Goal: Information Seeking & Learning: Learn about a topic

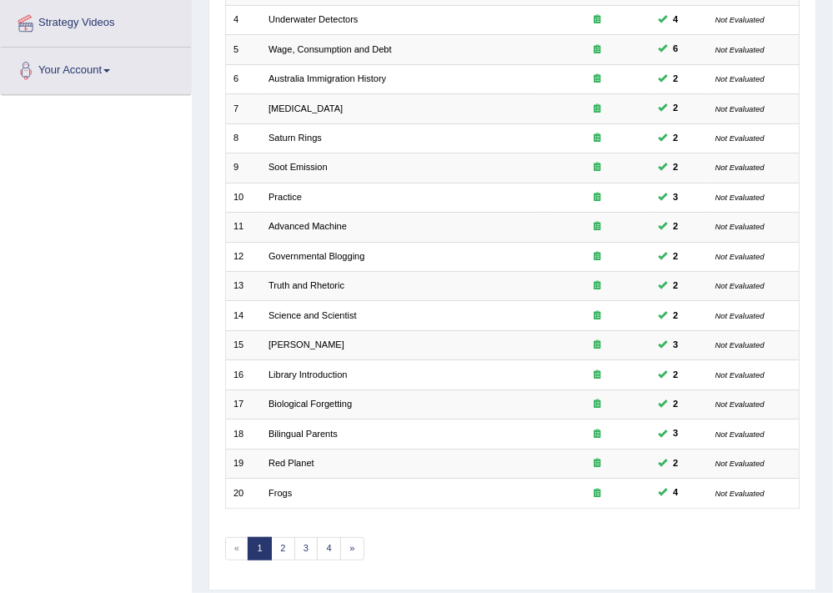
scroll to position [367, 0]
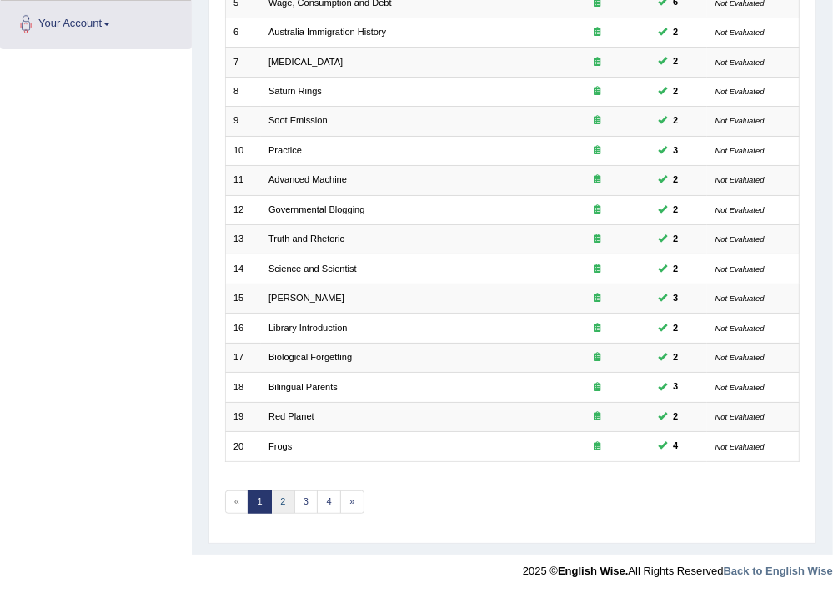
click at [278, 498] on link "2" at bounding box center [283, 501] width 24 height 23
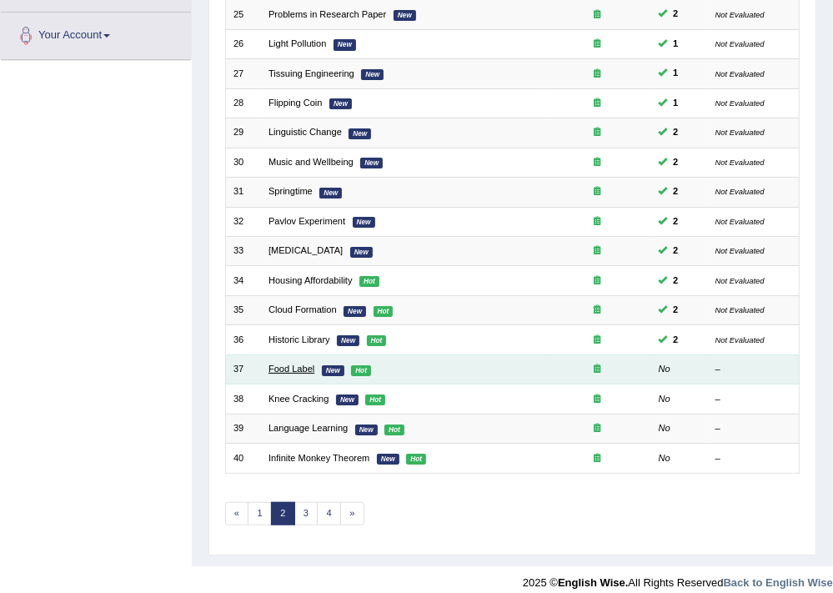
click at [293, 363] on link "Food Label" at bounding box center [291, 368] width 46 height 10
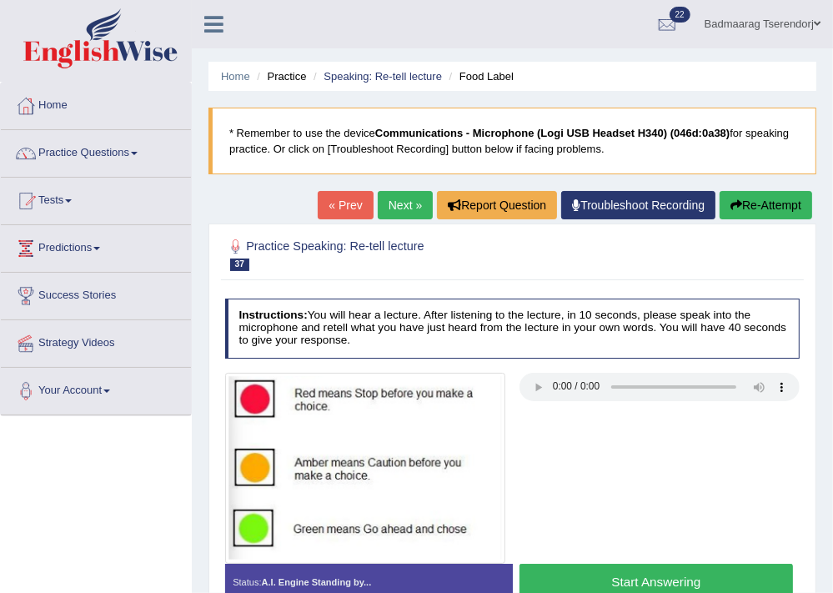
click at [699, 578] on button "Start Answering" at bounding box center [655, 581] width 273 height 36
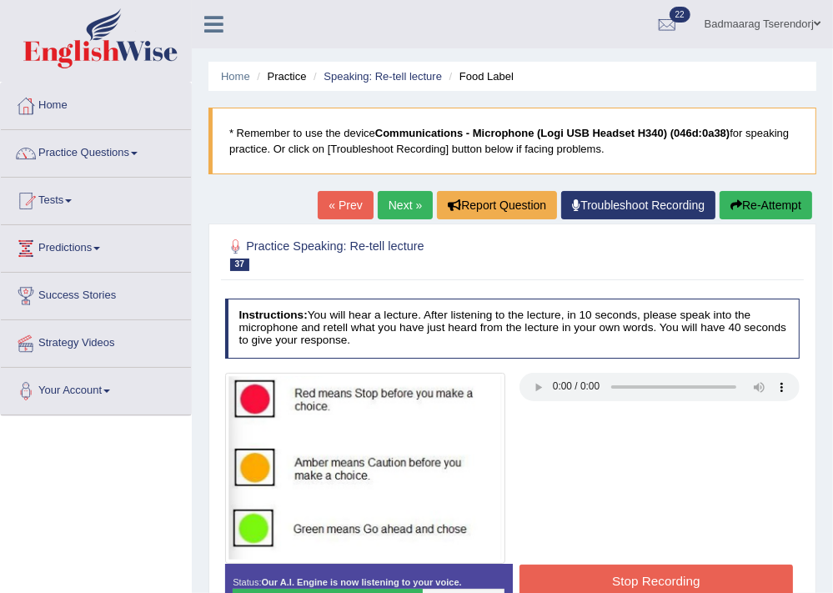
click at [717, 574] on button "Stop Recording" at bounding box center [655, 580] width 273 height 33
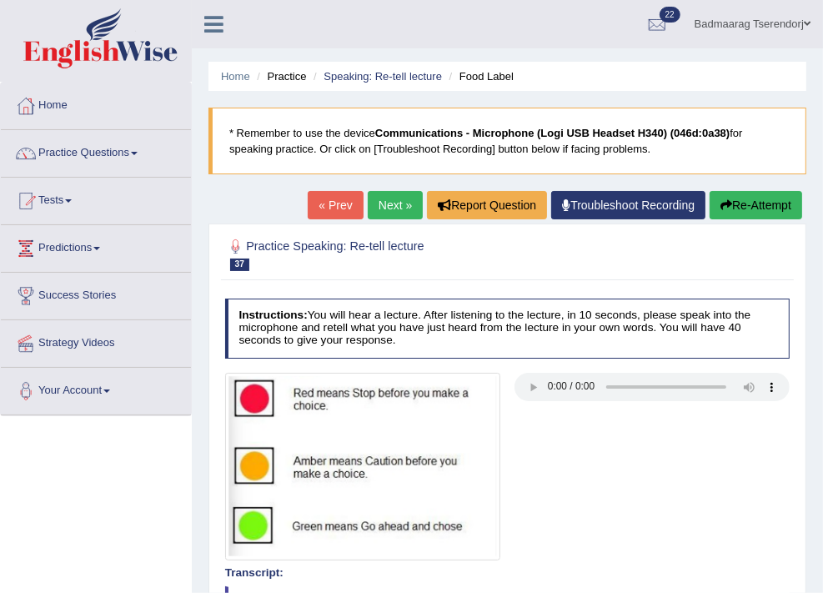
click at [767, 198] on button "Re-Attempt" at bounding box center [755, 205] width 93 height 28
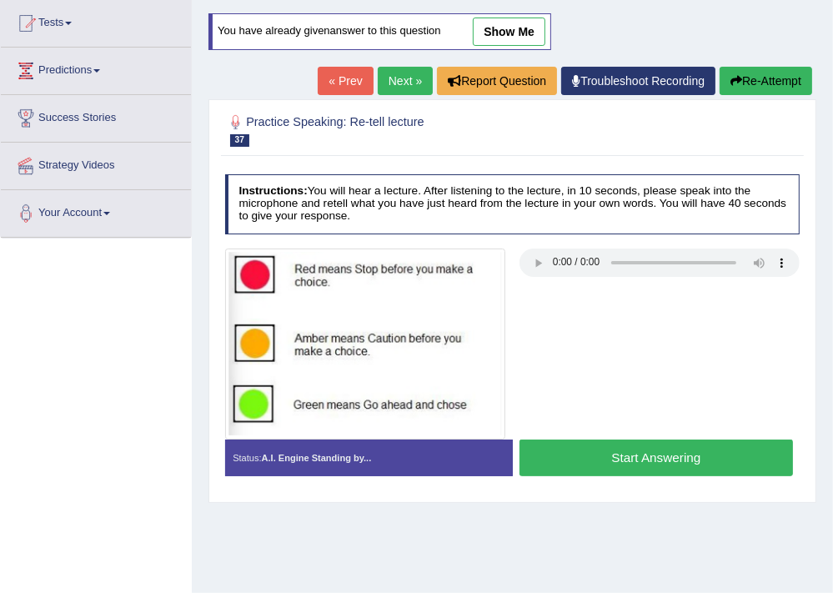
click at [608, 459] on button "Start Answering" at bounding box center [655, 457] width 273 height 36
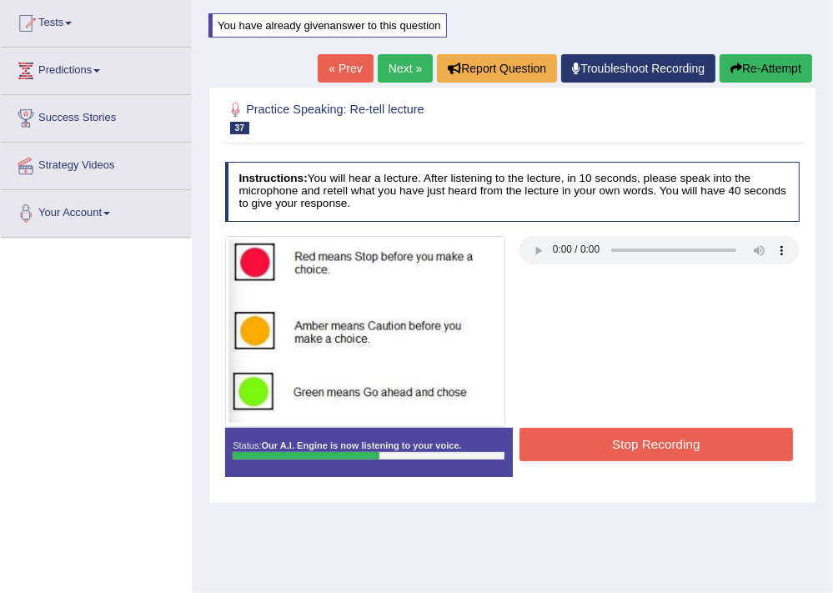
click at [579, 449] on button "Stop Recording" at bounding box center [655, 444] width 273 height 33
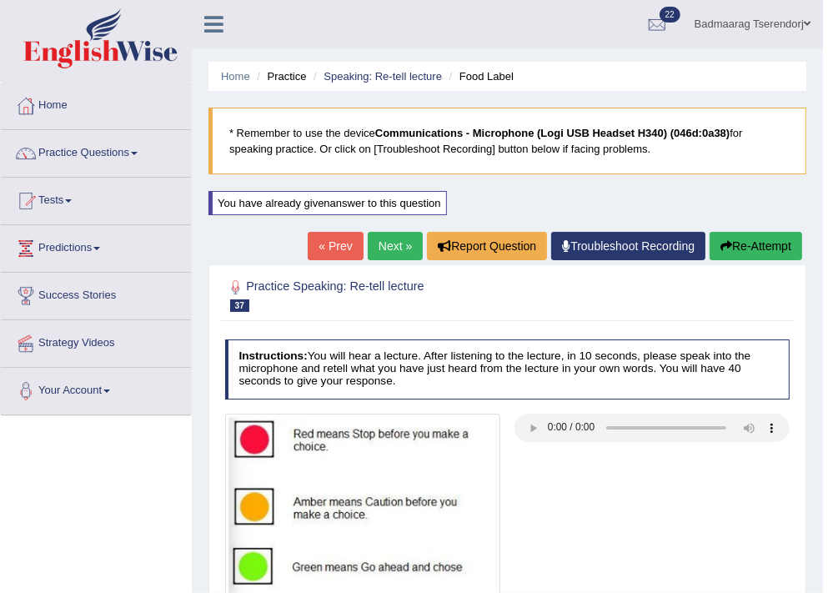
click at [386, 249] on link "Next »" at bounding box center [395, 246] width 55 height 28
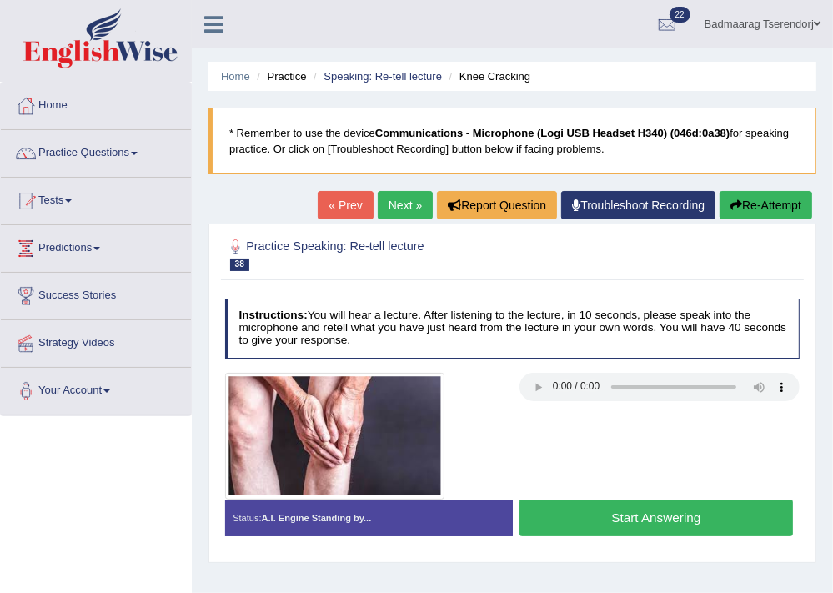
click at [683, 522] on button "Start Answering" at bounding box center [655, 517] width 273 height 36
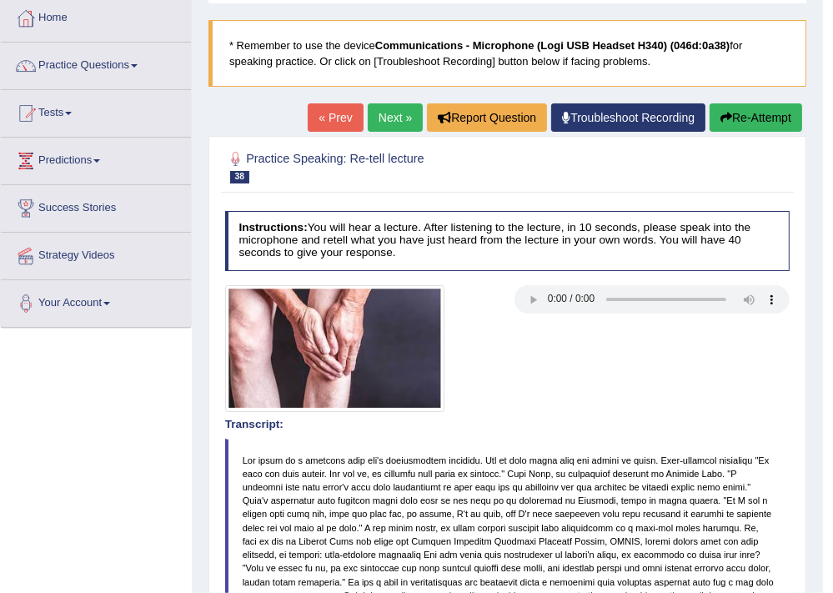
scroll to position [77, 0]
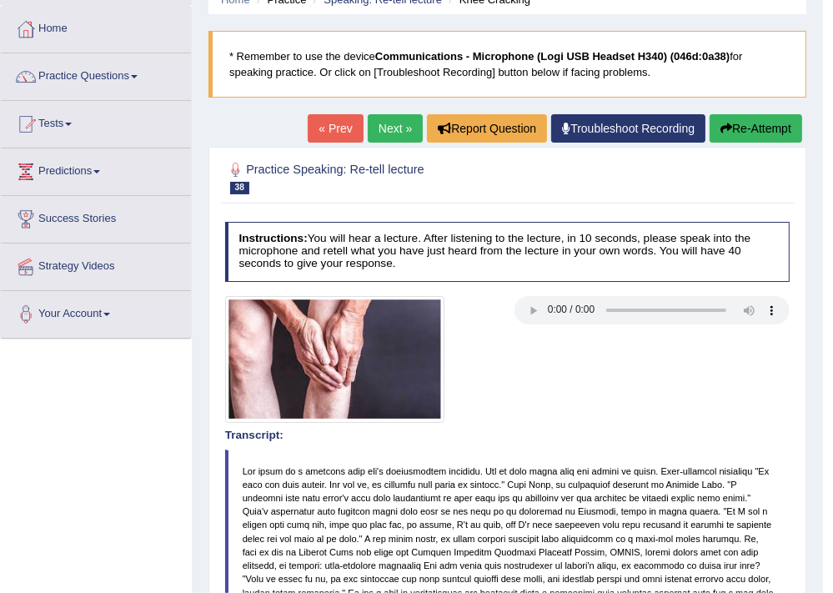
click at [763, 123] on button "Re-Attempt" at bounding box center [755, 128] width 93 height 28
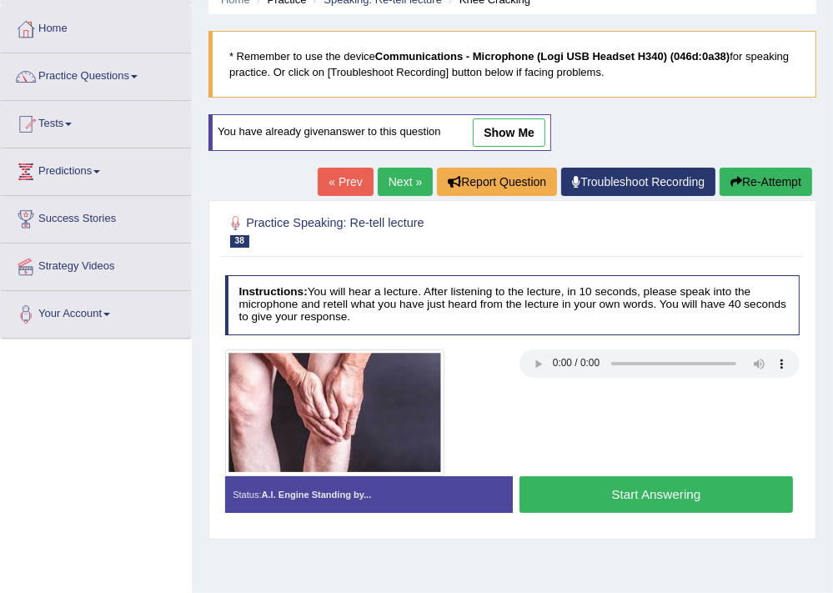
scroll to position [77, 0]
click at [713, 497] on button "Start Answering" at bounding box center [655, 494] width 273 height 36
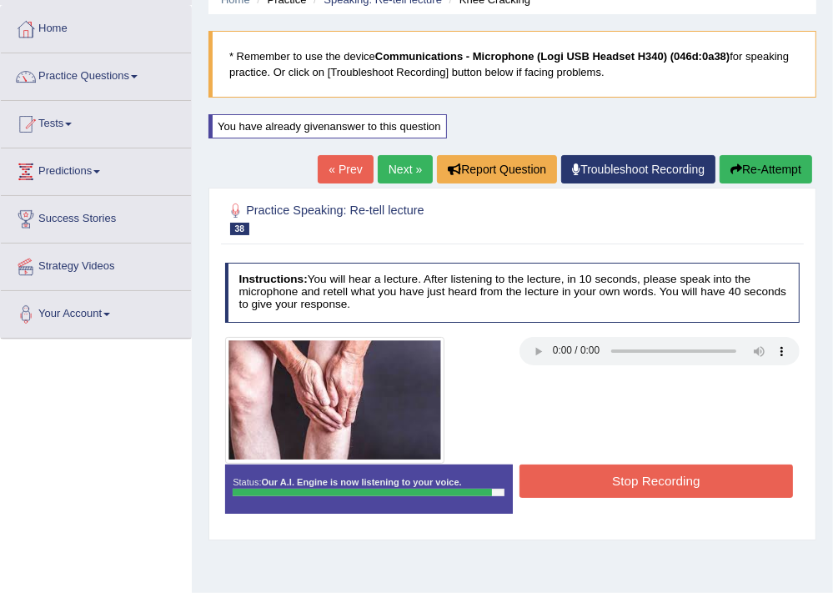
click at [709, 483] on button "Stop Recording" at bounding box center [655, 480] width 273 height 33
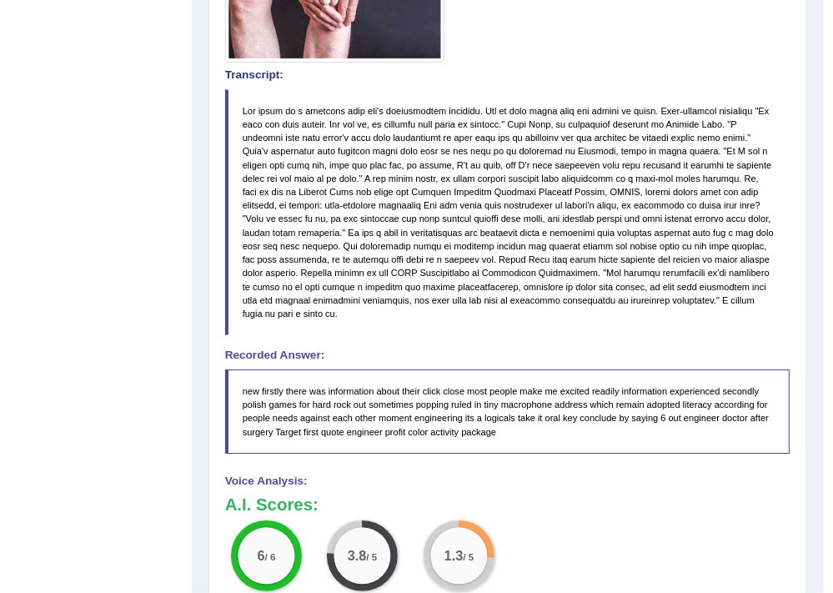
scroll to position [165, 0]
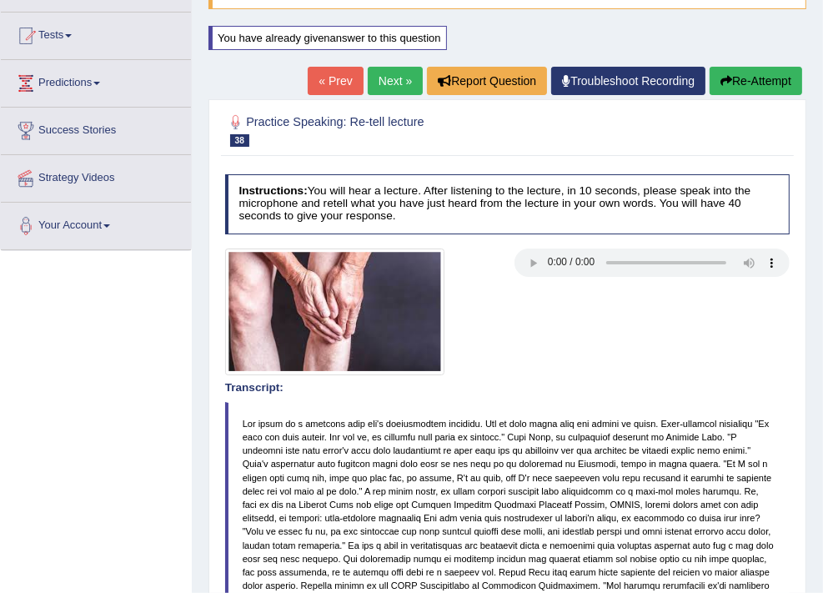
click at [390, 77] on link "Next »" at bounding box center [395, 81] width 55 height 28
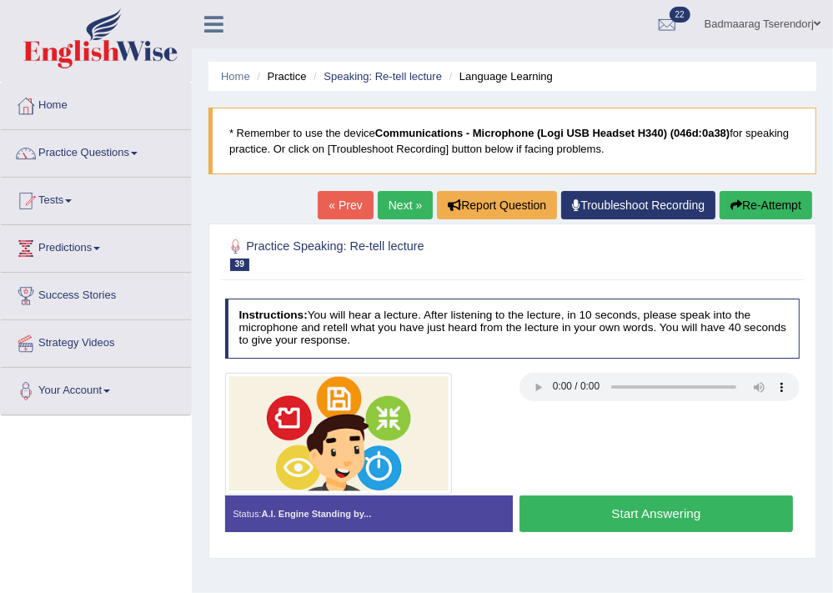
click at [583, 510] on button "Start Answering" at bounding box center [655, 513] width 273 height 36
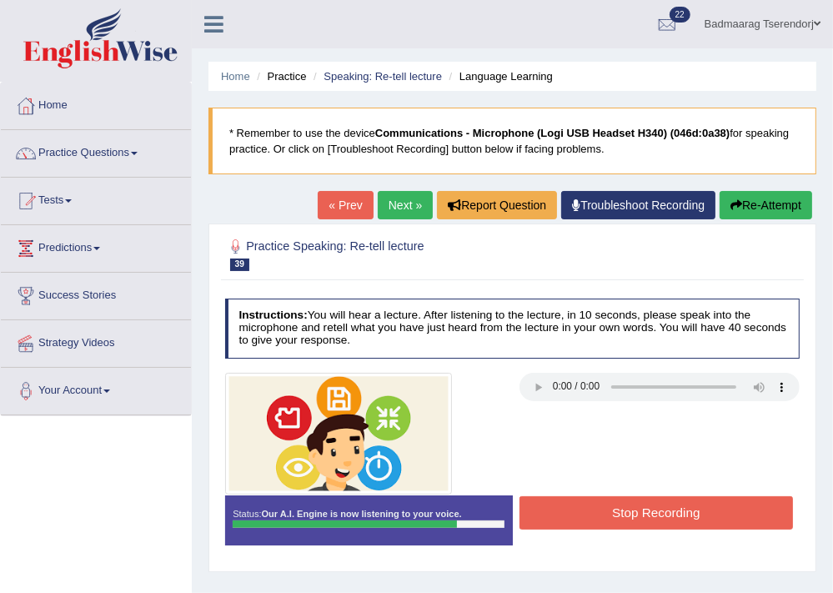
click at [727, 504] on button "Stop Recording" at bounding box center [655, 512] width 273 height 33
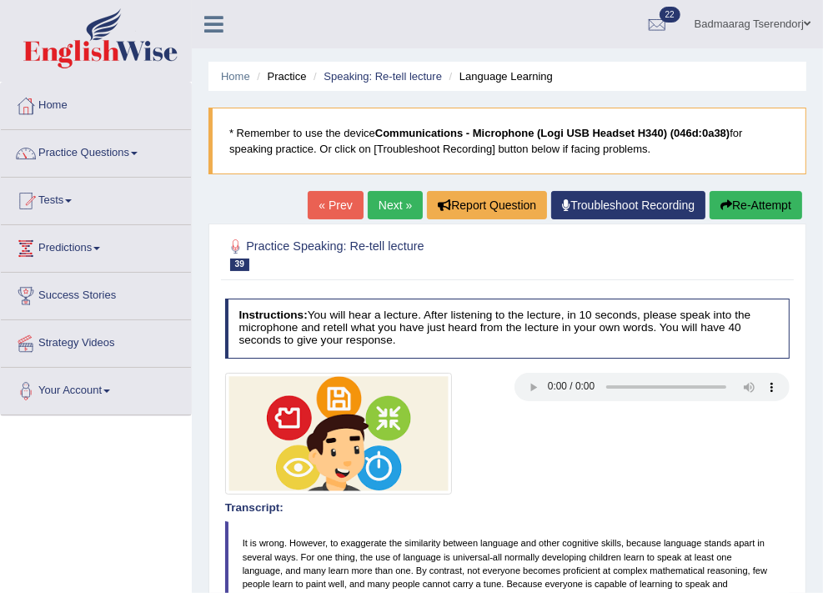
click at [768, 201] on button "Re-Attempt" at bounding box center [755, 205] width 93 height 28
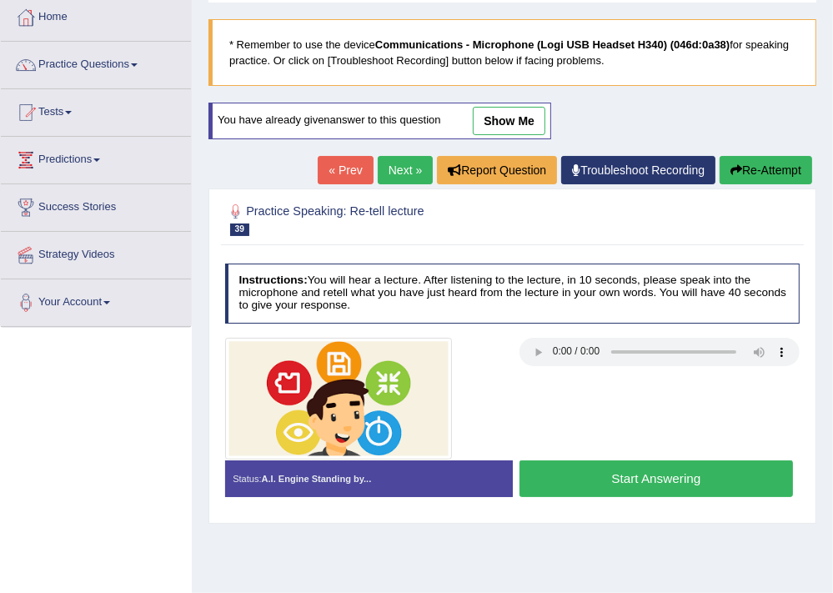
scroll to position [88, 0]
click at [629, 473] on button "Start Answering" at bounding box center [655, 478] width 273 height 36
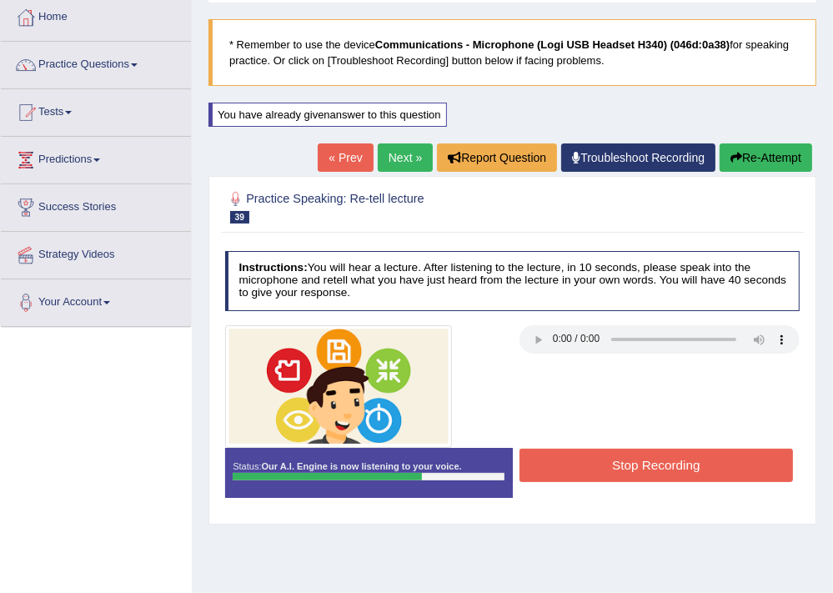
click at [713, 464] on button "Stop Recording" at bounding box center [655, 464] width 273 height 33
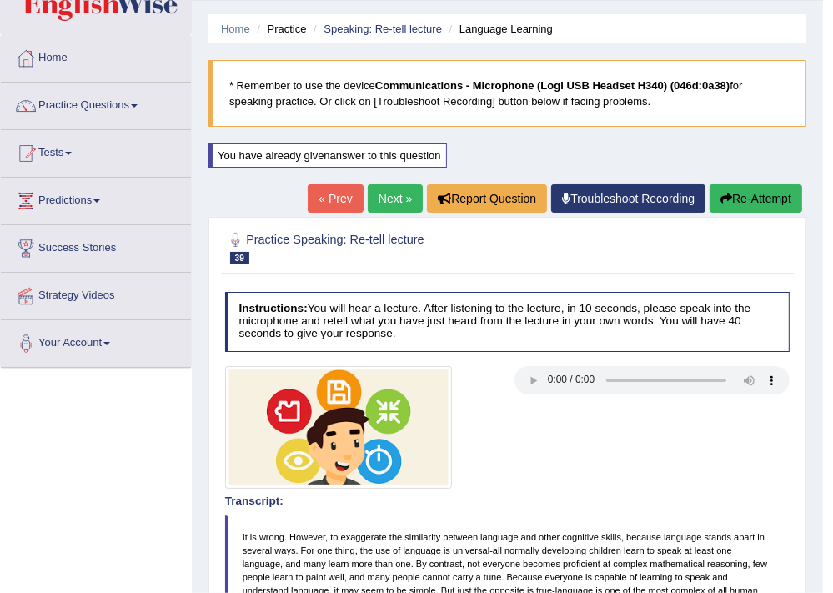
scroll to position [0, 0]
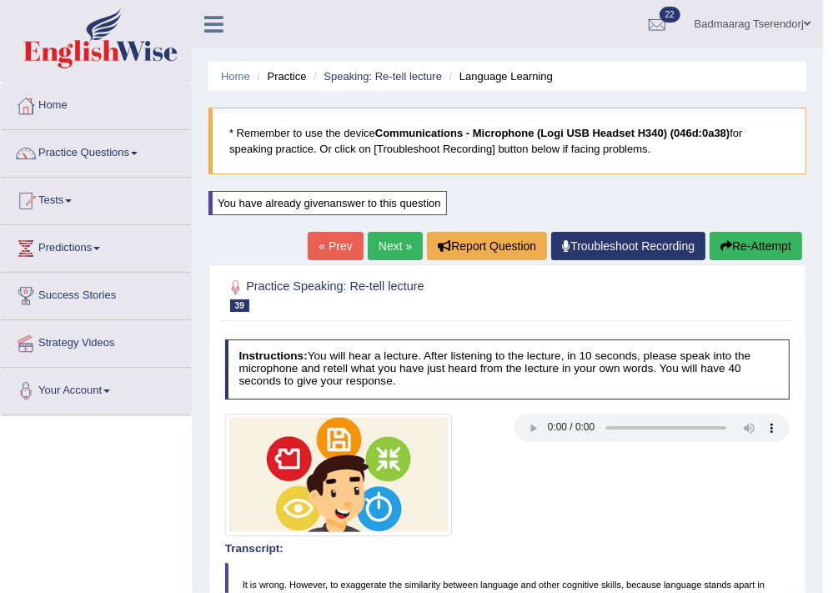
click at [387, 241] on link "Next »" at bounding box center [395, 246] width 55 height 28
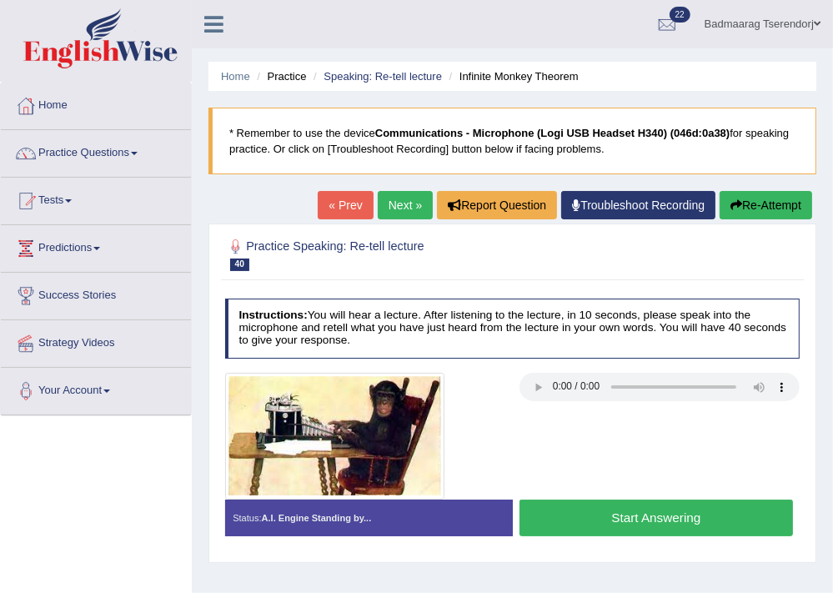
click at [584, 523] on button "Start Answering" at bounding box center [655, 517] width 273 height 36
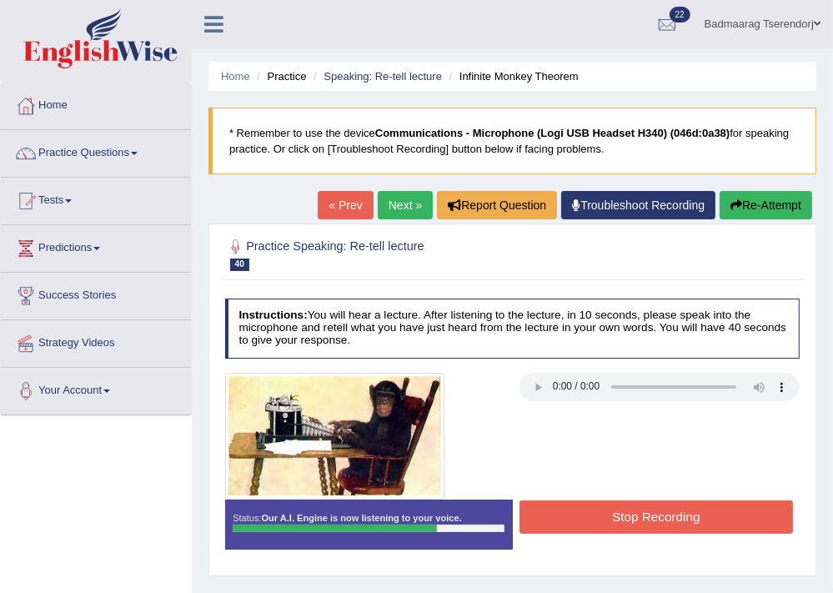
click at [583, 523] on button "Stop Recording" at bounding box center [655, 516] width 273 height 33
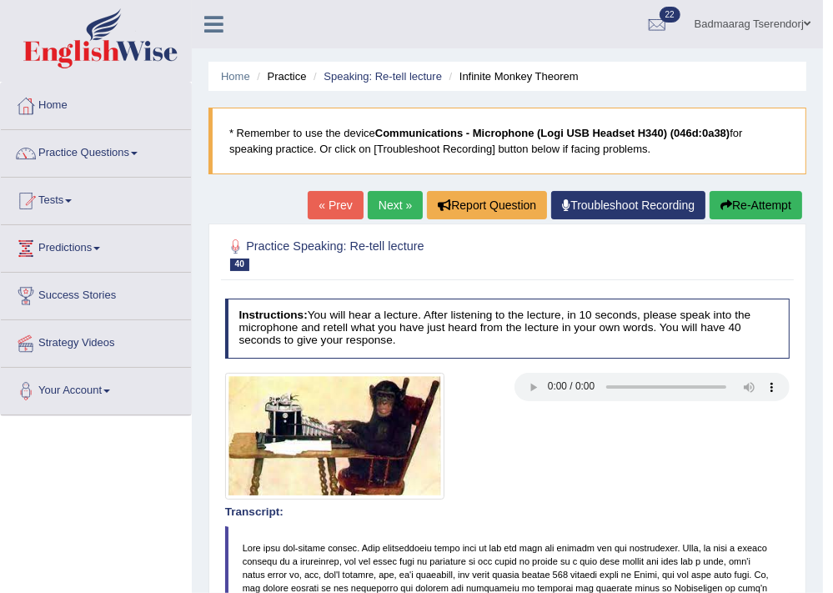
click at [763, 204] on button "Re-Attempt" at bounding box center [755, 205] width 93 height 28
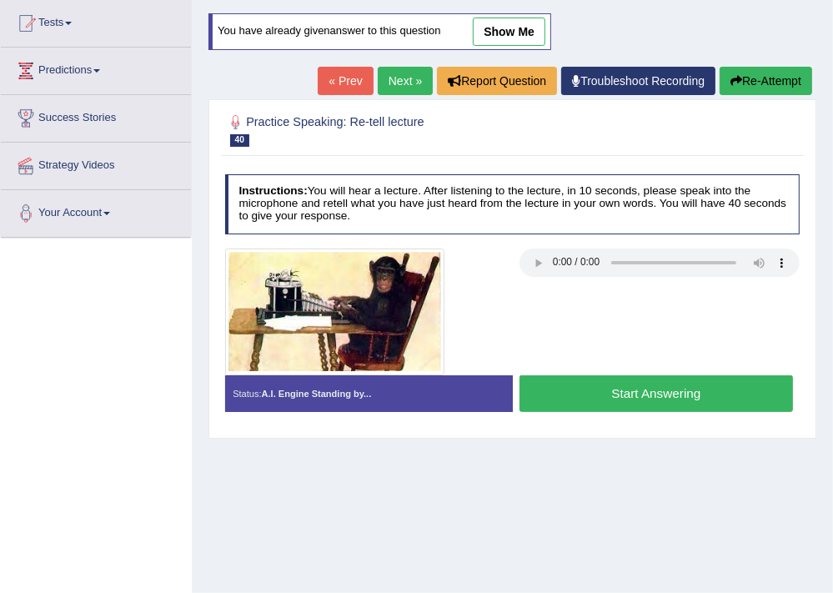
click at [586, 390] on button "Start Answering" at bounding box center [655, 393] width 273 height 36
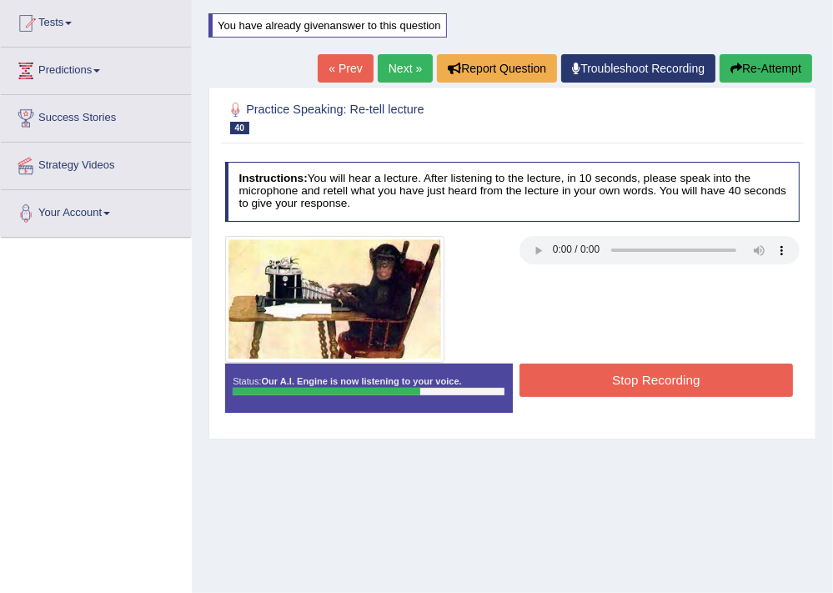
click at [590, 388] on button "Stop Recording" at bounding box center [655, 379] width 273 height 33
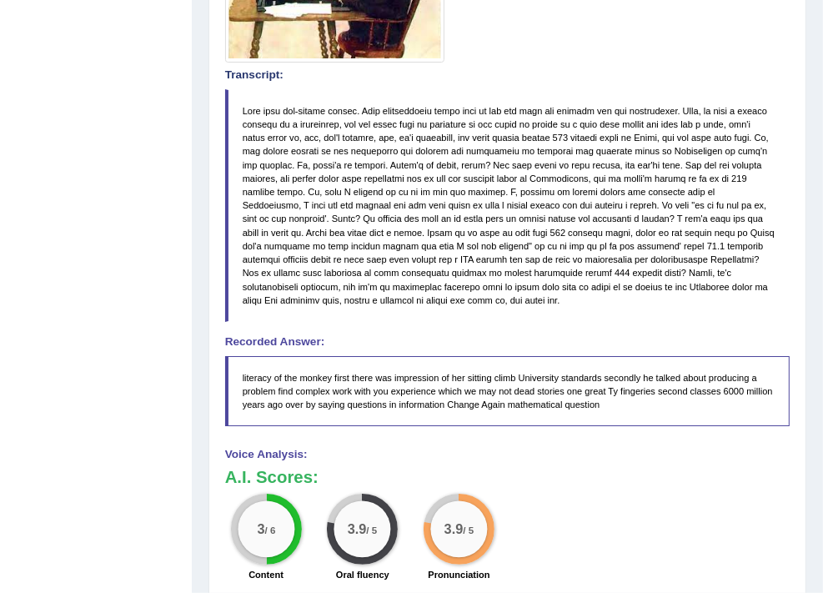
scroll to position [178, 0]
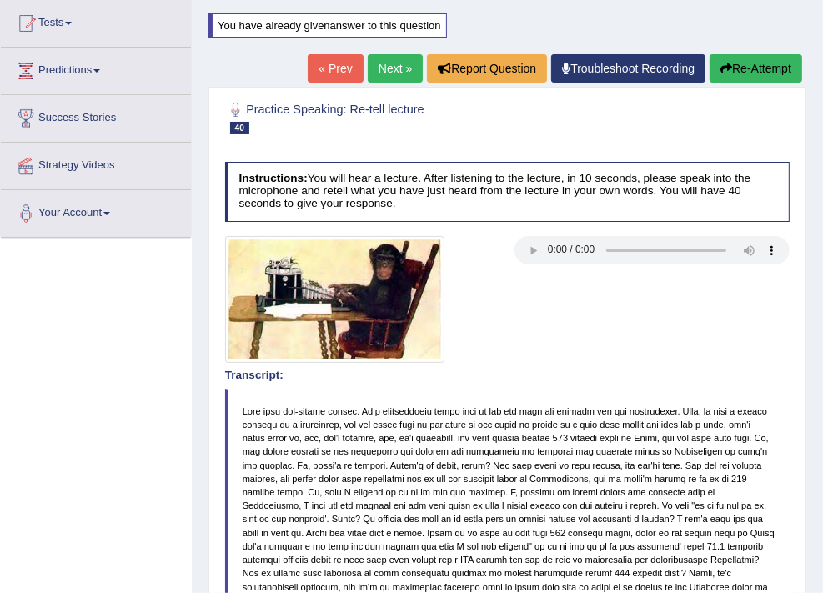
click at [390, 58] on link "Next »" at bounding box center [395, 68] width 55 height 28
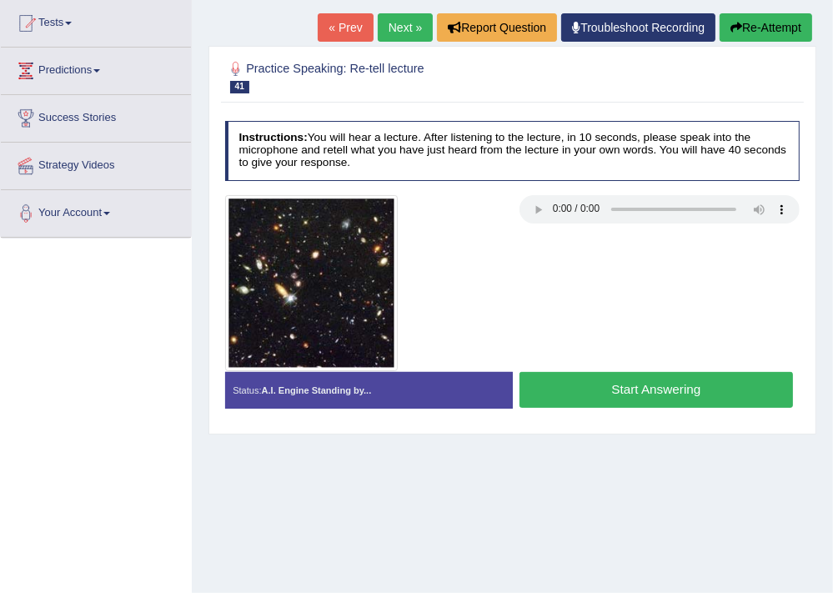
click at [715, 400] on button "Start Answering" at bounding box center [655, 390] width 273 height 36
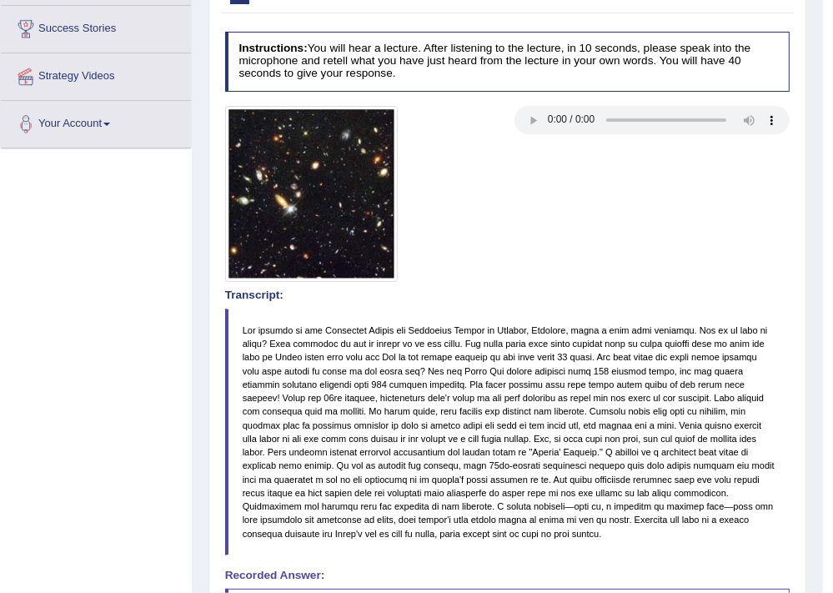
scroll to position [178, 0]
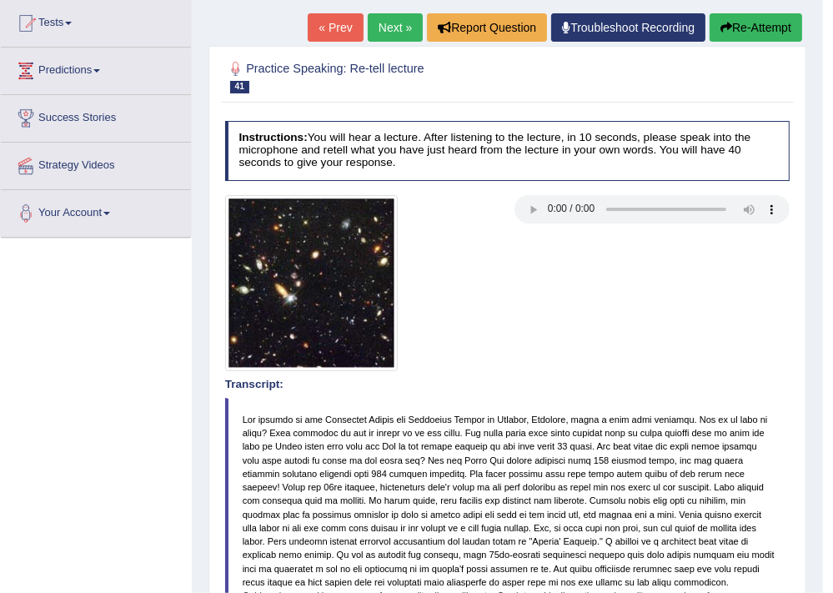
click at [740, 29] on button "Re-Attempt" at bounding box center [755, 27] width 93 height 28
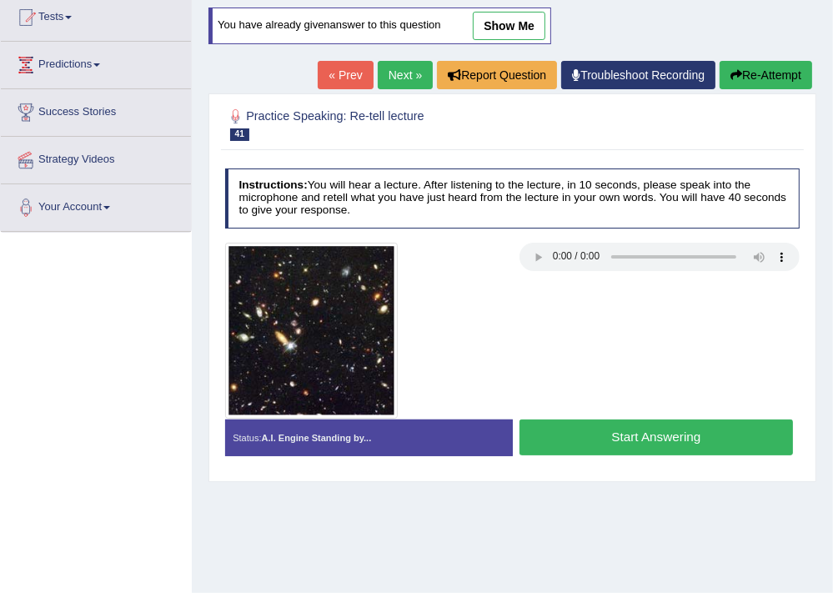
click at [592, 447] on button "Start Answering" at bounding box center [655, 437] width 273 height 36
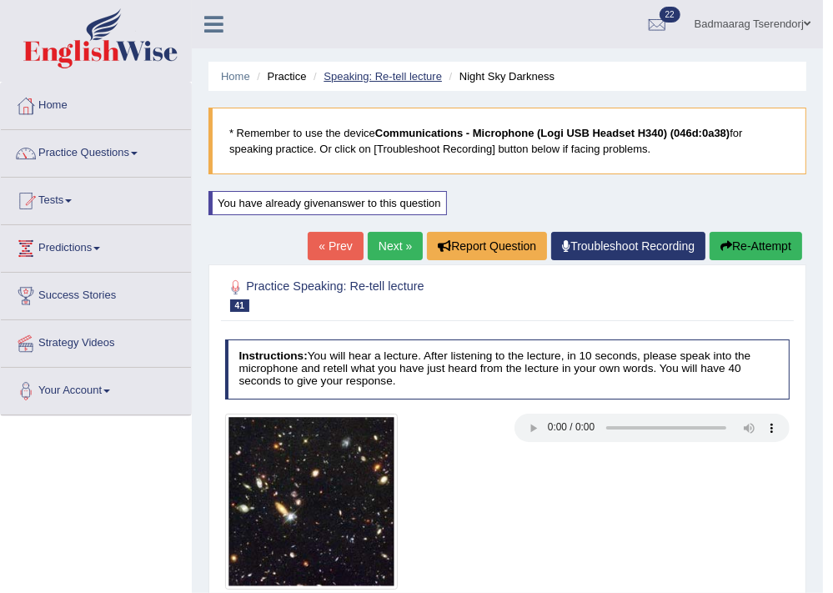
click at [388, 77] on link "Speaking: Re-tell lecture" at bounding box center [382, 76] width 118 height 13
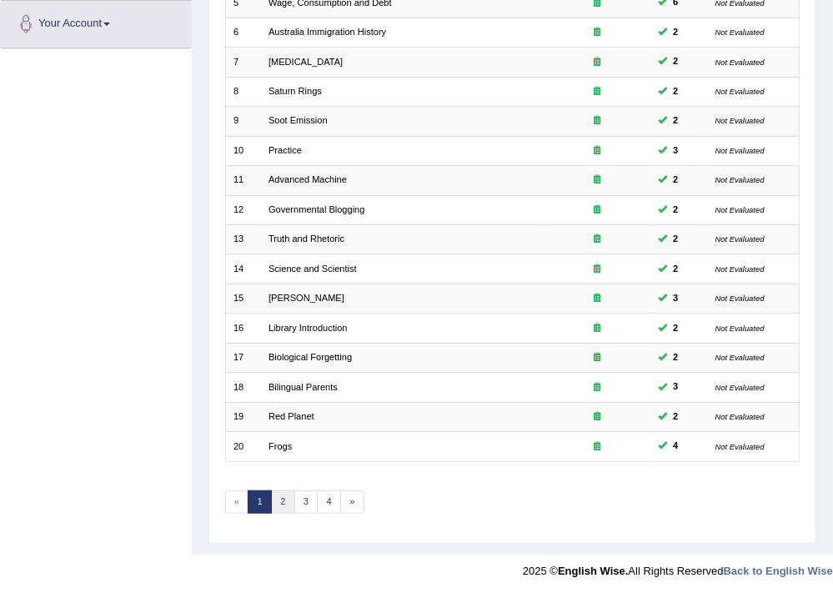
click at [283, 493] on link "2" at bounding box center [283, 501] width 24 height 23
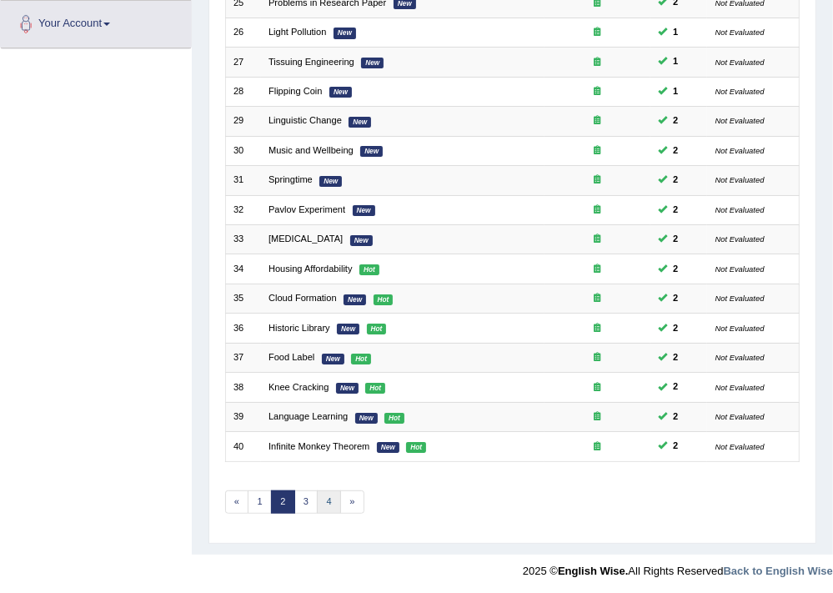
scroll to position [367, 0]
click at [300, 492] on link "3" at bounding box center [306, 501] width 24 height 23
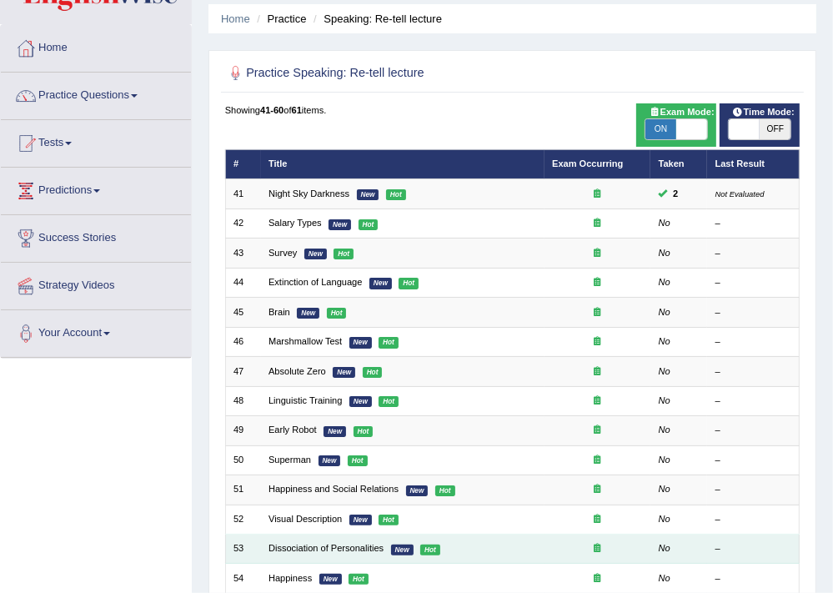
scroll to position [11, 0]
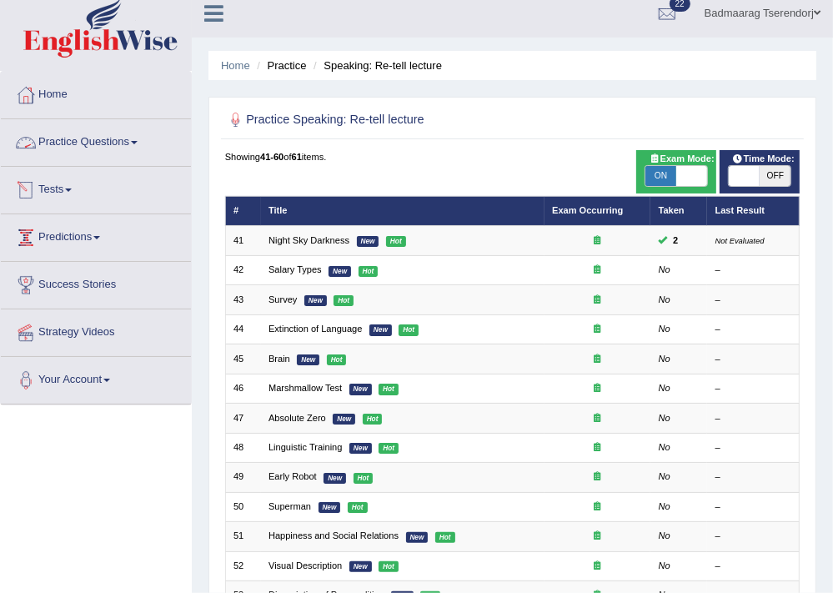
click at [105, 141] on link "Practice Questions" at bounding box center [96, 140] width 190 height 42
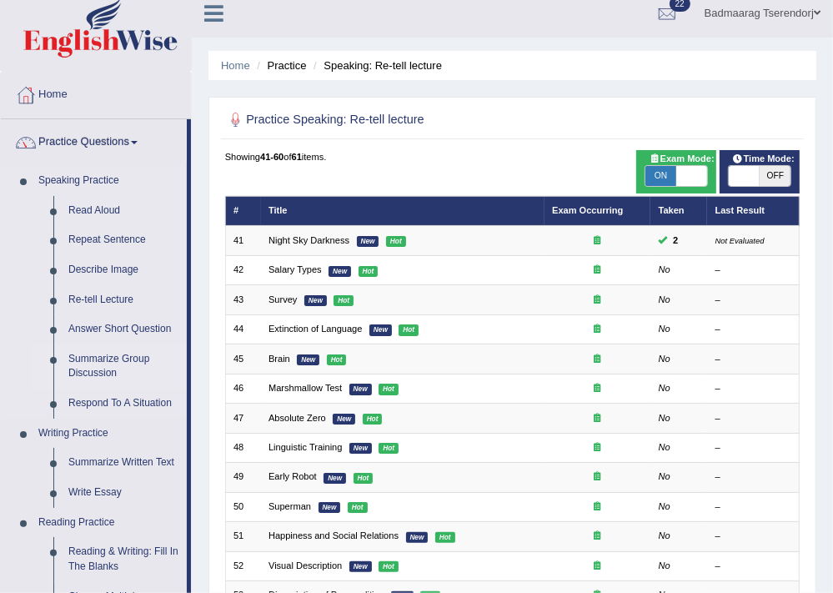
click at [91, 359] on link "Summarize Group Discussion" at bounding box center [124, 366] width 126 height 44
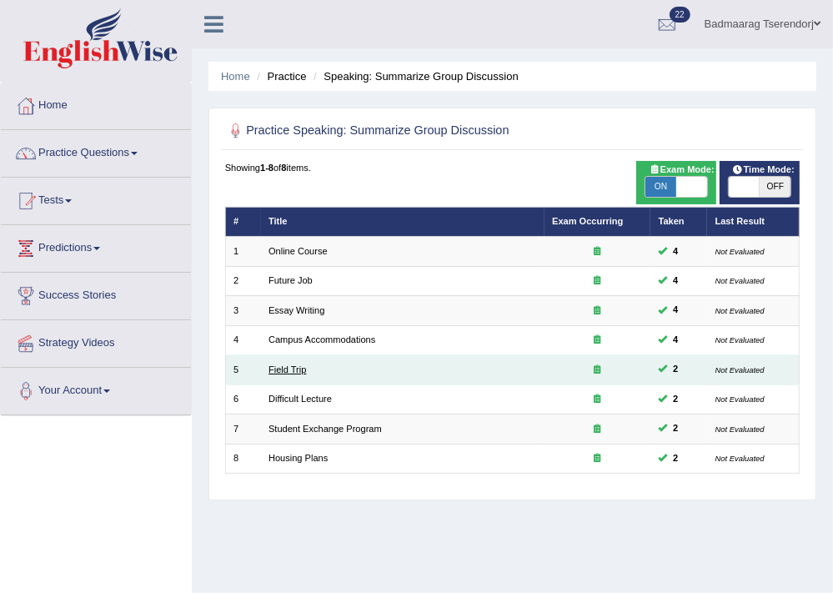
click at [279, 368] on link "Field Trip" at bounding box center [287, 369] width 38 height 10
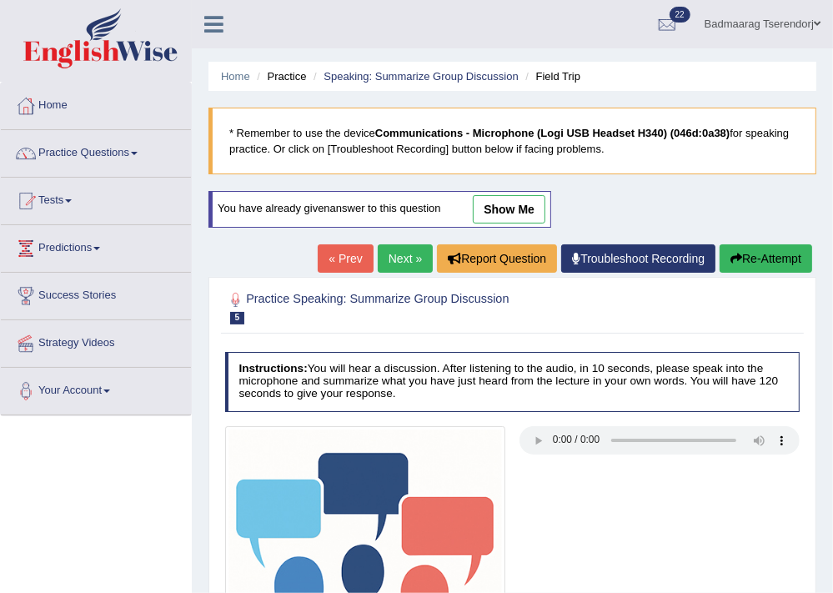
drag, startPoint x: 0, startPoint y: 0, endPoint x: 293, endPoint y: 378, distance: 478.1
click at [293, 378] on h4 "Instructions: You will hear a discussion. After listening to the audio, in 10 s…" at bounding box center [512, 382] width 575 height 60
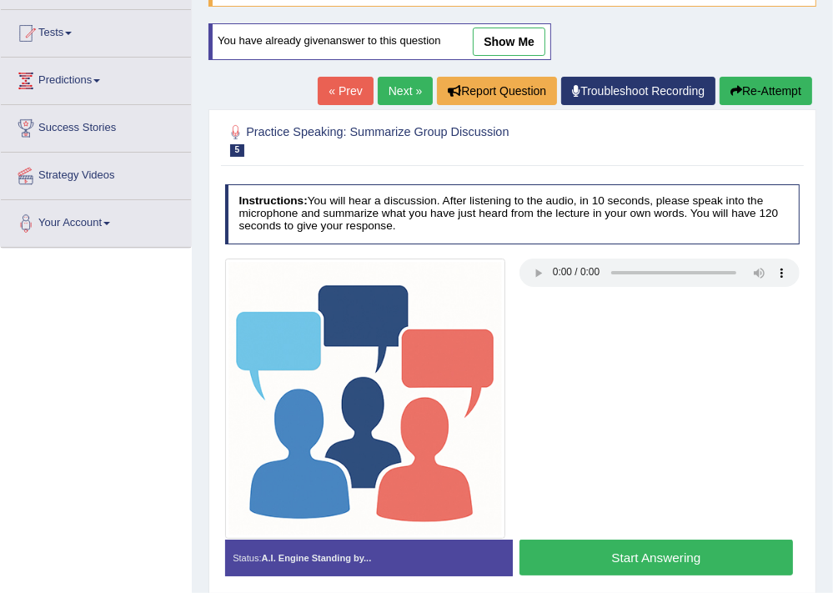
scroll to position [178, 0]
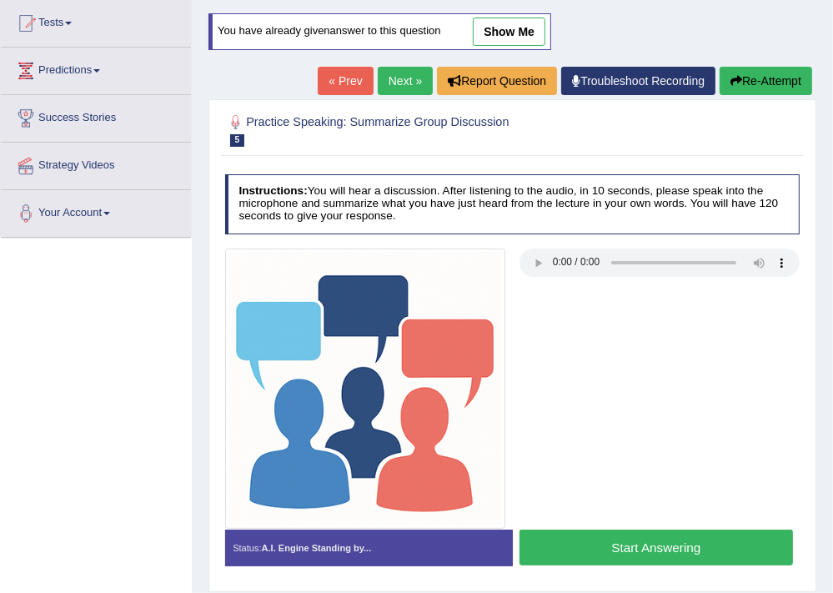
click at [555, 553] on button "Start Answering" at bounding box center [655, 547] width 273 height 36
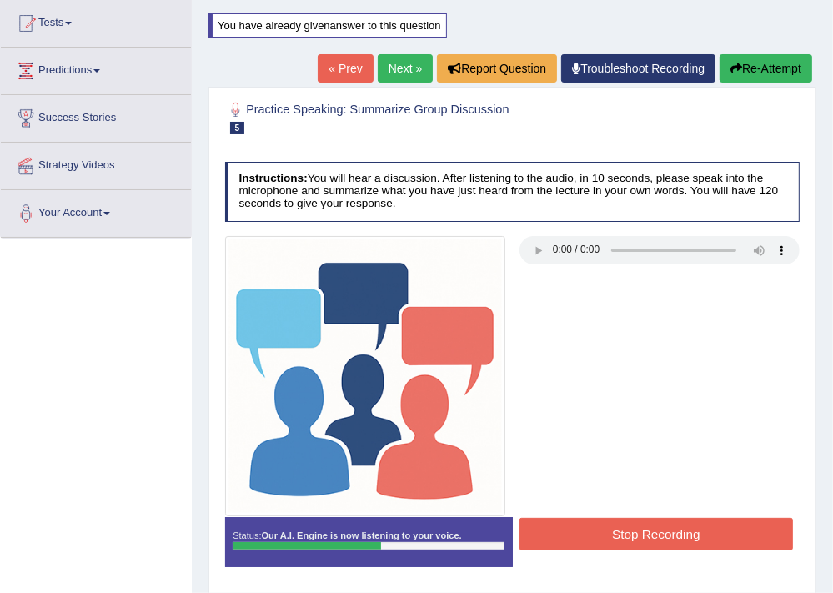
click at [590, 538] on button "Stop Recording" at bounding box center [655, 534] width 273 height 33
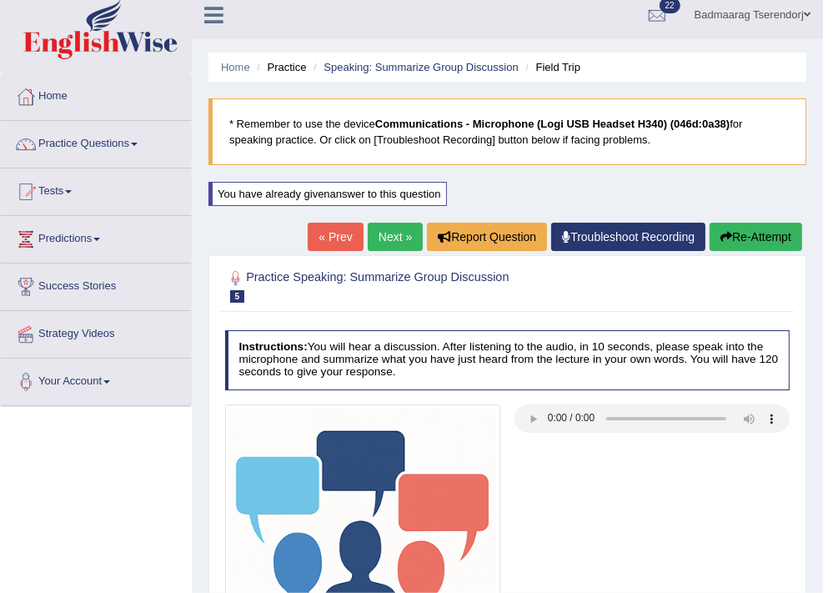
scroll to position [0, 0]
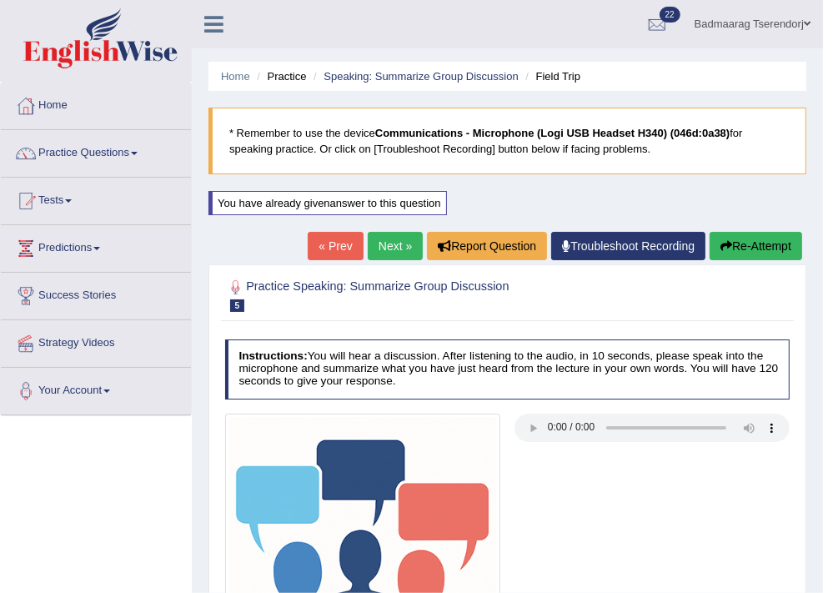
click at [746, 238] on button "Re-Attempt" at bounding box center [755, 246] width 93 height 28
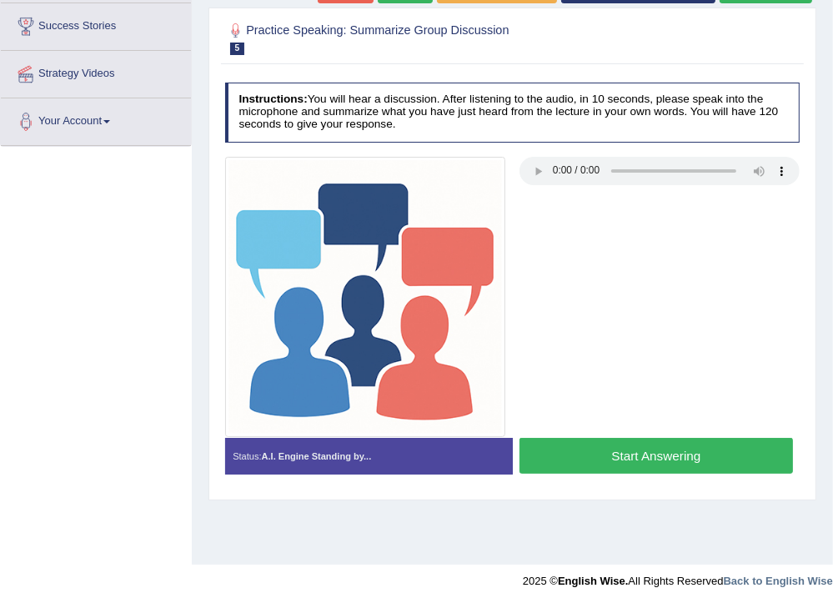
scroll to position [283, 0]
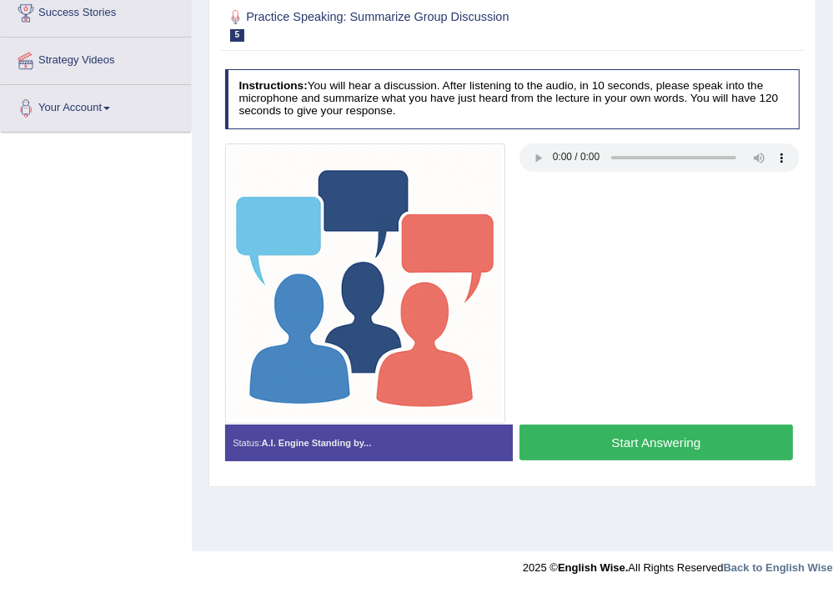
click at [733, 441] on button "Start Answering" at bounding box center [655, 442] width 273 height 36
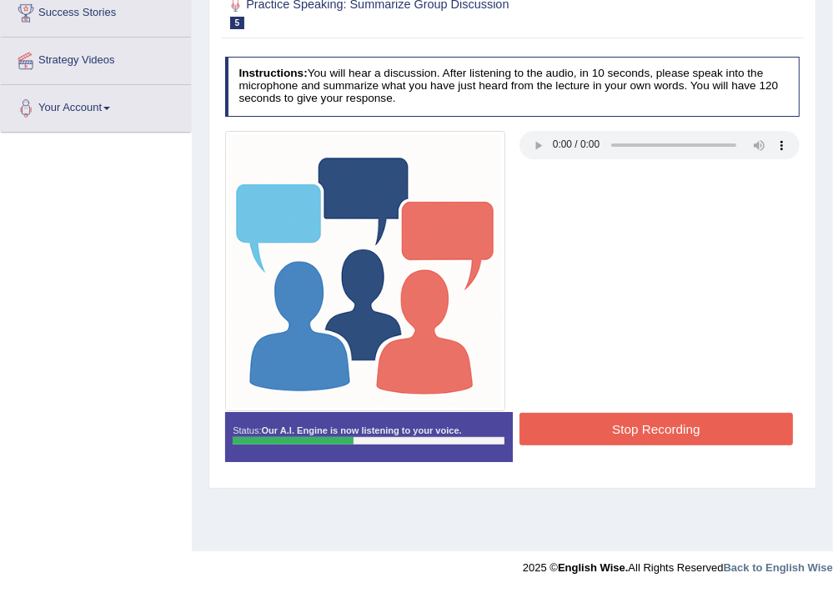
click at [723, 417] on button "Stop Recording" at bounding box center [655, 429] width 273 height 33
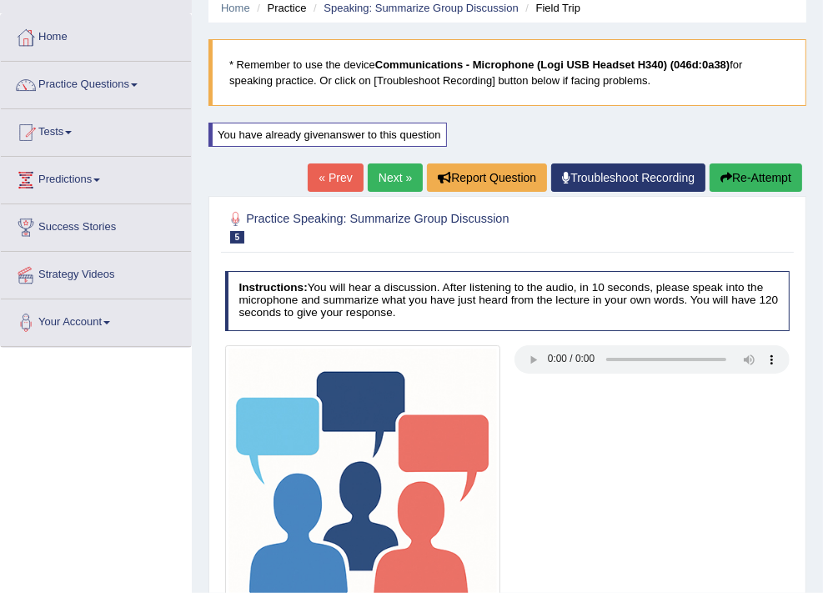
scroll to position [16, 0]
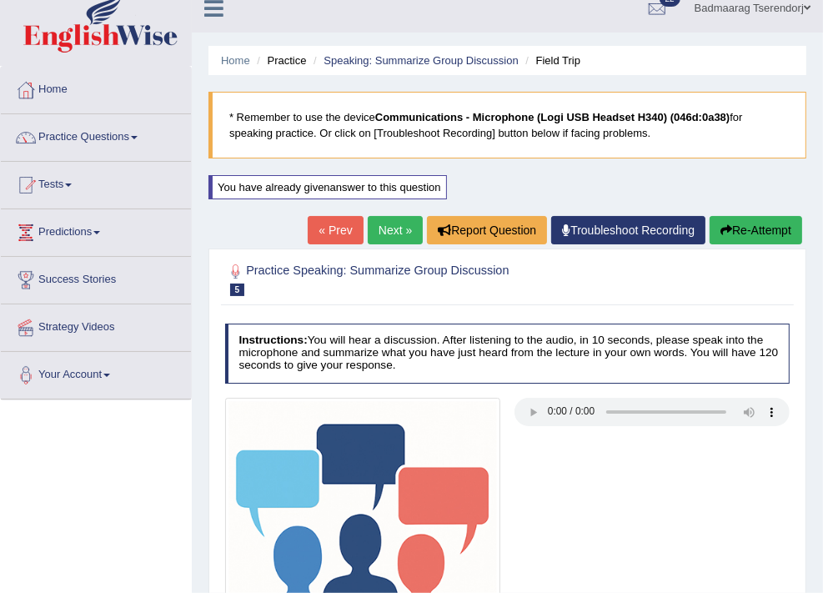
click at [397, 218] on link "Next »" at bounding box center [395, 230] width 55 height 28
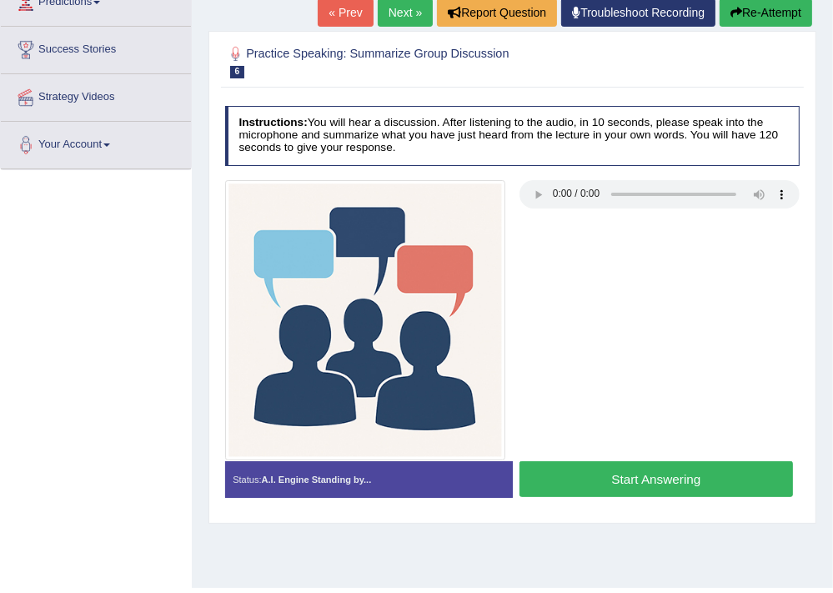
scroll to position [267, 0]
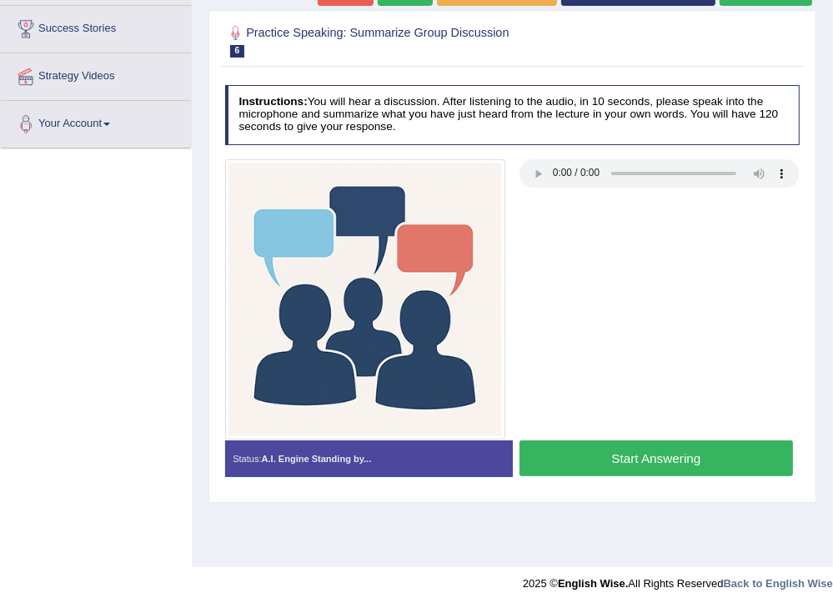
click at [571, 446] on button "Start Answering" at bounding box center [655, 458] width 273 height 36
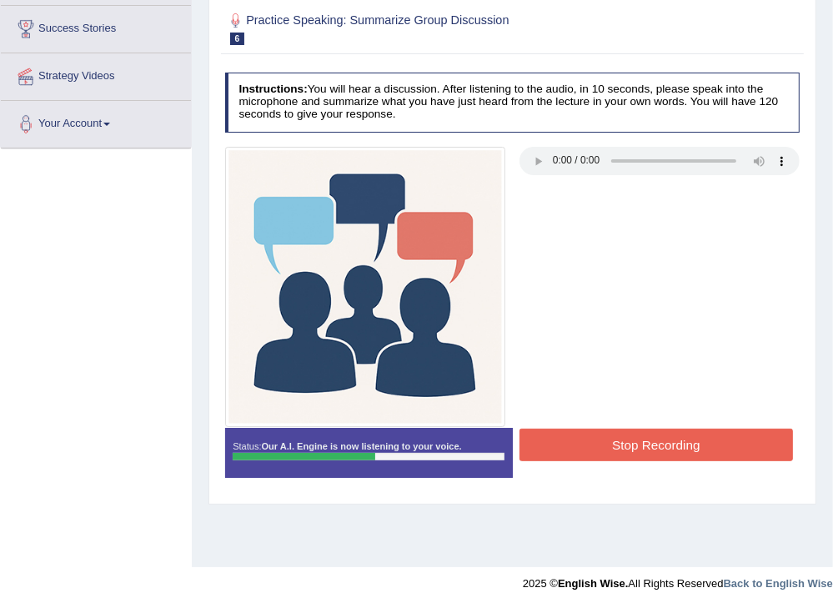
click at [593, 450] on button "Stop Recording" at bounding box center [655, 444] width 273 height 33
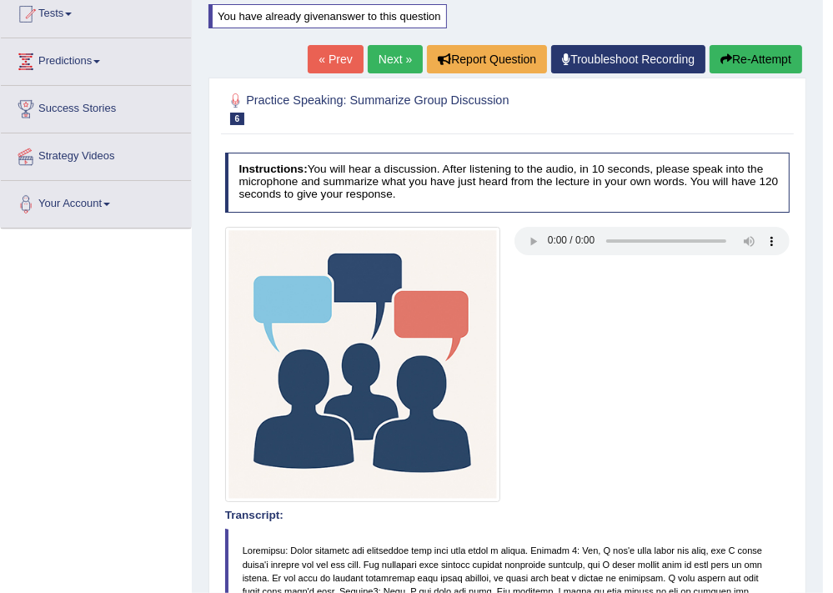
scroll to position [178, 0]
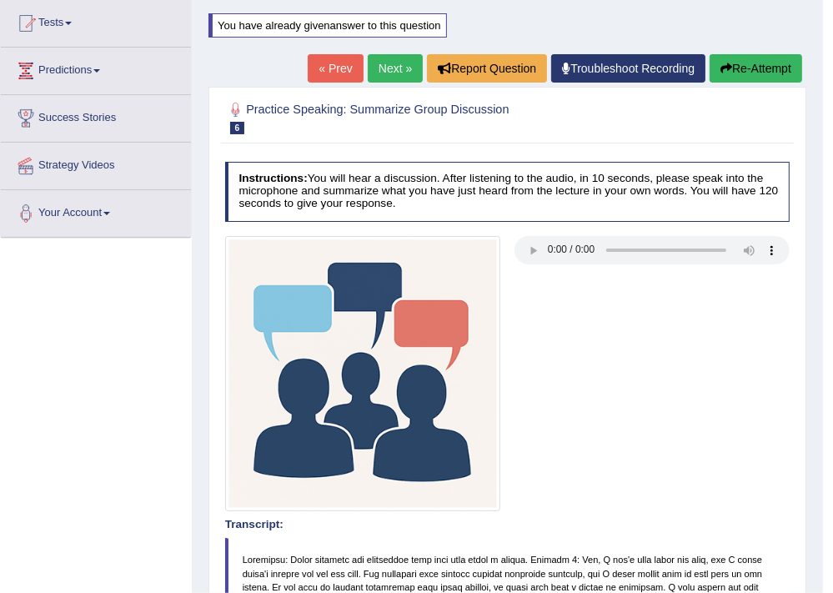
click at [763, 69] on button "Re-Attempt" at bounding box center [755, 68] width 93 height 28
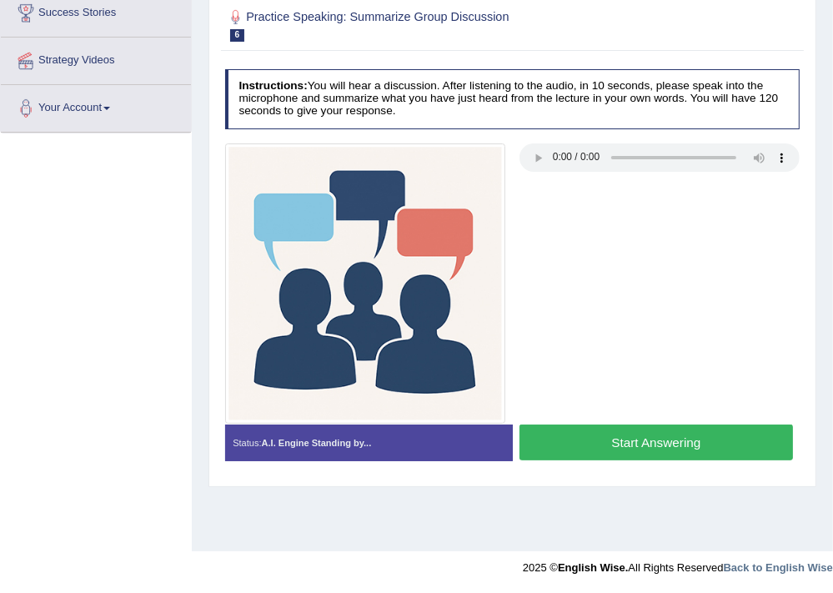
click at [726, 448] on button "Start Answering" at bounding box center [655, 442] width 273 height 36
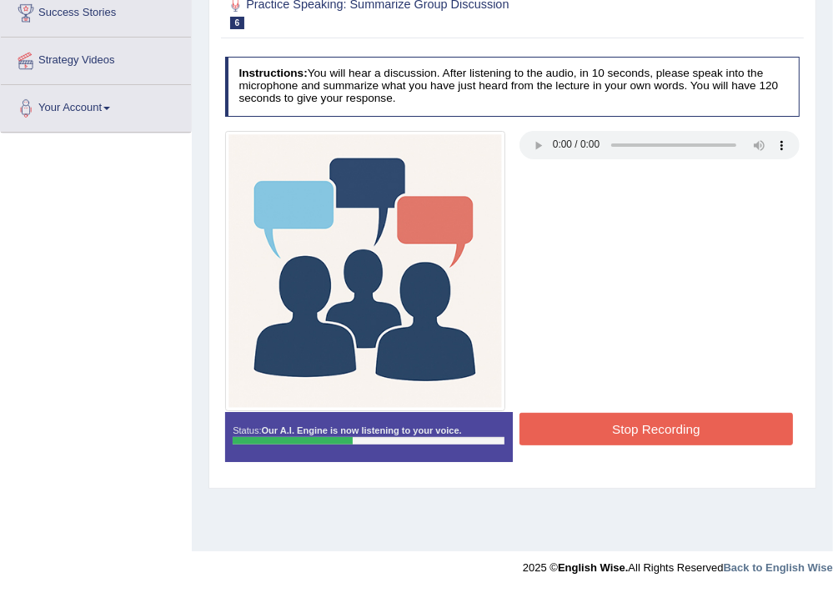
click at [717, 428] on button "Stop Recording" at bounding box center [655, 429] width 273 height 33
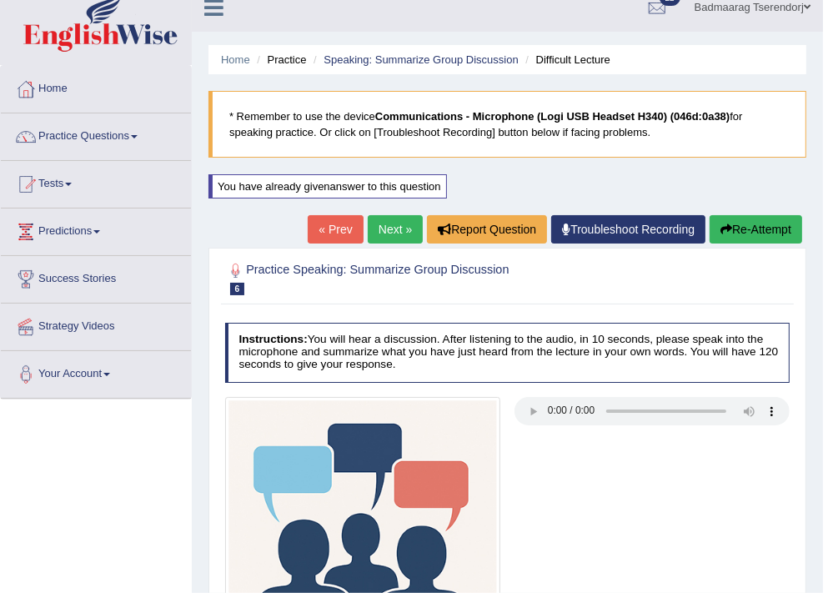
scroll to position [16, 0]
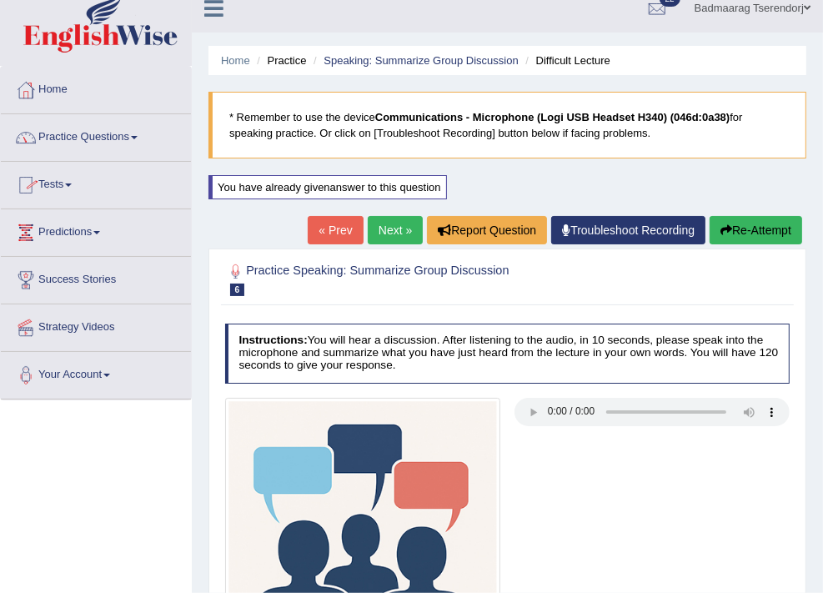
click at [103, 128] on link "Practice Questions" at bounding box center [96, 135] width 190 height 42
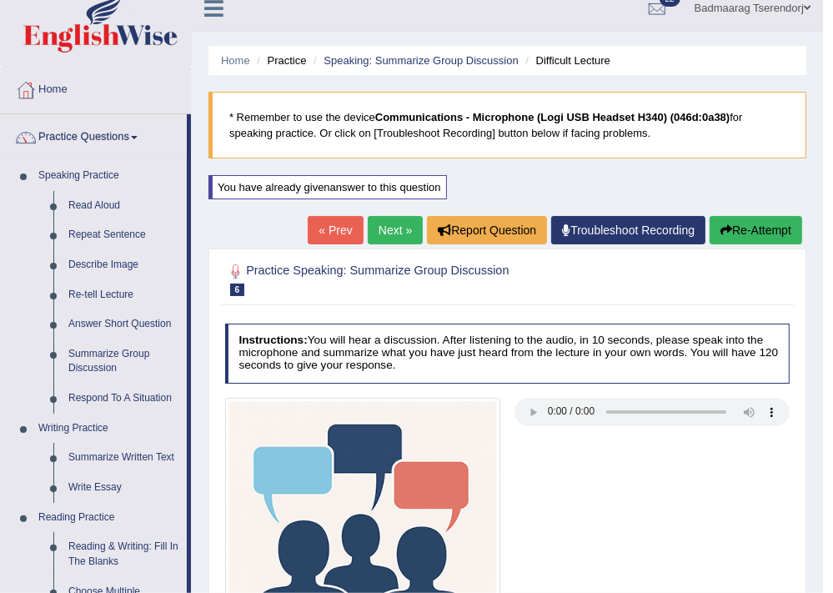
click at [383, 232] on link "Next »" at bounding box center [395, 230] width 55 height 28
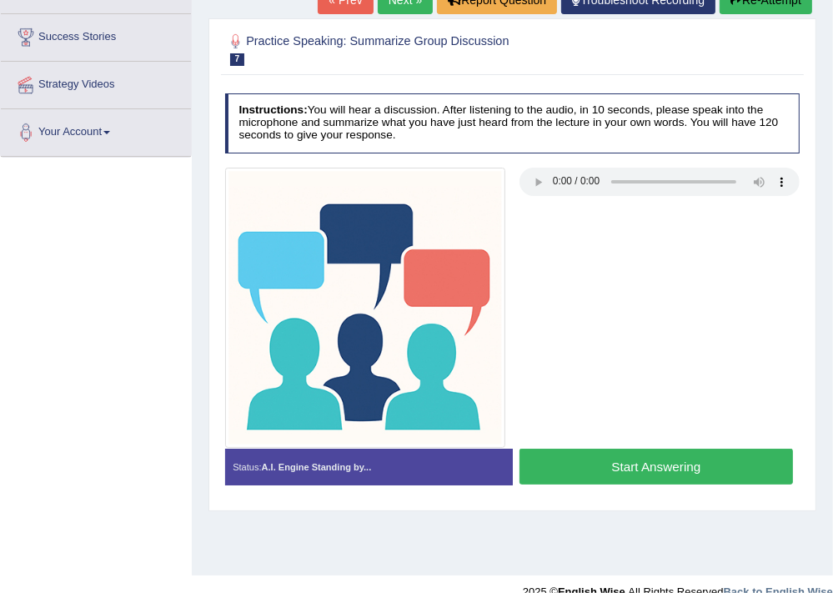
scroll to position [267, 0]
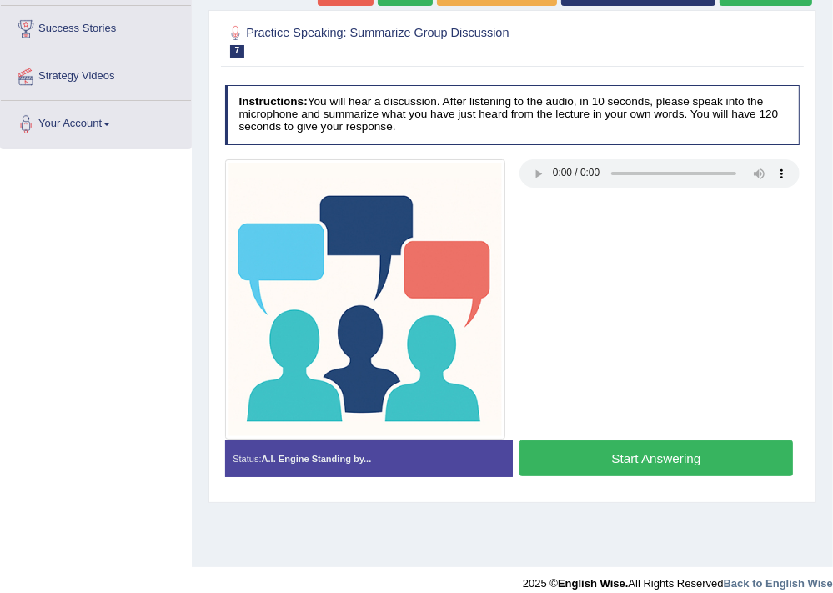
click at [582, 446] on button "Start Answering" at bounding box center [655, 458] width 273 height 36
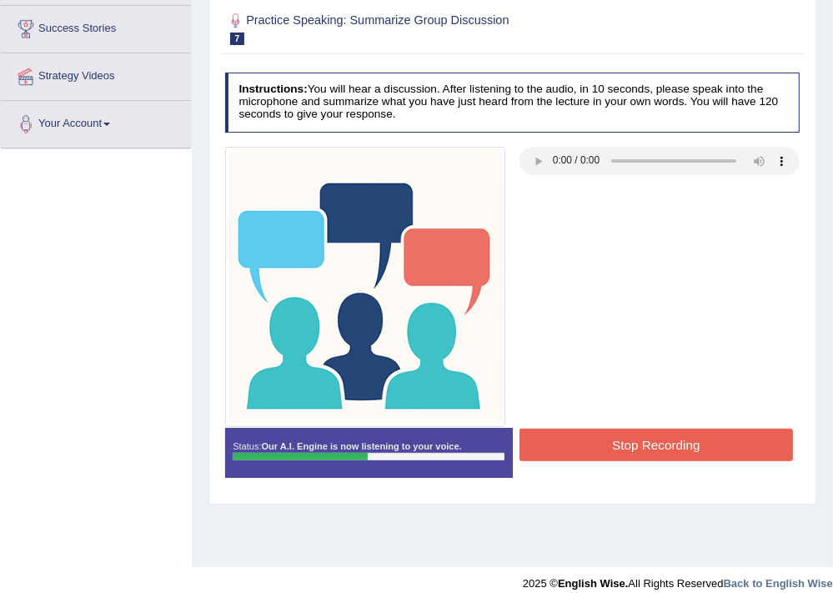
click at [738, 443] on button "Stop Recording" at bounding box center [655, 444] width 273 height 33
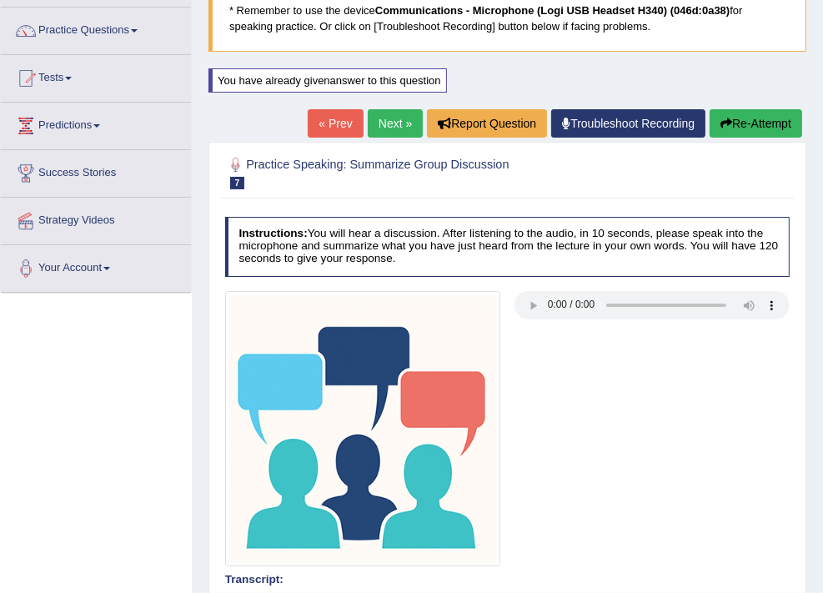
scroll to position [88, 0]
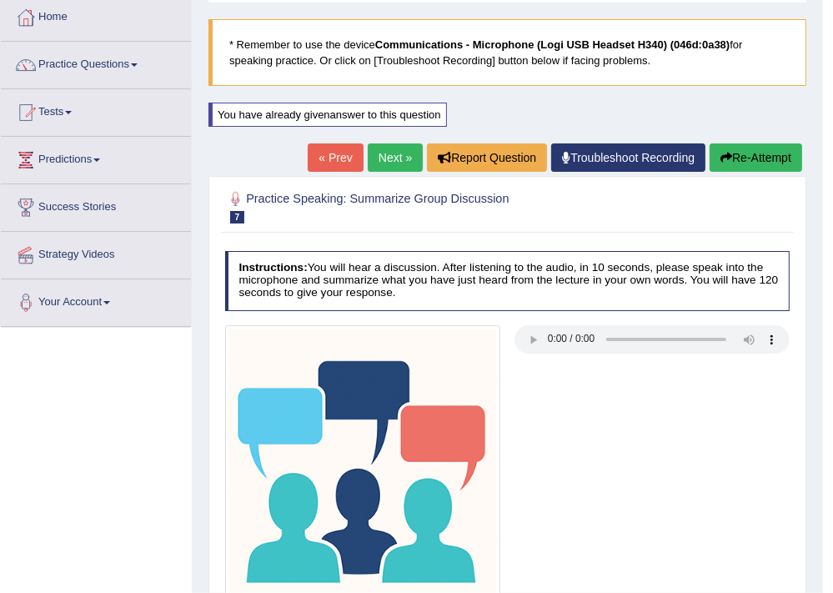
click at [761, 152] on button "Re-Attempt" at bounding box center [755, 157] width 93 height 28
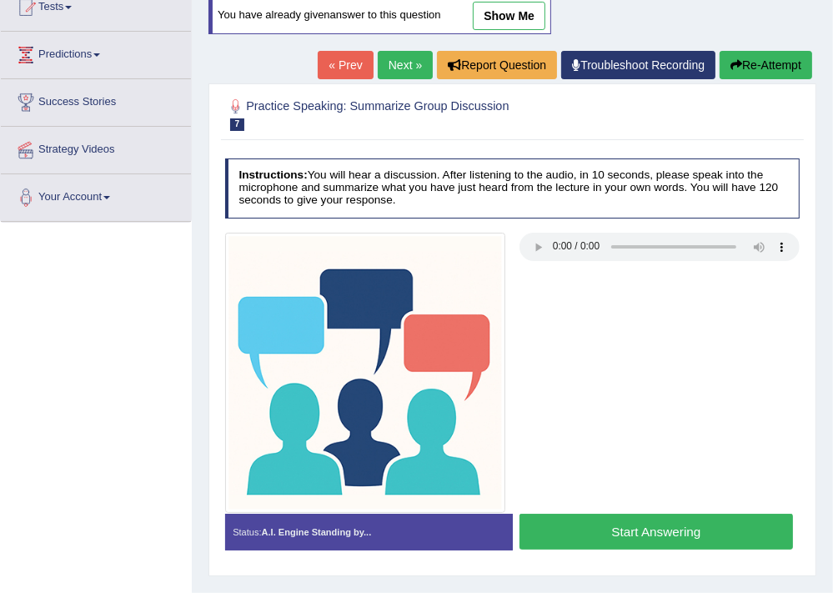
click at [610, 530] on button "Start Answering" at bounding box center [655, 531] width 273 height 36
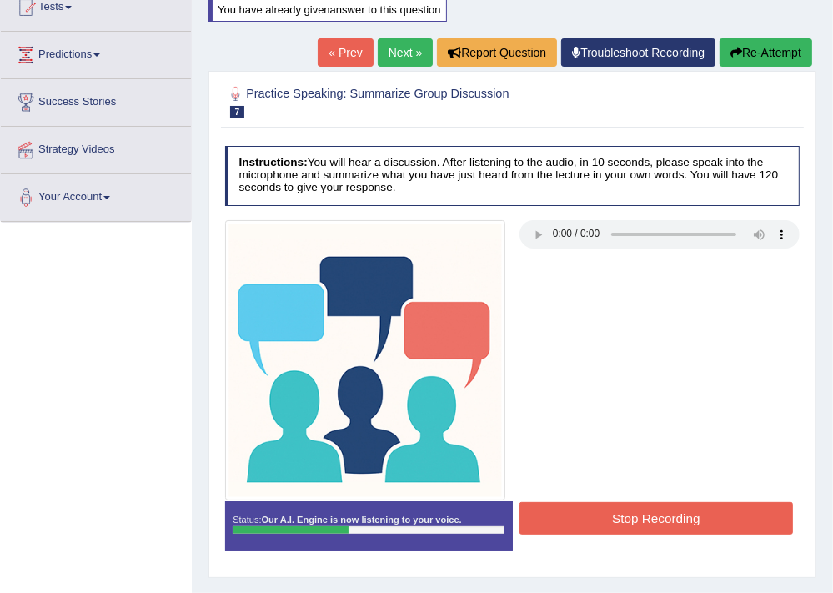
click at [756, 517] on button "Stop Recording" at bounding box center [655, 518] width 273 height 33
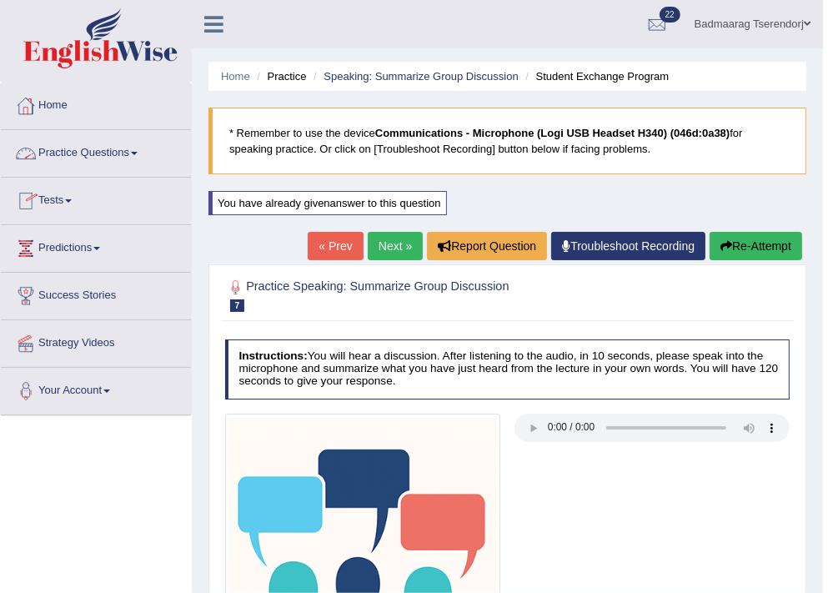
click at [57, 108] on link "Home" at bounding box center [96, 104] width 190 height 42
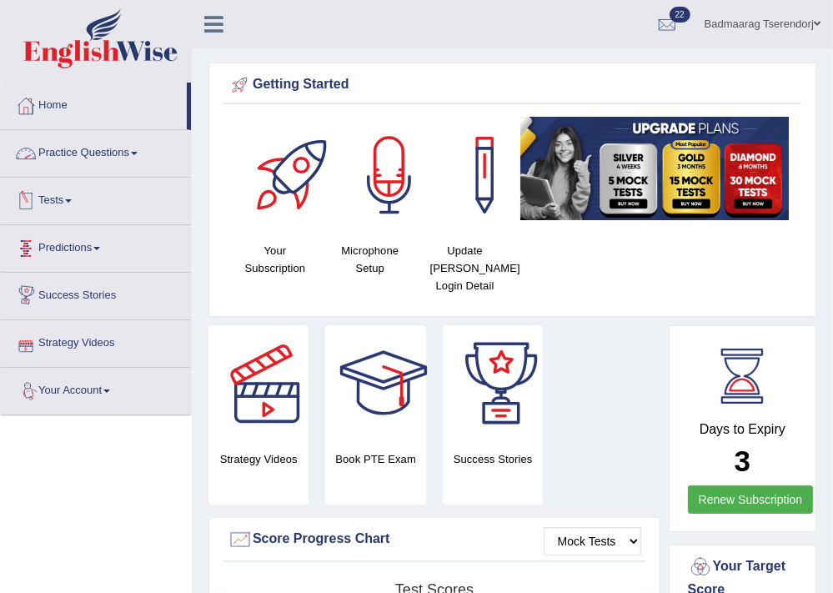
click at [128, 152] on link "Practice Questions" at bounding box center [96, 151] width 190 height 42
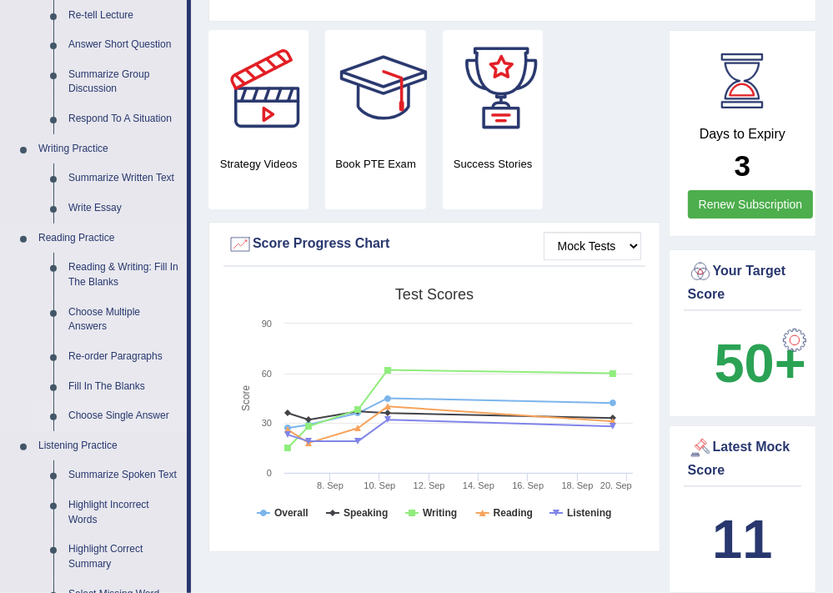
scroll to position [355, 0]
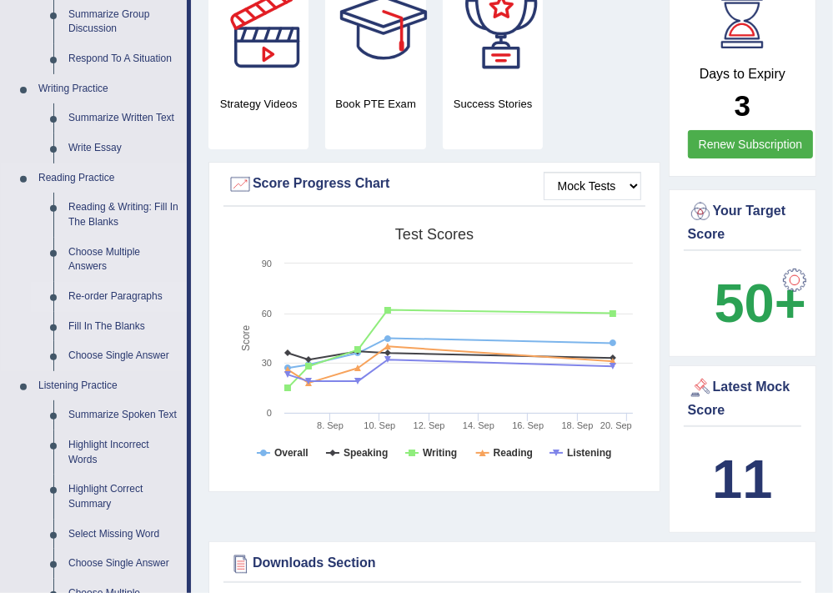
click at [118, 293] on link "Re-order Paragraphs" at bounding box center [124, 297] width 126 height 30
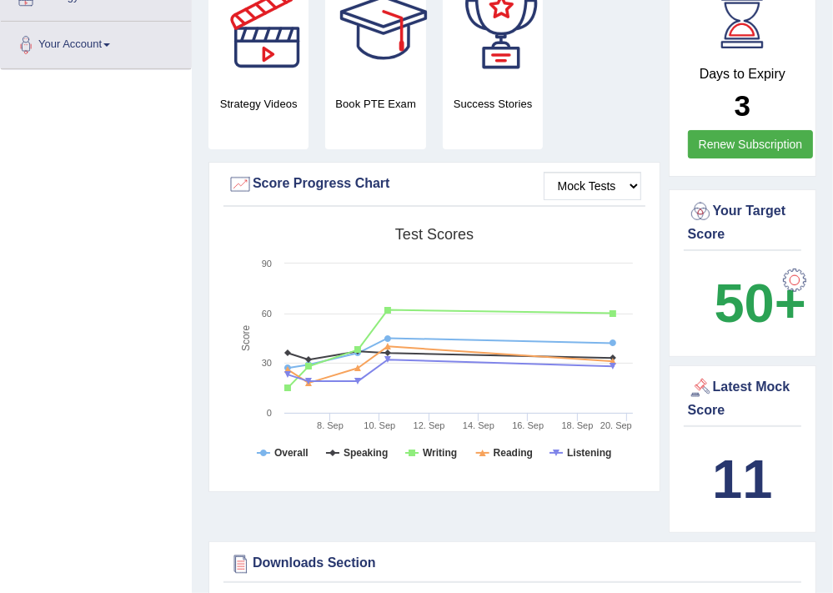
scroll to position [413, 0]
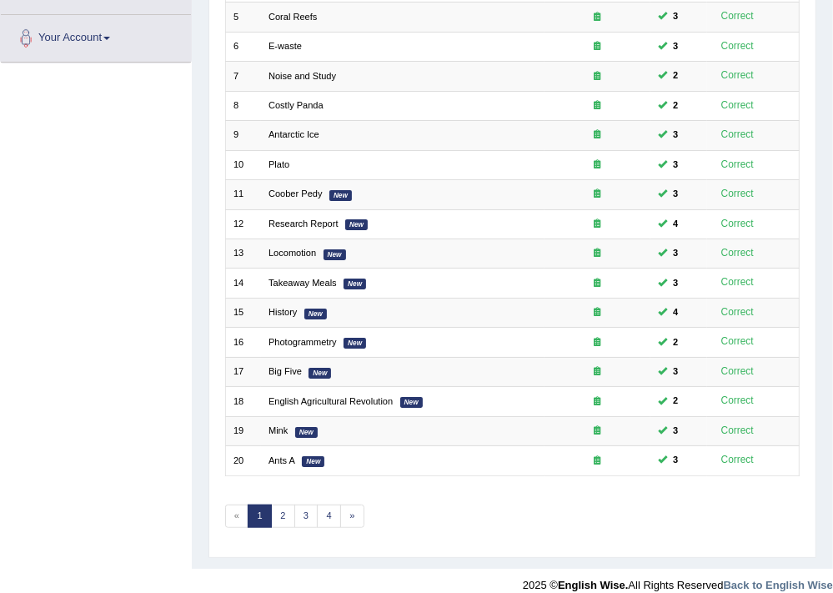
scroll to position [355, 0]
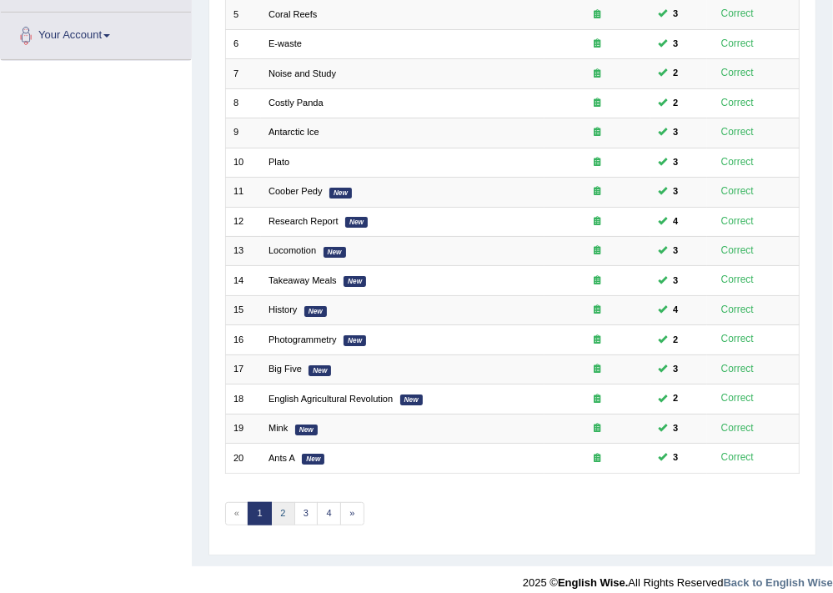
click at [283, 513] on link "2" at bounding box center [283, 513] width 24 height 23
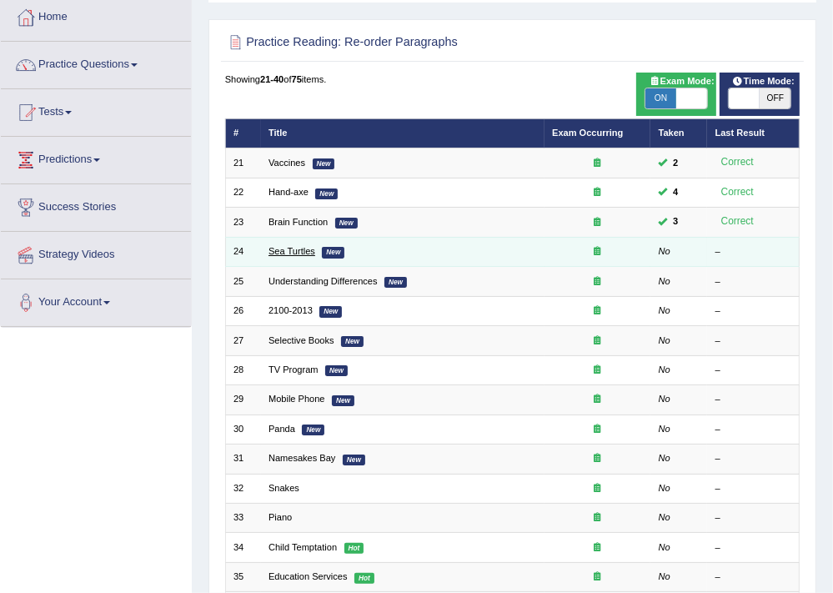
click at [302, 250] on link "Sea Turtles" at bounding box center [291, 251] width 47 height 10
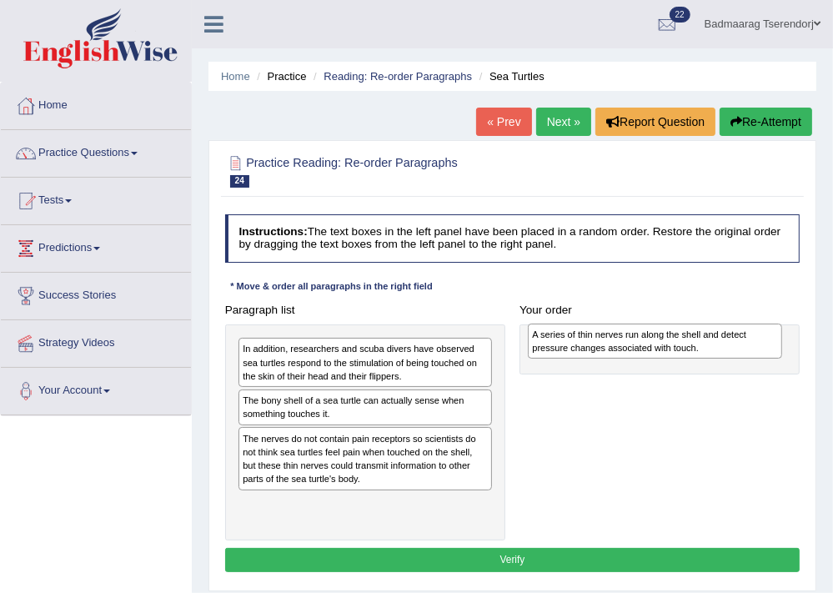
drag, startPoint x: 317, startPoint y: 413, endPoint x: 661, endPoint y: 353, distance: 349.5
click at [661, 353] on div "A series of thin nerves run along the shell and detect pressure changes associa…" at bounding box center [654, 341] width 253 height 36
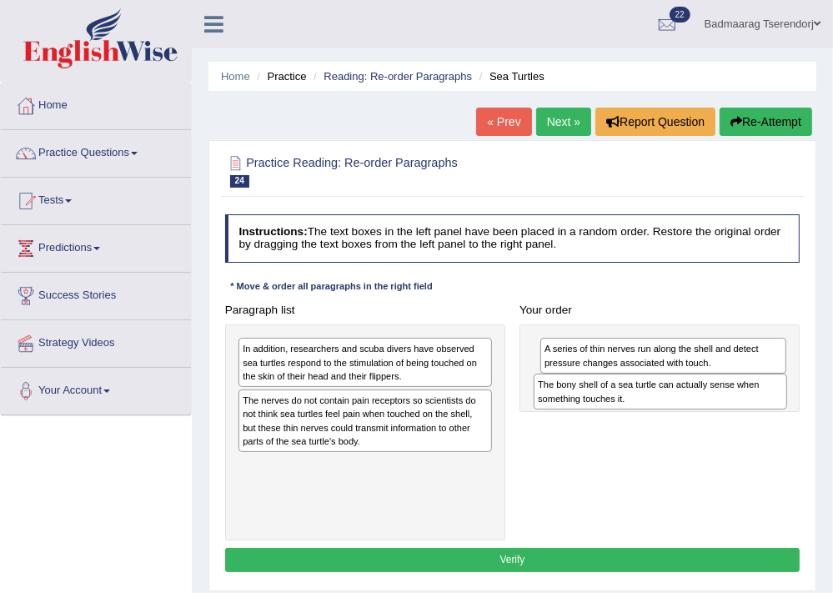
drag, startPoint x: 354, startPoint y: 407, endPoint x: 700, endPoint y: 406, distance: 345.9
click at [700, 406] on div "The bony shell of a sea turtle can actually sense when something touches it." at bounding box center [659, 391] width 253 height 36
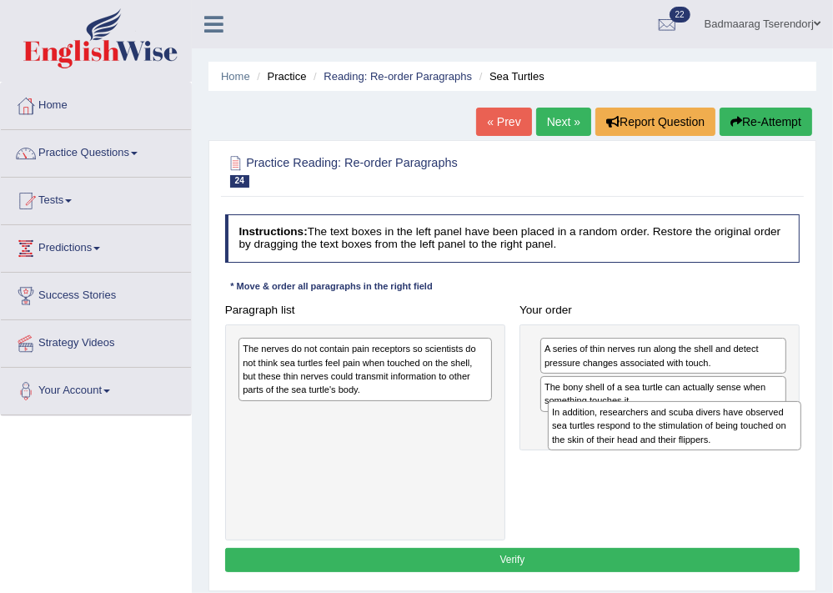
drag, startPoint x: 403, startPoint y: 370, endPoint x: 770, endPoint y: 452, distance: 376.5
click at [770, 452] on div "Paragraph list In addition, researchers and scuba divers have observed sea turt…" at bounding box center [512, 419] width 589 height 243
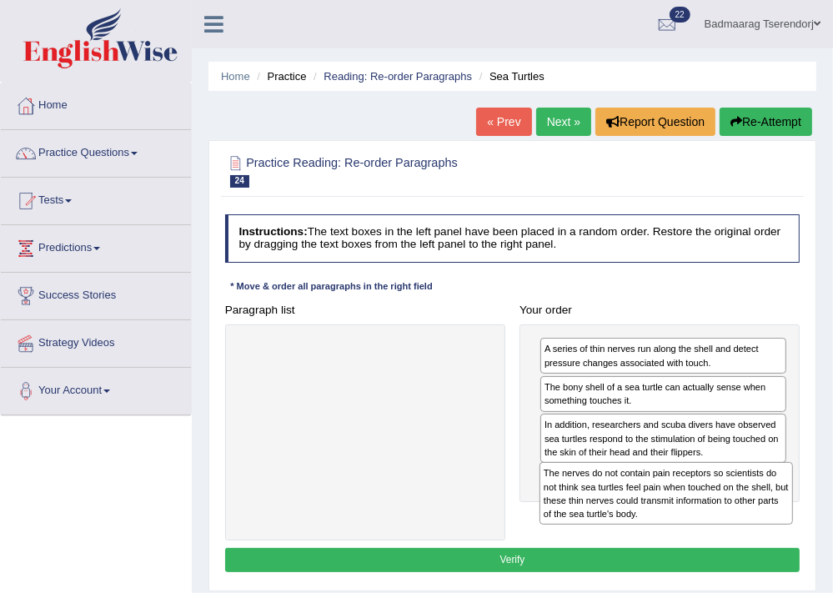
drag, startPoint x: 373, startPoint y: 370, endPoint x: 730, endPoint y: 523, distance: 389.0
click at [730, 523] on div "Paragraph list The nerves do not contain pain receptors so scientists do not th…" at bounding box center [512, 419] width 589 height 243
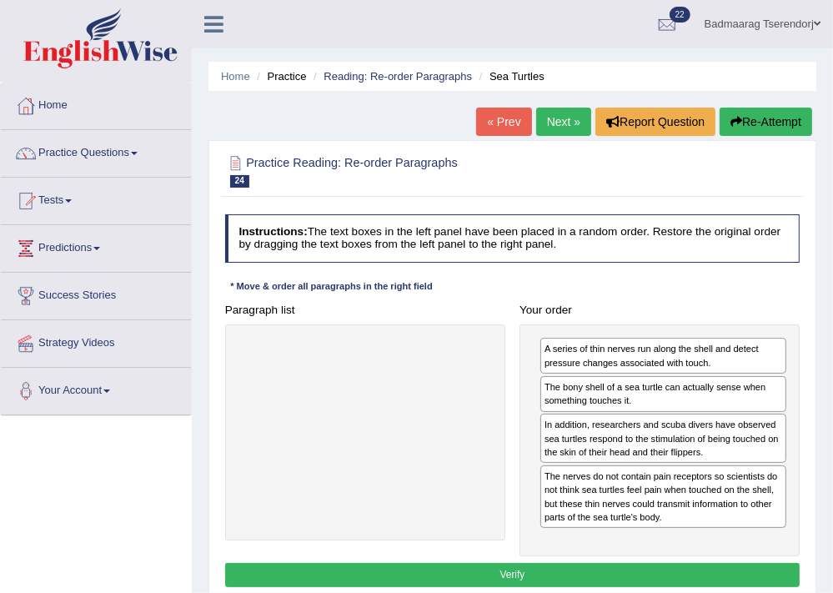
click at [671, 567] on button "Verify" at bounding box center [512, 575] width 575 height 24
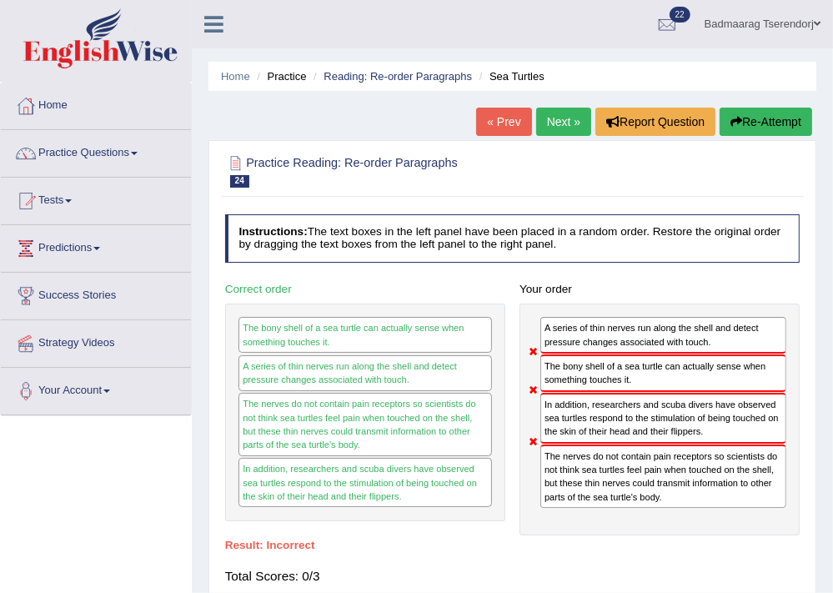
click at [768, 123] on button "Re-Attempt" at bounding box center [765, 122] width 93 height 28
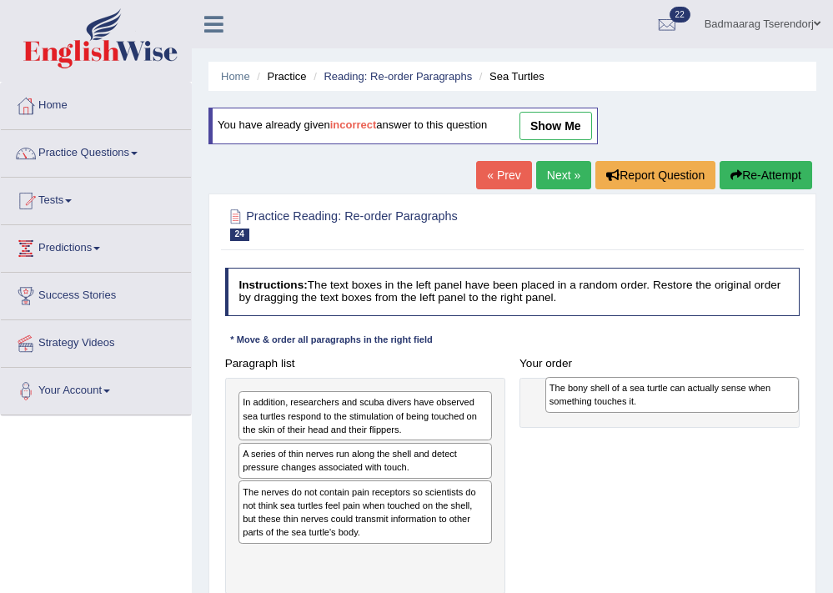
click at [684, 377] on div "The bony shell of a sea turtle can actually sense when something touches it." at bounding box center [671, 395] width 253 height 36
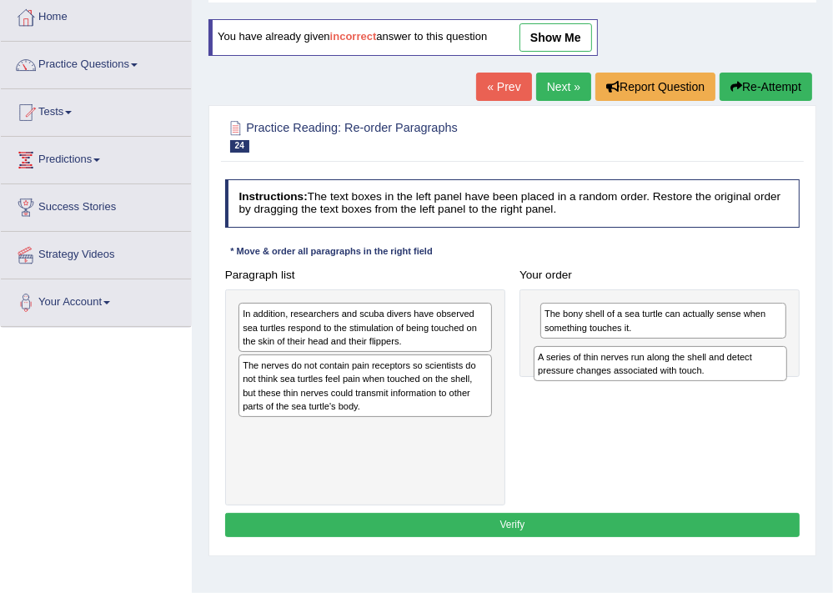
drag, startPoint x: 368, startPoint y: 374, endPoint x: 719, endPoint y: 380, distance: 351.8
click at [719, 380] on div "Paragraph list In addition, researchers and scuba divers have observed sea turt…" at bounding box center [512, 384] width 589 height 243
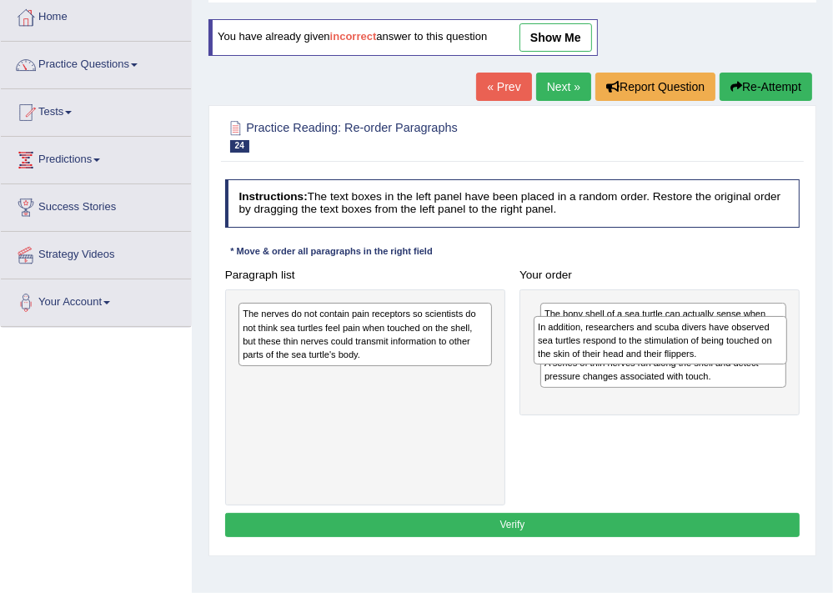
drag, startPoint x: 363, startPoint y: 330, endPoint x: 714, endPoint y: 353, distance: 351.6
click at [714, 353] on div "In addition, researchers and scuba divers have observed sea turtles respond to …" at bounding box center [659, 340] width 253 height 49
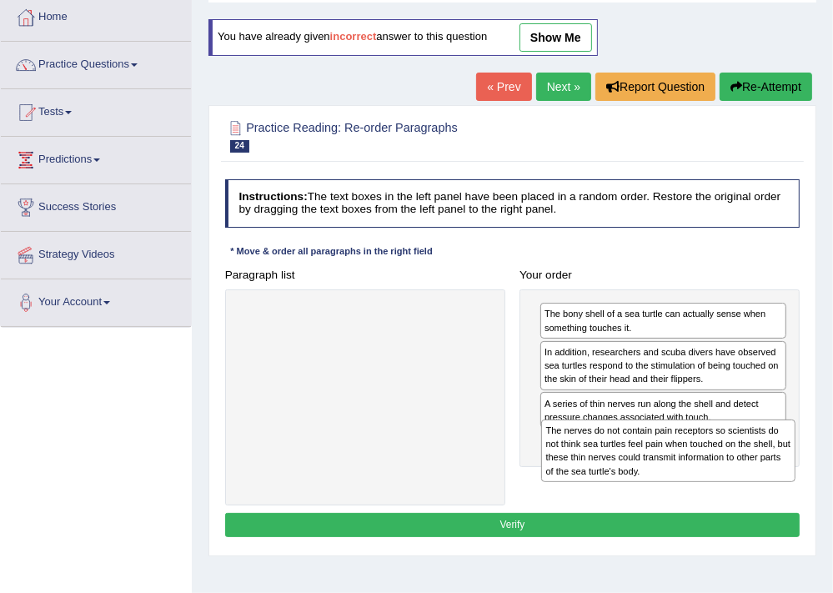
drag, startPoint x: 348, startPoint y: 327, endPoint x: 708, endPoint y: 471, distance: 387.8
click at [708, 471] on div "The nerves do not contain pain receptors so scientists do not think sea turtles…" at bounding box center [667, 450] width 253 height 63
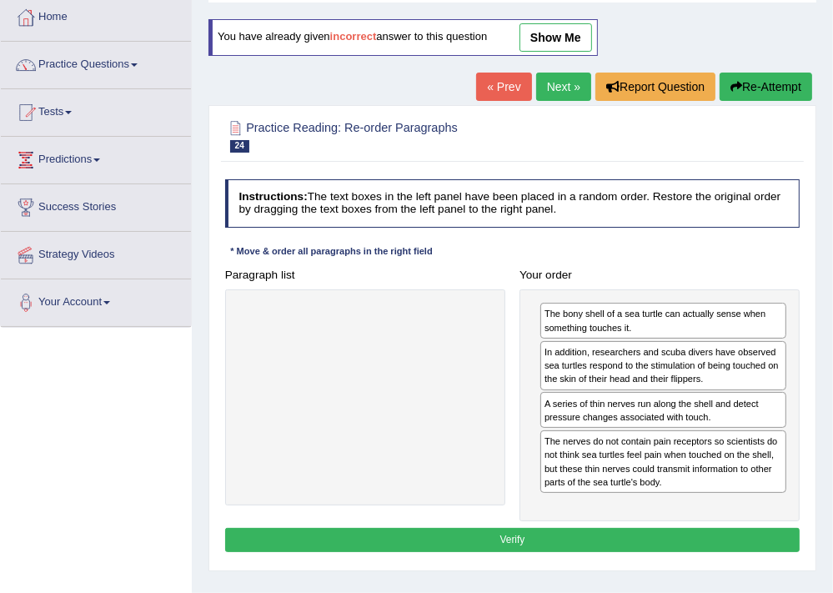
click at [688, 528] on button "Verify" at bounding box center [512, 540] width 575 height 24
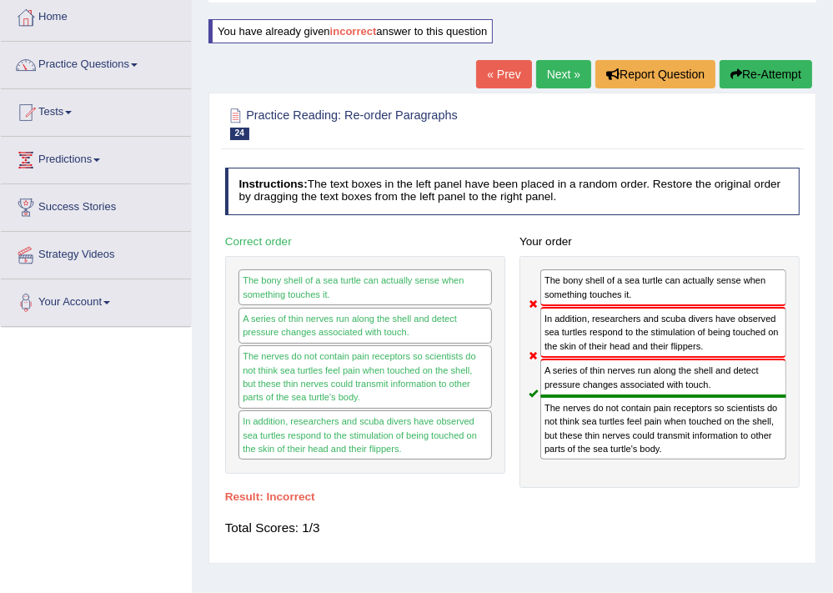
click at [770, 70] on button "Re-Attempt" at bounding box center [765, 74] width 93 height 28
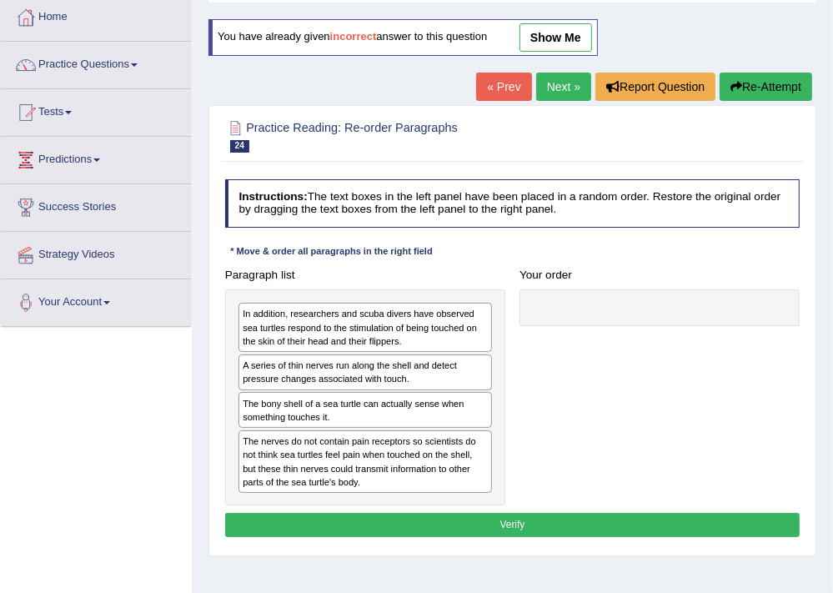
scroll to position [88, 0]
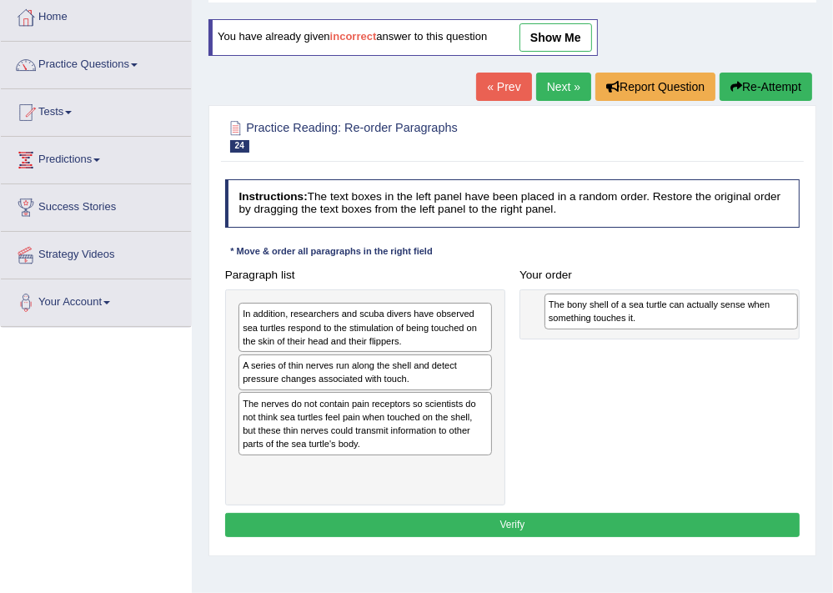
drag, startPoint x: 343, startPoint y: 413, endPoint x: 658, endPoint y: 323, distance: 327.9
click at [703, 321] on div "The bony shell of a sea turtle can actually sense when something touches it." at bounding box center [670, 311] width 253 height 36
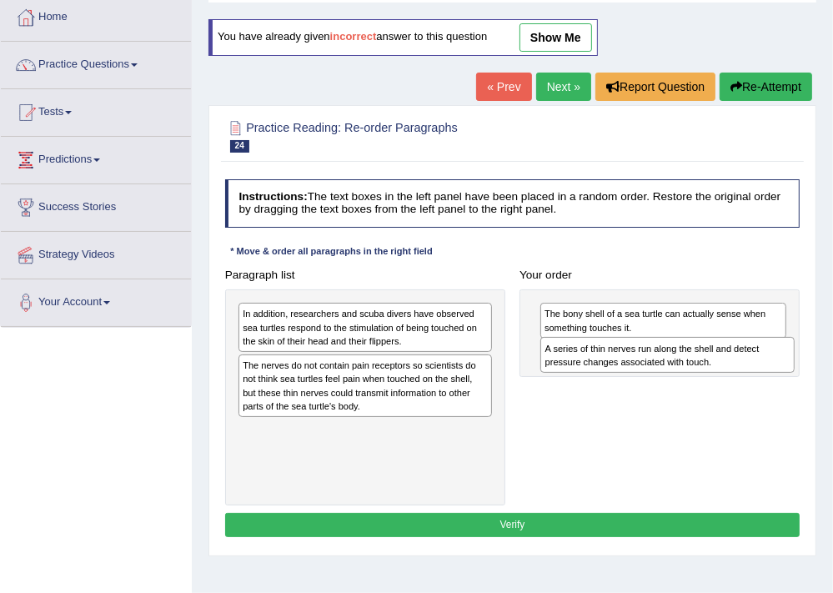
drag, startPoint x: 395, startPoint y: 371, endPoint x: 754, endPoint y: 368, distance: 359.2
click at [754, 368] on div "A series of thin nerves run along the shell and detect pressure changes associa…" at bounding box center [666, 355] width 253 height 36
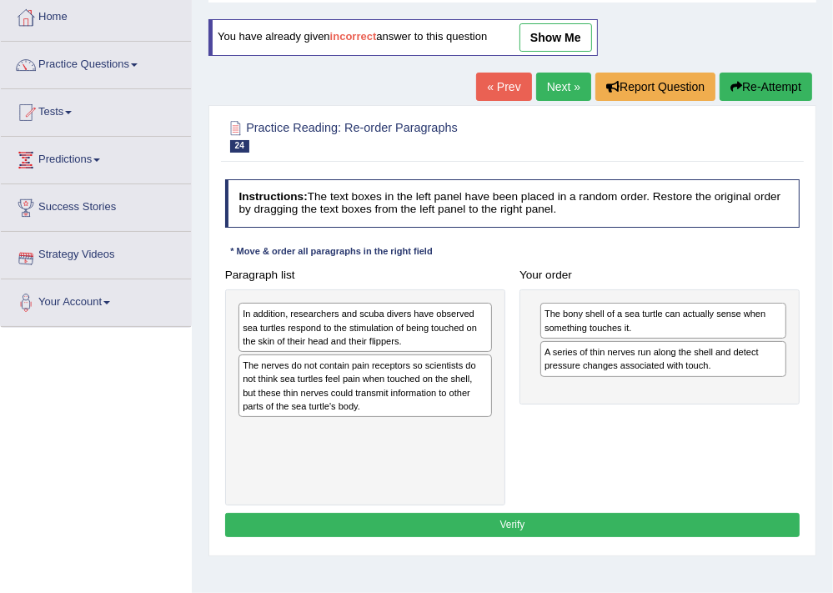
click at [303, 326] on div "In addition, researchers and scuba divers have observed sea turtles respond to …" at bounding box center [364, 327] width 253 height 49
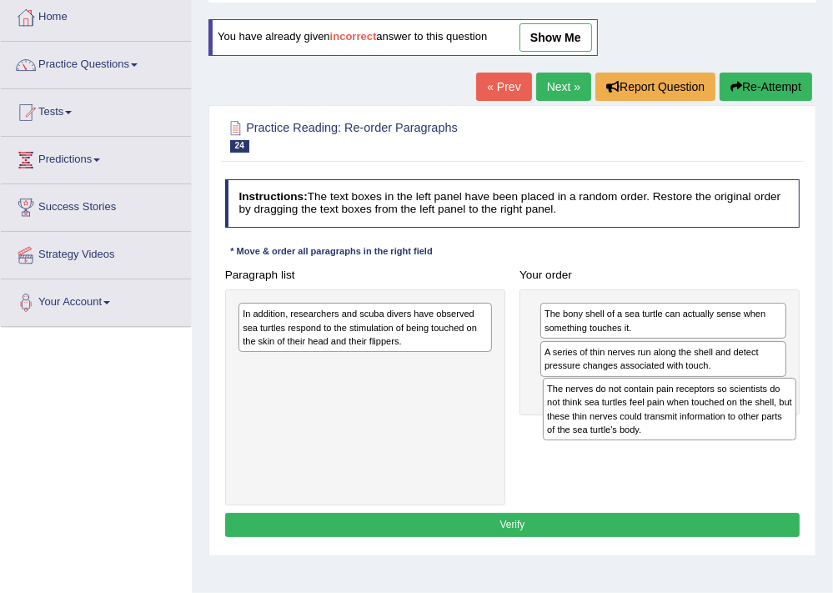
drag, startPoint x: 318, startPoint y: 390, endPoint x: 680, endPoint y: 434, distance: 364.4
click at [680, 434] on div "The nerves do not contain pain receptors so scientists do not think sea turtles…" at bounding box center [669, 409] width 253 height 63
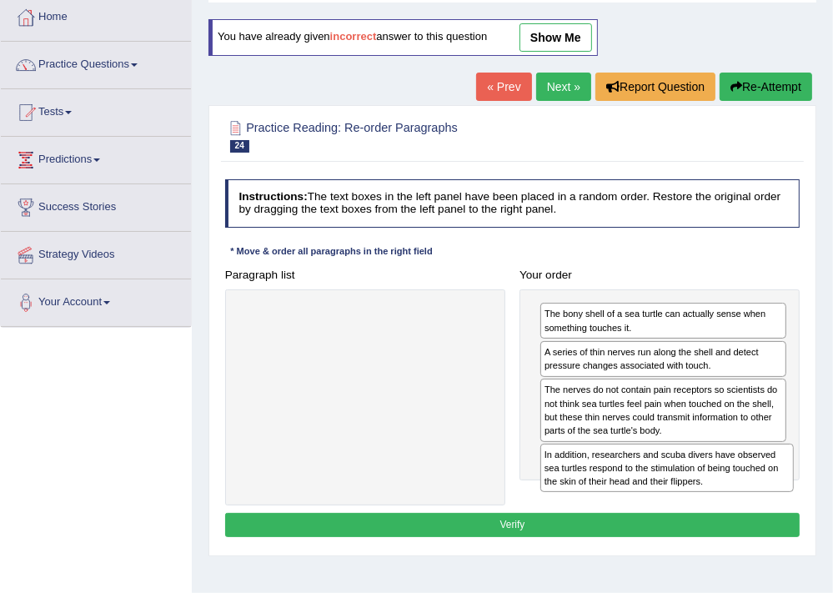
drag, startPoint x: 382, startPoint y: 330, endPoint x: 740, endPoint y: 503, distance: 397.7
click at [740, 503] on div "Paragraph list In addition, researchers and scuba divers have observed sea turt…" at bounding box center [512, 384] width 589 height 243
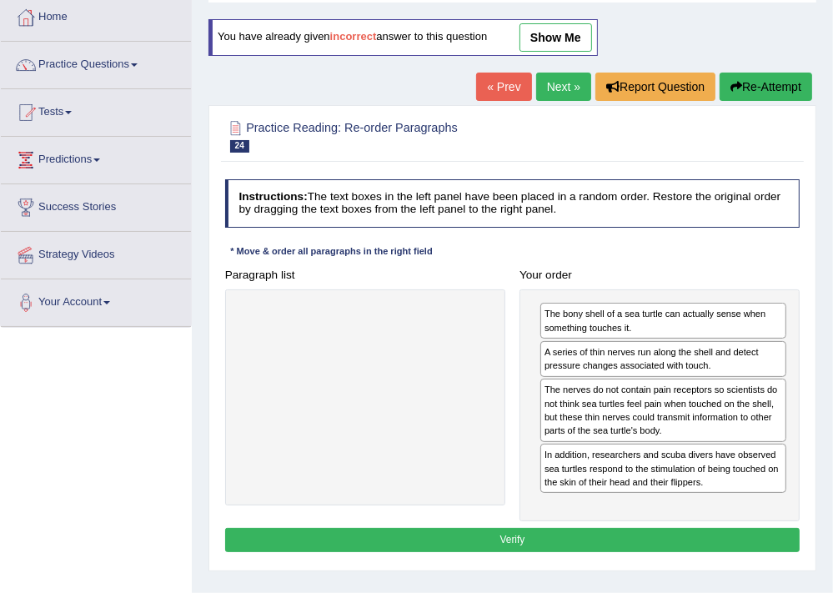
click at [673, 536] on button "Verify" at bounding box center [512, 540] width 575 height 24
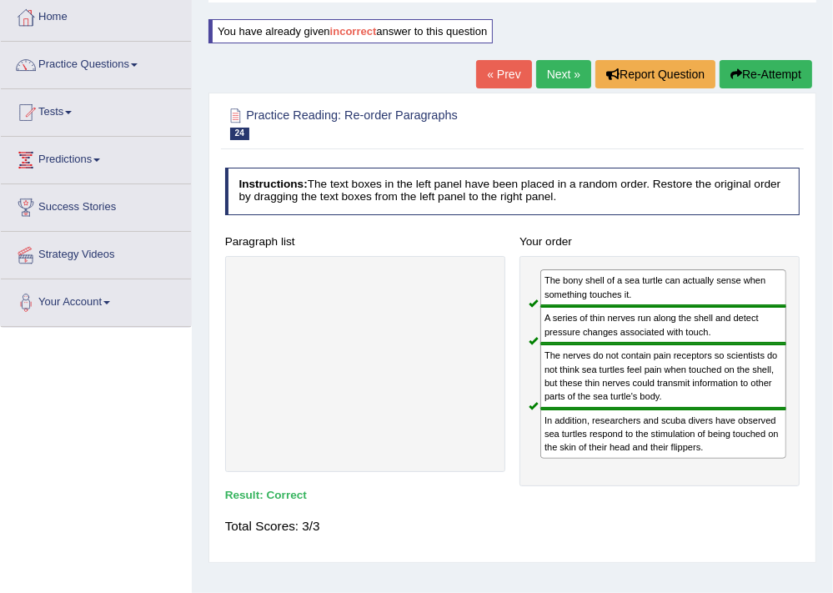
click at [560, 76] on link "Next »" at bounding box center [563, 74] width 55 height 28
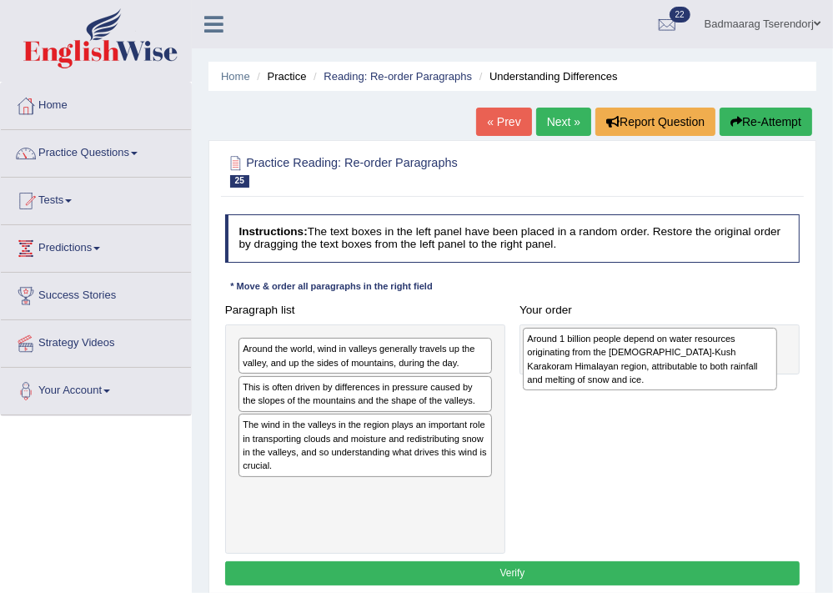
drag, startPoint x: 356, startPoint y: 443, endPoint x: 694, endPoint y: 363, distance: 347.7
click at [694, 363] on div "Around 1 billion people depend on water resources originating from the [DEMOGRA…" at bounding box center [649, 359] width 253 height 63
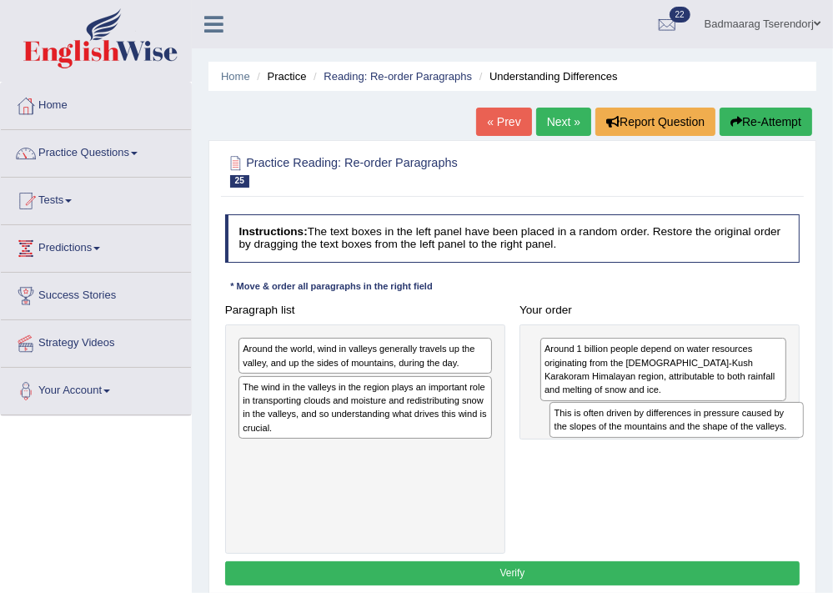
drag, startPoint x: 361, startPoint y: 395, endPoint x: 726, endPoint y: 441, distance: 367.9
click at [726, 441] on div "Paragraph list Around the world, wind in valleys generally travels up the valle…" at bounding box center [512, 426] width 589 height 257
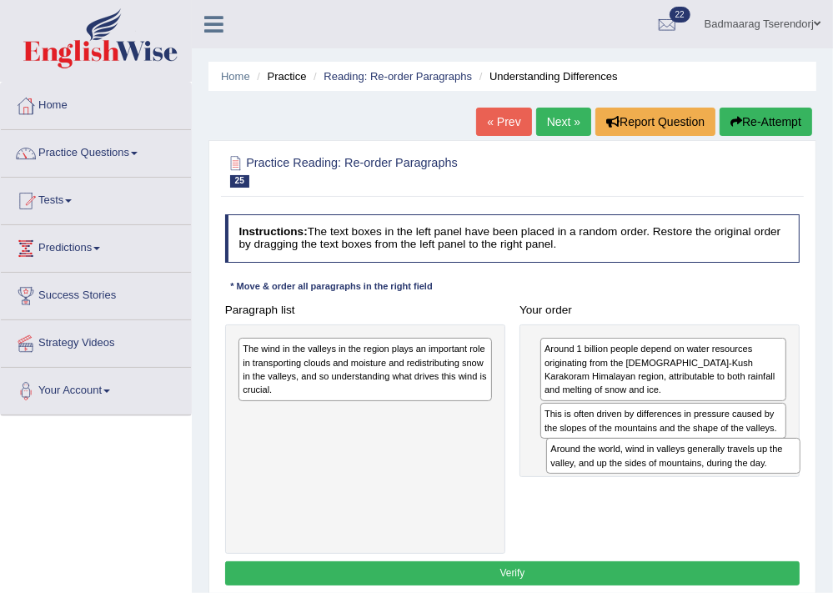
drag, startPoint x: 404, startPoint y: 358, endPoint x: 770, endPoint y: 483, distance: 386.6
click at [770, 483] on div "Paragraph list Around the world, wind in valleys generally travels up the valle…" at bounding box center [512, 426] width 589 height 257
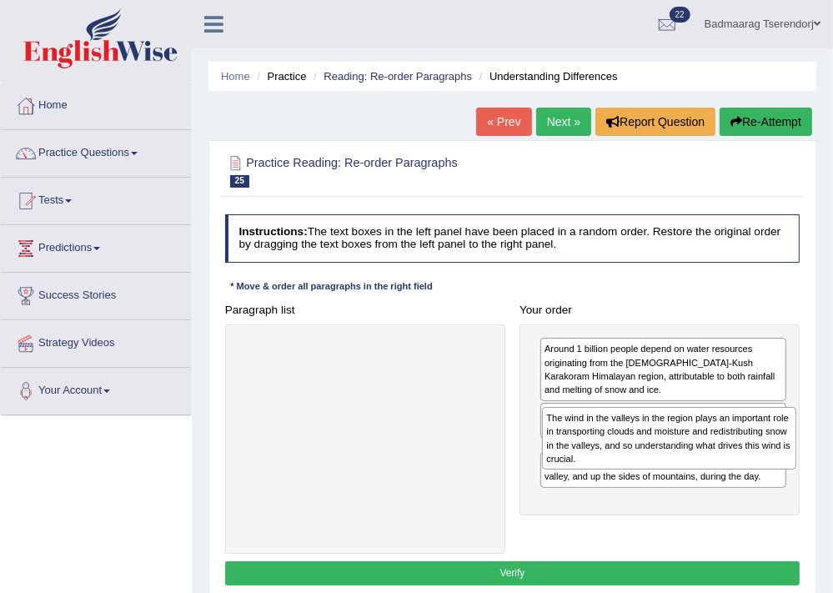
drag, startPoint x: 333, startPoint y: 368, endPoint x: 694, endPoint y: 457, distance: 371.5
click at [694, 457] on div "The wind in the valleys in the region plays an important role in transporting c…" at bounding box center [668, 438] width 253 height 63
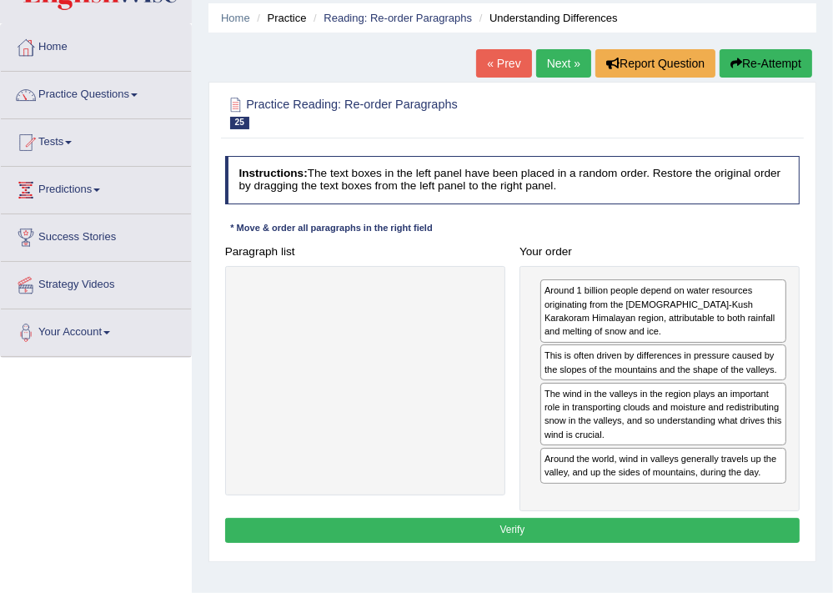
scroll to position [88, 0]
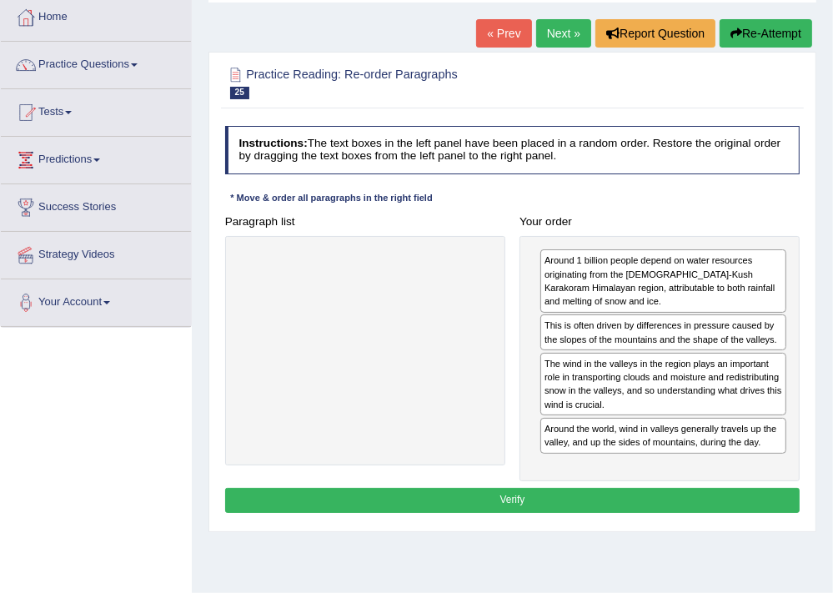
click at [610, 498] on button "Verify" at bounding box center [512, 500] width 575 height 24
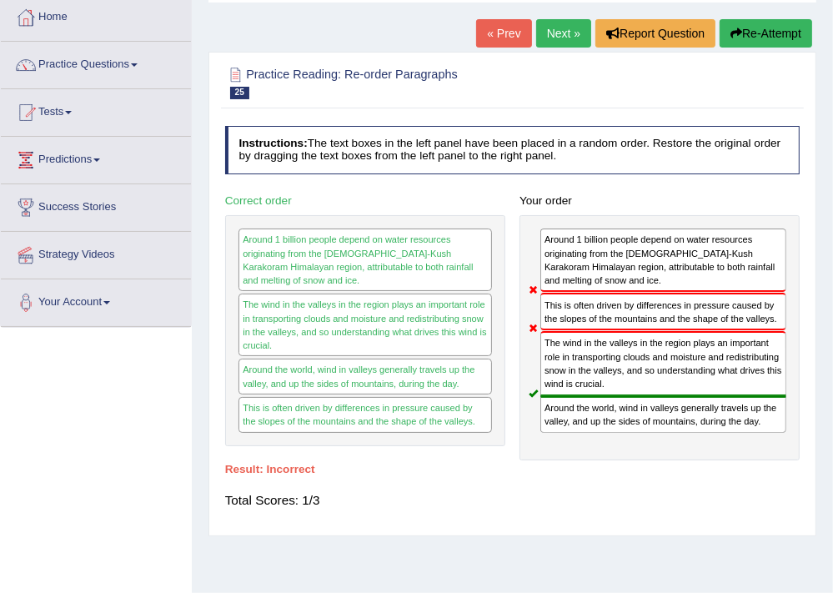
click at [774, 28] on button "Re-Attempt" at bounding box center [765, 33] width 93 height 28
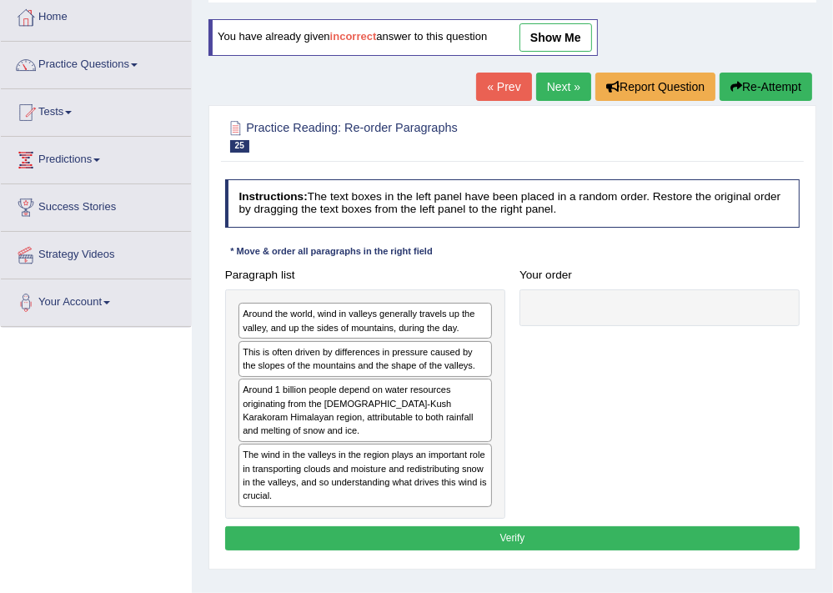
scroll to position [88, 0]
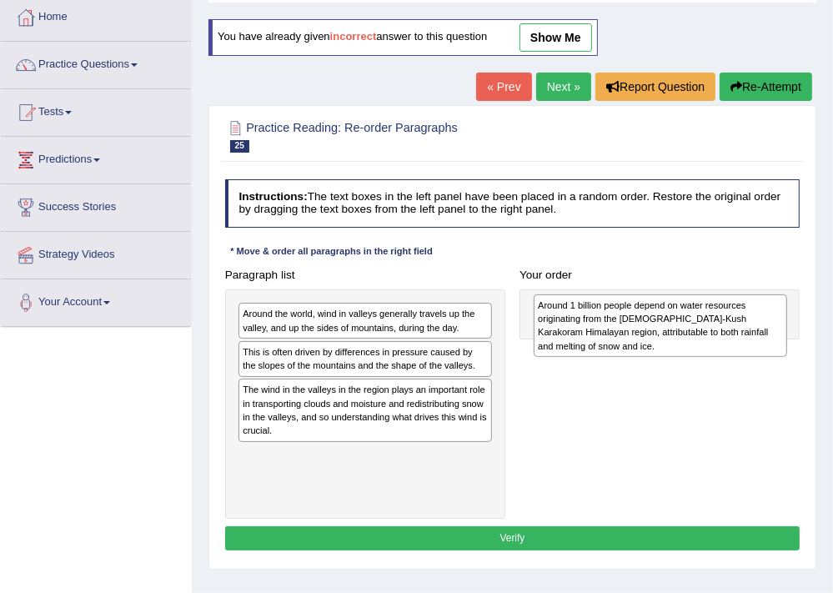
drag, startPoint x: 389, startPoint y: 399, endPoint x: 719, endPoint y: 330, distance: 337.2
click at [719, 330] on div "Around 1 billion people depend on water resources originating from the Hindu-Ku…" at bounding box center [659, 325] width 253 height 63
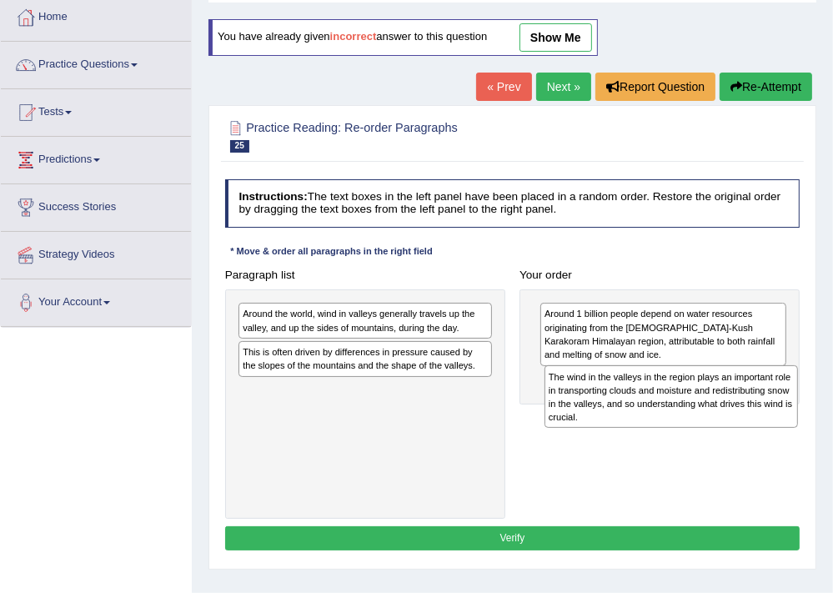
drag, startPoint x: 393, startPoint y: 413, endPoint x: 756, endPoint y: 420, distance: 363.4
click at [756, 420] on div "The wind in the valleys in the region plays an important role in transporting c…" at bounding box center [670, 396] width 253 height 63
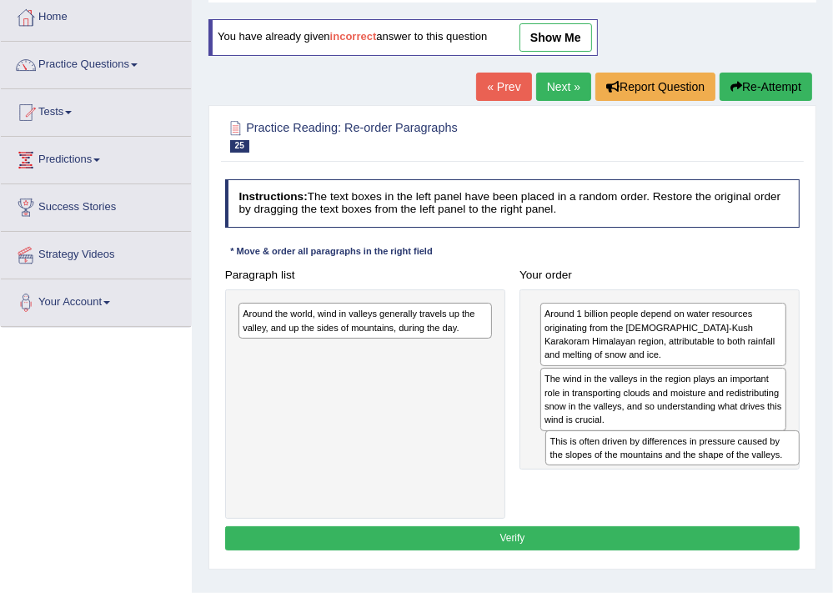
drag, startPoint x: 317, startPoint y: 356, endPoint x: 682, endPoint y: 475, distance: 384.0
click at [682, 475] on div "Paragraph list Around the world, wind in valleys generally travels up the valle…" at bounding box center [512, 391] width 589 height 257
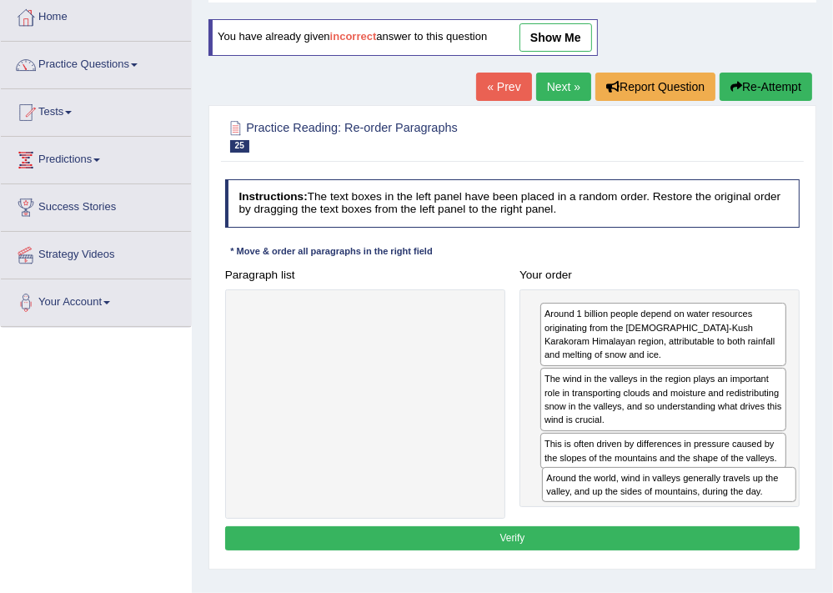
drag, startPoint x: 423, startPoint y: 316, endPoint x: 764, endPoint y: 518, distance: 397.2
click at [764, 518] on div "Instructions: The text boxes in the left panel have been placed in a random ord…" at bounding box center [512, 367] width 582 height 389
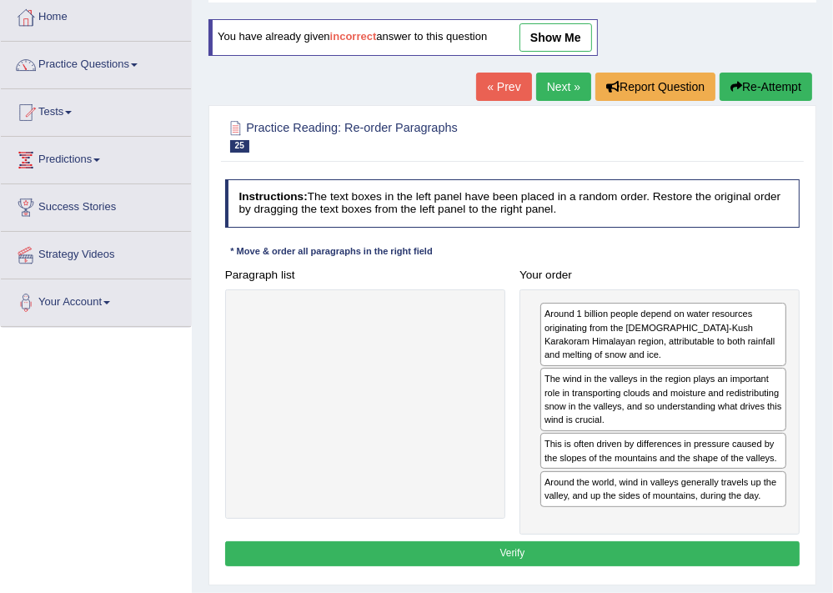
click at [647, 550] on button "Verify" at bounding box center [512, 553] width 575 height 24
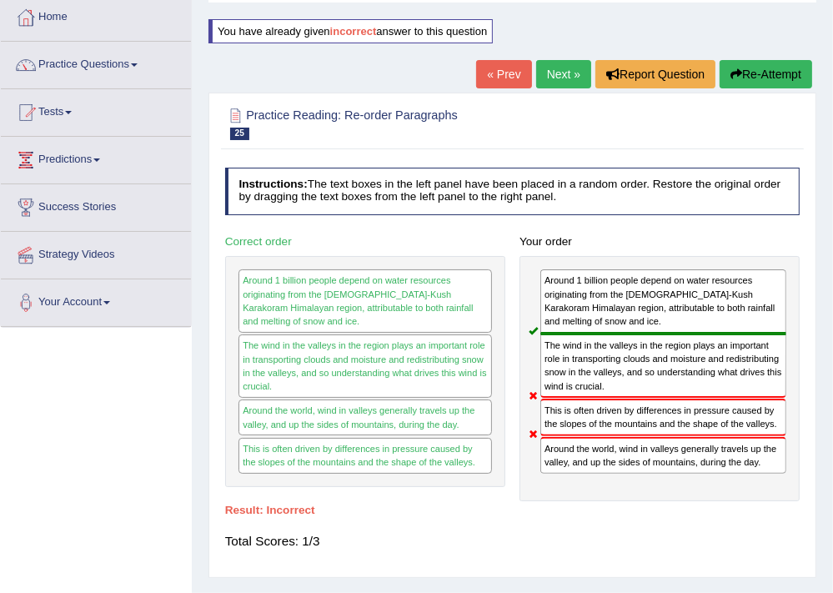
click at [787, 71] on button "Re-Attempt" at bounding box center [765, 74] width 93 height 28
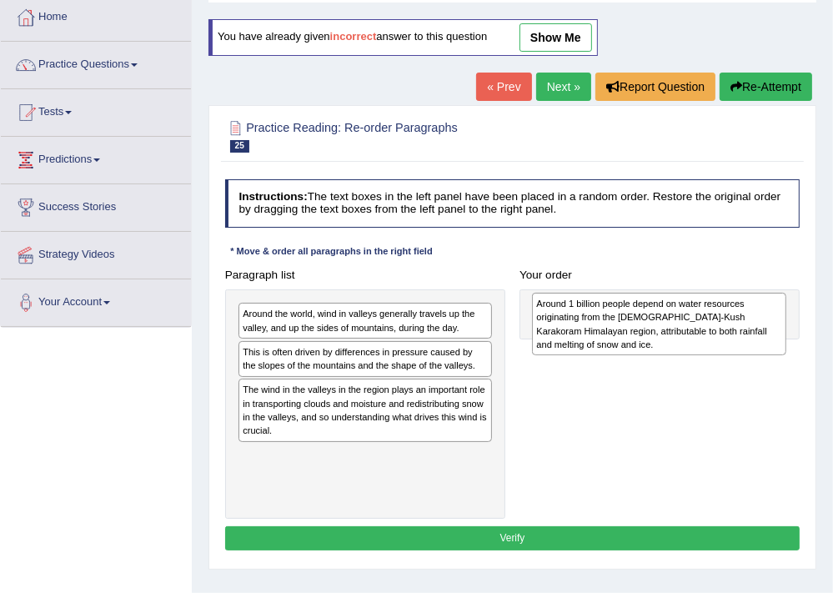
drag, startPoint x: 334, startPoint y: 402, endPoint x: 683, endPoint y: 322, distance: 358.3
click at [683, 322] on div "Around 1 billion people depend on water resources originating from the [DEMOGRA…" at bounding box center [658, 324] width 253 height 63
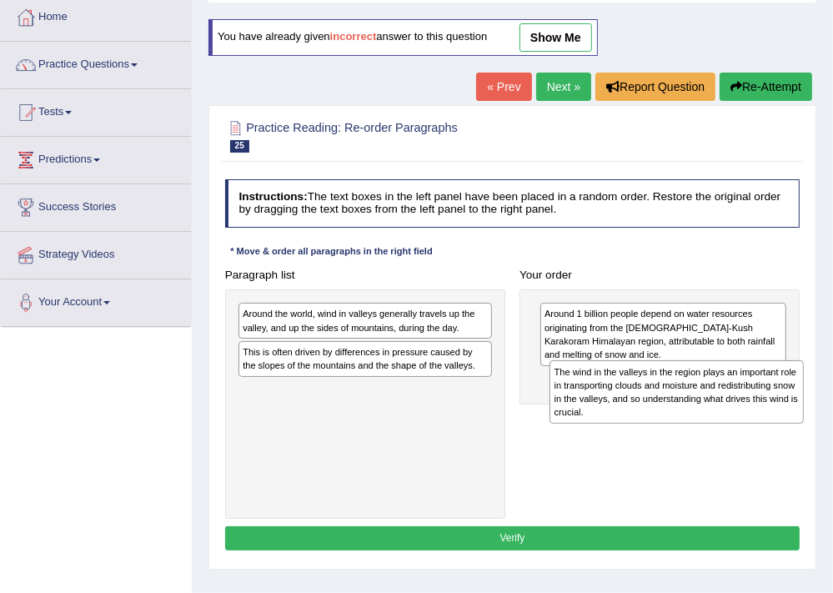
drag, startPoint x: 403, startPoint y: 405, endPoint x: 773, endPoint y: 405, distance: 370.0
click at [773, 405] on div "The wind in the valleys in the region plays an important role in transporting c…" at bounding box center [675, 391] width 253 height 63
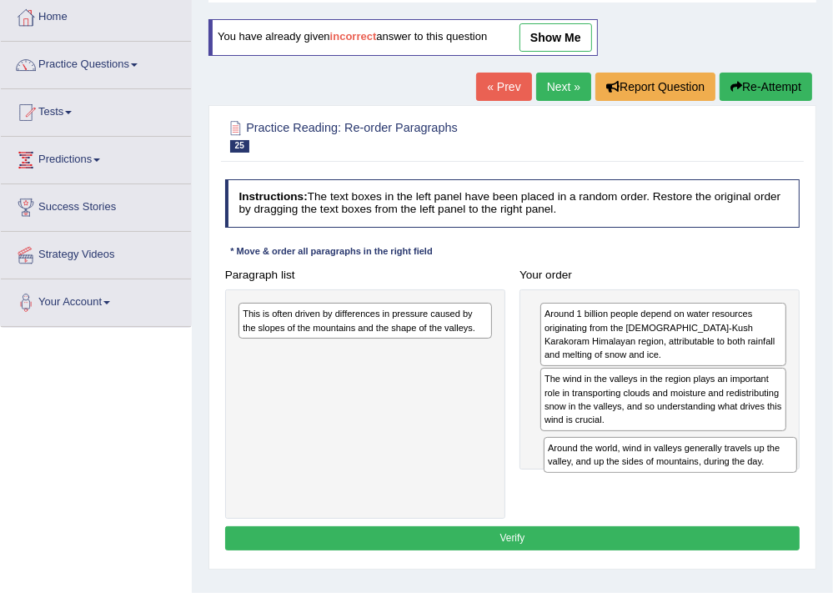
drag, startPoint x: 363, startPoint y: 328, endPoint x: 726, endPoint y: 492, distance: 398.0
click at [726, 492] on div "Paragraph list Around the world, wind in valleys generally travels up the valle…" at bounding box center [512, 391] width 589 height 257
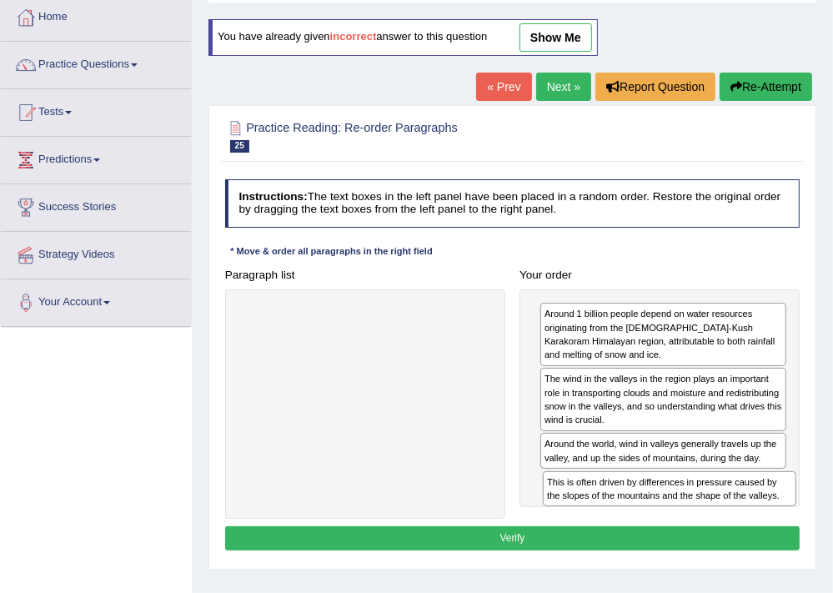
drag, startPoint x: 331, startPoint y: 320, endPoint x: 693, endPoint y: 526, distance: 416.2
click at [693, 526] on div "Instructions: The text boxes in the left panel have been placed in a random ord…" at bounding box center [512, 367] width 582 height 389
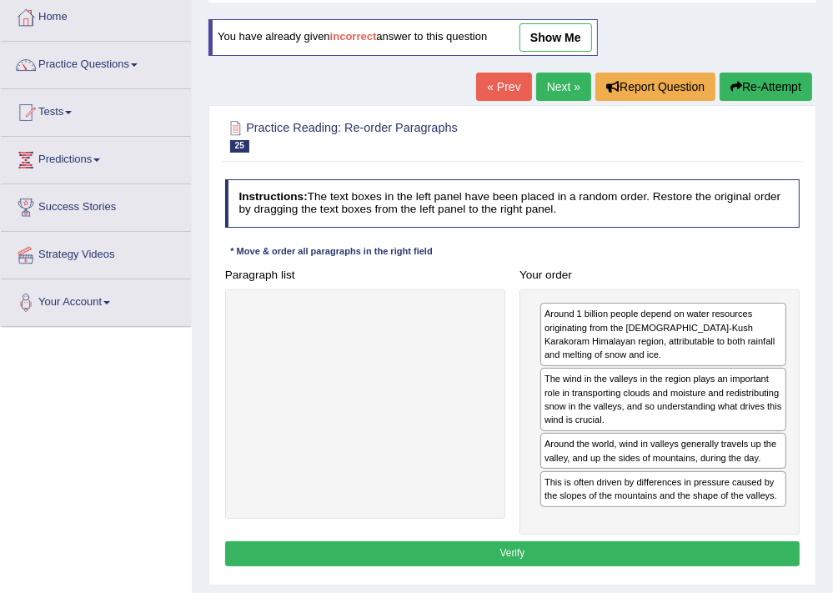
click at [555, 550] on button "Verify" at bounding box center [512, 553] width 575 height 24
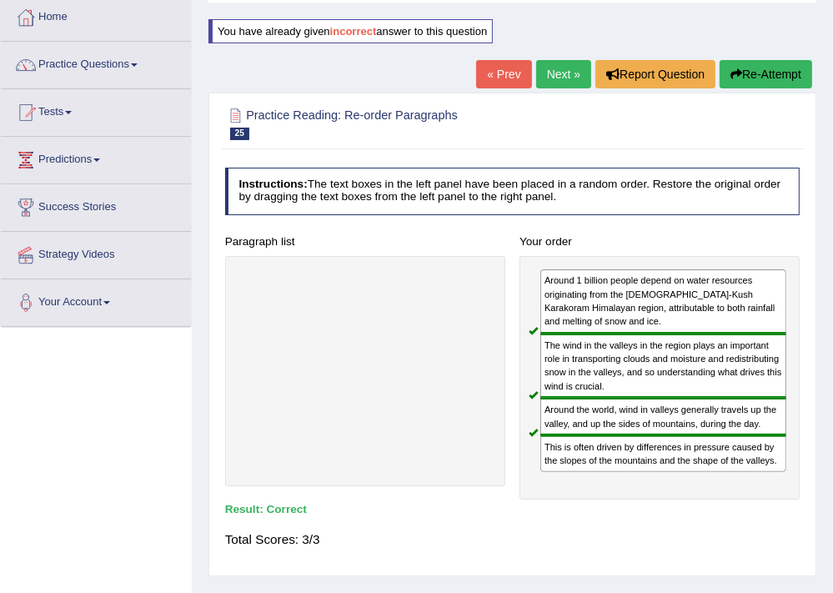
click at [558, 68] on link "Next »" at bounding box center [563, 74] width 55 height 28
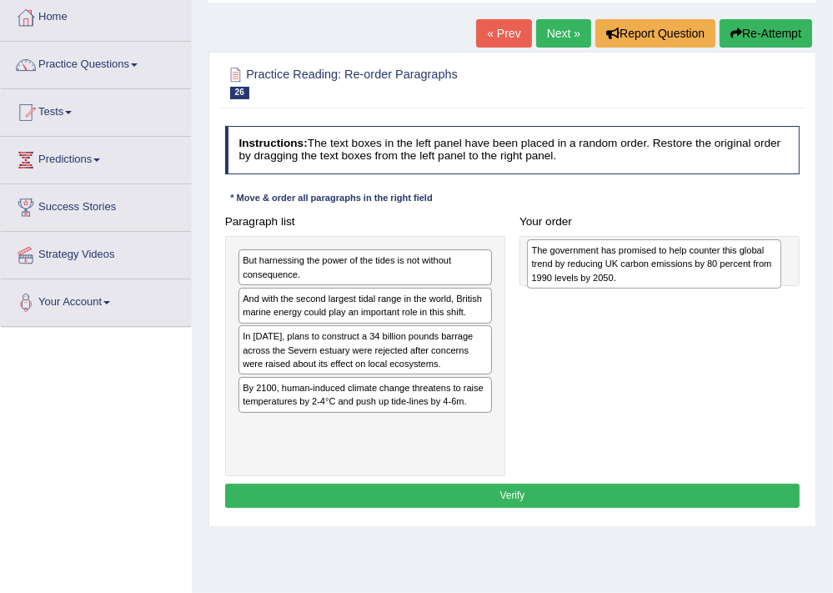
drag, startPoint x: 396, startPoint y: 357, endPoint x: 739, endPoint y: 277, distance: 352.6
click at [739, 277] on div "The government has promised to help counter this global trend by reducing UK ca…" at bounding box center [653, 263] width 253 height 49
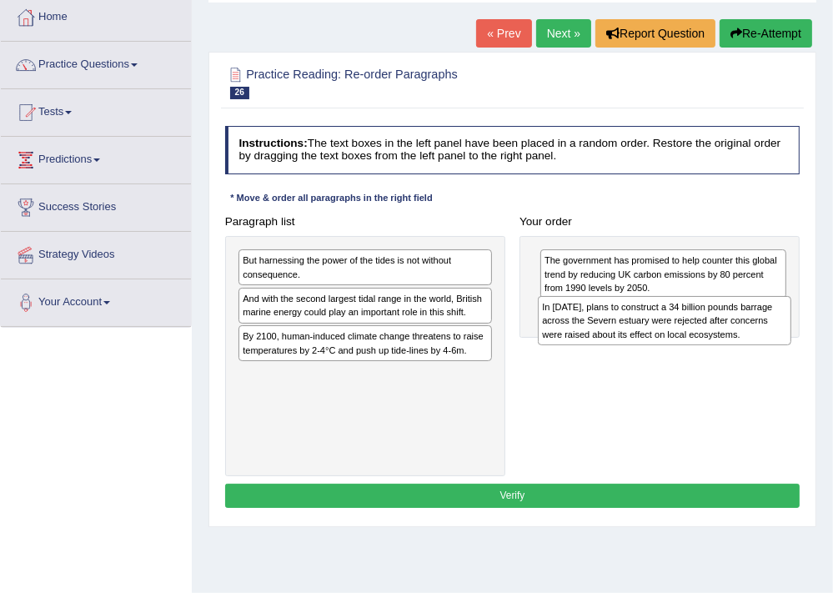
drag, startPoint x: 383, startPoint y: 347, endPoint x: 729, endPoint y: 337, distance: 346.8
click at [729, 337] on div "In [DATE], plans to construct a 34 billion pounds barrage across the Severn est…" at bounding box center [664, 320] width 253 height 49
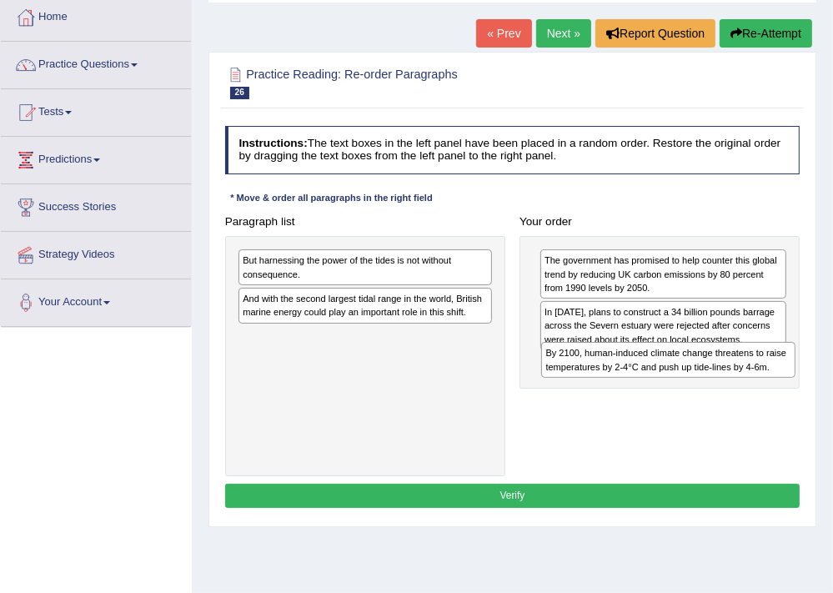
drag, startPoint x: 348, startPoint y: 352, endPoint x: 708, endPoint y: 393, distance: 362.3
click at [708, 393] on div "Paragraph list But harnessing the power of the tides is not without consequence…" at bounding box center [512, 342] width 589 height 267
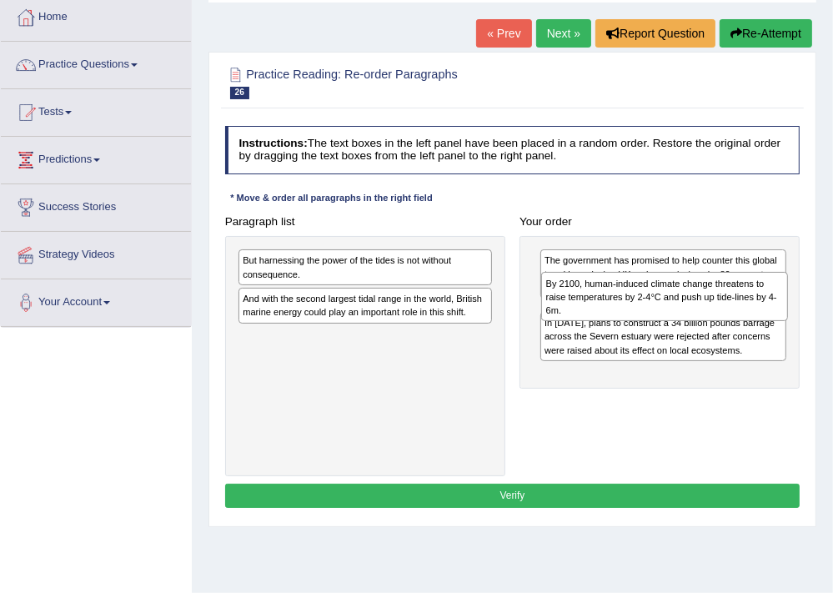
drag, startPoint x: 658, startPoint y: 380, endPoint x: 664, endPoint y: 311, distance: 69.5
click at [664, 311] on div "By 2100, human-induced climate change threatens to raise temperatures by 2-4°C …" at bounding box center [664, 296] width 247 height 49
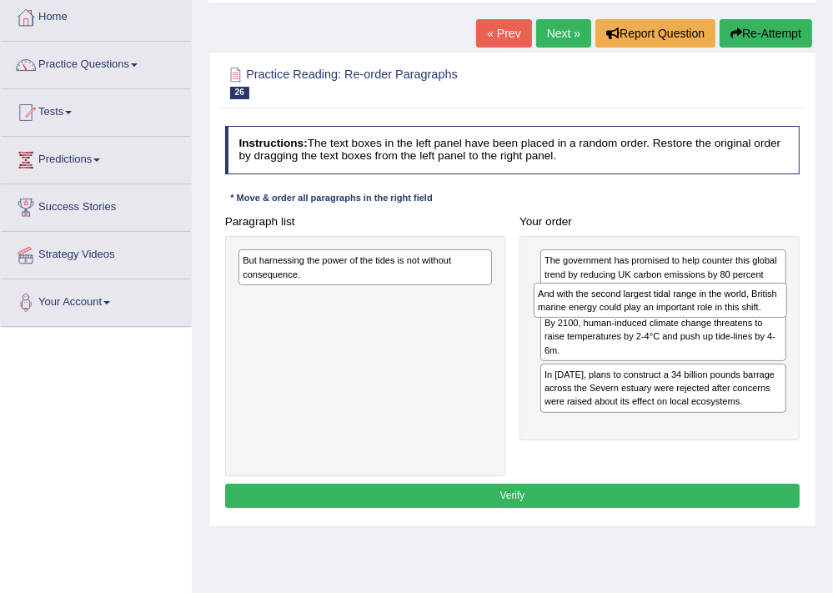
drag, startPoint x: 366, startPoint y: 306, endPoint x: 717, endPoint y: 313, distance: 351.0
click at [717, 313] on div "And with the second largest tidal range in the world, British marine energy cou…" at bounding box center [659, 301] width 253 height 36
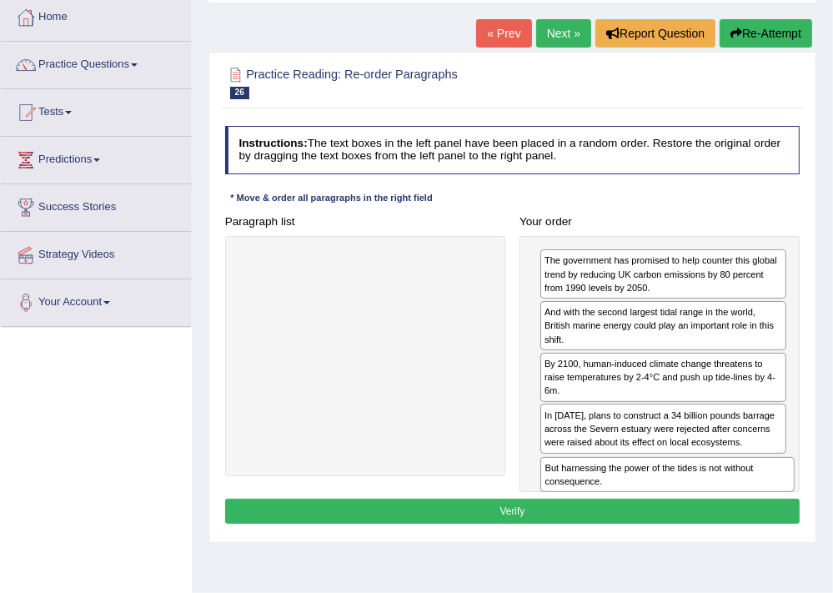
drag, startPoint x: 340, startPoint y: 270, endPoint x: 699, endPoint y: 520, distance: 437.7
click at [699, 520] on div "Instructions: The text boxes in the left panel have been placed in a random ord…" at bounding box center [512, 326] width 582 height 415
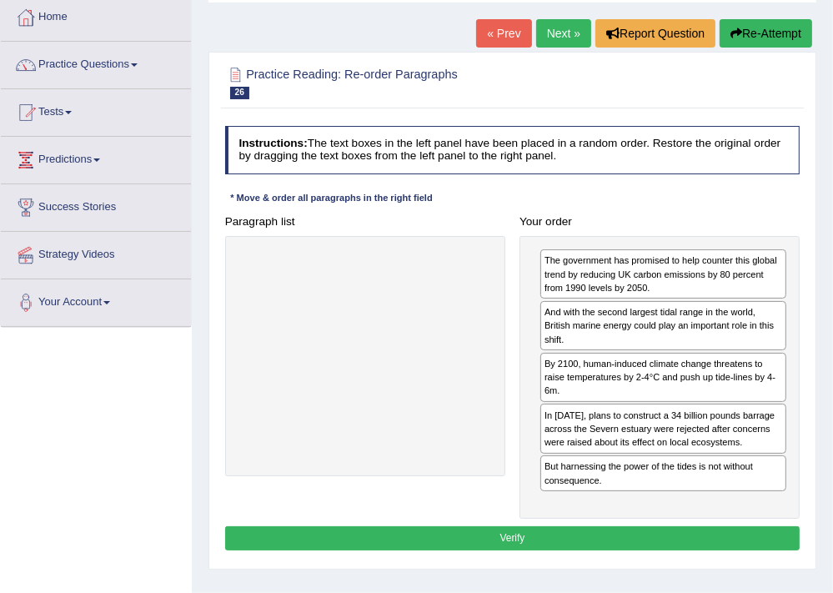
click at [660, 538] on button "Verify" at bounding box center [512, 538] width 575 height 24
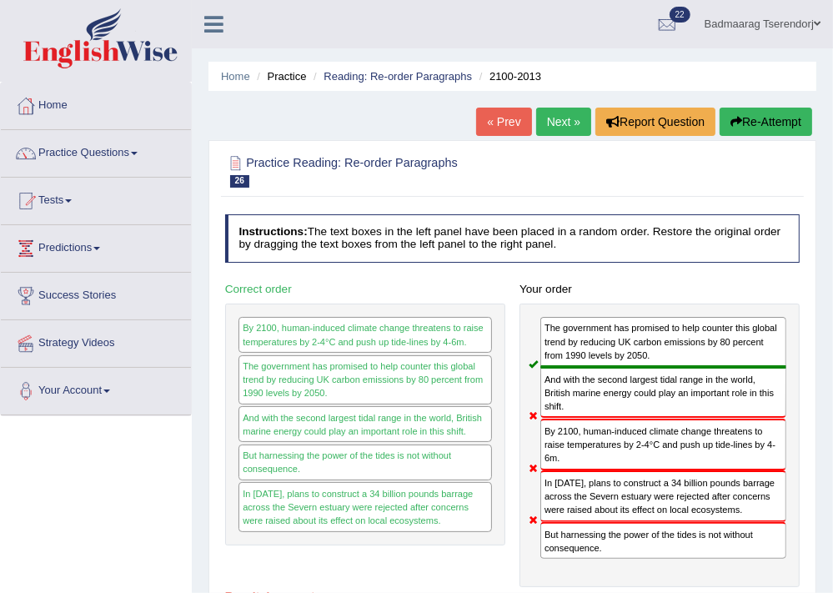
click at [779, 113] on button "Re-Attempt" at bounding box center [765, 122] width 93 height 28
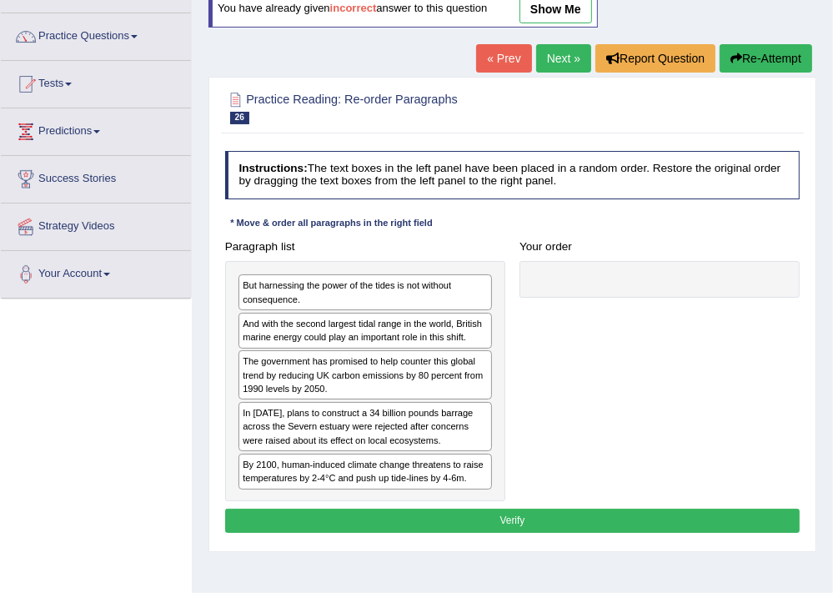
scroll to position [178, 0]
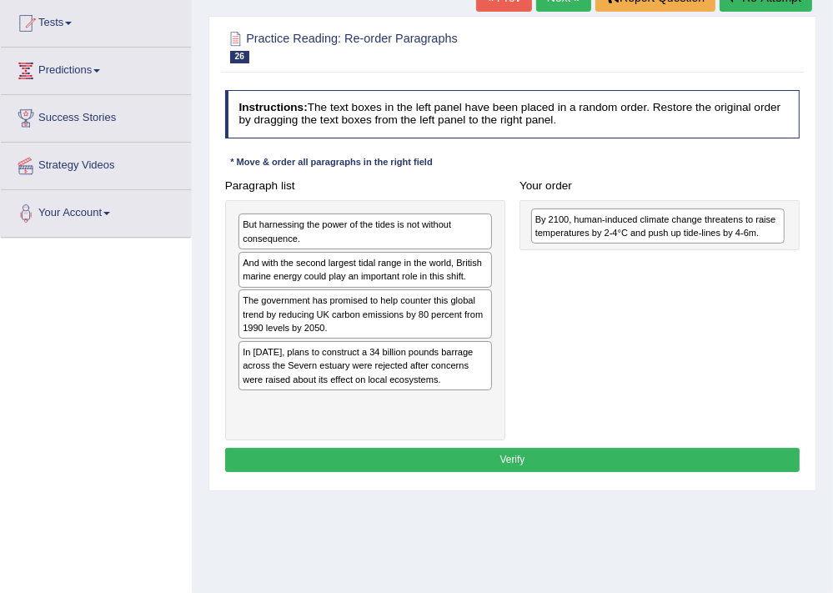
drag, startPoint x: 347, startPoint y: 408, endPoint x: 694, endPoint y: 232, distance: 389.9
click at [694, 232] on div "By 2100, human-induced climate change threatens to raise temperatures by 2-4°C …" at bounding box center [657, 226] width 253 height 36
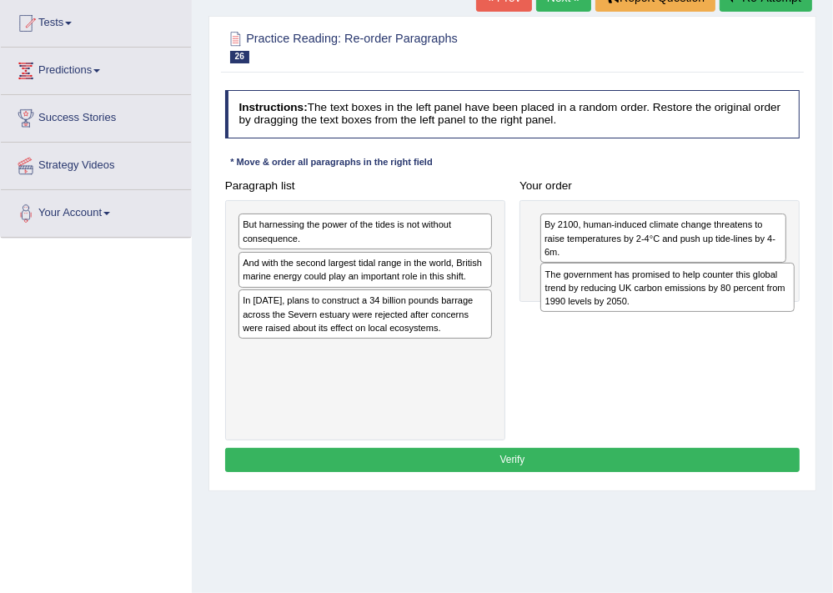
drag, startPoint x: 358, startPoint y: 317, endPoint x: 718, endPoint y: 307, distance: 359.3
click at [718, 307] on div "The government has promised to help counter this global trend by reducing UK ca…" at bounding box center [666, 287] width 253 height 49
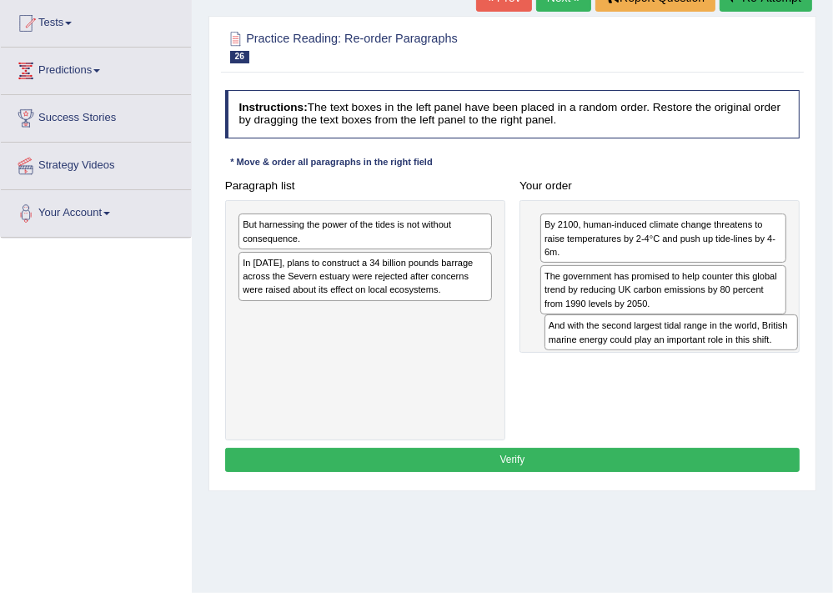
drag, startPoint x: 339, startPoint y: 272, endPoint x: 703, endPoint y: 360, distance: 374.0
click at [703, 360] on div "Paragraph list But harnessing the power of the tides is not without consequence…" at bounding box center [512, 306] width 589 height 267
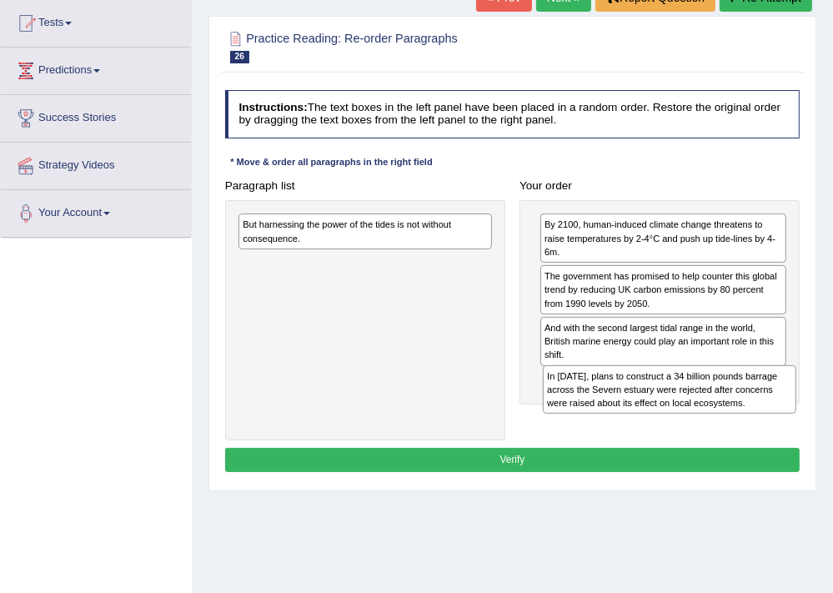
drag, startPoint x: 311, startPoint y: 275, endPoint x: 673, endPoint y: 423, distance: 390.9
click at [673, 423] on div "Paragraph list But harnessing the power of the tides is not without consequence…" at bounding box center [512, 306] width 589 height 267
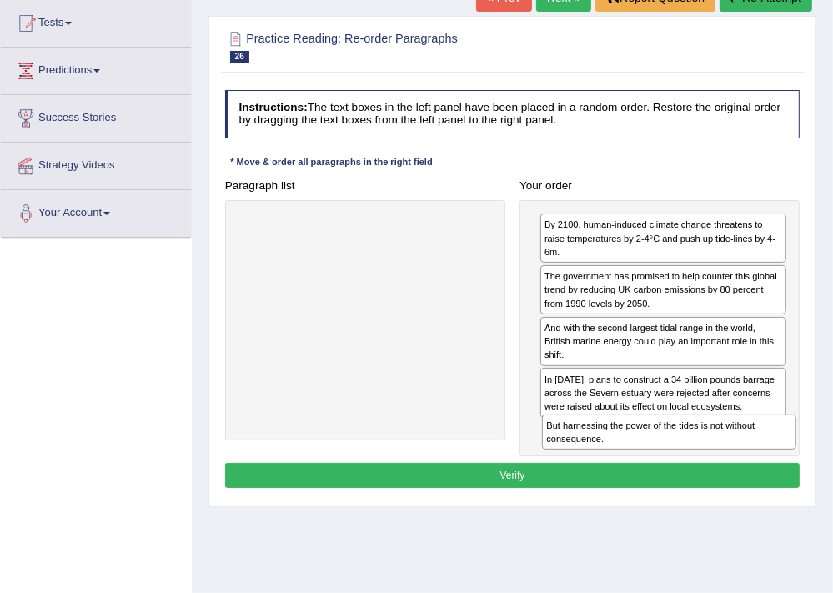
drag, startPoint x: 358, startPoint y: 233, endPoint x: 719, endPoint y: 476, distance: 435.3
click at [719, 476] on div "Instructions: The text boxes in the left panel have been placed in a random ord…" at bounding box center [512, 290] width 582 height 415
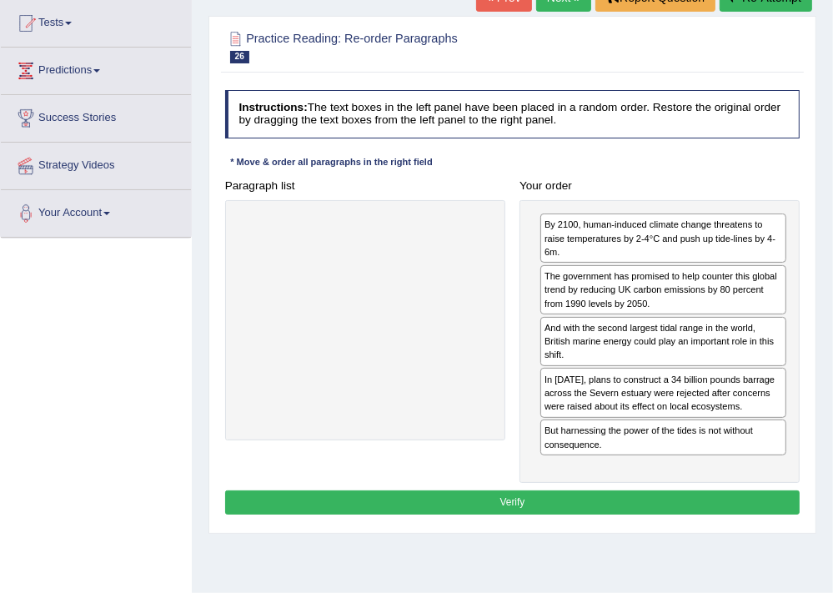
click at [627, 490] on button "Verify" at bounding box center [512, 502] width 575 height 24
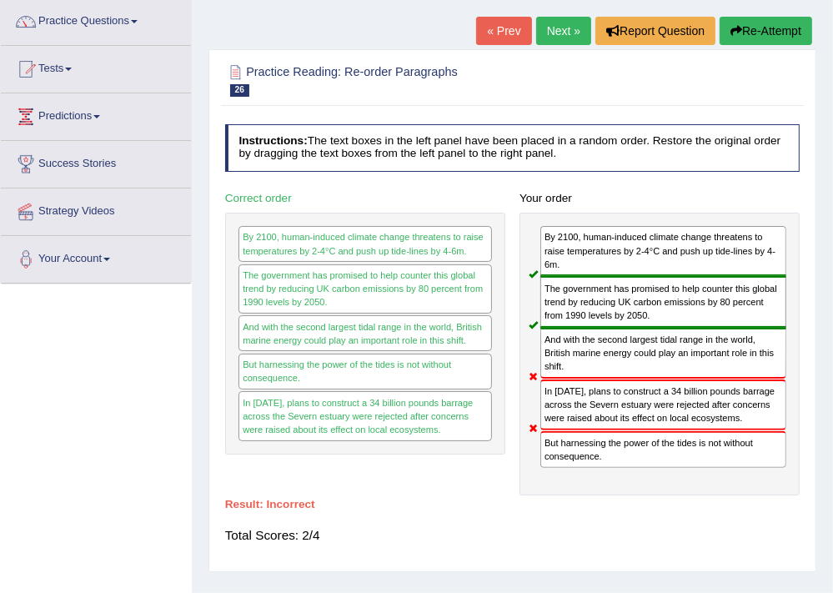
scroll to position [88, 0]
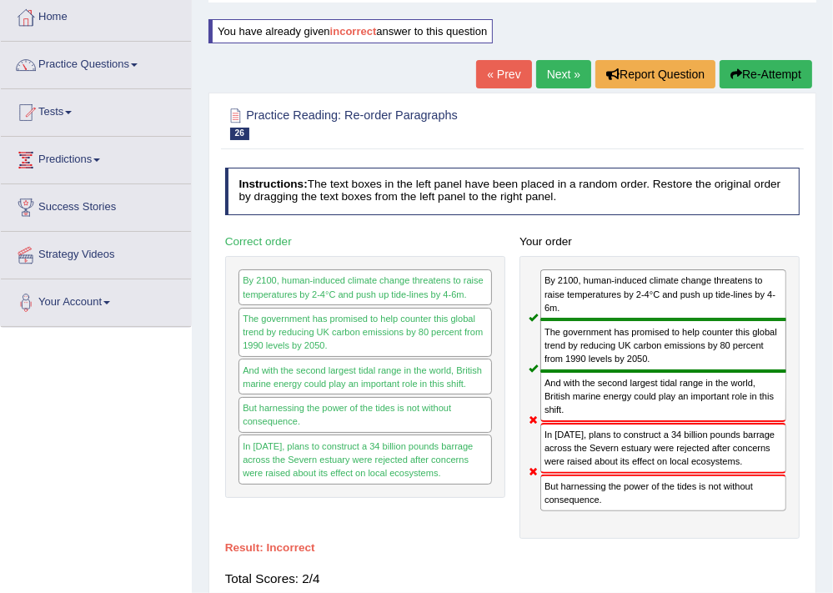
click at [767, 67] on button "Re-Attempt" at bounding box center [765, 74] width 93 height 28
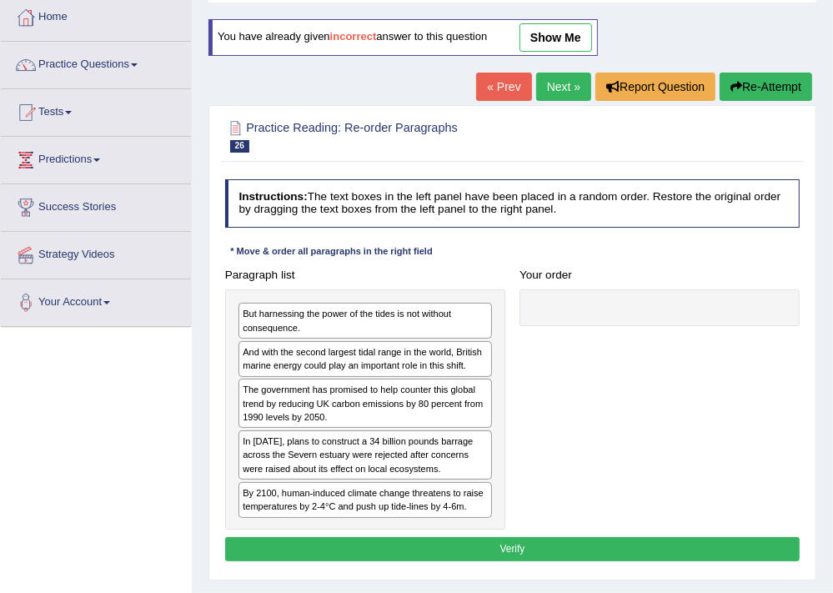
scroll to position [88, 0]
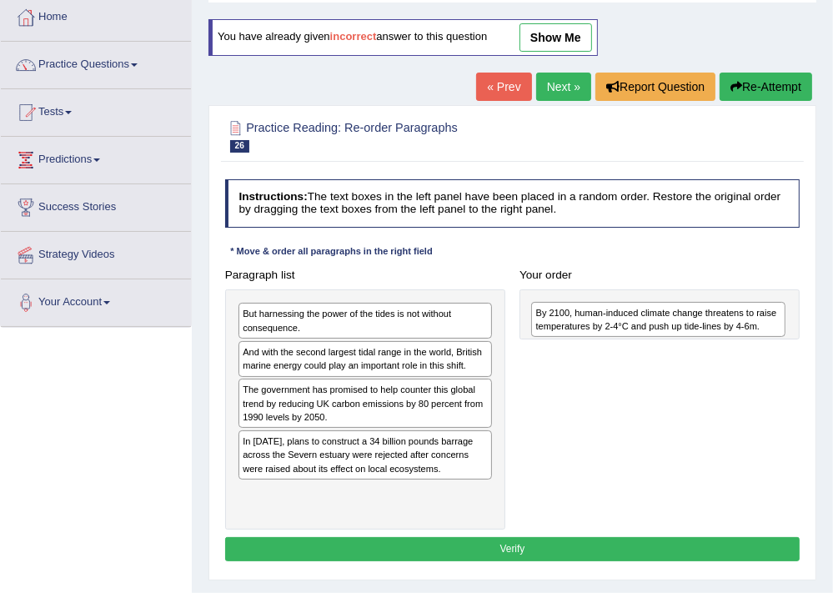
drag, startPoint x: 394, startPoint y: 502, endPoint x: 743, endPoint y: 329, distance: 389.5
click at [743, 329] on div "By 2100, human-induced climate change threatens to raise temperatures by 2-4°C …" at bounding box center [657, 320] width 253 height 36
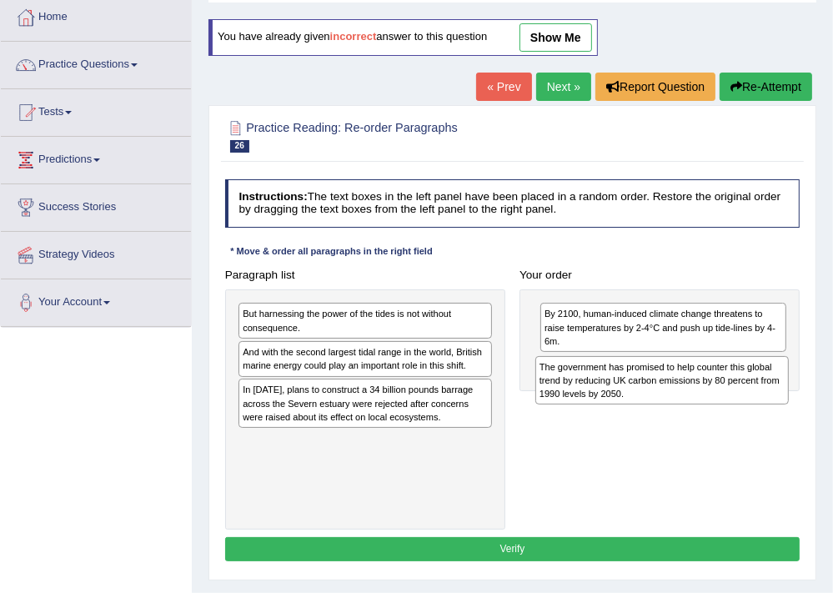
drag, startPoint x: 458, startPoint y: 393, endPoint x: 810, endPoint y: 388, distance: 352.6
click at [810, 388] on div "Practice Reading: Re-order Paragraphs 26 2100-2013 Instructions: The text boxes…" at bounding box center [512, 342] width 608 height 475
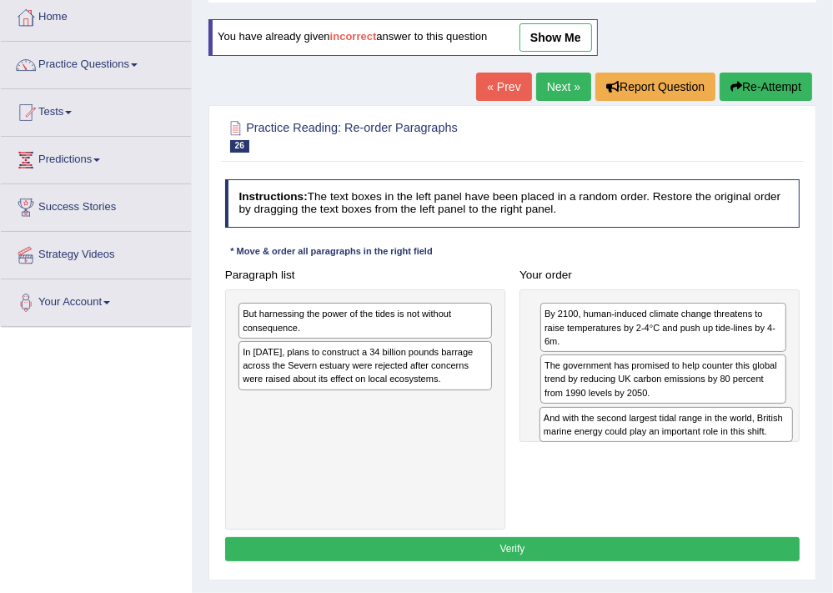
drag, startPoint x: 432, startPoint y: 360, endPoint x: 789, endPoint y: 452, distance: 369.1
click at [789, 452] on div "Paragraph list But harnessing the power of the tides is not without consequence…" at bounding box center [512, 396] width 589 height 267
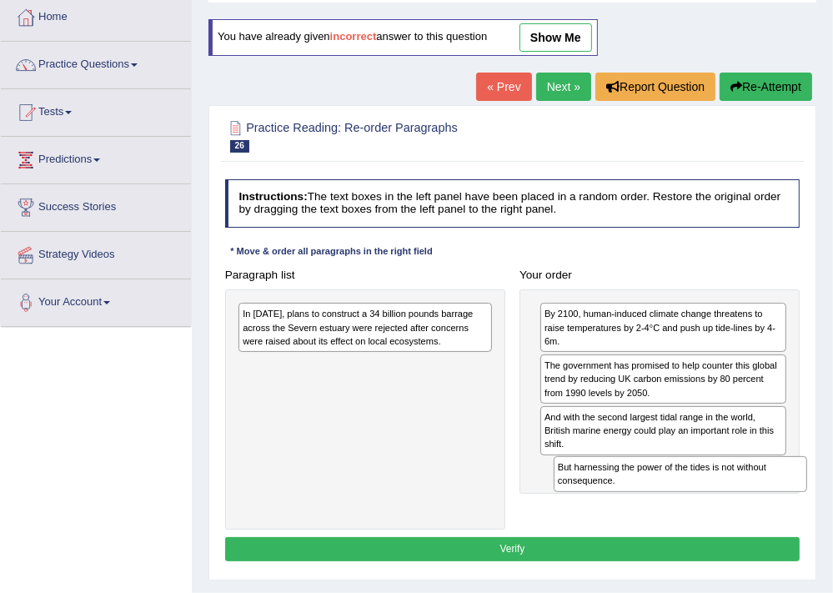
drag, startPoint x: 312, startPoint y: 317, endPoint x: 683, endPoint y: 505, distance: 416.7
click at [683, 505] on div "Paragraph list But harnessing the power of the tides is not without consequence…" at bounding box center [512, 396] width 589 height 267
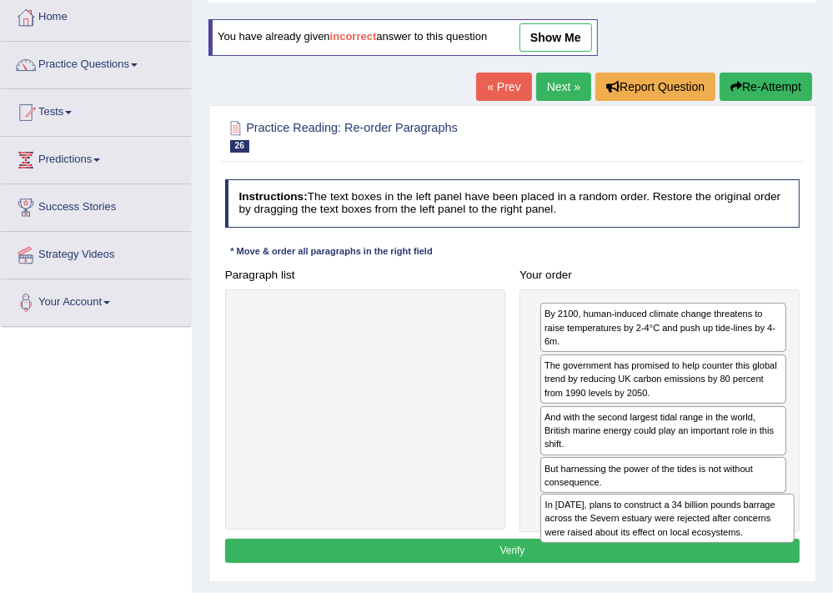
drag, startPoint x: 438, startPoint y: 342, endPoint x: 797, endPoint y: 573, distance: 427.4
click at [797, 573] on div "Practice Reading: Re-order Paragraphs 26 2100-2013 Instructions: The text boxes…" at bounding box center [512, 343] width 608 height 477
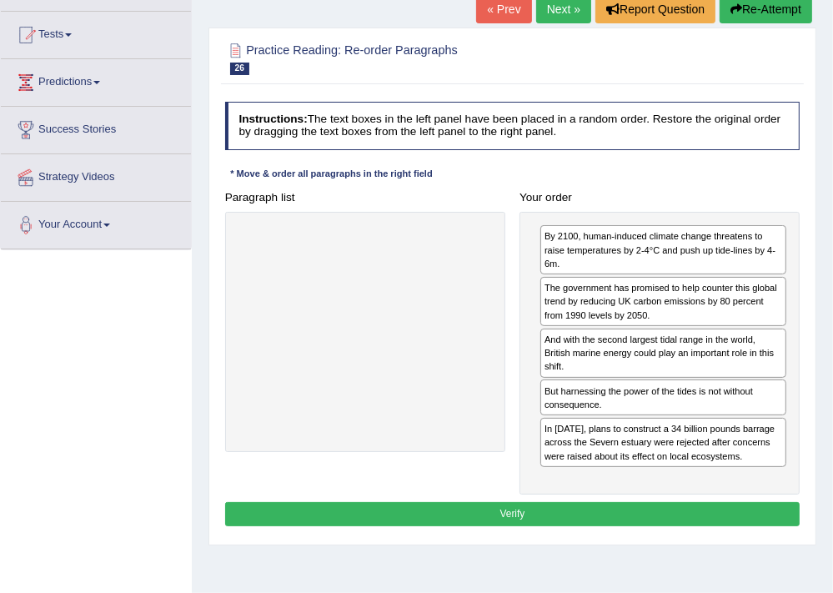
scroll to position [267, 0]
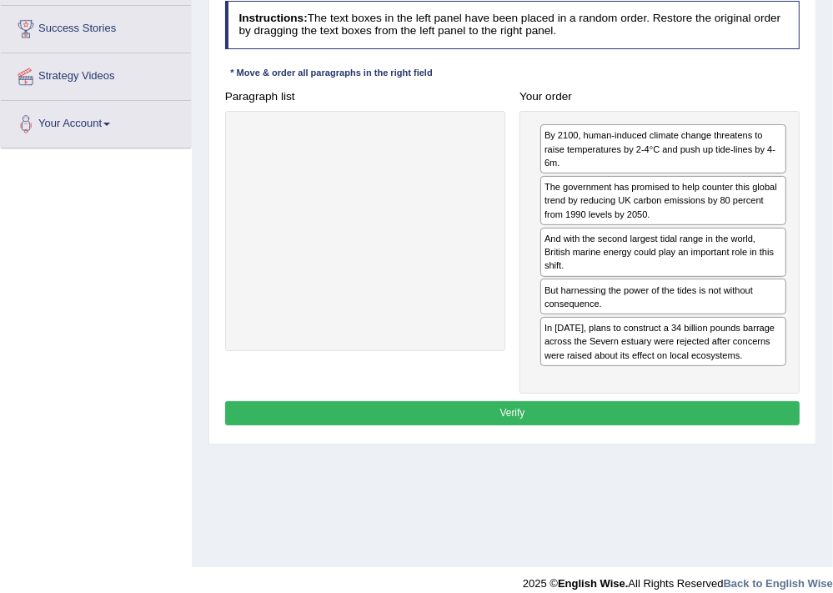
click at [698, 403] on button "Verify" at bounding box center [512, 413] width 575 height 24
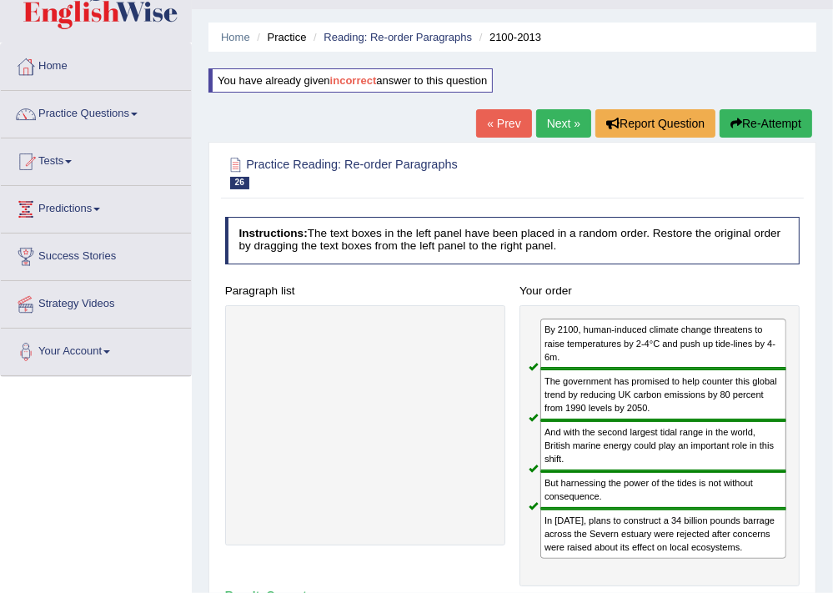
scroll to position [0, 0]
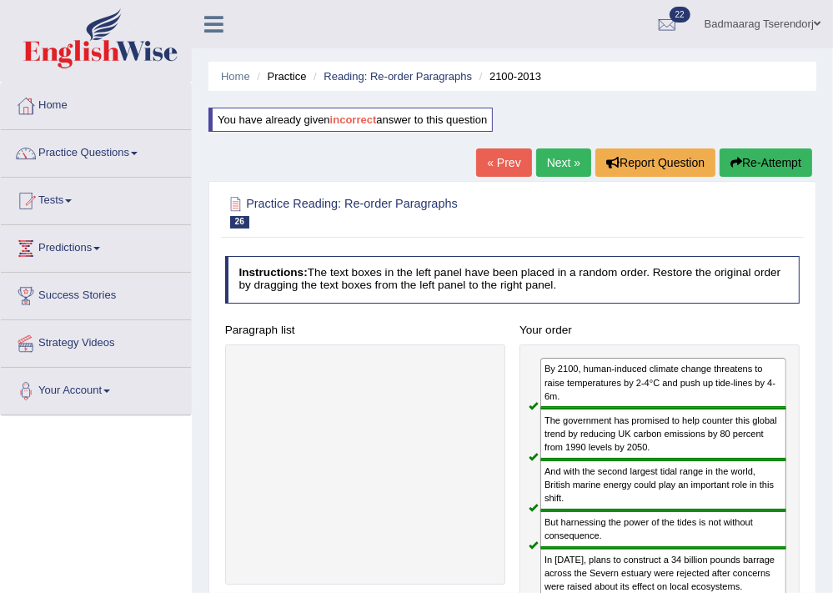
click at [558, 160] on link "Next »" at bounding box center [563, 162] width 55 height 28
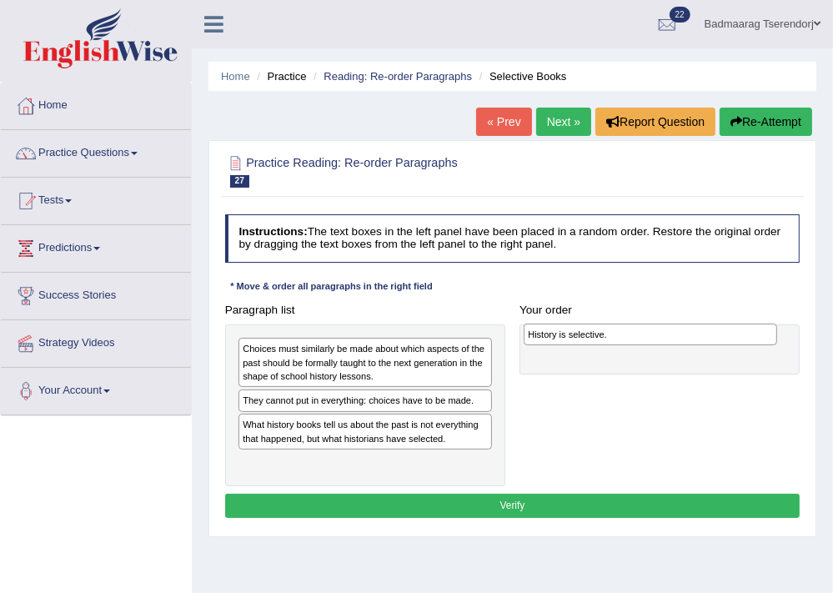
drag, startPoint x: 363, startPoint y: 463, endPoint x: 703, endPoint y: 340, distance: 360.7
click at [703, 340] on div "History is selective." at bounding box center [649, 334] width 253 height 22
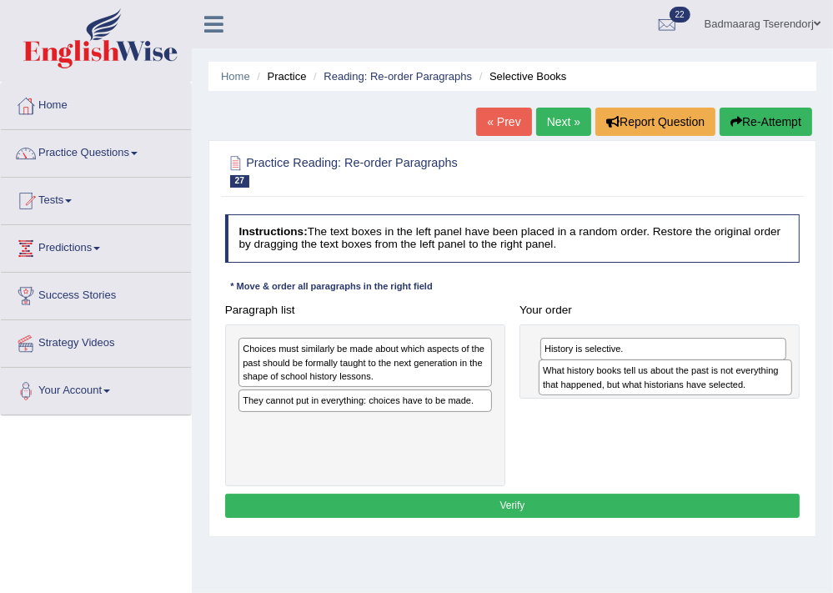
drag, startPoint x: 417, startPoint y: 438, endPoint x: 773, endPoint y: 395, distance: 359.2
click at [773, 395] on div "Paragraph list Choices must similarly be made about which aspects of the past s…" at bounding box center [512, 392] width 589 height 188
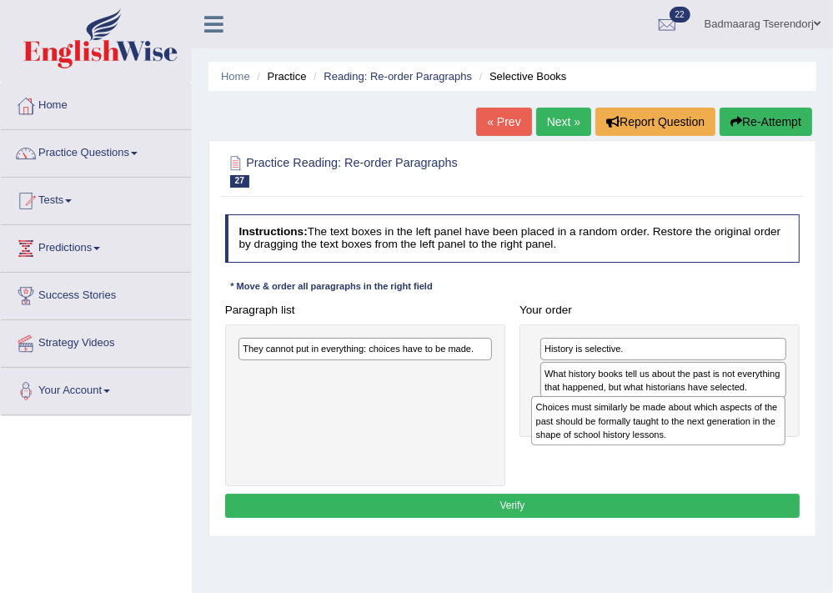
drag, startPoint x: 397, startPoint y: 371, endPoint x: 745, endPoint y: 447, distance: 356.5
click at [745, 447] on div "Paragraph list Choices must similarly be made about which aspects of the past s…" at bounding box center [512, 392] width 589 height 188
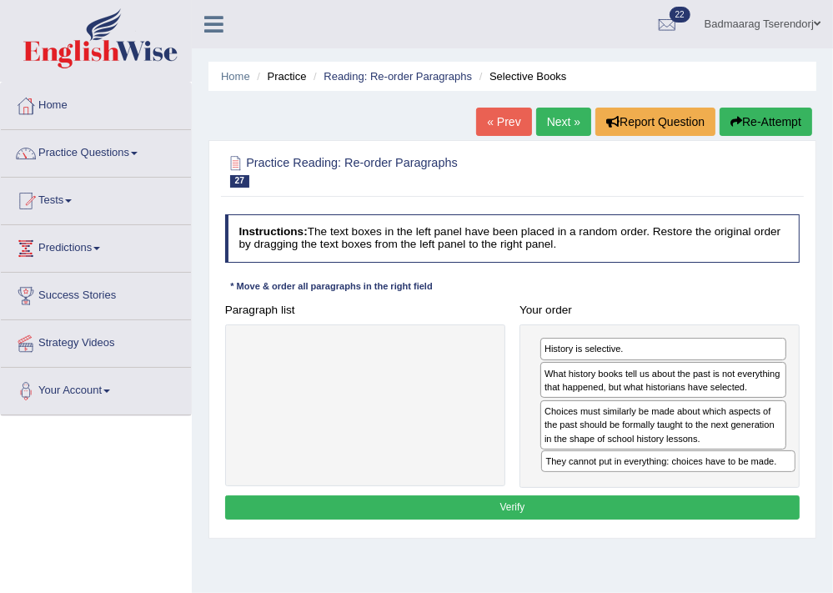
drag, startPoint x: 279, startPoint y: 348, endPoint x: 639, endPoint y: 487, distance: 386.0
click at [639, 487] on div "Instructions: The text boxes in the left panel have been placed in a random ord…" at bounding box center [512, 369] width 582 height 323
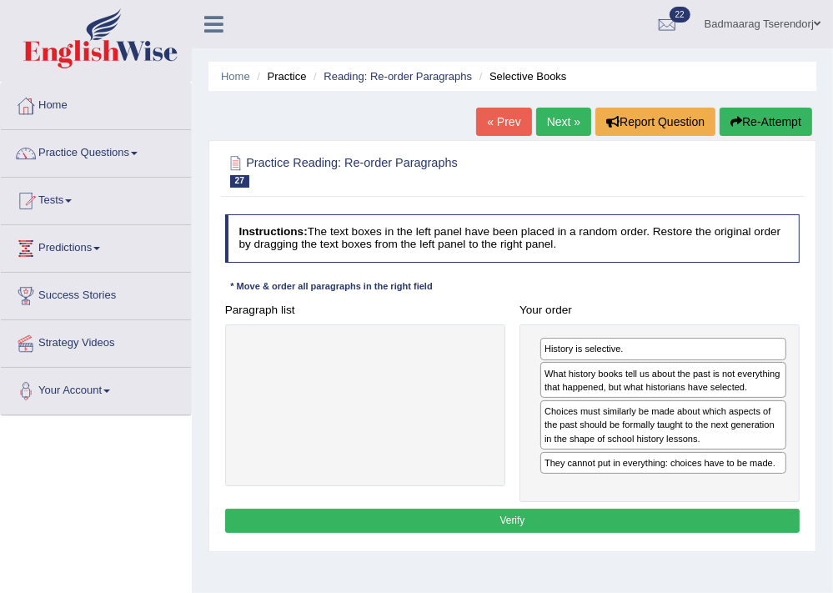
click at [661, 518] on button "Verify" at bounding box center [512, 520] width 575 height 24
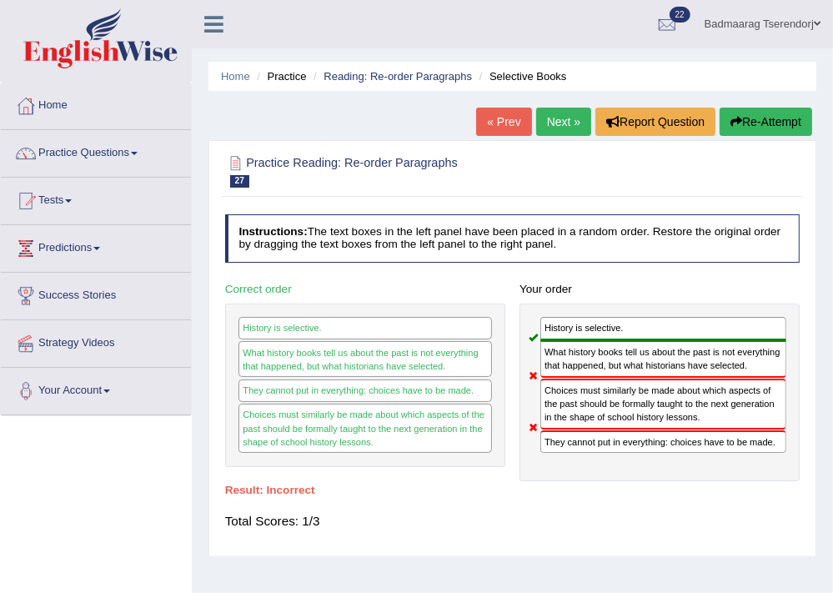
click at [792, 117] on button "Re-Attempt" at bounding box center [765, 122] width 93 height 28
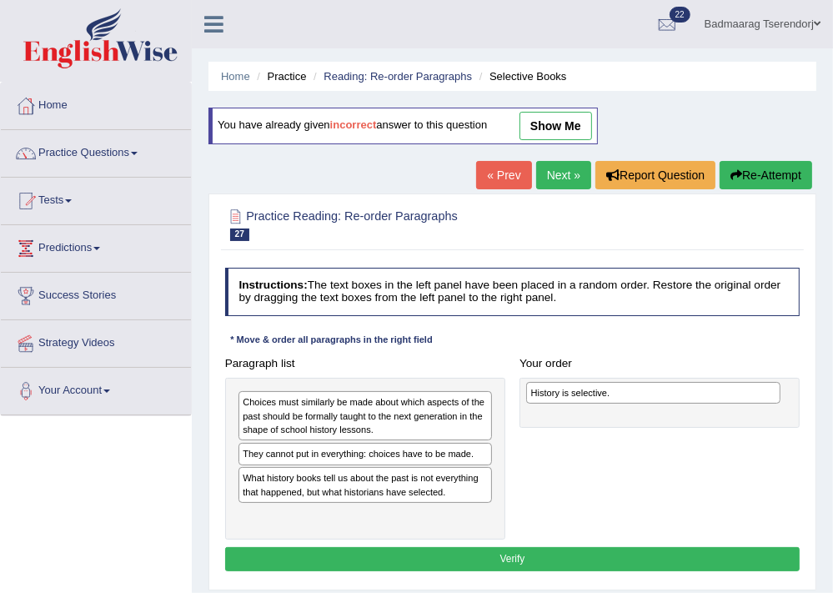
drag, startPoint x: 438, startPoint y: 514, endPoint x: 780, endPoint y: 398, distance: 361.9
click at [780, 398] on div "Paragraph list Choices must similarly be made about which aspects of the past s…" at bounding box center [512, 445] width 589 height 188
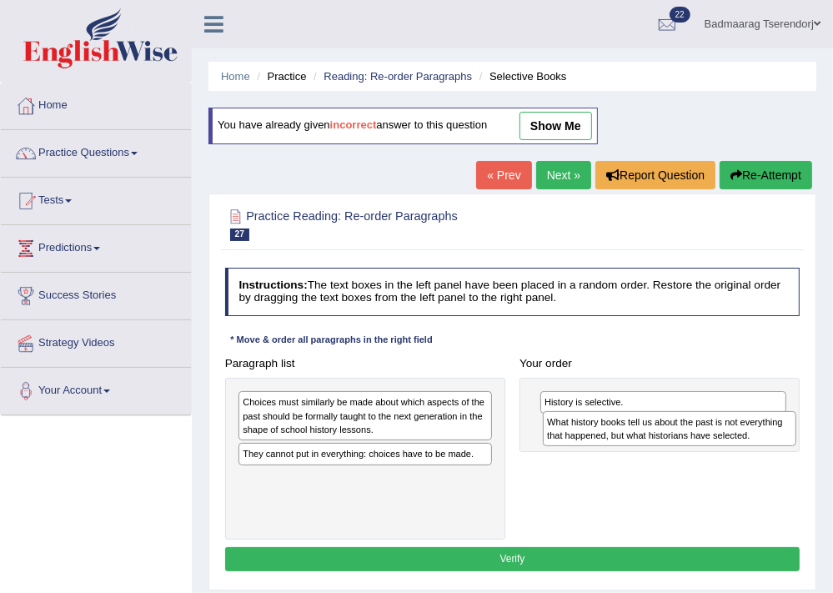
drag, startPoint x: 363, startPoint y: 483, endPoint x: 725, endPoint y: 438, distance: 364.5
click at [725, 438] on div "What history books tell us about the past is not everything that happened, but …" at bounding box center [669, 429] width 253 height 36
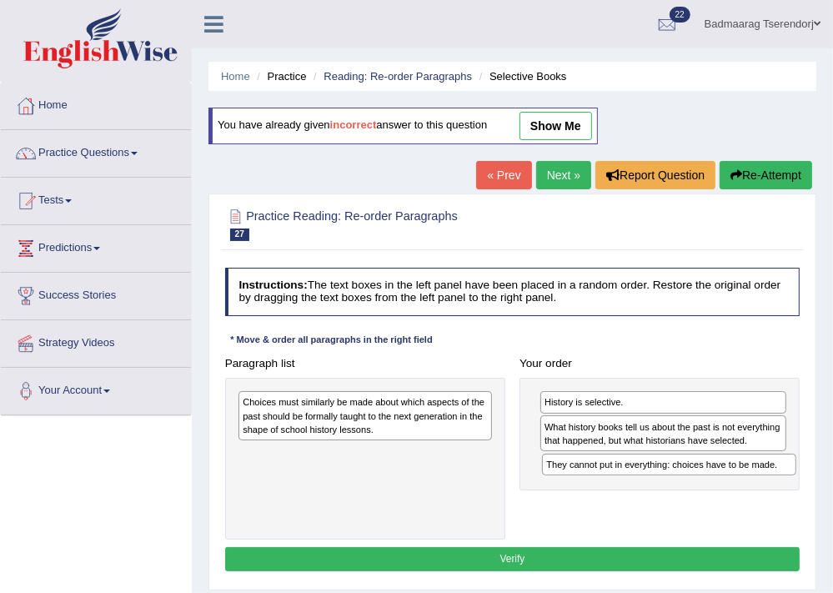
drag, startPoint x: 435, startPoint y: 454, endPoint x: 796, endPoint y: 483, distance: 362.1
click at [796, 483] on div "Paragraph list Choices must similarly be made about which aspects of the past s…" at bounding box center [512, 445] width 589 height 188
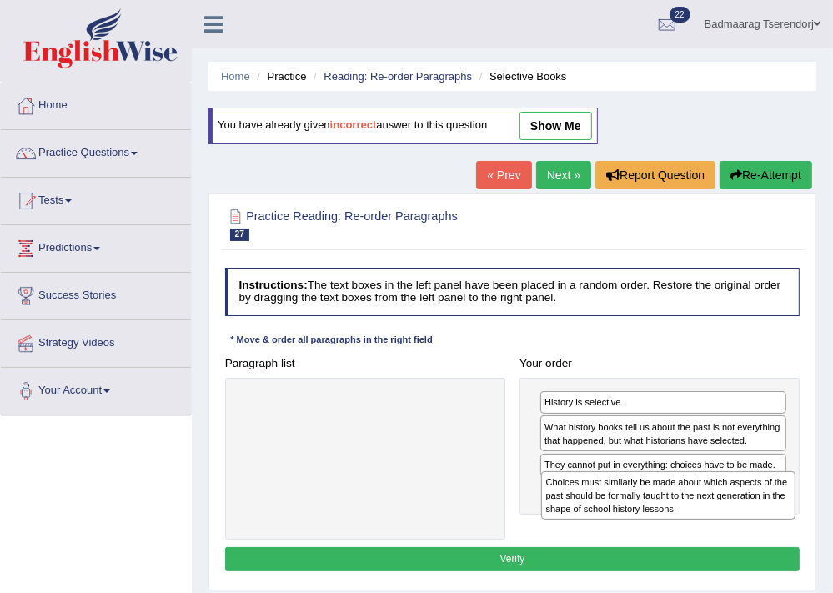
drag, startPoint x: 347, startPoint y: 420, endPoint x: 707, endPoint y: 521, distance: 373.9
click at [707, 521] on div "Paragraph list Choices must similarly be made about which aspects of the past s…" at bounding box center [512, 445] width 589 height 188
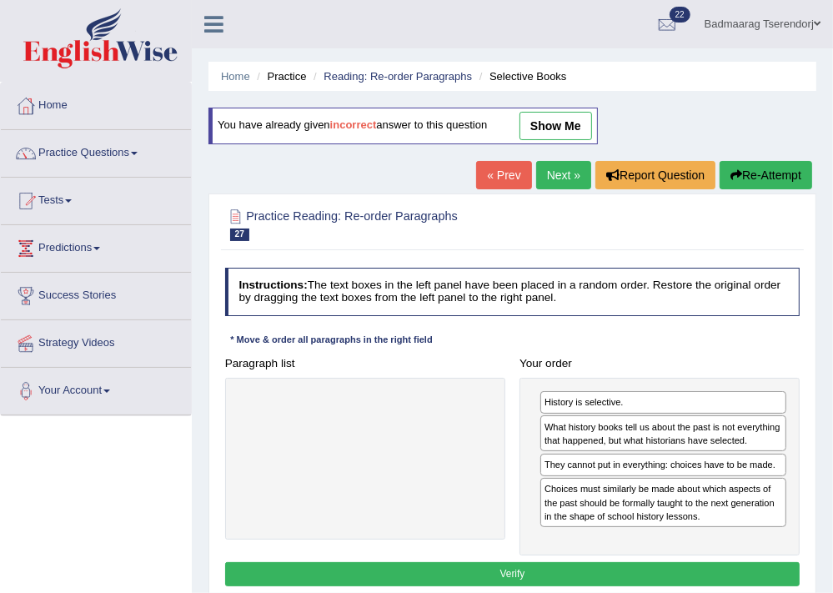
click at [578, 568] on button "Verify" at bounding box center [512, 574] width 575 height 24
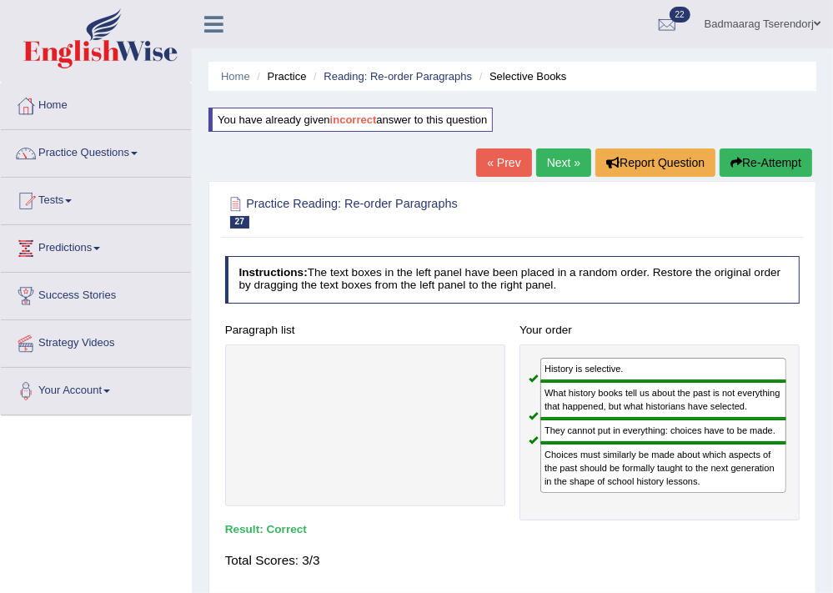
click at [548, 156] on link "Next »" at bounding box center [563, 162] width 55 height 28
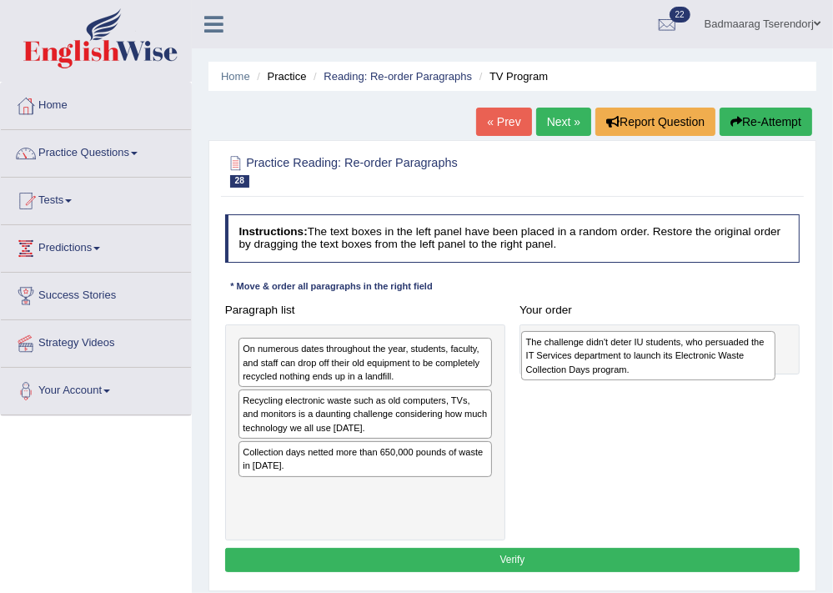
drag, startPoint x: 385, startPoint y: 505, endPoint x: 722, endPoint y: 364, distance: 365.0
click at [722, 364] on div "The challenge didn't deter IU students, who persuaded the IT Services departmen…" at bounding box center [647, 355] width 253 height 49
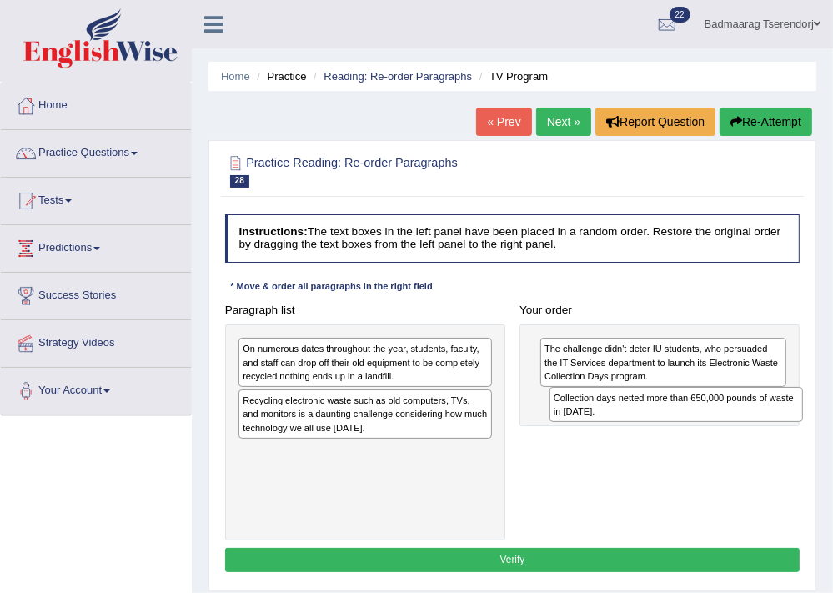
drag, startPoint x: 308, startPoint y: 462, endPoint x: 677, endPoint y: 424, distance: 371.1
click at [677, 424] on div "Paragraph list On numerous dates throughout the year, students, faculty, and st…" at bounding box center [512, 419] width 589 height 243
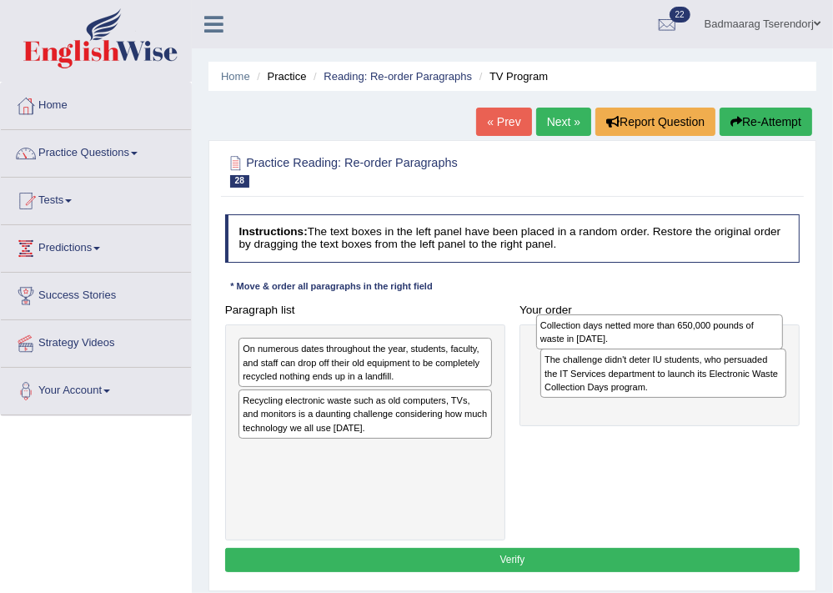
drag, startPoint x: 667, startPoint y: 410, endPoint x: 667, endPoint y: 338, distance: 71.7
click at [667, 338] on div "Collection days netted more than 650,000 pounds of waste in [DATE]." at bounding box center [659, 332] width 247 height 36
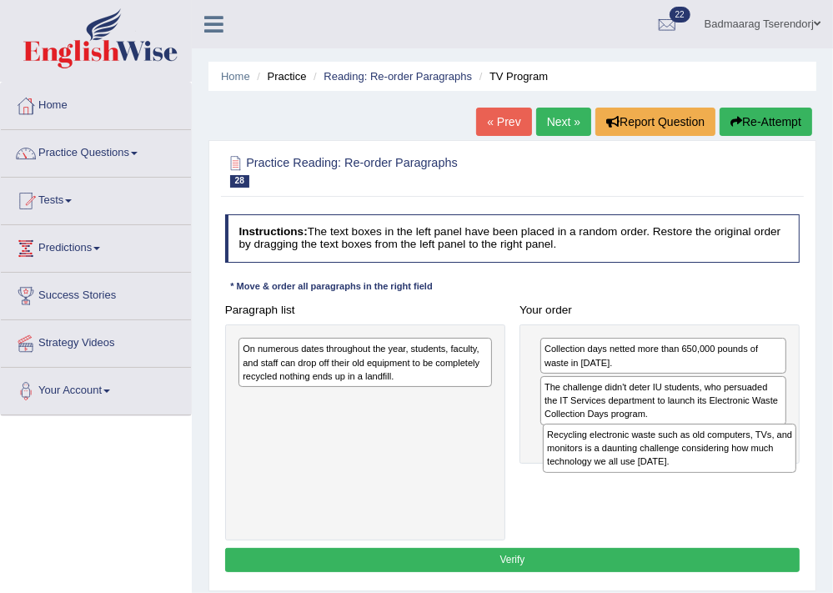
drag, startPoint x: 356, startPoint y: 417, endPoint x: 718, endPoint y: 473, distance: 366.1
click at [718, 473] on div "Paragraph list On numerous dates throughout the year, students, faculty, and st…" at bounding box center [512, 419] width 589 height 243
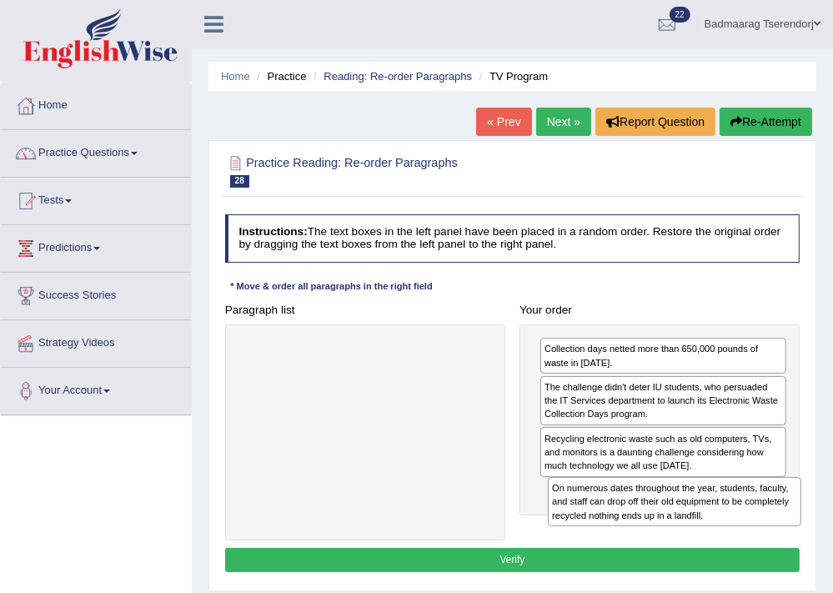
drag, startPoint x: 318, startPoint y: 363, endPoint x: 685, endPoint y: 533, distance: 405.3
click at [685, 533] on div "Paragraph list On numerous dates throughout the year, students, faculty, and st…" at bounding box center [512, 419] width 589 height 243
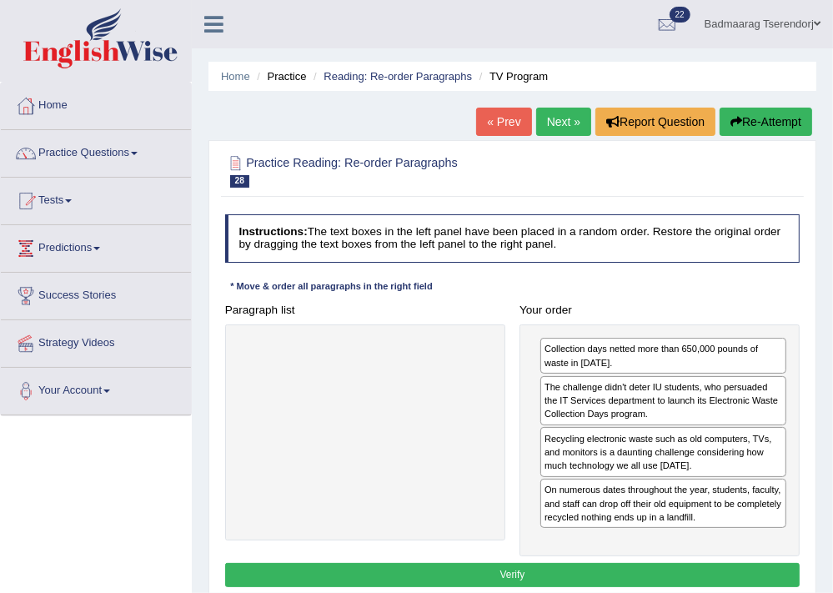
click at [641, 571] on button "Verify" at bounding box center [512, 575] width 575 height 24
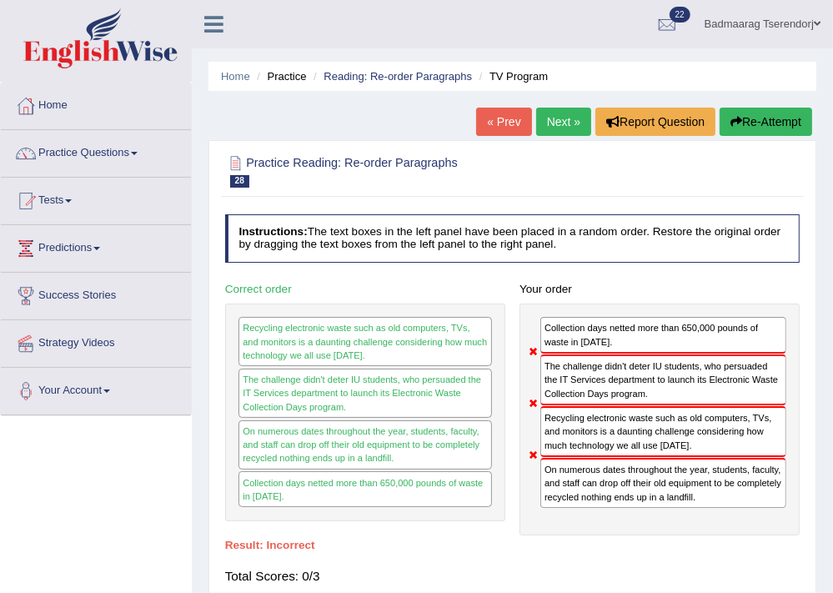
click at [782, 116] on button "Re-Attempt" at bounding box center [765, 122] width 93 height 28
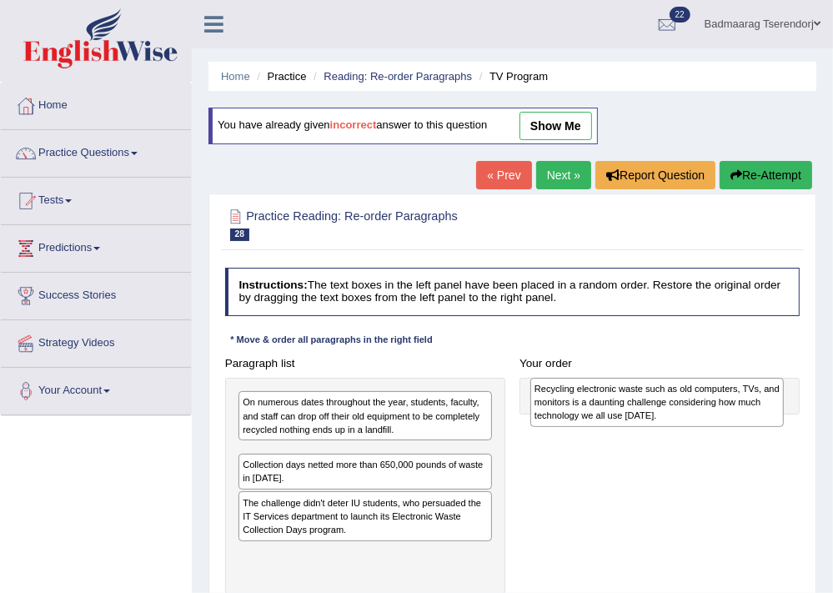
drag, startPoint x: 380, startPoint y: 484, endPoint x: 727, endPoint y: 424, distance: 351.9
click at [727, 424] on div "Recycling electronic waste such as old computers, TVs, and monitors is a daunti…" at bounding box center [656, 402] width 253 height 49
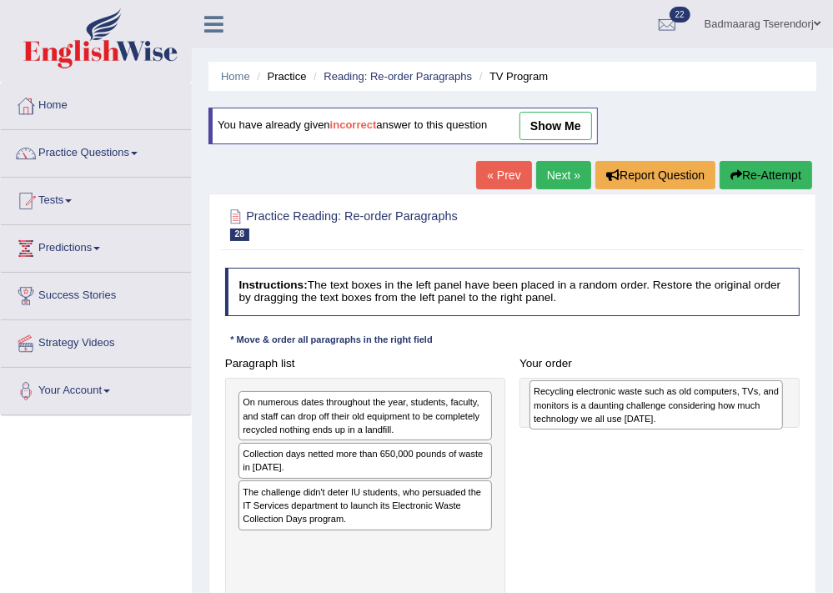
drag, startPoint x: 412, startPoint y: 471, endPoint x: 753, endPoint y: 417, distance: 346.0
click at [753, 417] on div "Recycling electronic waste such as old computers, TVs, and monitors is a daunti…" at bounding box center [655, 404] width 253 height 49
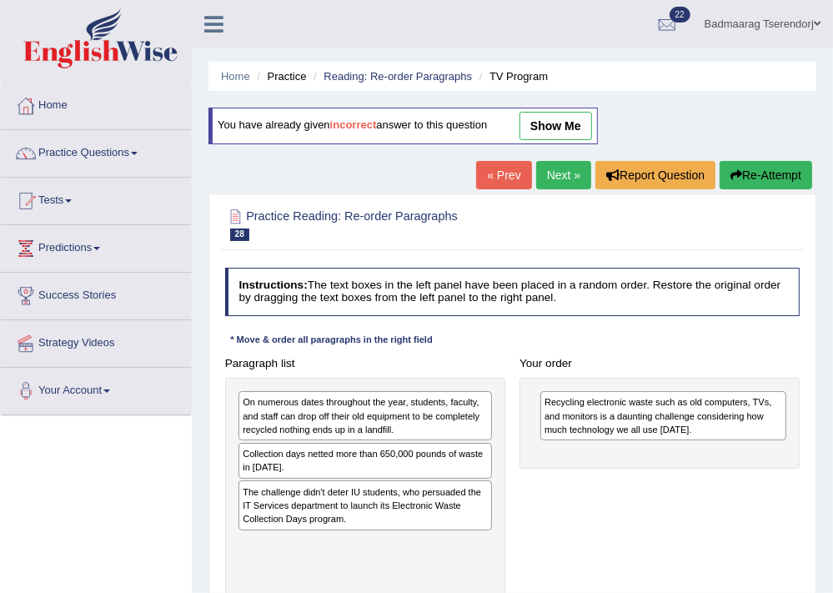
click at [323, 503] on div "The challenge didn't deter IU students, who persuaded the IT Services departmen…" at bounding box center [364, 504] width 253 height 49
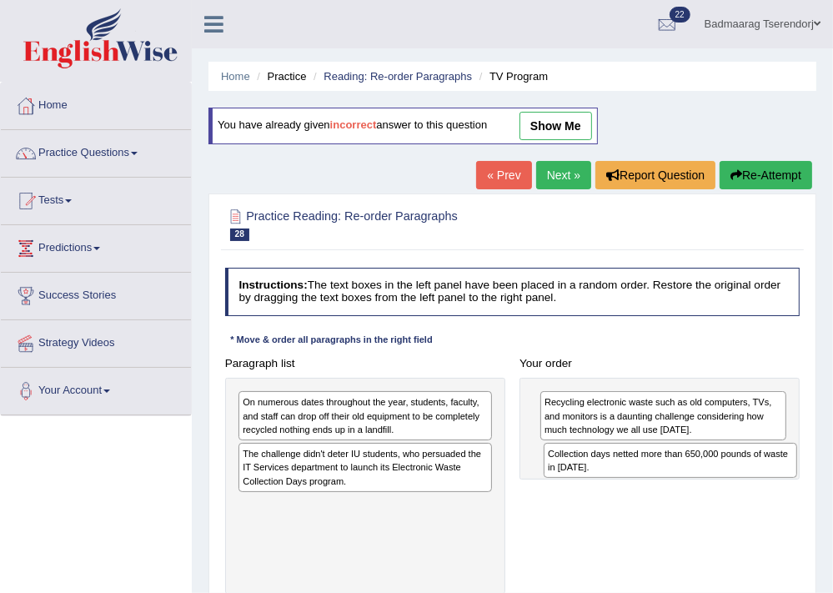
drag, startPoint x: 311, startPoint y: 457, endPoint x: 673, endPoint y: 473, distance: 362.9
click at [673, 473] on div "Collection days netted more than 650,000 pounds of waste in 2010." at bounding box center [669, 461] width 253 height 36
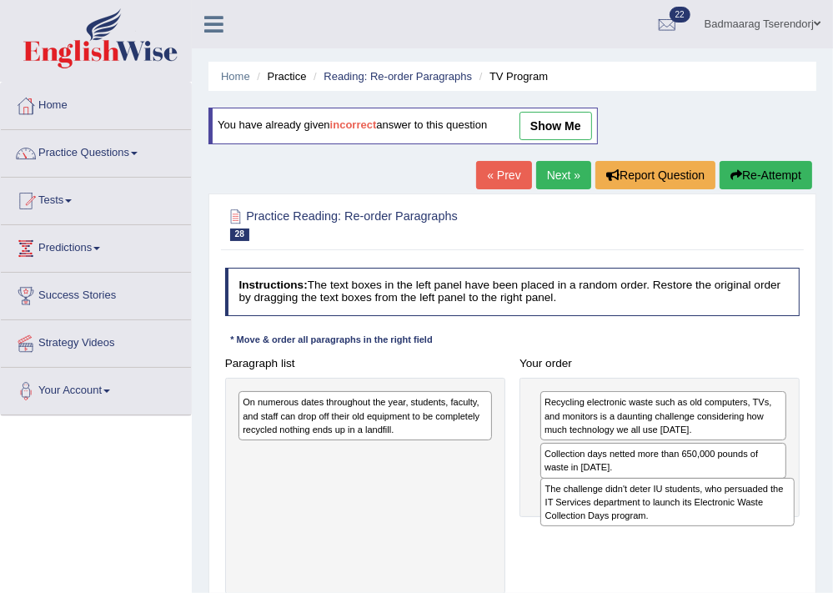
drag, startPoint x: 373, startPoint y: 469, endPoint x: 733, endPoint y: 527, distance: 363.8
click at [733, 527] on div "Paragraph list On numerous dates throughout the year, students, faculty, and st…" at bounding box center [512, 472] width 589 height 243
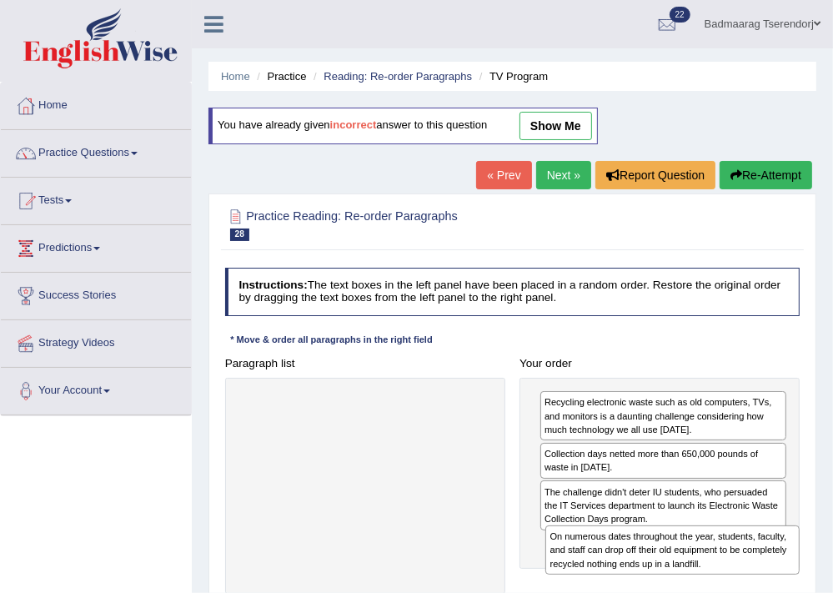
drag, startPoint x: 429, startPoint y: 423, endPoint x: 795, endPoint y: 587, distance: 401.0
click at [795, 587] on div "Paragraph list On numerous dates throughout the year, students, faculty, and st…" at bounding box center [512, 472] width 589 height 243
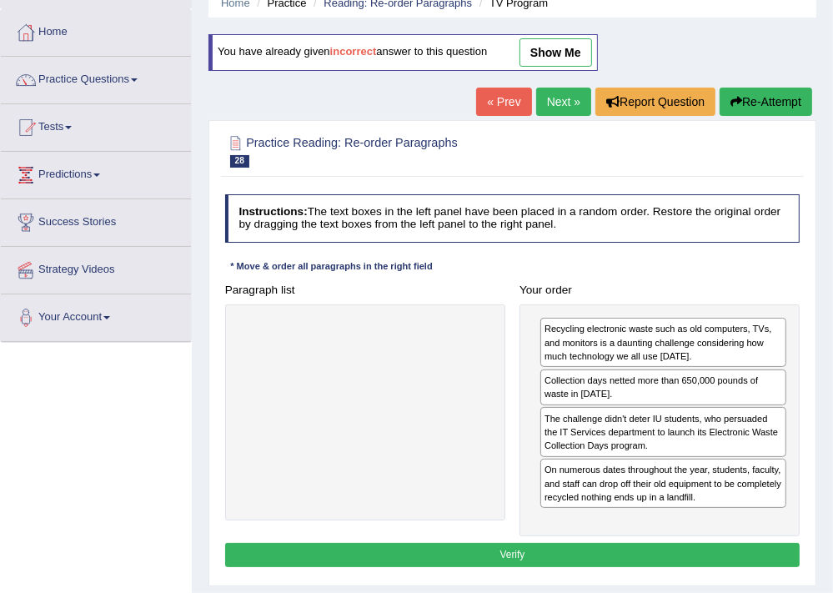
scroll to position [178, 0]
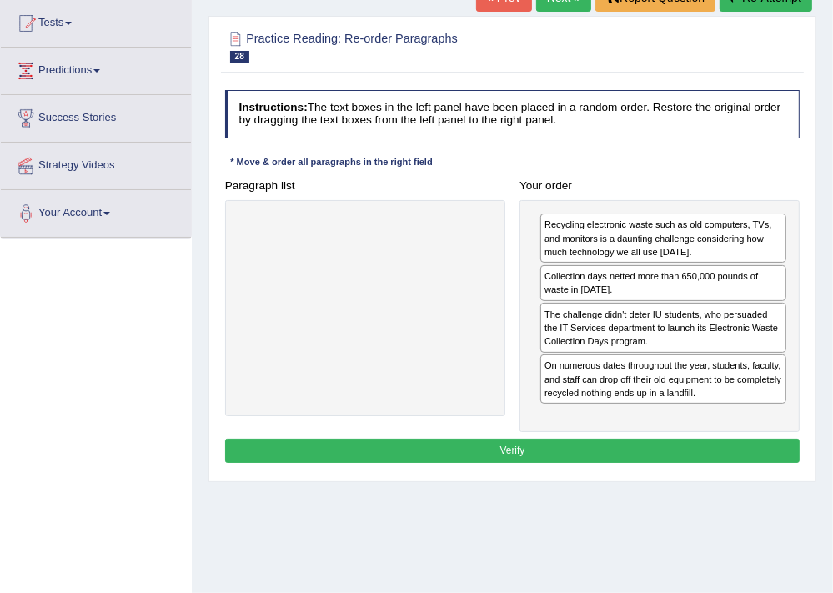
click at [663, 448] on button "Verify" at bounding box center [512, 450] width 575 height 24
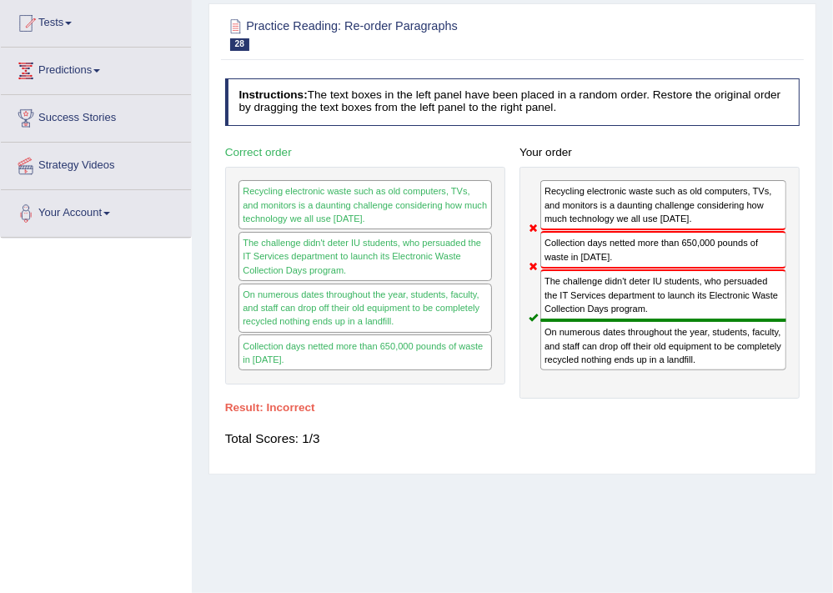
scroll to position [88, 0]
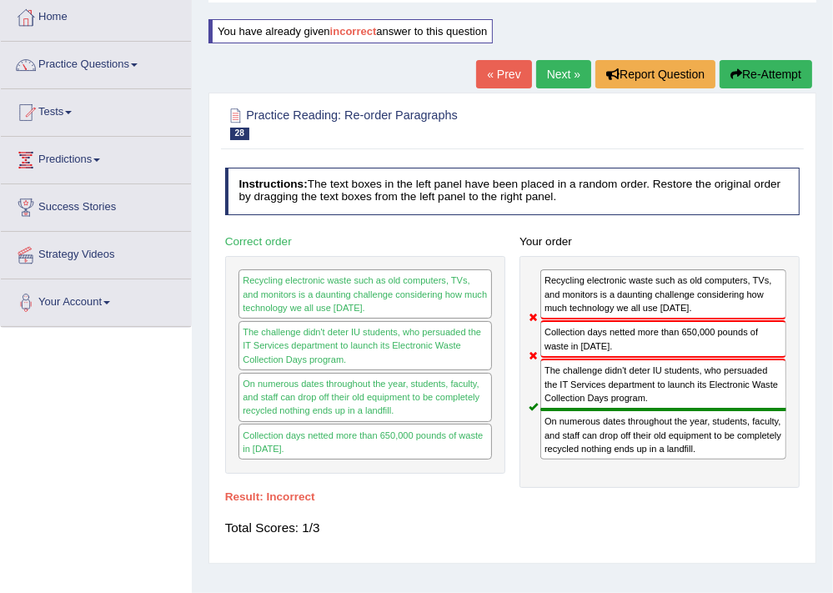
click at [768, 71] on button "Re-Attempt" at bounding box center [765, 74] width 93 height 28
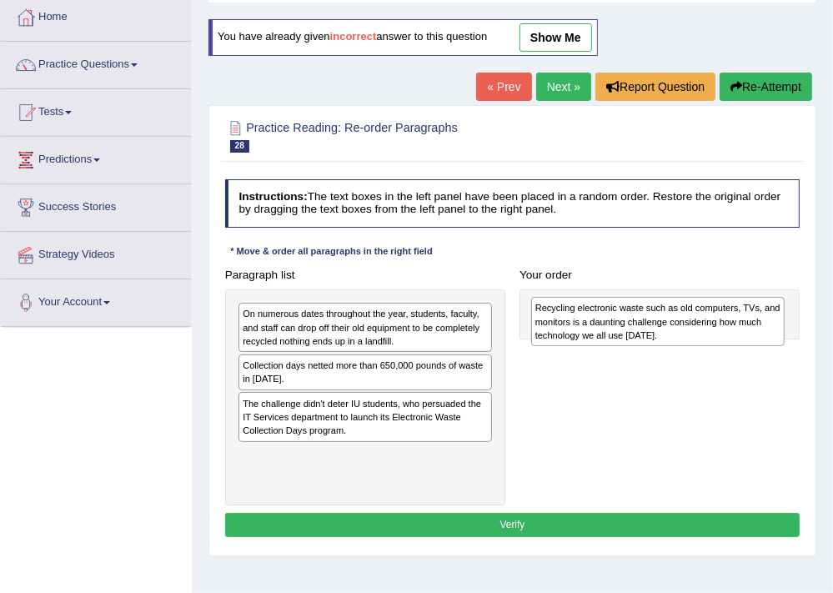
drag, startPoint x: 352, startPoint y: 378, endPoint x: 691, endPoint y: 327, distance: 343.1
click at [691, 327] on div "Recycling electronic waste such as old computers, TVs, and monitors is a daunti…" at bounding box center [657, 321] width 253 height 49
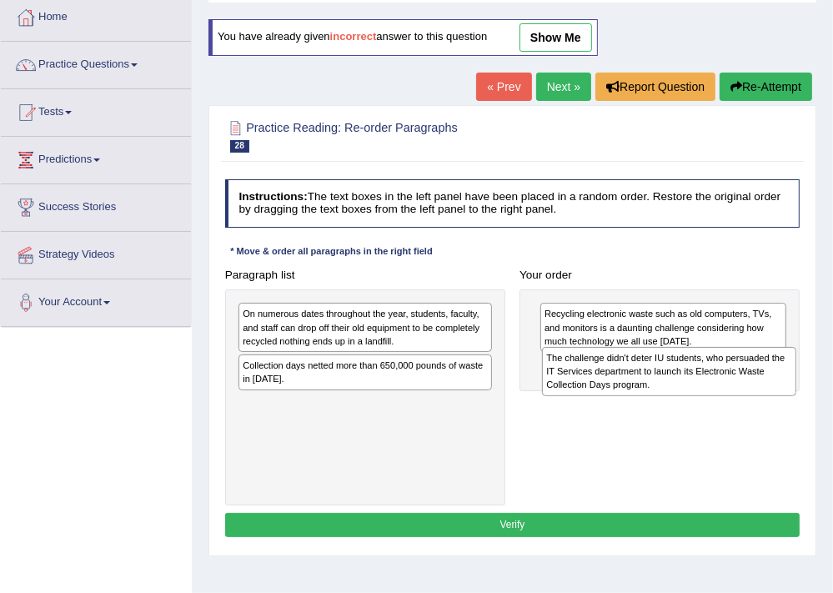
drag, startPoint x: 420, startPoint y: 415, endPoint x: 781, endPoint y: 385, distance: 362.1
click at [781, 385] on div "The challenge didn't deter IU students, who persuaded the IT Services departmen…" at bounding box center [668, 371] width 253 height 49
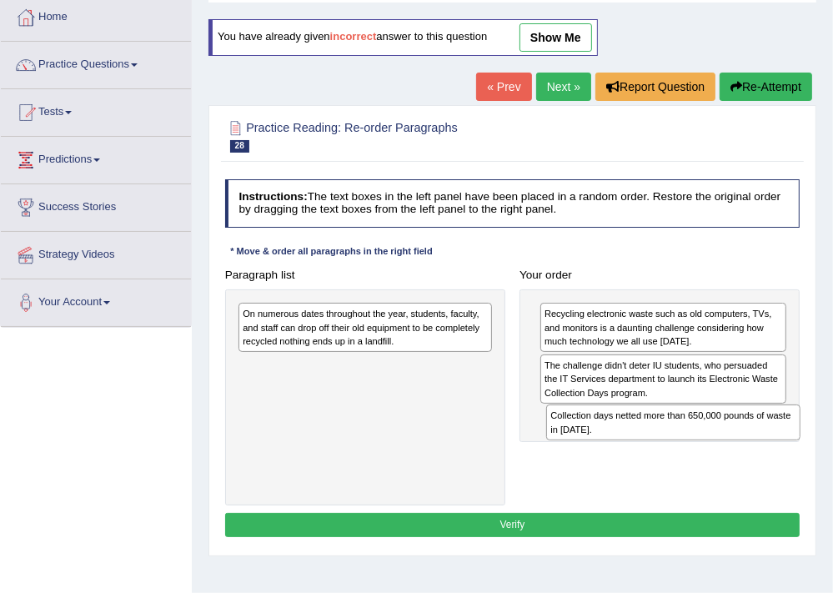
drag, startPoint x: 312, startPoint y: 373, endPoint x: 678, endPoint y: 450, distance: 373.8
click at [678, 450] on div "Paragraph list On numerous dates throughout the year, students, faculty, and st…" at bounding box center [512, 384] width 589 height 243
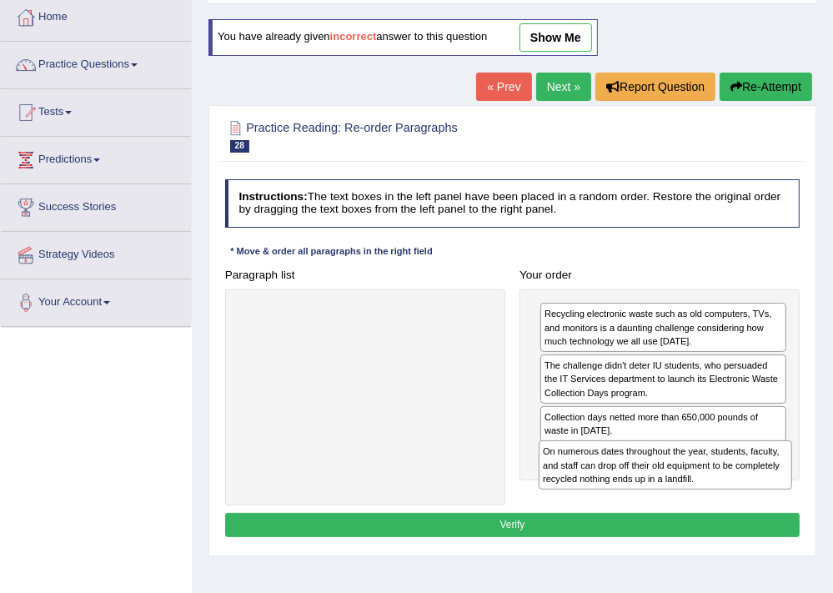
drag, startPoint x: 350, startPoint y: 323, endPoint x: 707, endPoint y: 493, distance: 395.2
click at [707, 493] on div "Paragraph list On numerous dates throughout the year, students, faculty, and st…" at bounding box center [512, 384] width 589 height 243
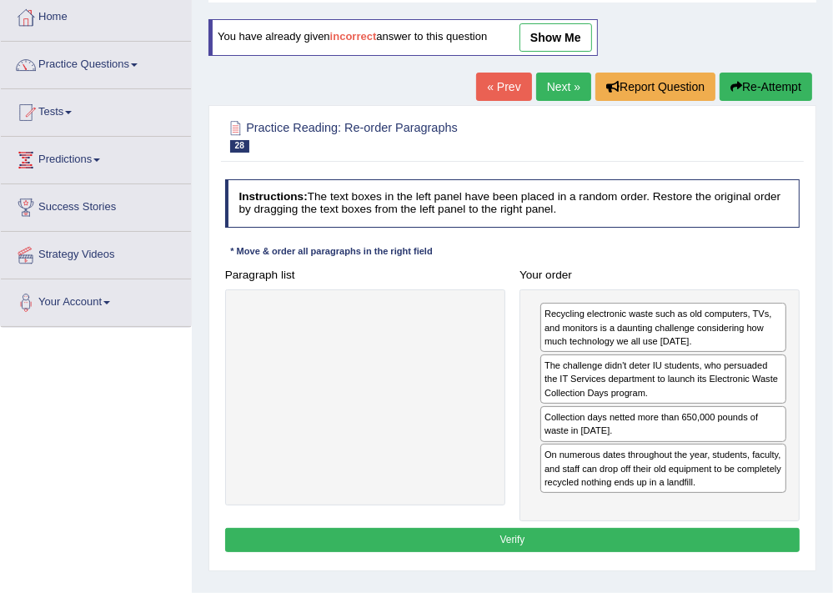
click at [600, 534] on button "Verify" at bounding box center [512, 540] width 575 height 24
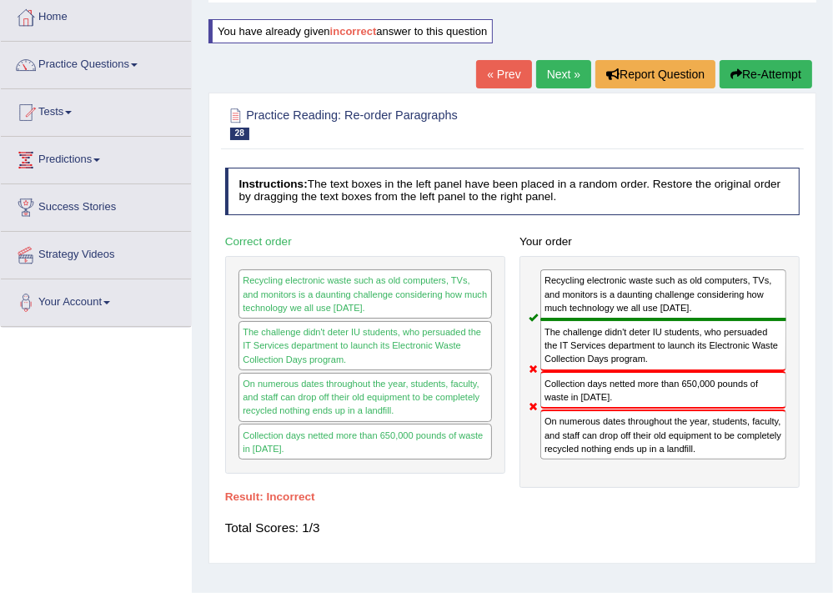
click at [798, 68] on button "Re-Attempt" at bounding box center [765, 74] width 93 height 28
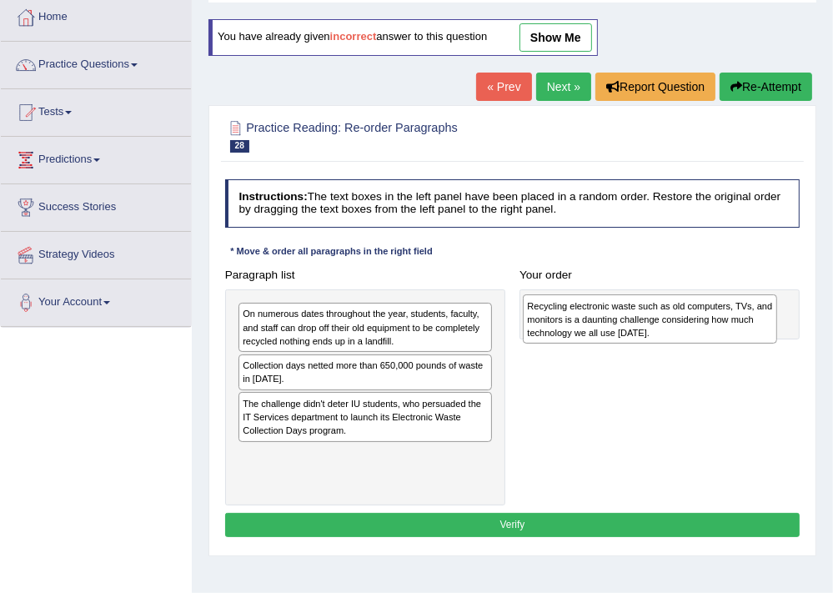
drag, startPoint x: 383, startPoint y: 381, endPoint x: 722, endPoint y: 328, distance: 342.5
click at [722, 328] on div "Recycling electronic waste such as old computers, TVs, and monitors is a daunti…" at bounding box center [649, 318] width 253 height 49
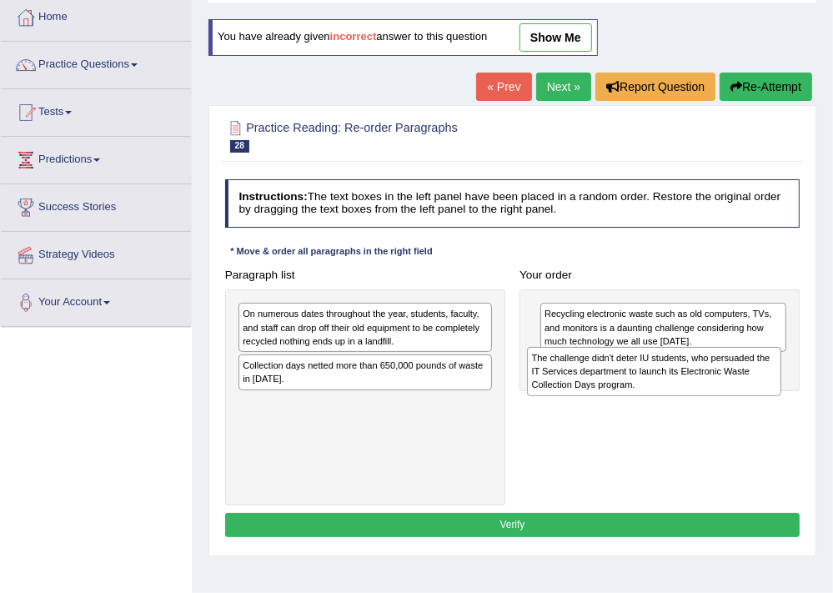
drag, startPoint x: 374, startPoint y: 418, endPoint x: 730, endPoint y: 387, distance: 357.3
click at [730, 387] on div "The challenge didn't deter IU students, who persuaded the IT Services departmen…" at bounding box center [653, 371] width 253 height 49
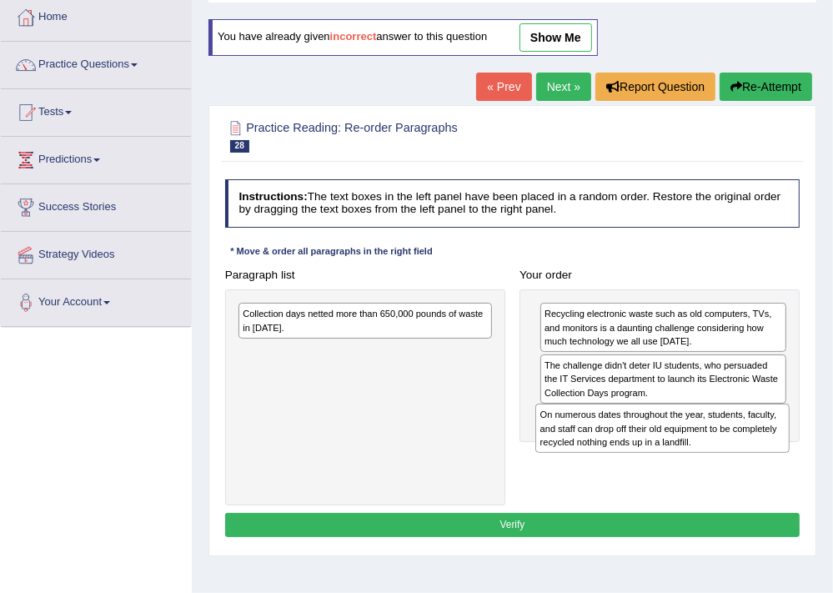
drag, startPoint x: 417, startPoint y: 333, endPoint x: 770, endPoint y: 458, distance: 375.1
click at [770, 458] on div "Paragraph list On numerous dates throughout the year, students, faculty, and st…" at bounding box center [512, 384] width 589 height 243
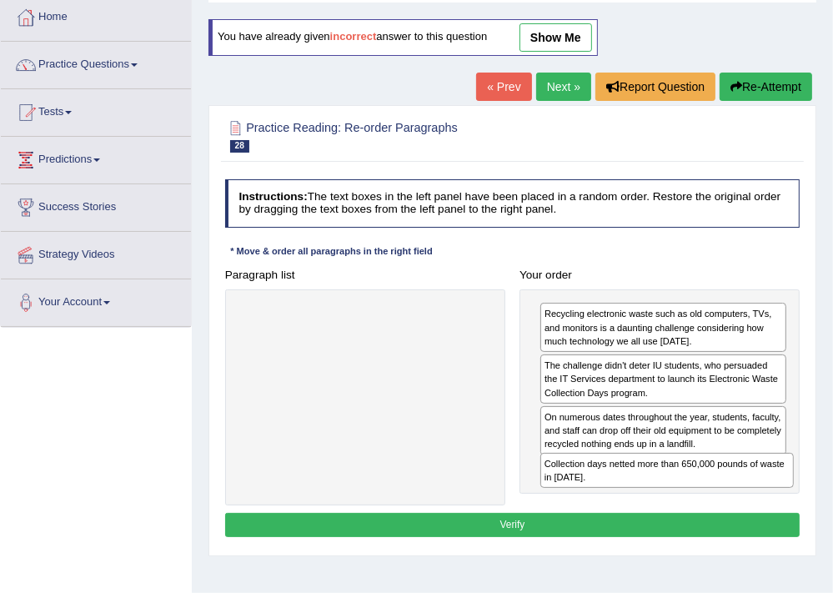
drag, startPoint x: 423, startPoint y: 311, endPoint x: 782, endPoint y: 495, distance: 402.9
click at [782, 495] on div "Paragraph list Collection days netted more than 650,000 pounds of waste in 2010…" at bounding box center [512, 384] width 589 height 243
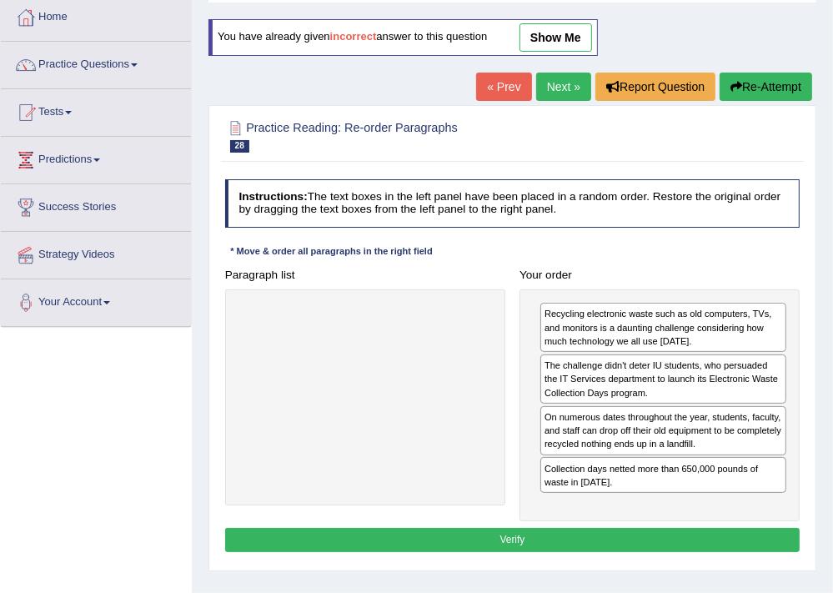
click at [425, 535] on button "Verify" at bounding box center [512, 540] width 575 height 24
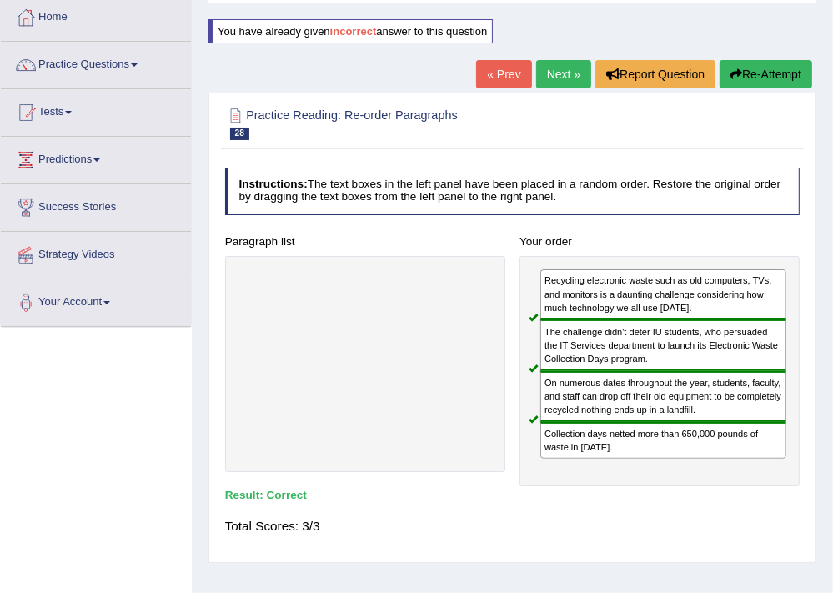
click at [550, 75] on link "Next »" at bounding box center [563, 74] width 55 height 28
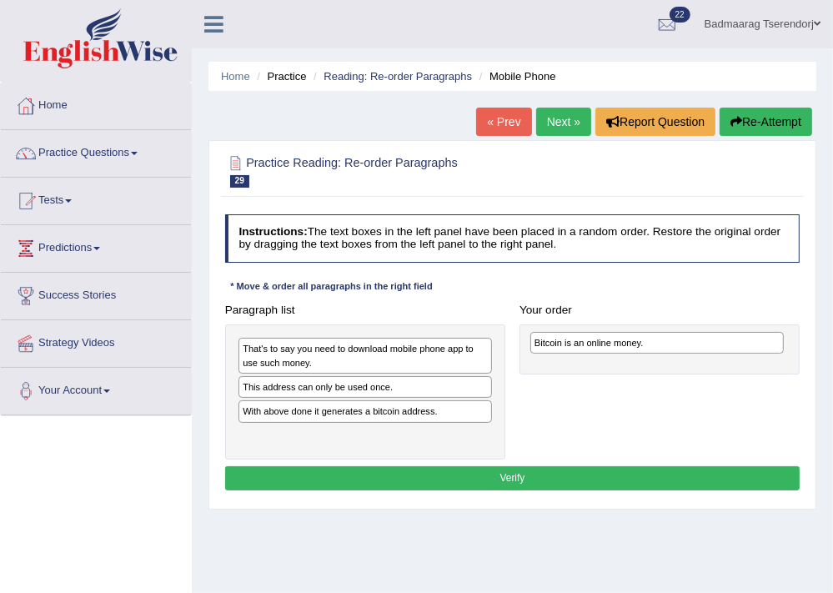
drag, startPoint x: 423, startPoint y: 435, endPoint x: 769, endPoint y: 349, distance: 357.2
click at [769, 349] on div "Bitcoin is an online money." at bounding box center [656, 343] width 253 height 22
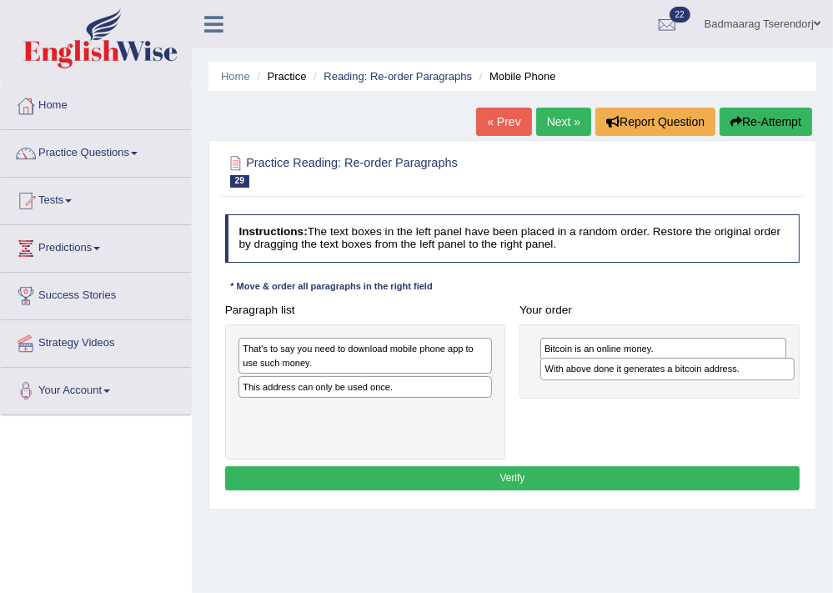
drag, startPoint x: 421, startPoint y: 414, endPoint x: 780, endPoint y: 383, distance: 360.5
click at [780, 383] on div "Paragraph list That's to say you need to download mobile phone app to use such …" at bounding box center [512, 379] width 589 height 162
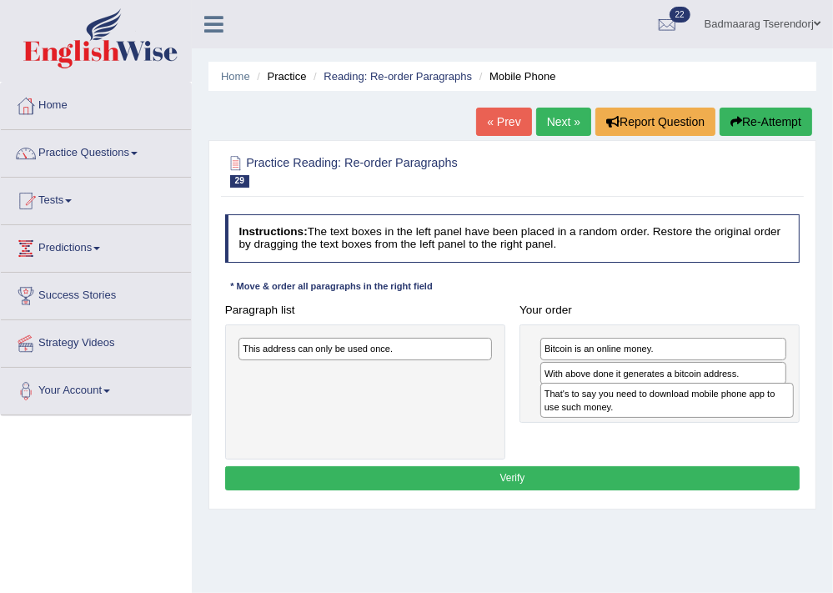
drag, startPoint x: 385, startPoint y: 357, endPoint x: 743, endPoint y: 417, distance: 363.4
click at [743, 417] on div "That's to say you need to download mobile phone app to use such money." at bounding box center [666, 401] width 253 height 36
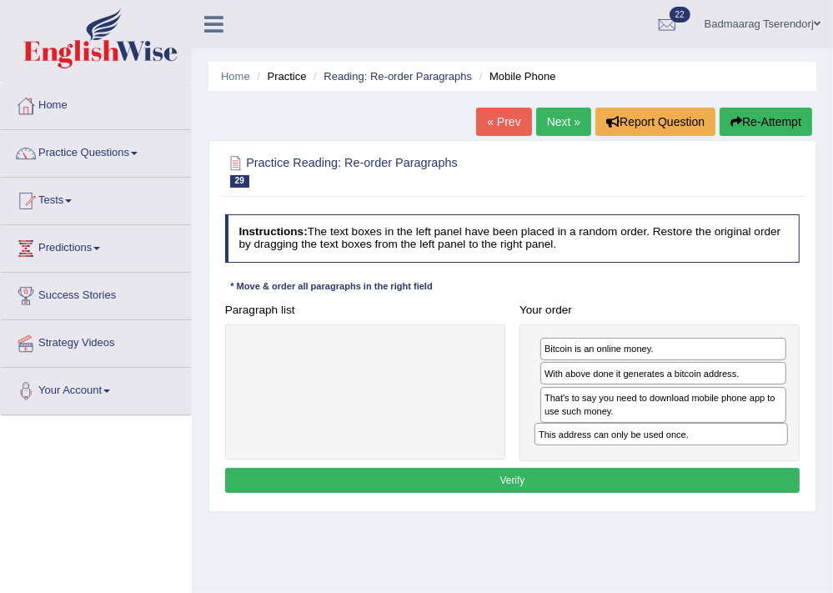
drag, startPoint x: 400, startPoint y: 351, endPoint x: 752, endPoint y: 458, distance: 367.8
click at [752, 458] on div "Paragraph list This address can only be used once. Correct order Bitcoin is an …" at bounding box center [512, 379] width 589 height 163
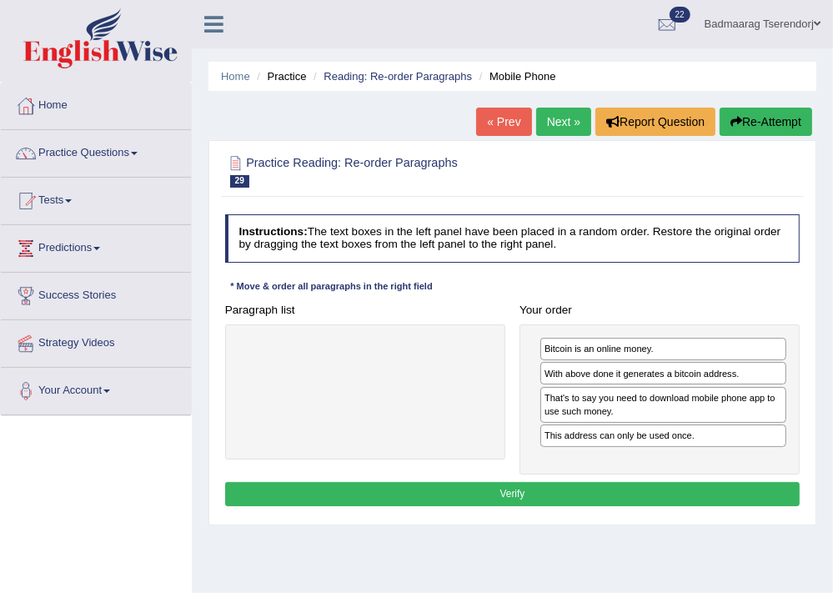
click at [637, 493] on button "Verify" at bounding box center [512, 494] width 575 height 24
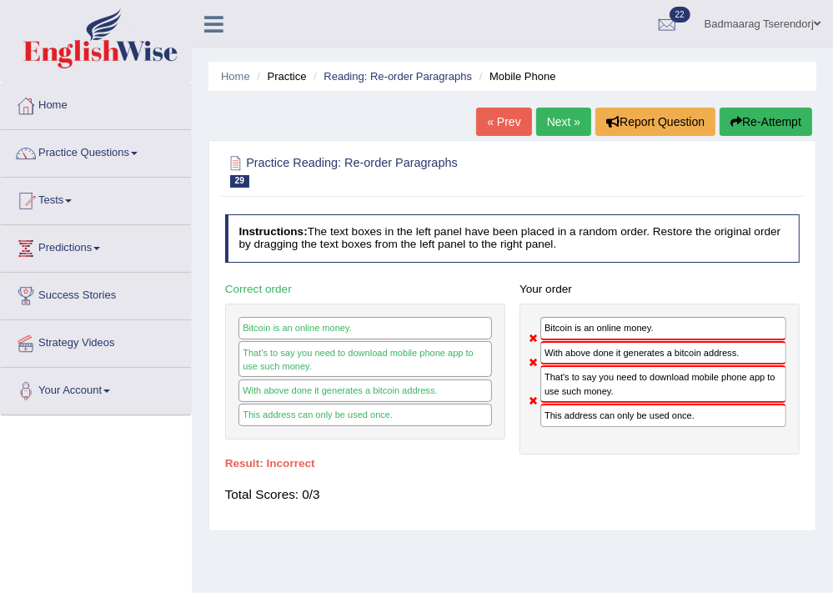
click at [774, 119] on button "Re-Attempt" at bounding box center [765, 122] width 93 height 28
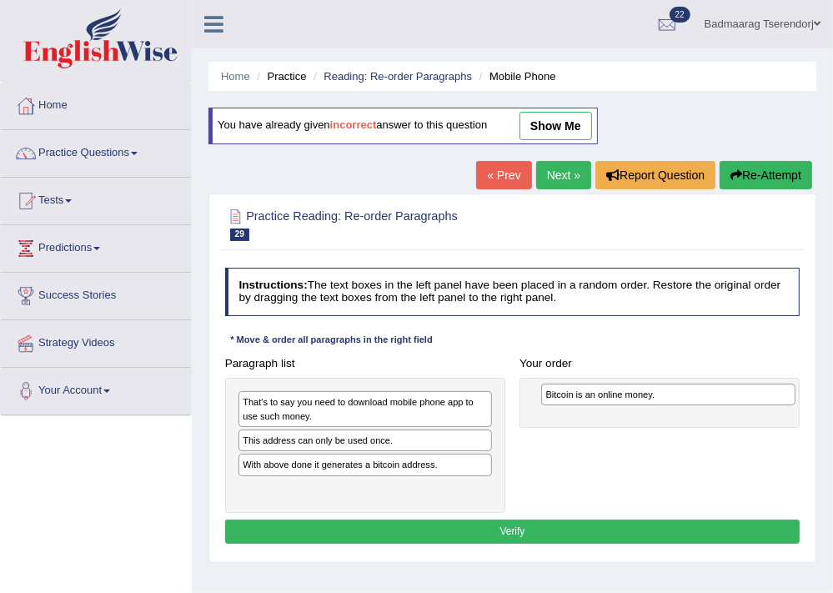
drag, startPoint x: 369, startPoint y: 491, endPoint x: 729, endPoint y: 403, distance: 370.5
click at [729, 403] on div "Bitcoin is an online money." at bounding box center [667, 394] width 253 height 22
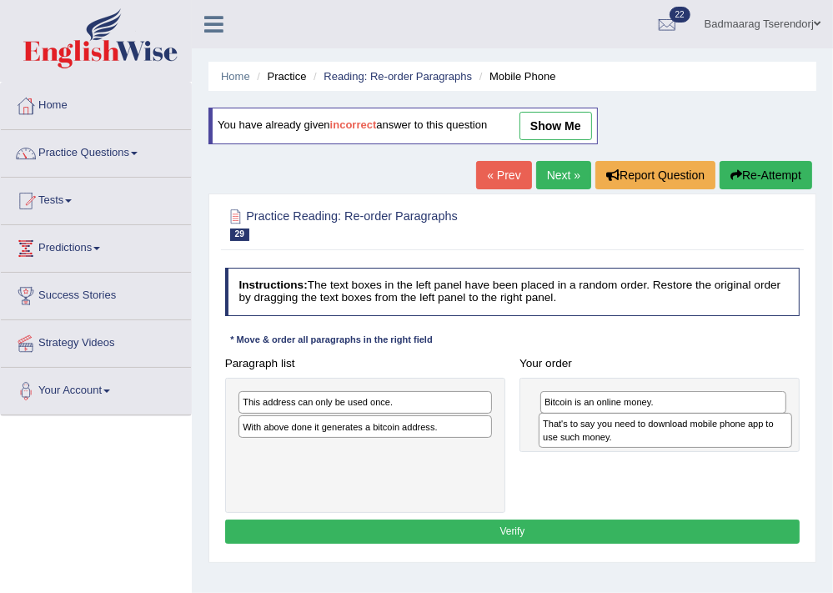
drag, startPoint x: 387, startPoint y: 411, endPoint x: 743, endPoint y: 443, distance: 358.2
click at [743, 443] on div "That's to say you need to download mobile phone app to use such money." at bounding box center [664, 431] width 253 height 36
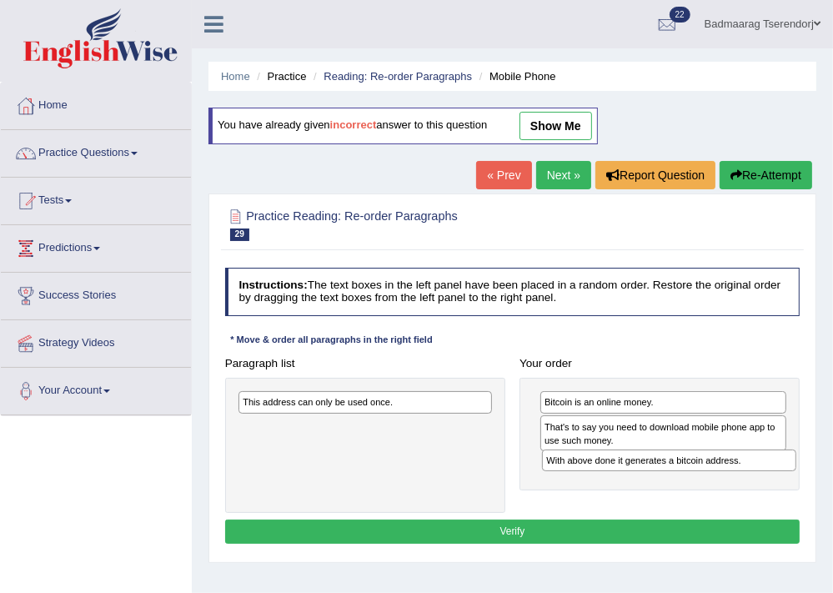
drag, startPoint x: 427, startPoint y: 427, endPoint x: 788, endPoint y: 478, distance: 364.6
click at [788, 478] on div "Paragraph list This address can only be used once. With above done it generates…" at bounding box center [512, 432] width 589 height 162
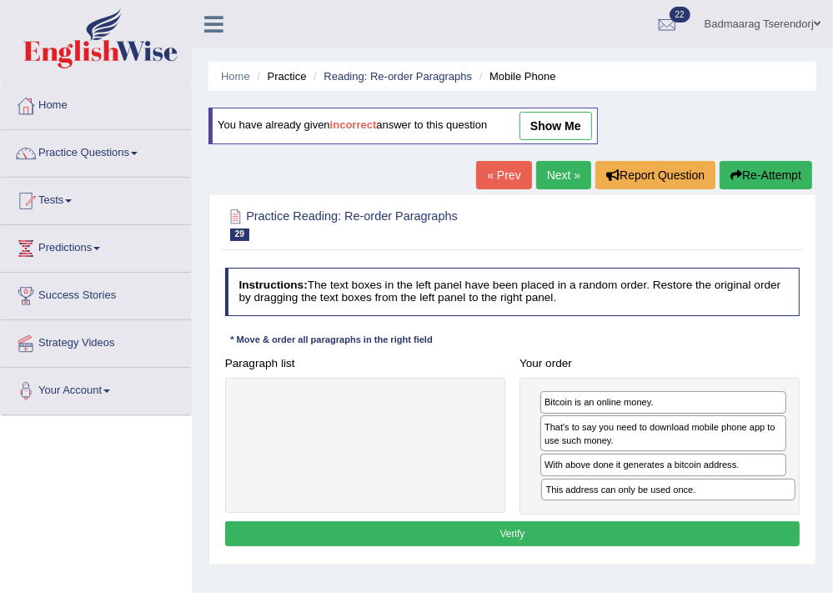
drag, startPoint x: 417, startPoint y: 403, endPoint x: 777, endPoint y: 513, distance: 376.5
click at [777, 513] on div "Instructions: The text boxes in the left panel have been placed in a random ord…" at bounding box center [512, 409] width 582 height 296
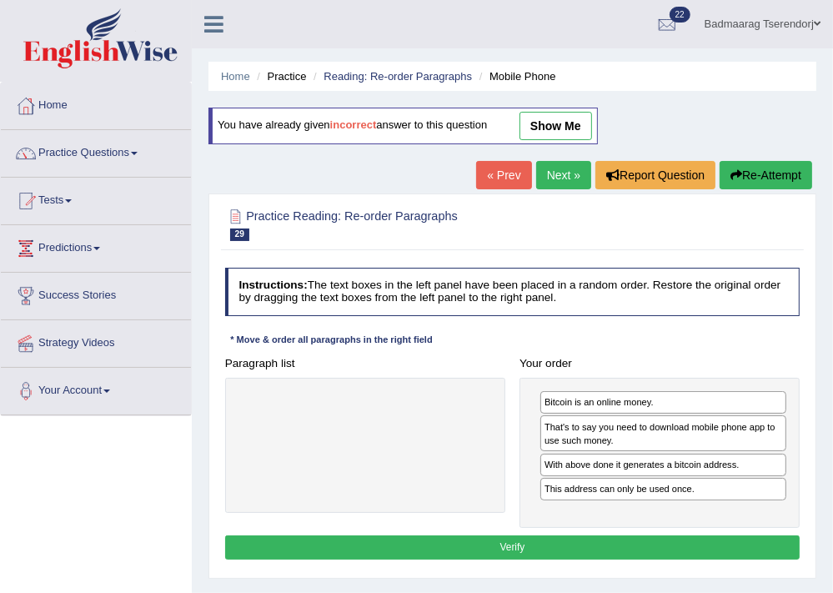
click at [623, 537] on button "Verify" at bounding box center [512, 547] width 575 height 24
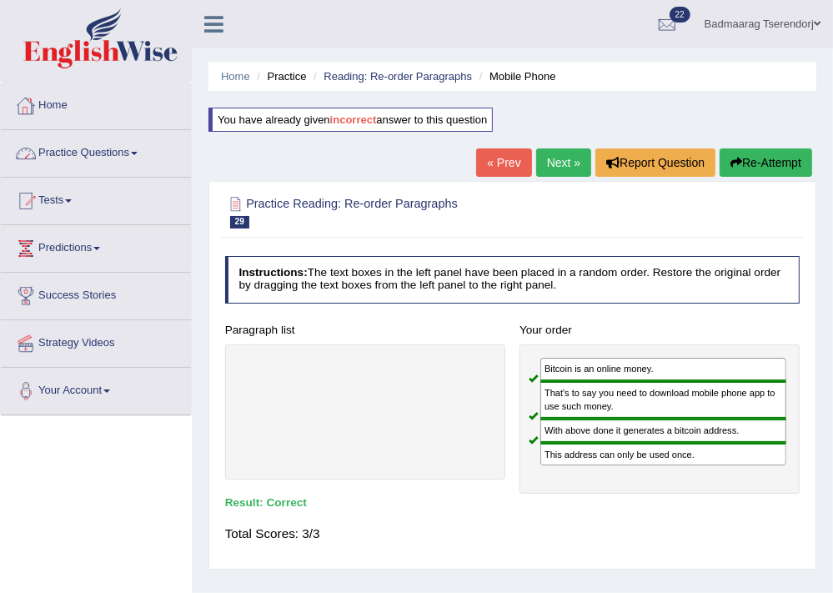
click at [52, 99] on link "Home" at bounding box center [96, 104] width 190 height 42
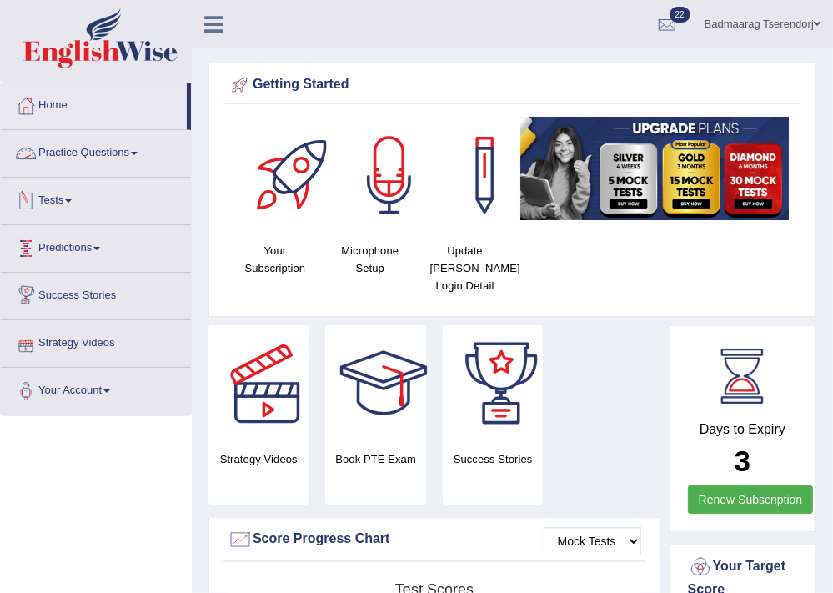
click at [113, 147] on link "Practice Questions" at bounding box center [96, 151] width 190 height 42
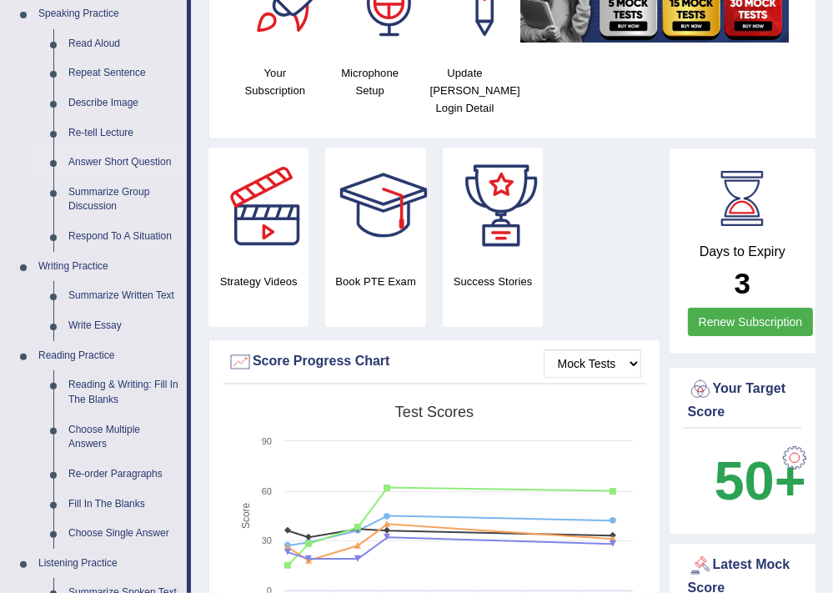
scroll to position [355, 0]
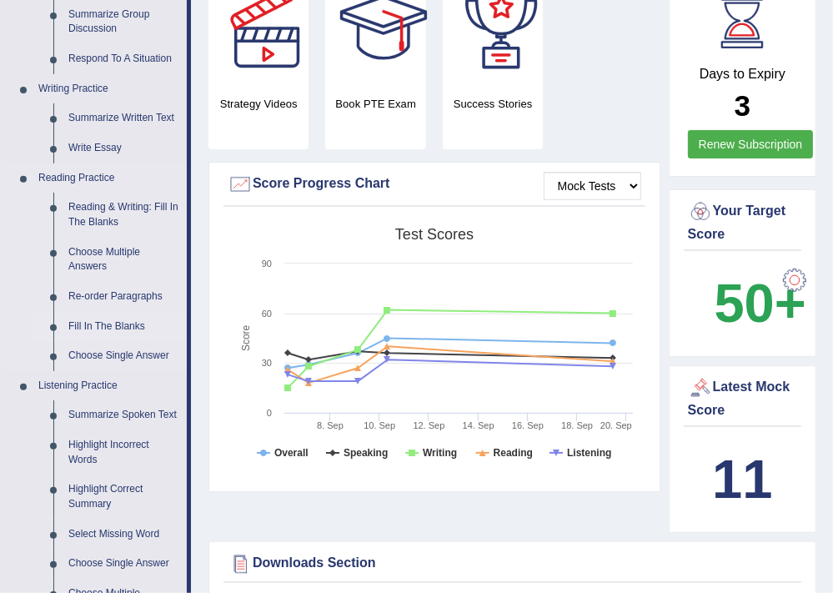
click at [125, 318] on link "Fill In The Blanks" at bounding box center [124, 327] width 126 height 30
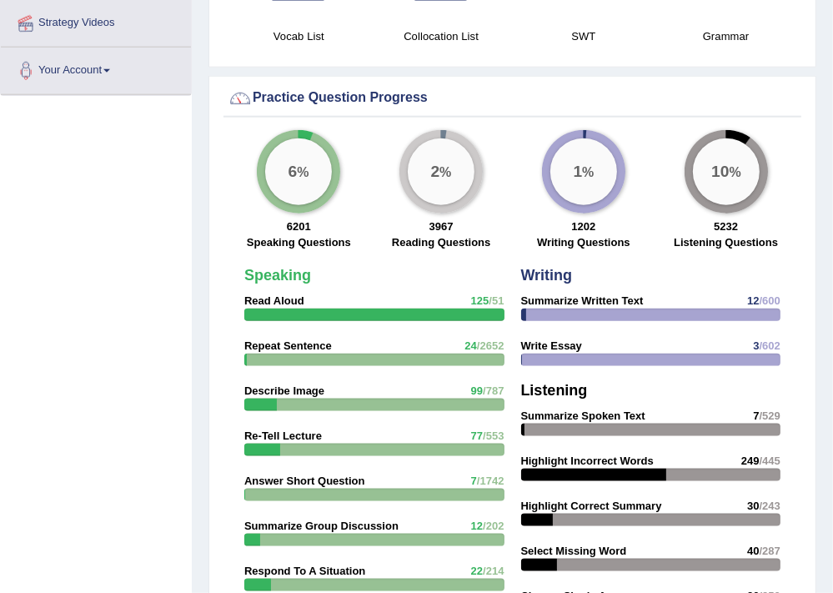
scroll to position [1106, 0]
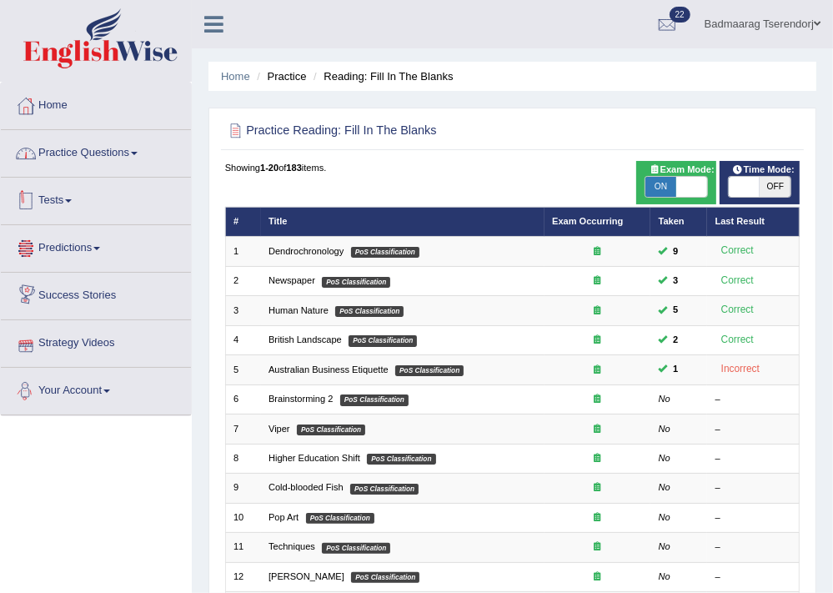
click at [85, 153] on link "Practice Questions" at bounding box center [96, 151] width 190 height 42
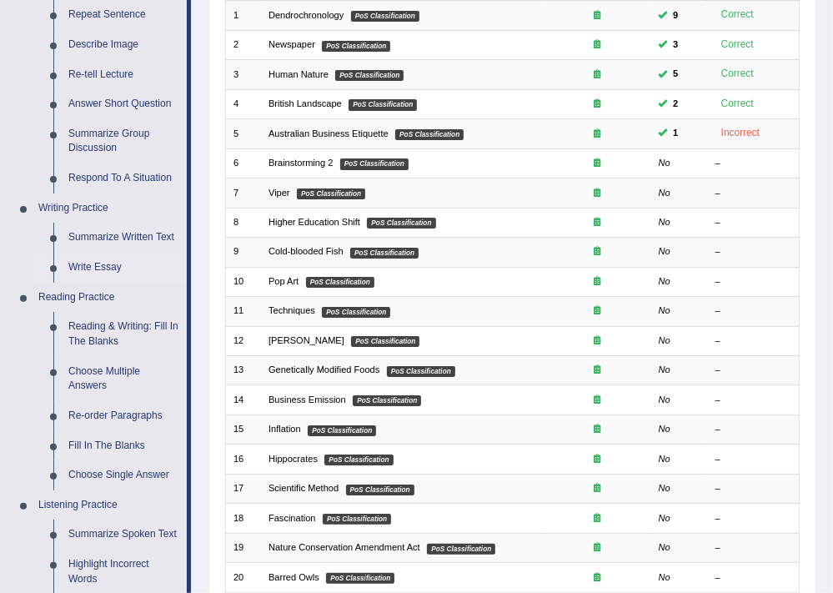
scroll to position [267, 0]
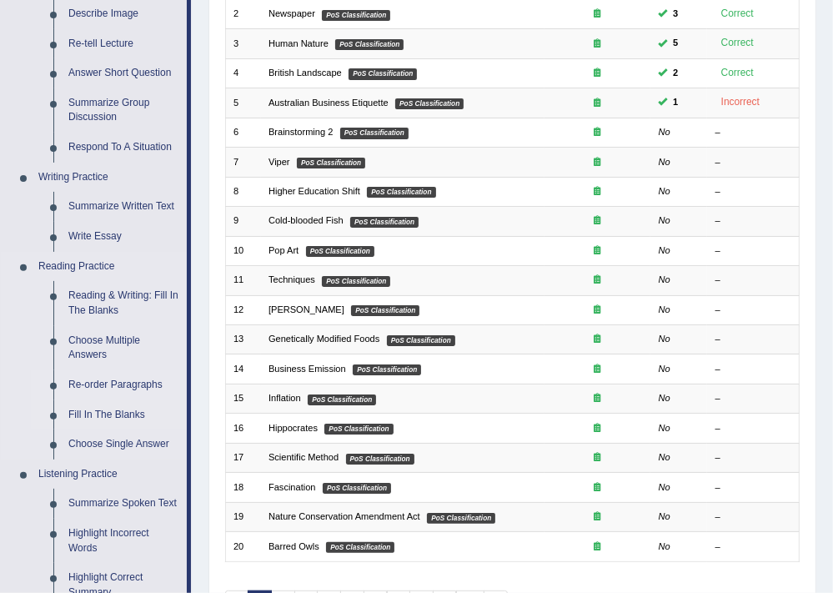
click at [120, 380] on link "Re-order Paragraphs" at bounding box center [124, 385] width 126 height 30
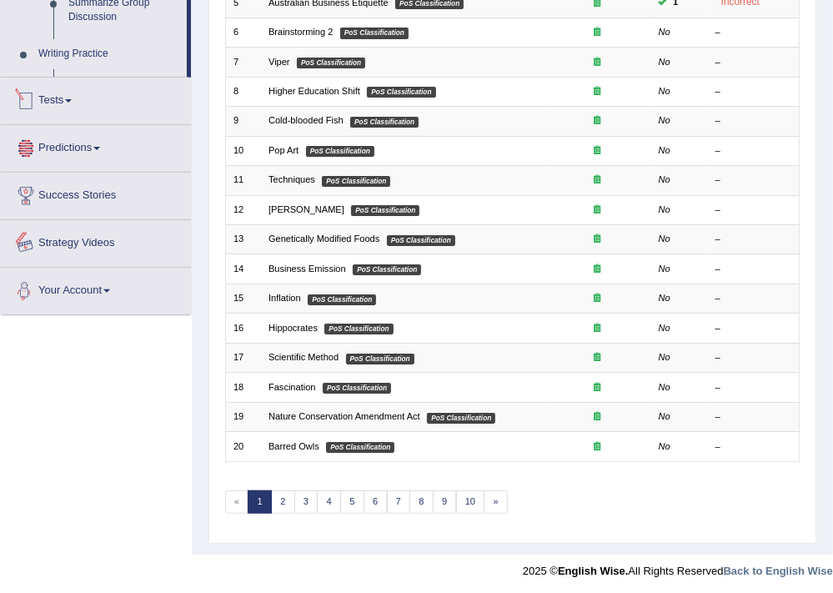
scroll to position [674, 0]
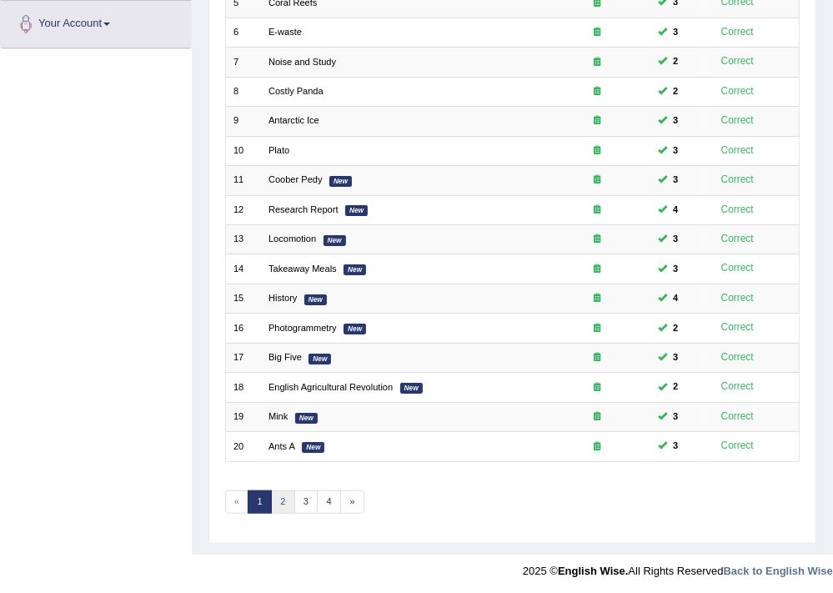
click at [277, 501] on link "2" at bounding box center [283, 501] width 24 height 23
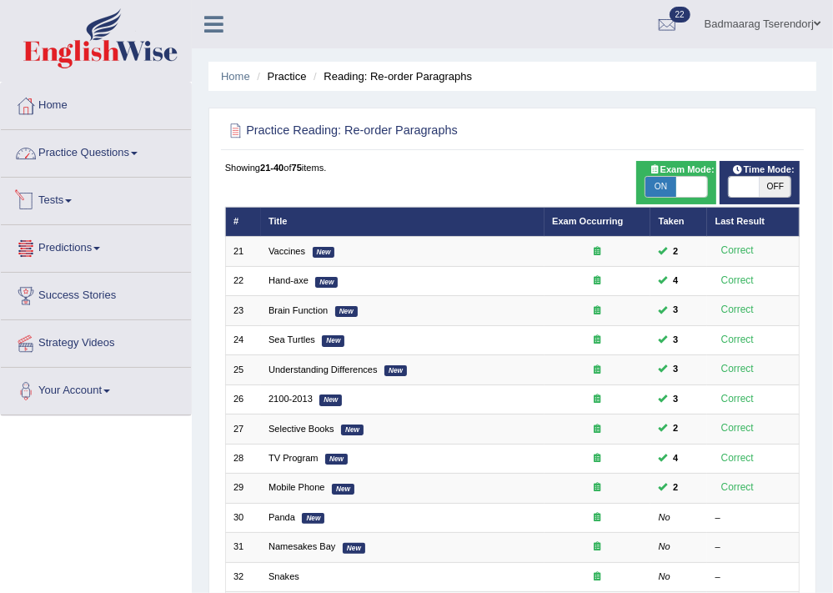
click at [78, 153] on link "Practice Questions" at bounding box center [96, 151] width 190 height 42
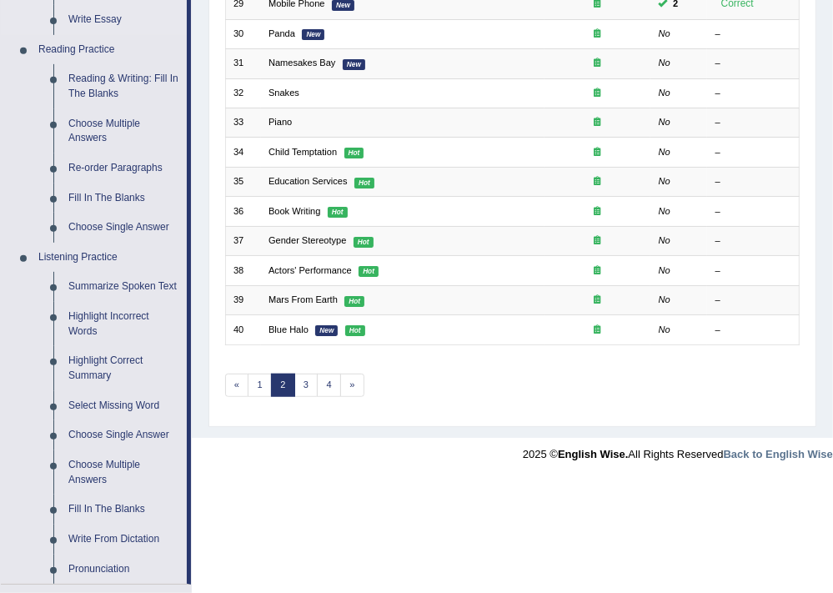
scroll to position [533, 0]
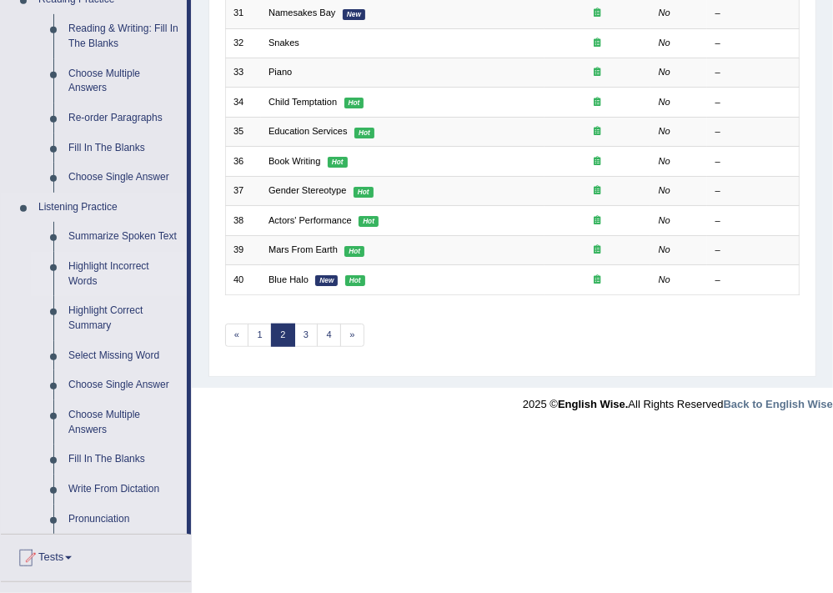
click at [97, 269] on link "Highlight Incorrect Words" at bounding box center [124, 274] width 126 height 44
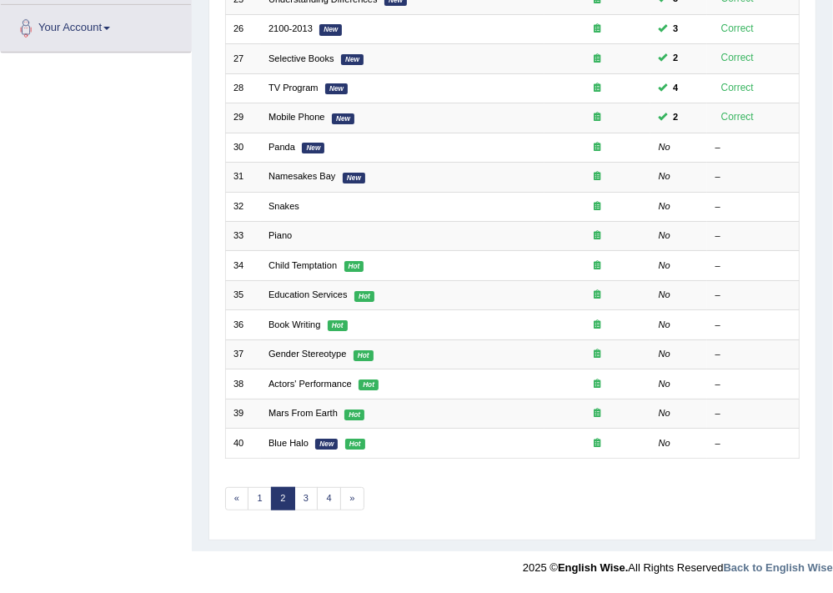
scroll to position [359, 0]
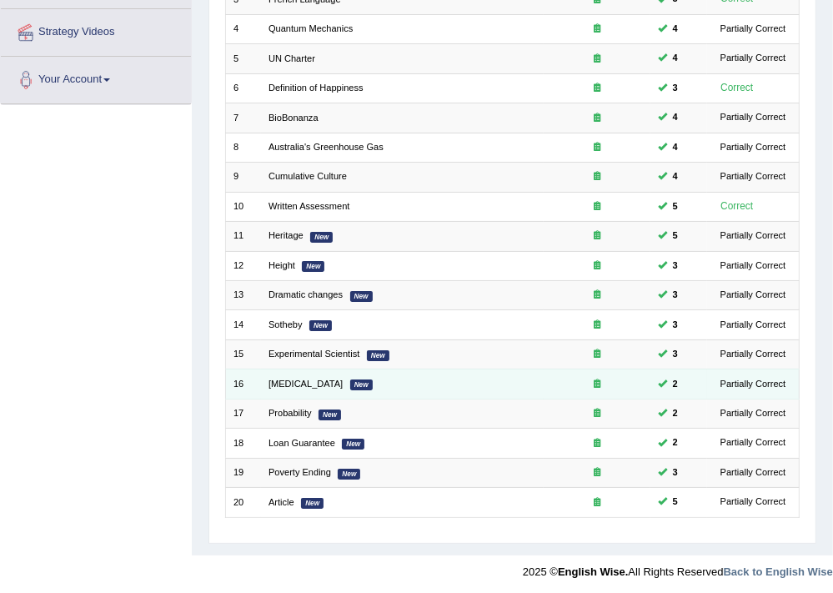
scroll to position [312, 0]
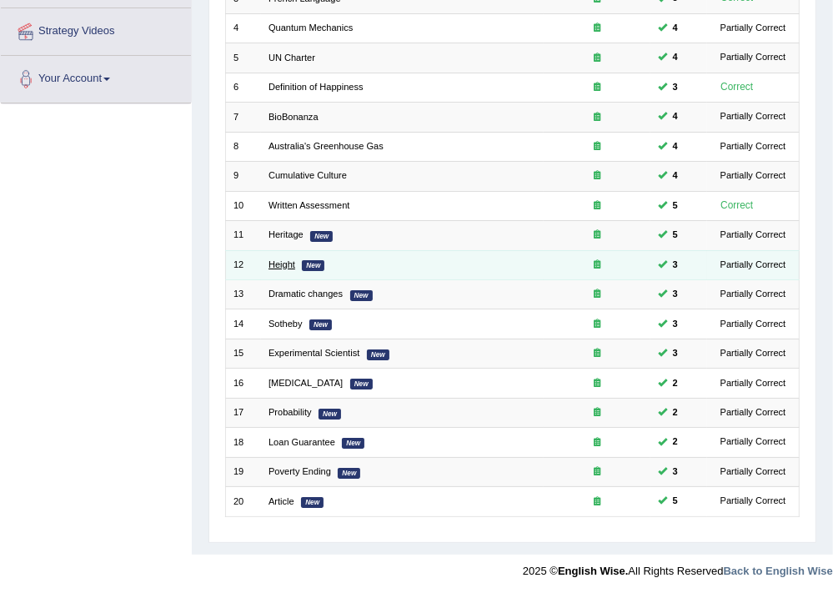
click at [285, 259] on link "Height" at bounding box center [281, 264] width 27 height 10
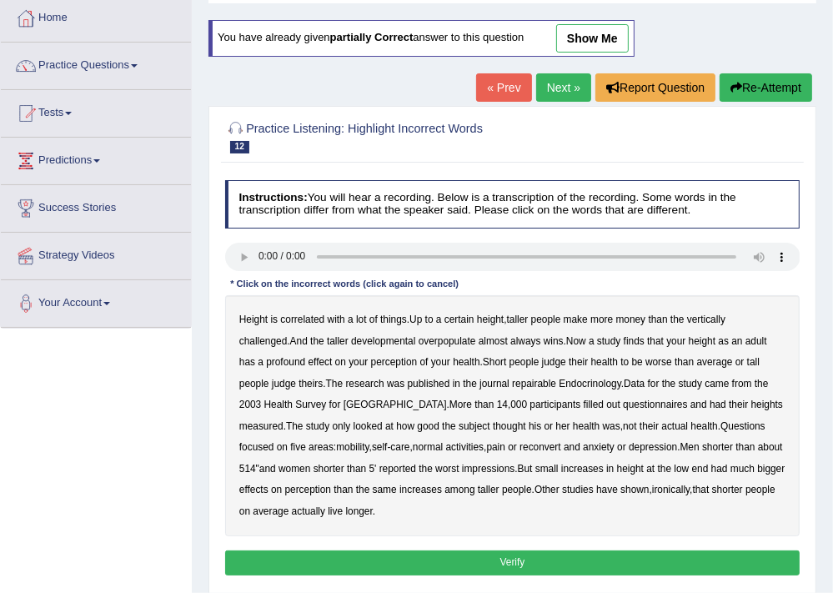
scroll to position [88, 0]
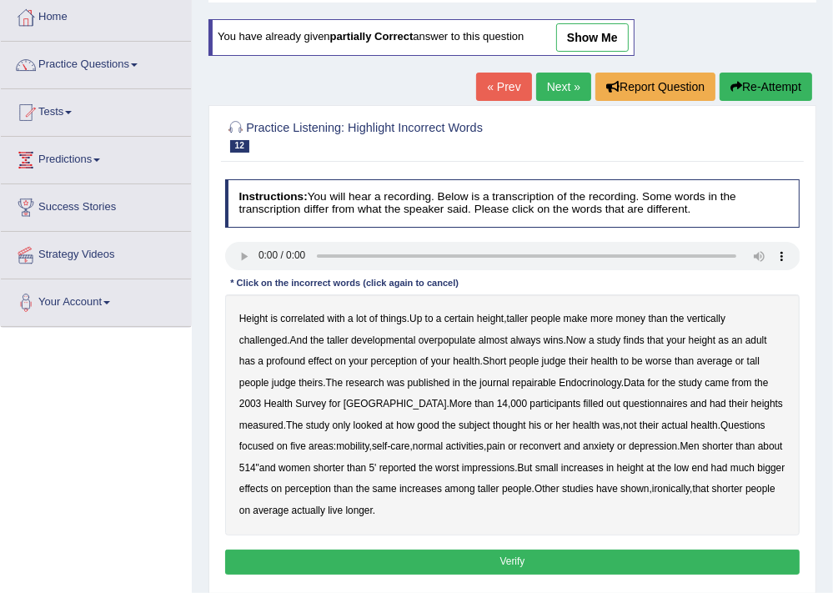
click at [418, 340] on b "overpopulate" at bounding box center [447, 340] width 58 height 12
click at [512, 383] on b "repairable" at bounding box center [534, 383] width 44 height 12
click at [463, 553] on button "Verify" at bounding box center [512, 561] width 575 height 24
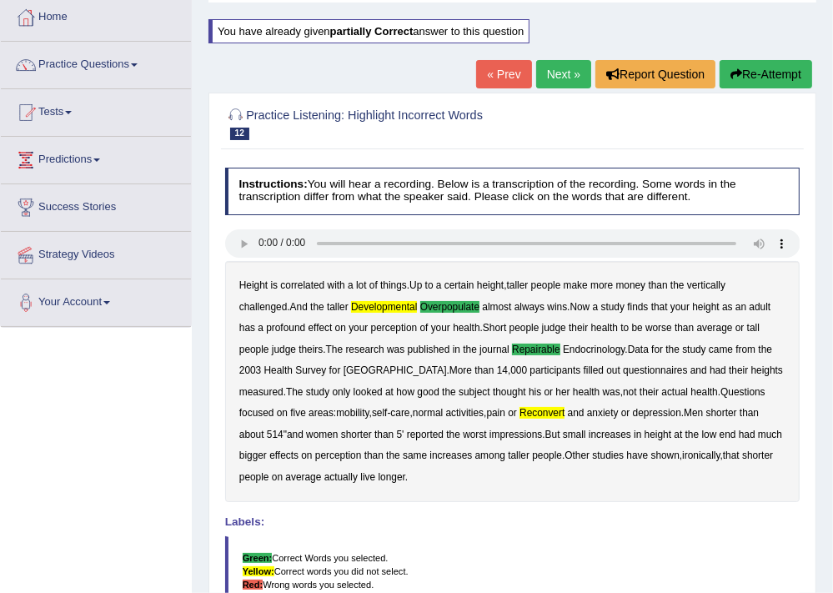
click at [564, 68] on link "Next »" at bounding box center [563, 74] width 55 height 28
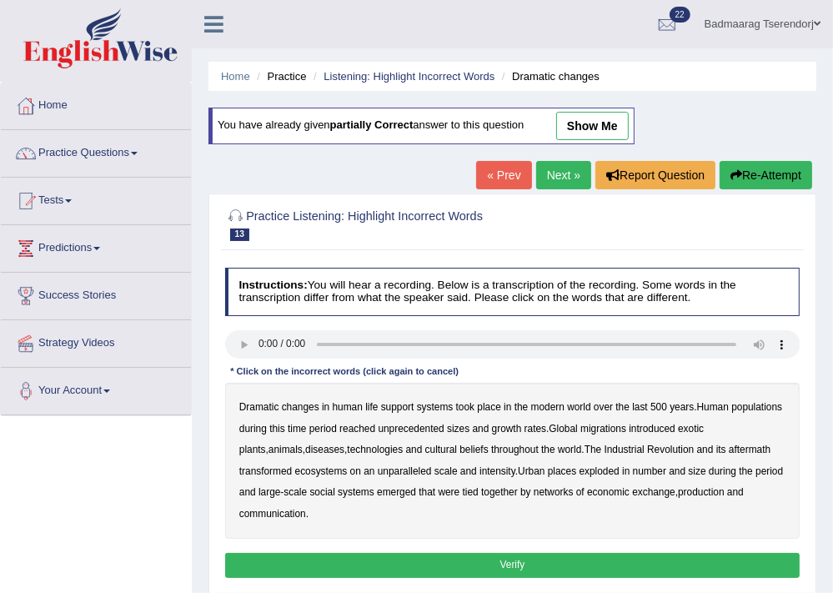
click at [749, 401] on b "populations" at bounding box center [756, 407] width 51 height 12
click at [305, 449] on b "diseases" at bounding box center [324, 449] width 39 height 12
click at [295, 471] on b "ecosystems" at bounding box center [321, 471] width 53 height 12
click at [678, 489] on b "production" at bounding box center [701, 492] width 47 height 12
click at [630, 553] on button "Verify" at bounding box center [512, 565] width 575 height 24
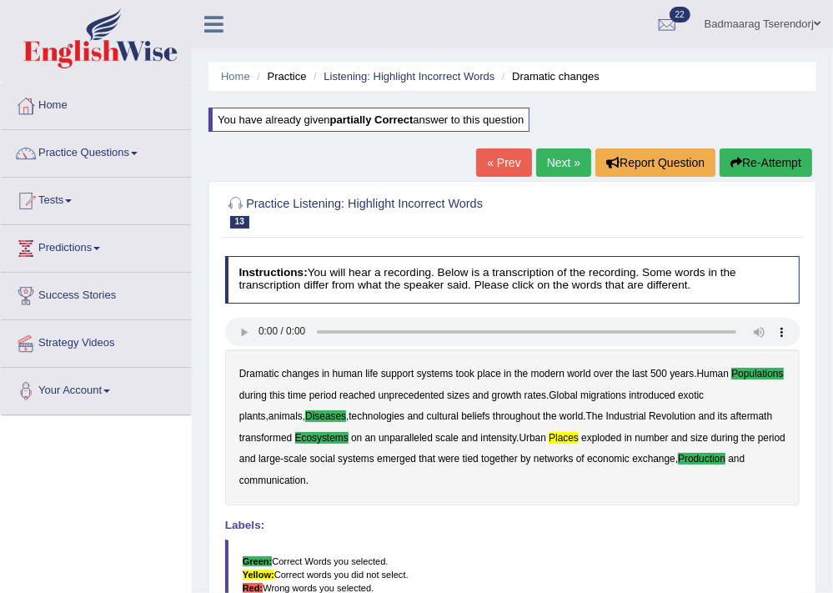
click at [567, 163] on link "Next »" at bounding box center [563, 162] width 55 height 28
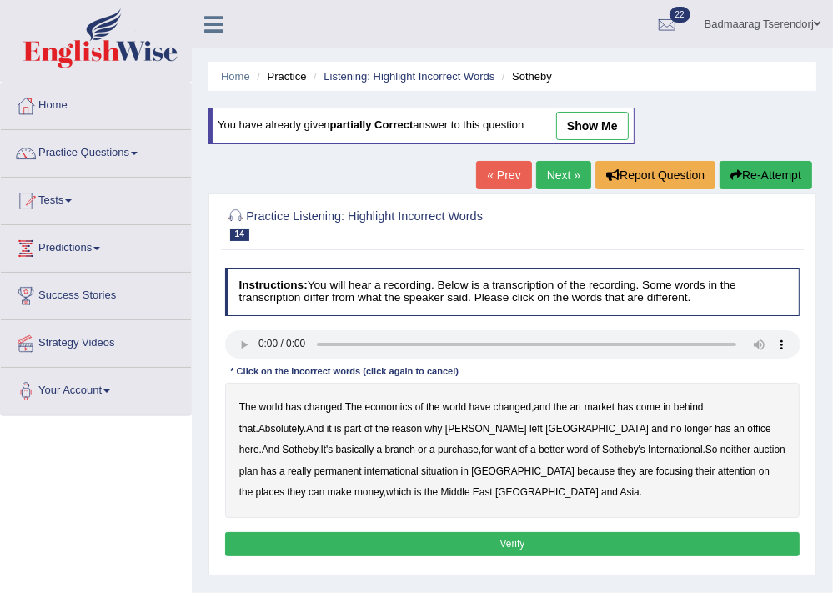
click at [438, 449] on b "purchase" at bounding box center [458, 449] width 41 height 12
click at [421, 469] on b "situation" at bounding box center [439, 471] width 37 height 12
click at [400, 537] on button "Verify" at bounding box center [512, 544] width 575 height 24
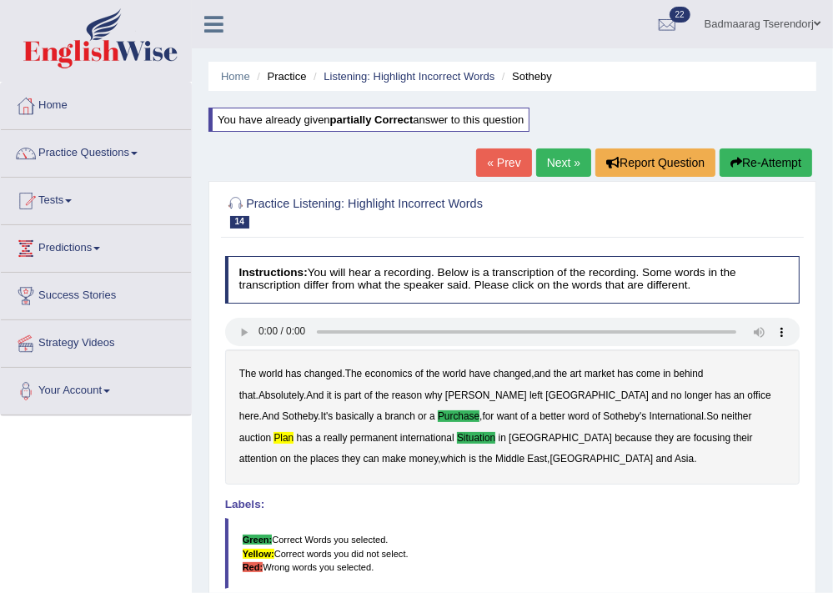
click at [563, 163] on link "Next »" at bounding box center [563, 162] width 55 height 28
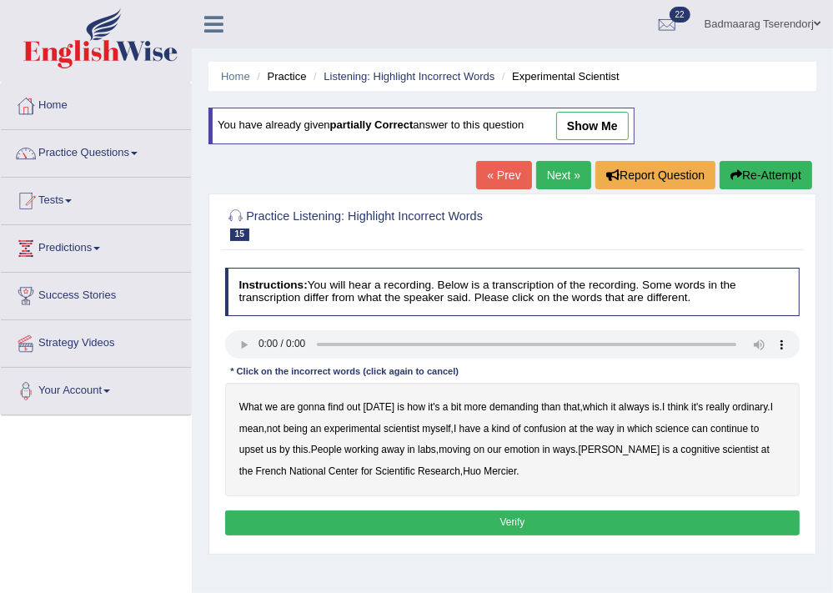
click at [515, 405] on b "demanding" at bounding box center [513, 407] width 49 height 12
click at [744, 407] on b "ordinary" at bounding box center [749, 407] width 35 height 12
click at [258, 449] on b "upset" at bounding box center [251, 449] width 24 height 12
click at [530, 450] on b "emotion" at bounding box center [521, 449] width 35 height 12
click at [458, 523] on button "Verify" at bounding box center [512, 522] width 575 height 24
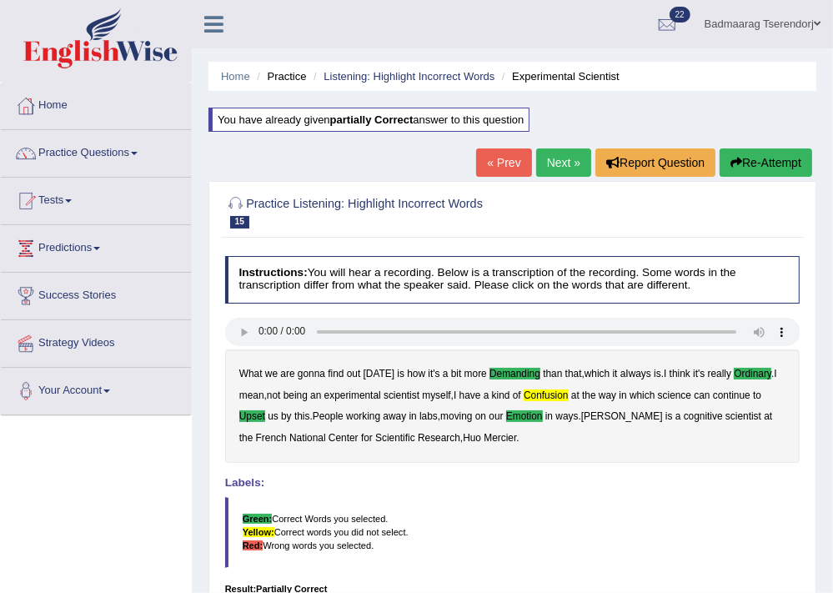
click at [555, 165] on link "Next »" at bounding box center [563, 162] width 55 height 28
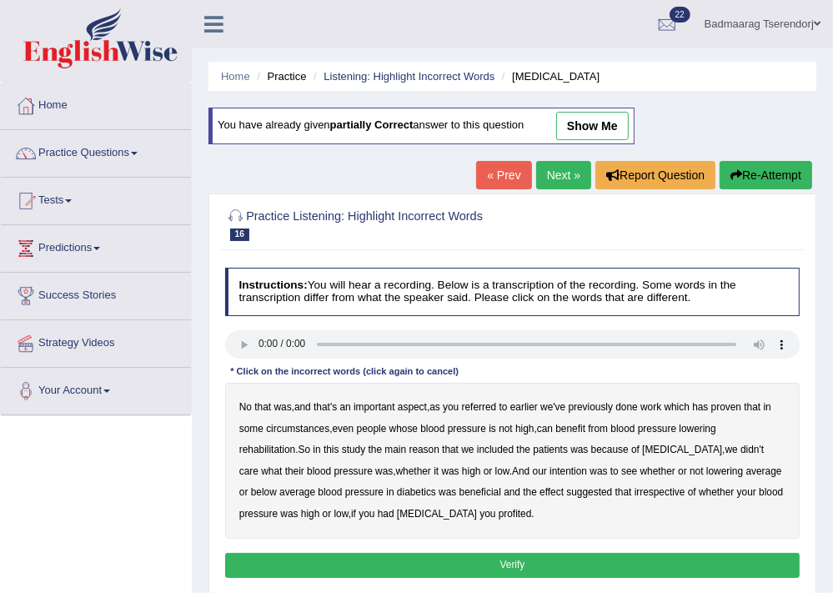
click at [308, 428] on b "circumstances" at bounding box center [297, 429] width 63 height 12
click at [295, 443] on b "rehabilitation" at bounding box center [267, 449] width 56 height 12
click at [566, 491] on b "suggested" at bounding box center [589, 492] width 46 height 12
click at [498, 511] on b "profited" at bounding box center [514, 514] width 33 height 12
click at [430, 563] on button "Verify" at bounding box center [512, 565] width 575 height 24
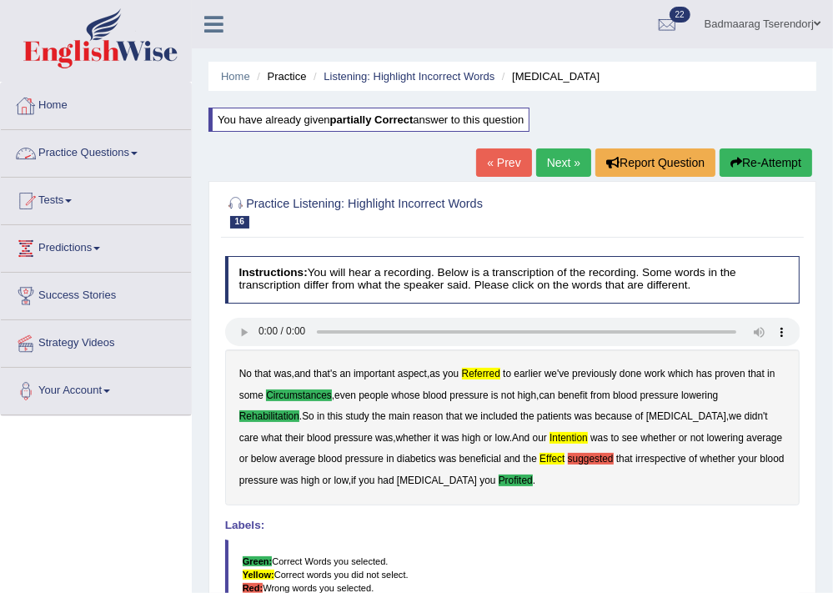
click at [53, 107] on link "Home" at bounding box center [96, 104] width 190 height 42
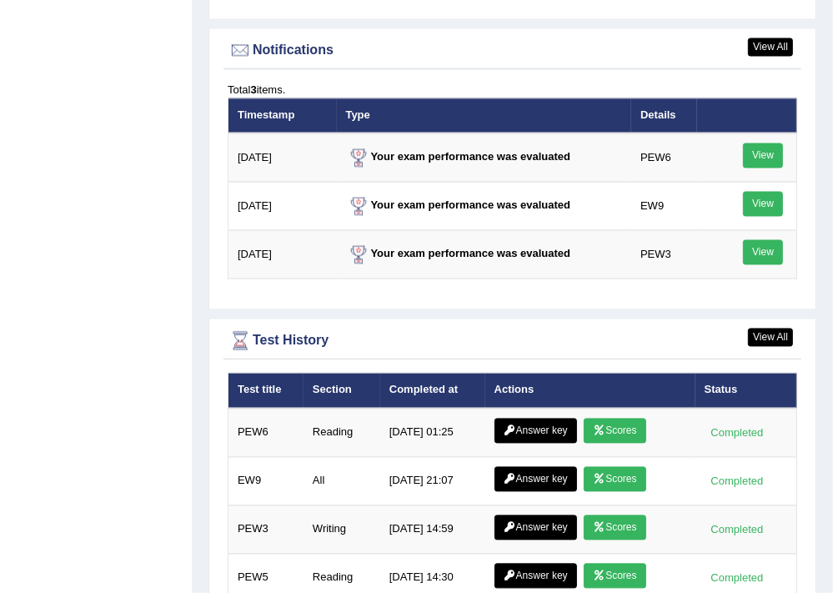
scroll to position [2222, 0]
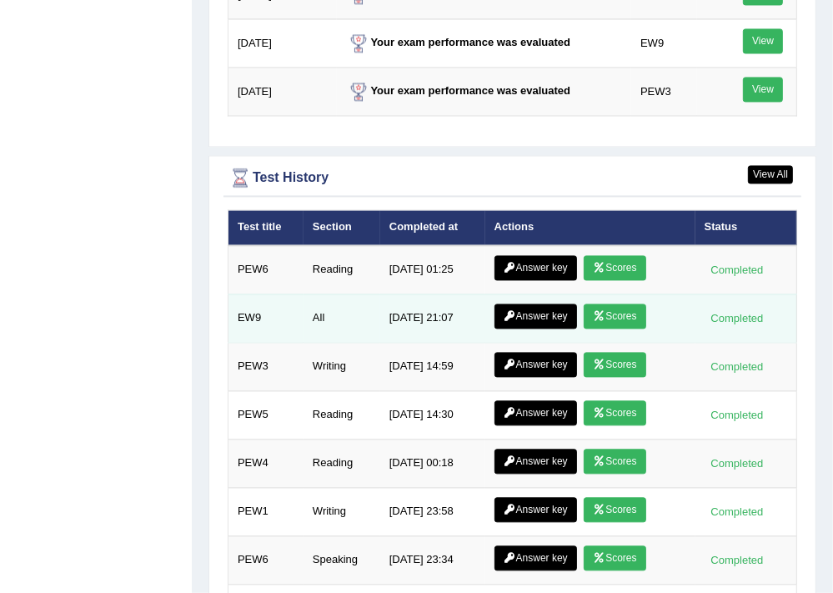
click at [533, 310] on link "Answer key" at bounding box center [535, 315] width 83 height 25
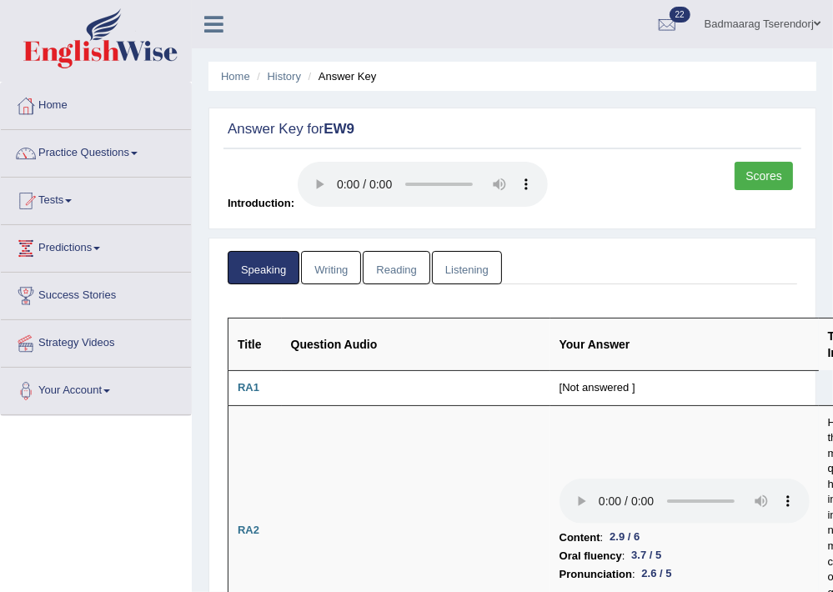
click at [345, 264] on link "Writing" at bounding box center [331, 268] width 60 height 34
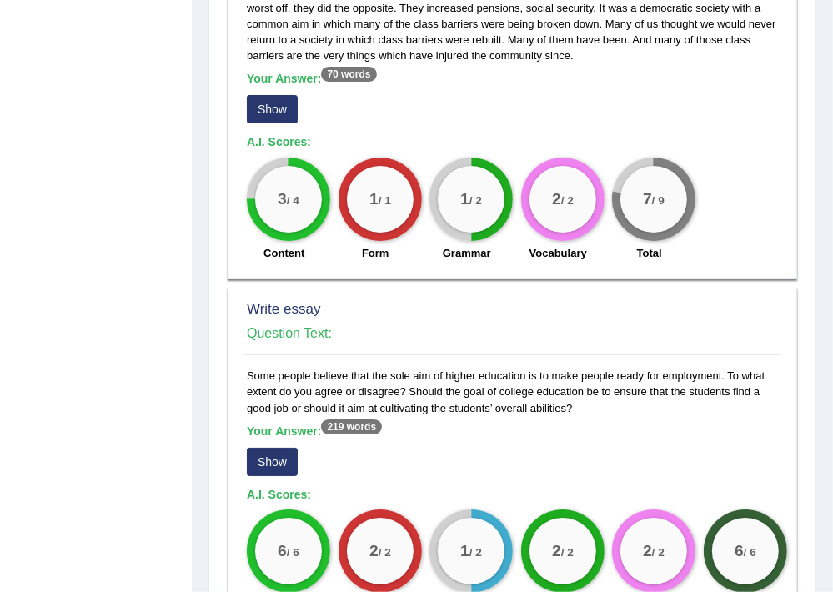
scroll to position [1402, 0]
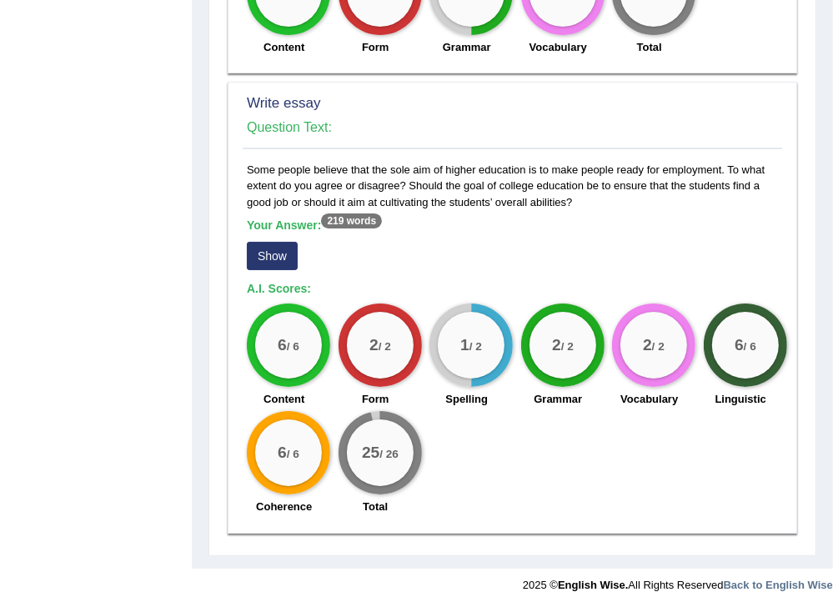
click at [285, 242] on button "Show" at bounding box center [272, 256] width 51 height 28
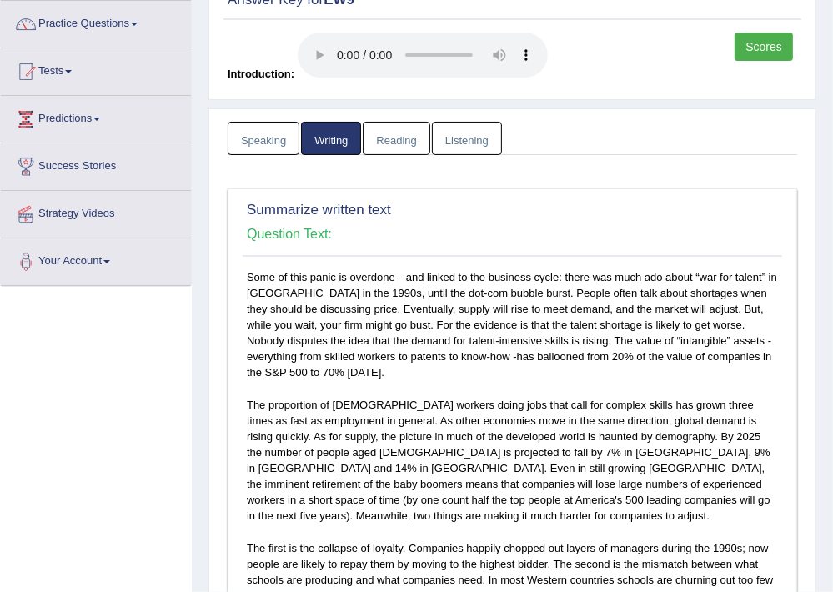
scroll to position [0, 0]
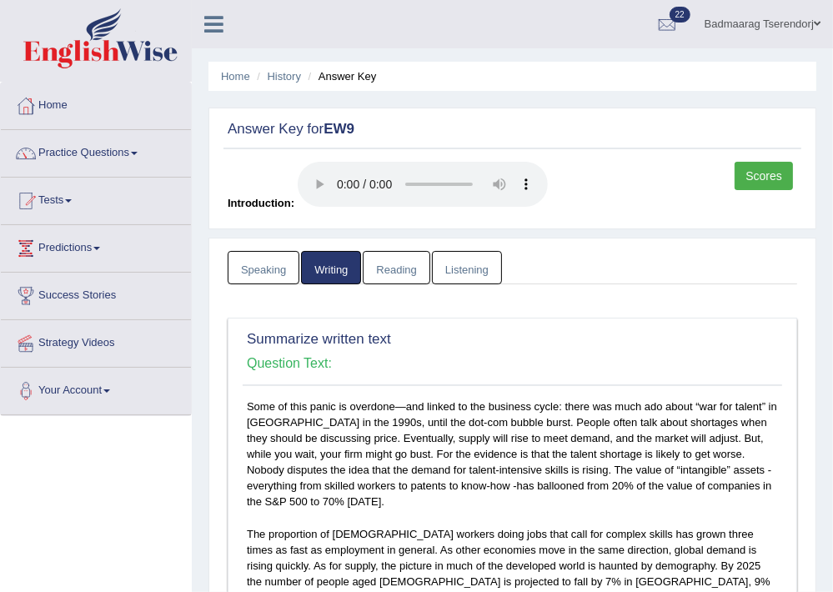
click at [407, 271] on link "Reading" at bounding box center [396, 268] width 67 height 34
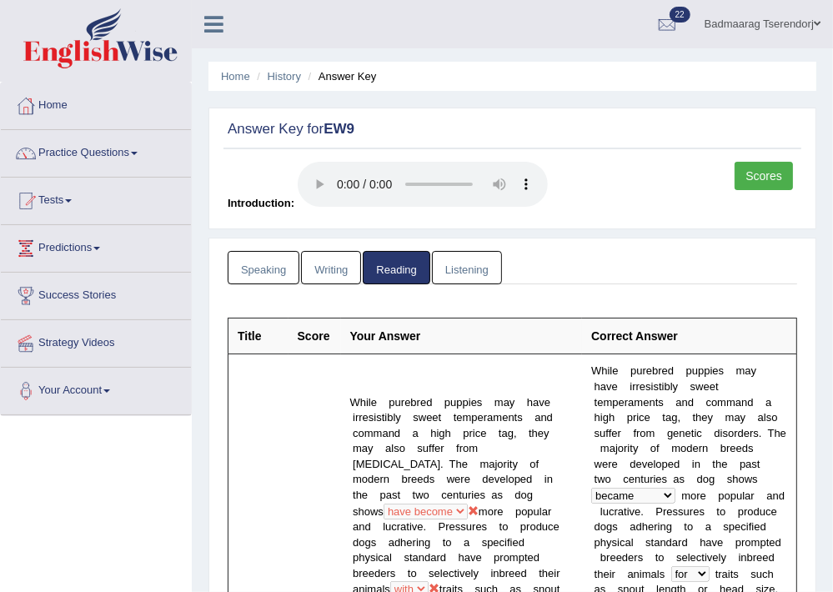
click at [478, 262] on link "Listening" at bounding box center [467, 268] width 70 height 34
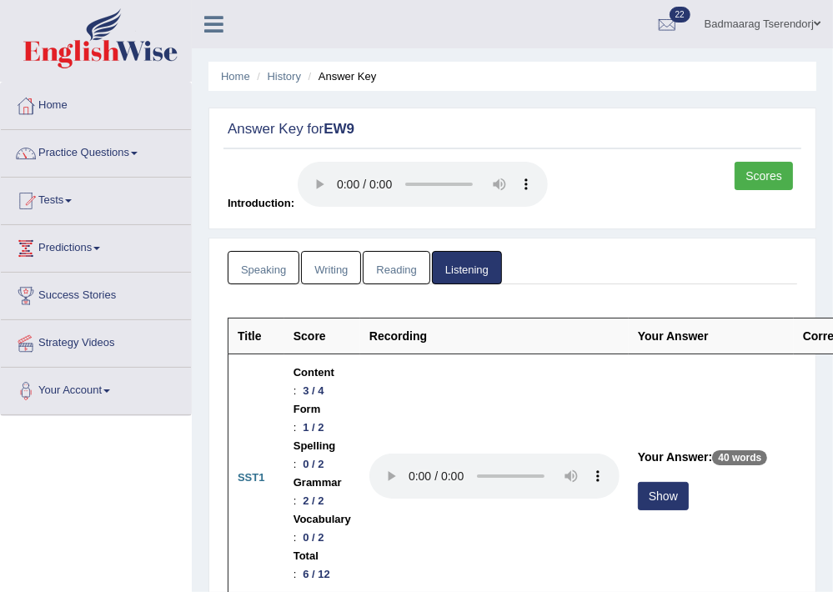
click at [60, 103] on link "Home" at bounding box center [96, 104] width 190 height 42
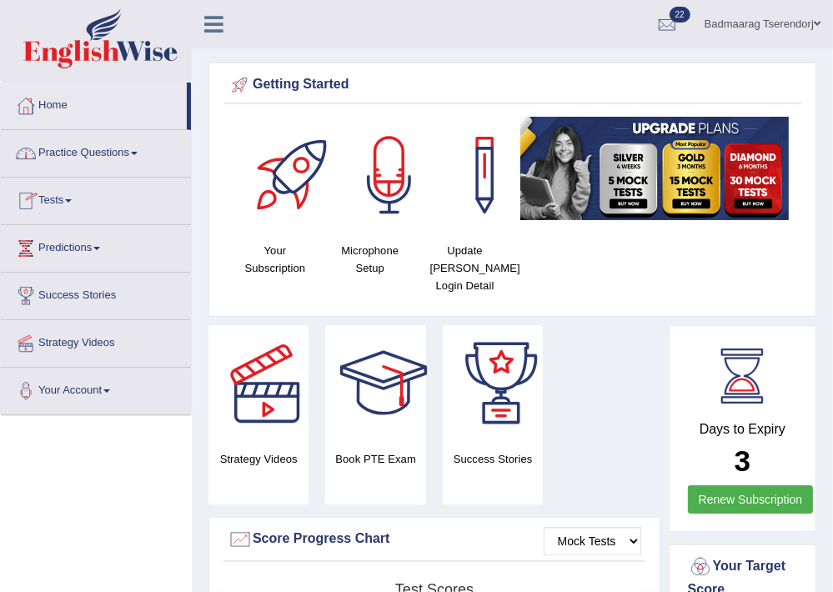
click at [72, 200] on span at bounding box center [68, 200] width 7 height 3
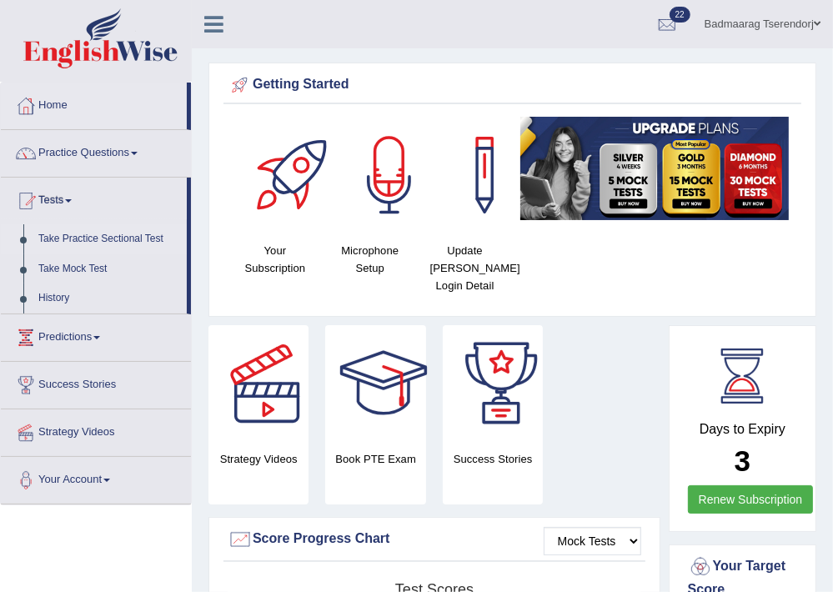
click at [113, 234] on link "Take Practice Sectional Test" at bounding box center [109, 239] width 156 height 30
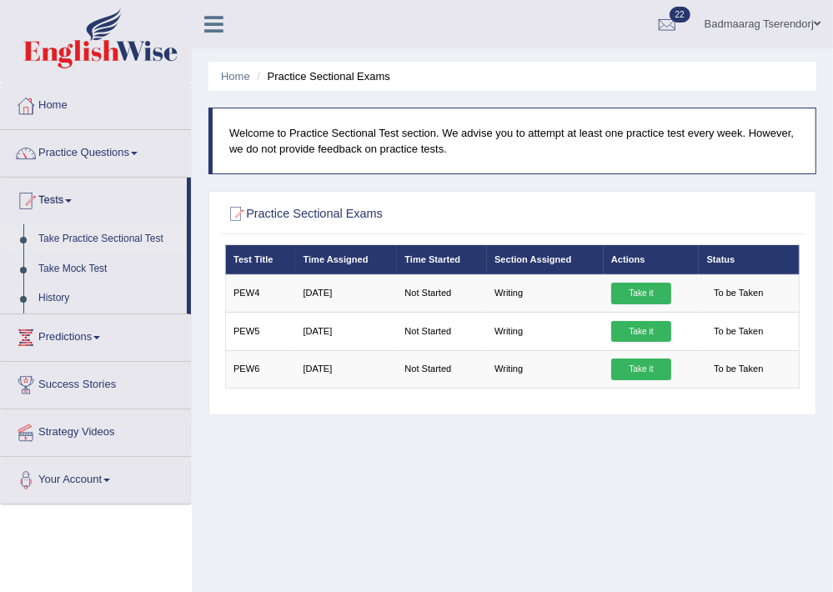
click at [57, 99] on link "Home" at bounding box center [96, 104] width 190 height 42
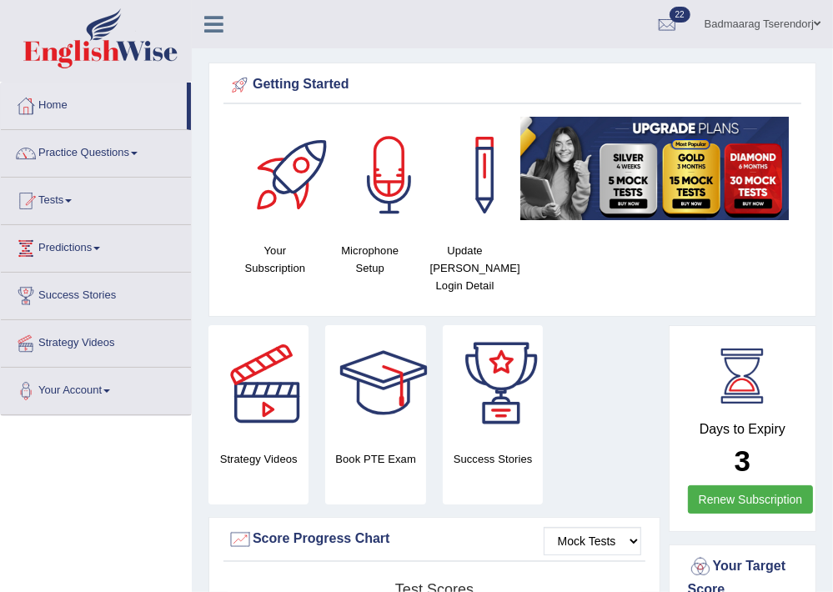
click at [134, 152] on link "Practice Questions" at bounding box center [96, 151] width 190 height 42
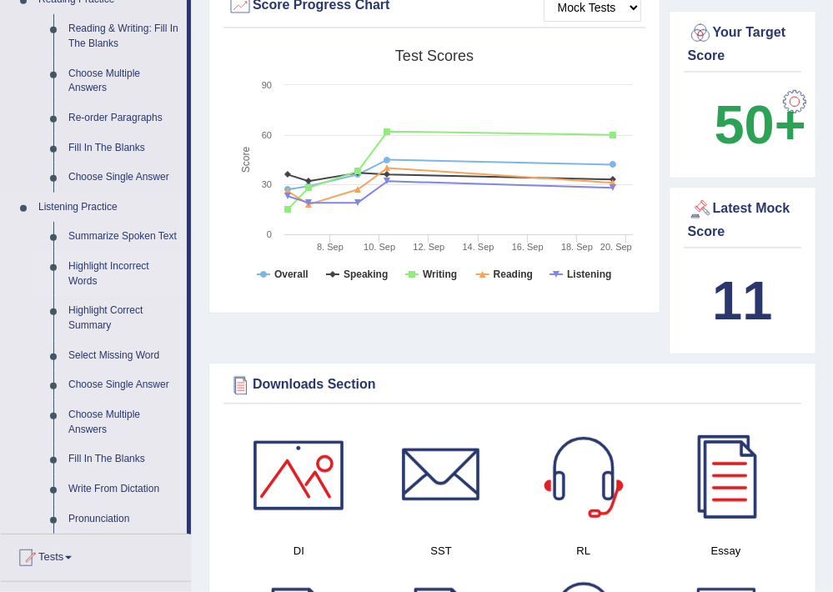
scroll to position [622, 0]
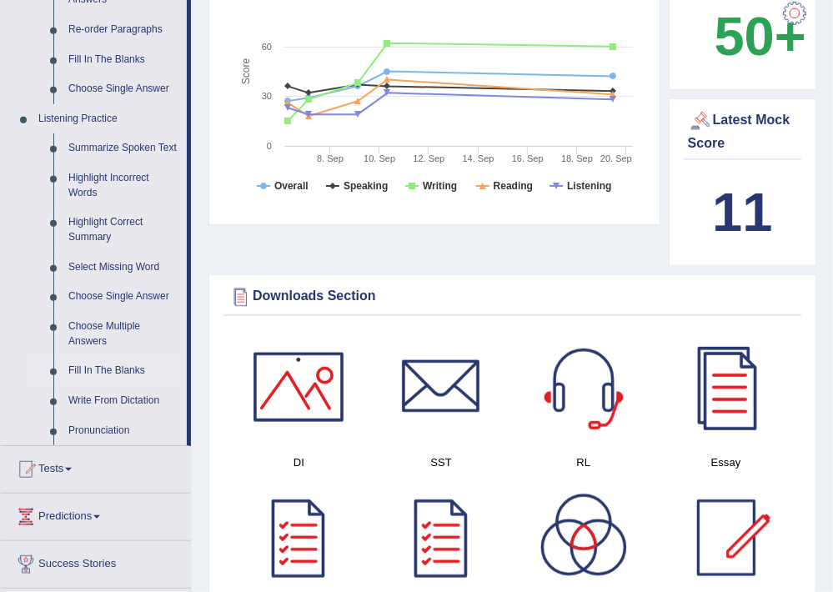
click at [123, 368] on link "Fill In The Blanks" at bounding box center [124, 371] width 126 height 30
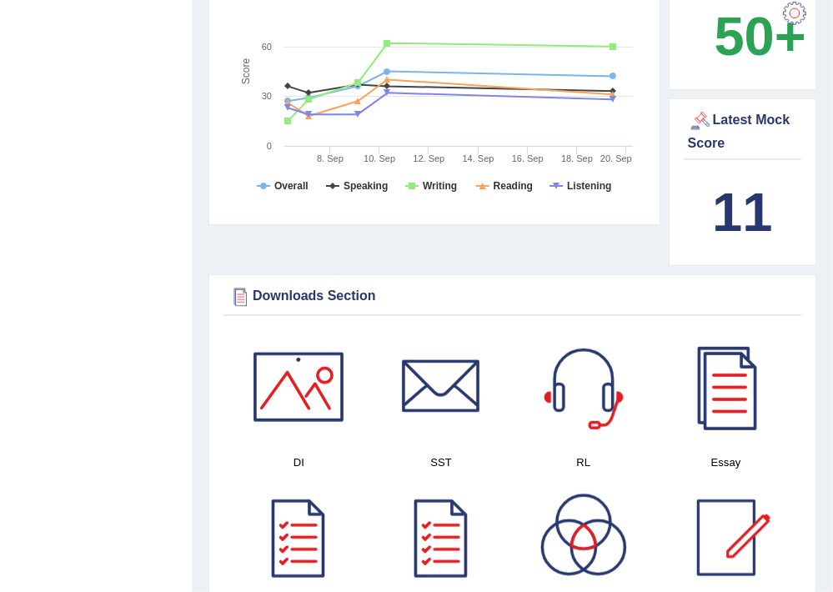
scroll to position [301, 0]
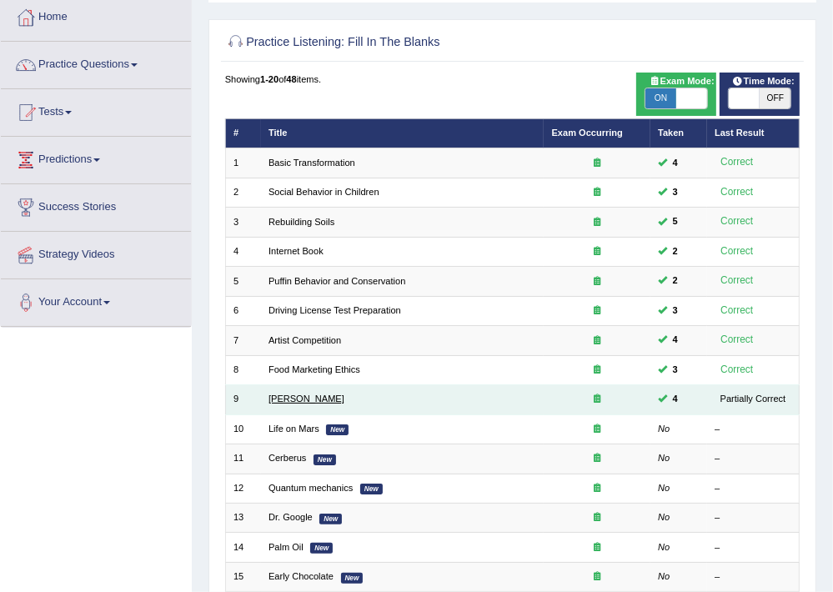
click at [280, 397] on link "[PERSON_NAME]" at bounding box center [306, 398] width 76 height 10
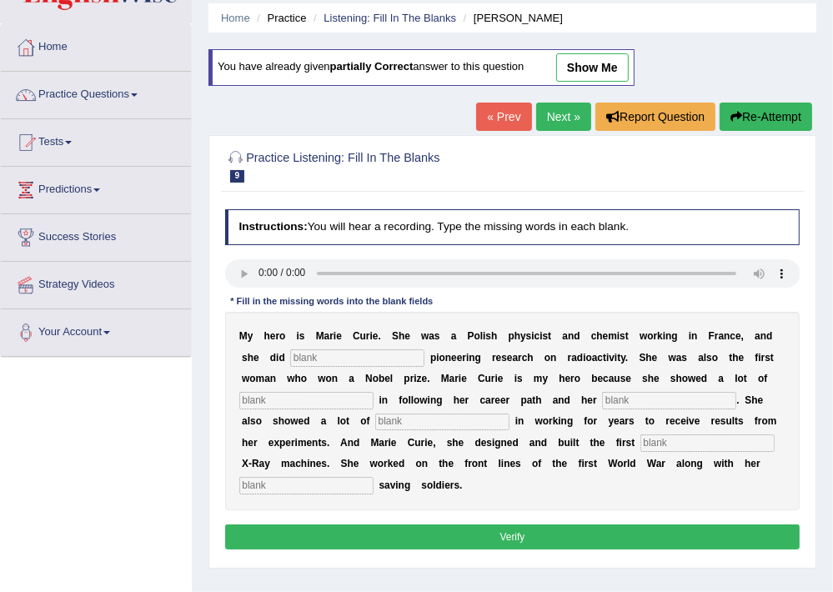
scroll to position [88, 0]
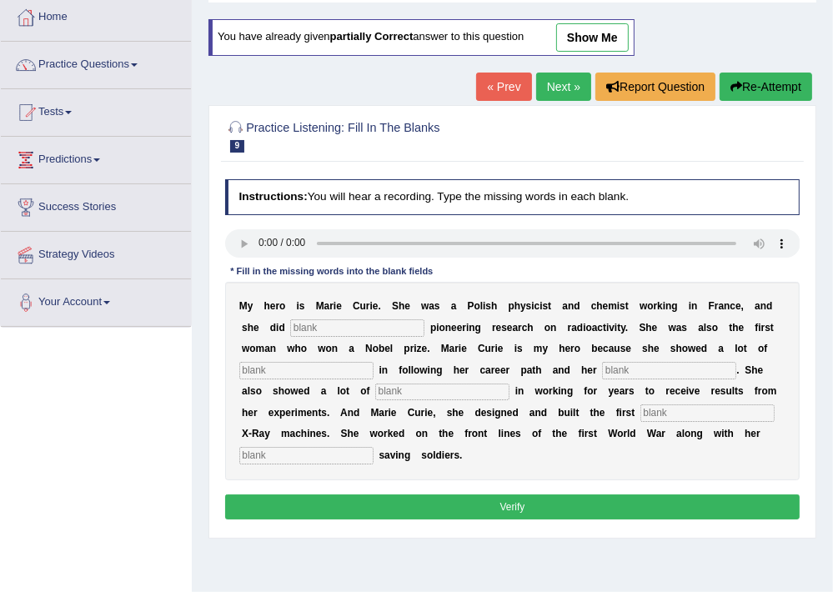
click at [399, 321] on input "text" at bounding box center [357, 327] width 134 height 17
click at [375, 323] on input "text" at bounding box center [357, 327] width 134 height 17
type input "conduct"
click at [338, 373] on input "text" at bounding box center [306, 370] width 134 height 17
type input "t"
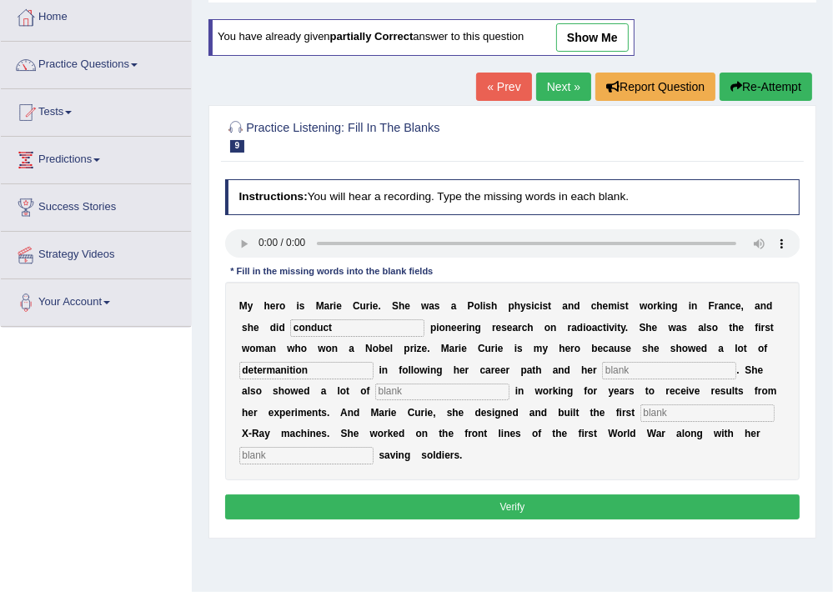
type input "determanition"
click at [703, 418] on input "text" at bounding box center [707, 412] width 134 height 17
type input "mobile"
click at [336, 458] on input "text" at bounding box center [306, 455] width 134 height 17
type input "daughter"
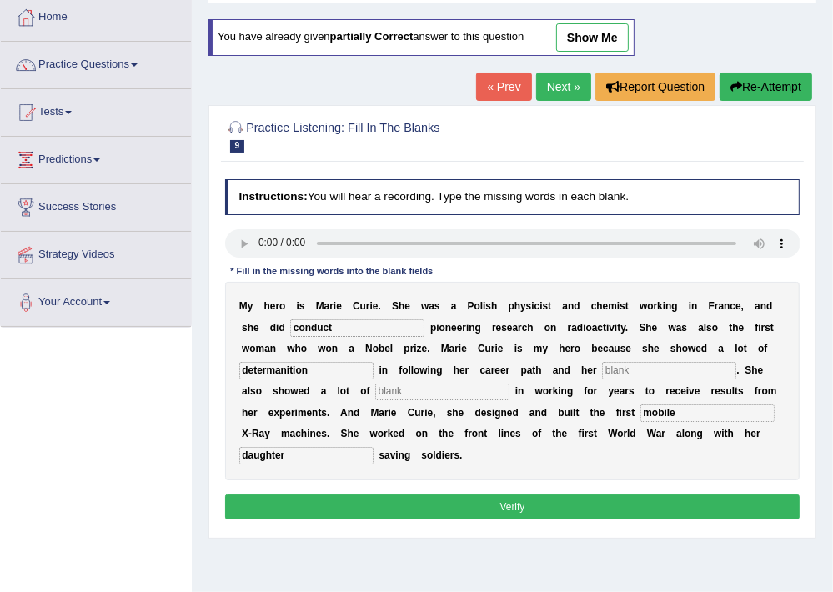
click at [658, 373] on input "text" at bounding box center [669, 370] width 134 height 17
type input "pattient"
click at [483, 388] on input "text" at bounding box center [442, 391] width 134 height 17
type input "passiont"
click at [586, 510] on button "Verify" at bounding box center [512, 506] width 575 height 24
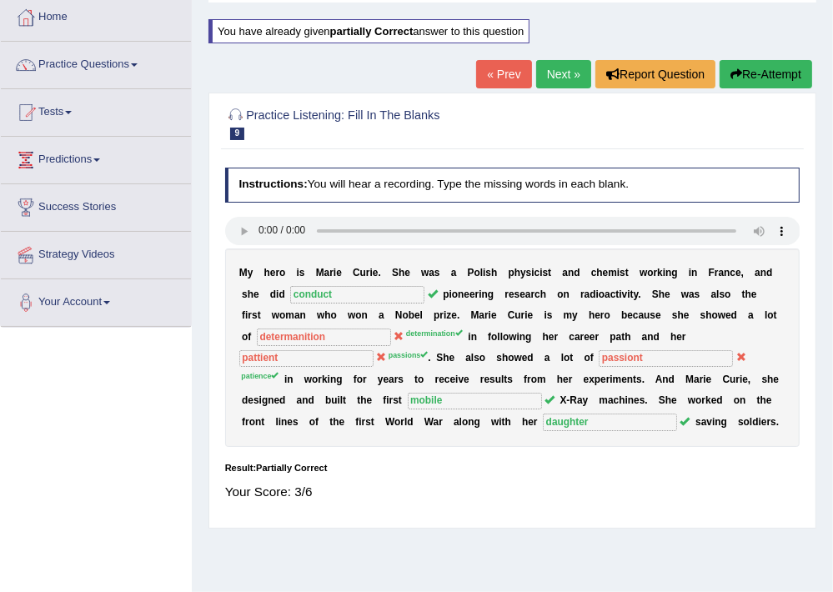
click at [787, 68] on button "Re-Attempt" at bounding box center [765, 74] width 93 height 28
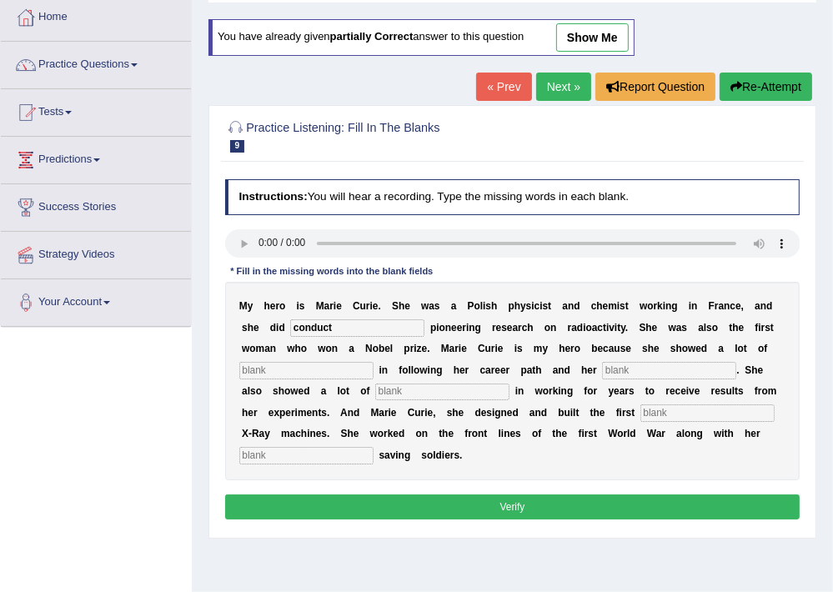
type input "conduct"
click at [687, 409] on input "text" at bounding box center [707, 412] width 134 height 17
type input "mobile"
click at [358, 456] on input "text" at bounding box center [306, 455] width 134 height 17
type input "daughter"
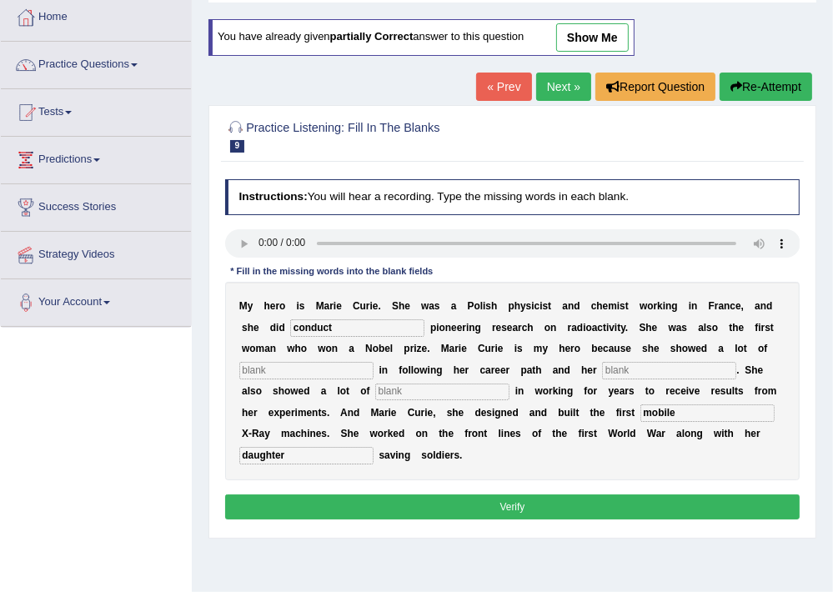
click at [291, 370] on input "text" at bounding box center [306, 370] width 134 height 17
click at [318, 363] on input "determinated" at bounding box center [306, 370] width 134 height 17
type input "determination"
click at [658, 369] on input "text" at bounding box center [669, 370] width 134 height 17
type input "pattion"
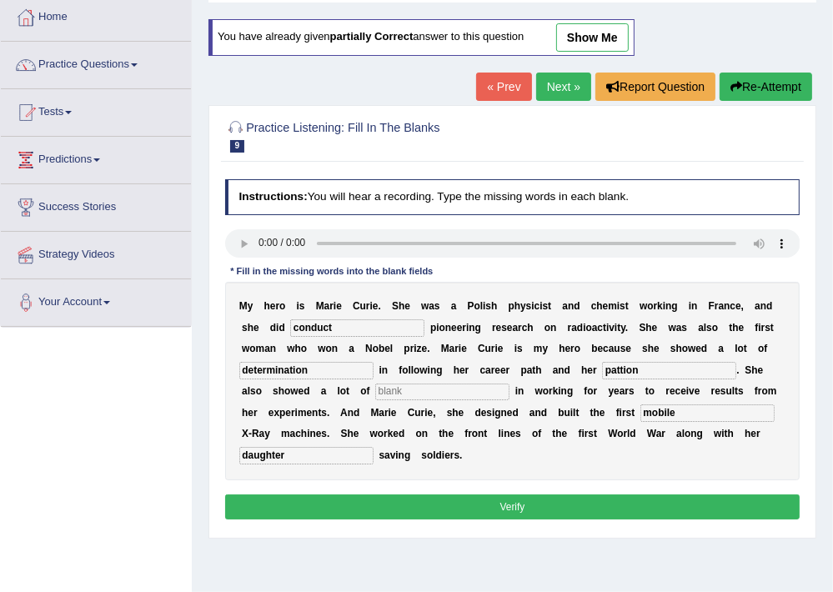
click at [468, 385] on input "text" at bounding box center [442, 391] width 134 height 17
type input "pattient"
click at [656, 373] on input "pattion" at bounding box center [669, 370] width 134 height 17
type input "passiont"
click at [751, 498] on button "Verify" at bounding box center [512, 506] width 575 height 24
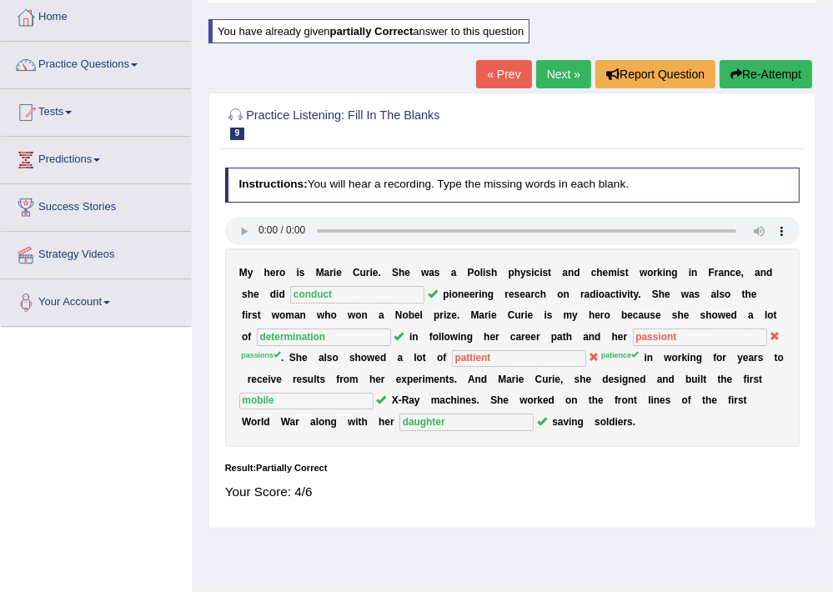
click at [760, 76] on button "Re-Attempt" at bounding box center [765, 74] width 93 height 28
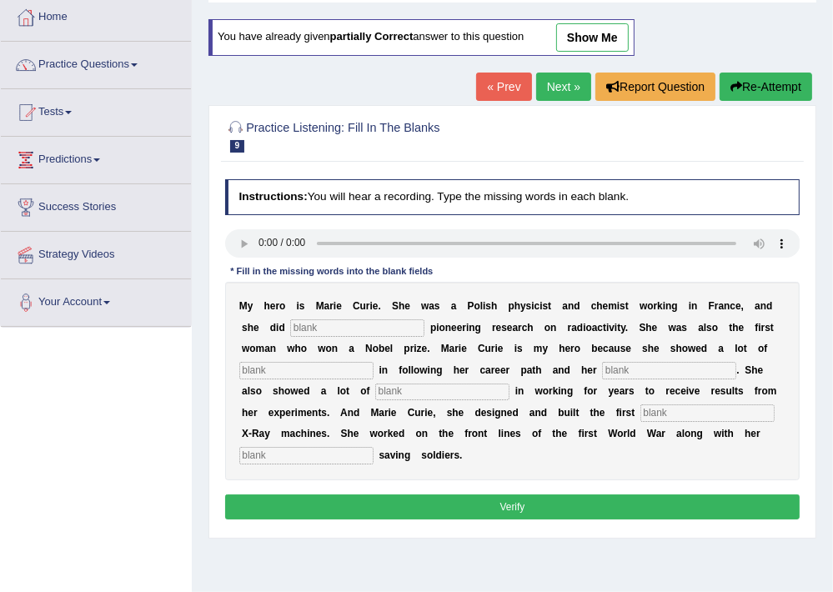
click at [130, 69] on link "Practice Questions" at bounding box center [96, 63] width 190 height 42
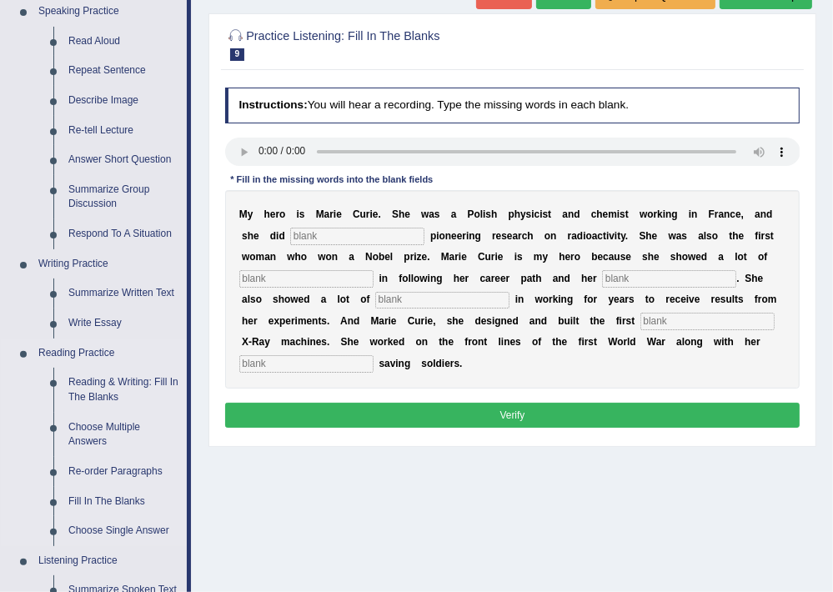
scroll to position [267, 0]
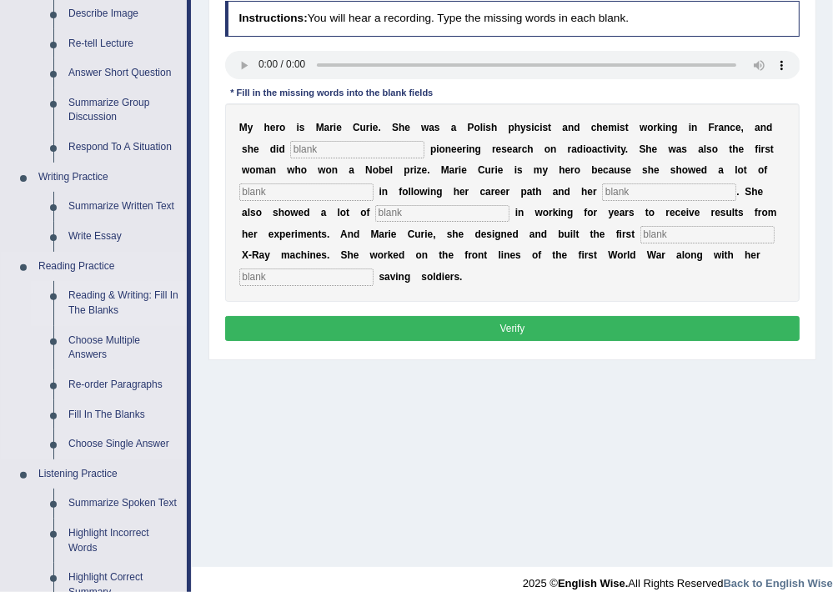
click at [117, 297] on link "Reading & Writing: Fill In The Blanks" at bounding box center [124, 303] width 126 height 44
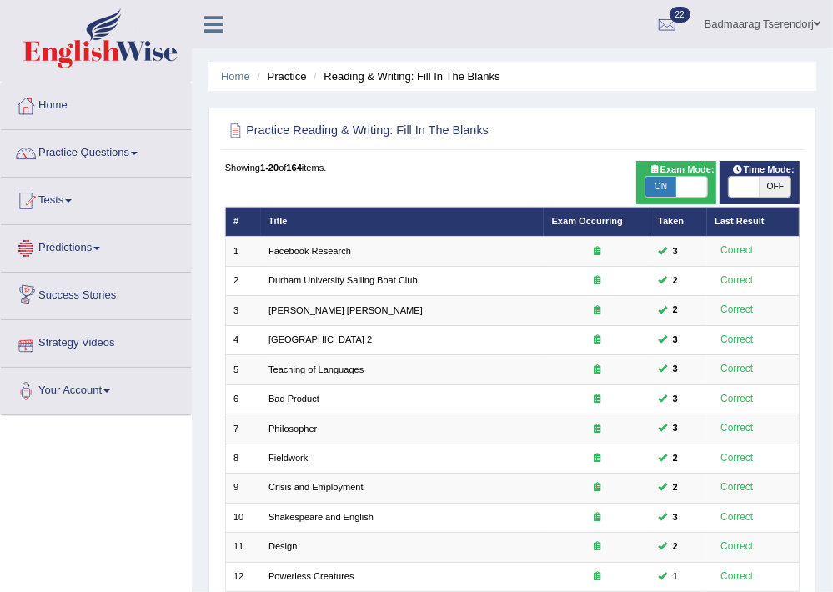
click at [93, 246] on link "Predictions" at bounding box center [96, 246] width 190 height 42
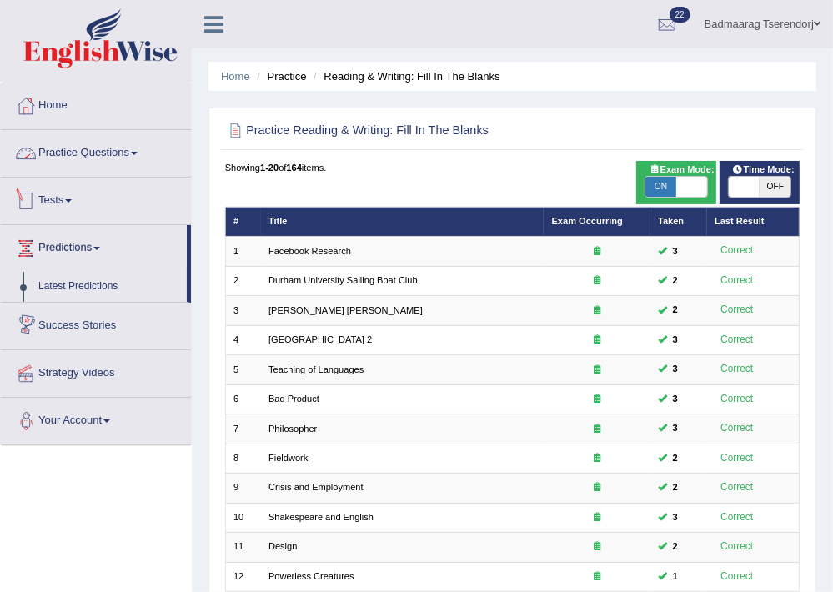
click at [106, 155] on link "Practice Questions" at bounding box center [96, 151] width 190 height 42
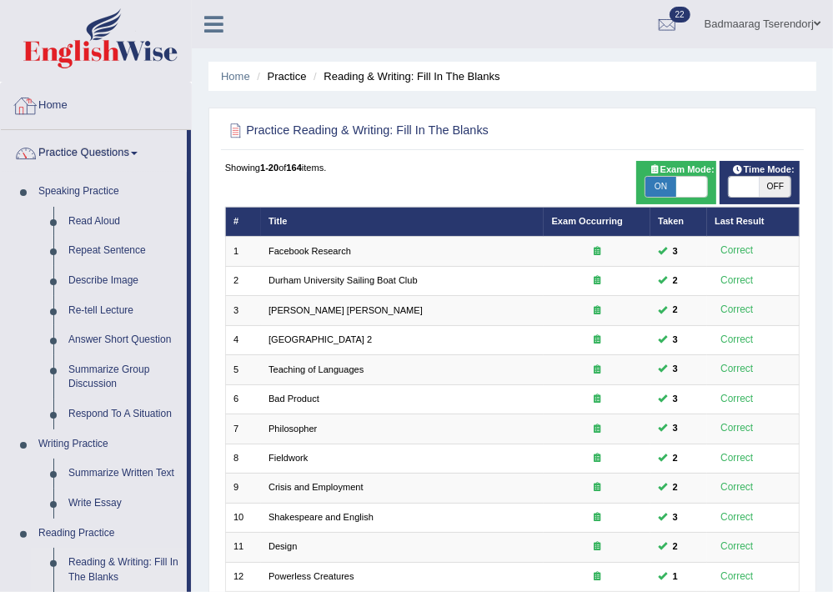
click at [53, 97] on link "Home" at bounding box center [96, 104] width 190 height 42
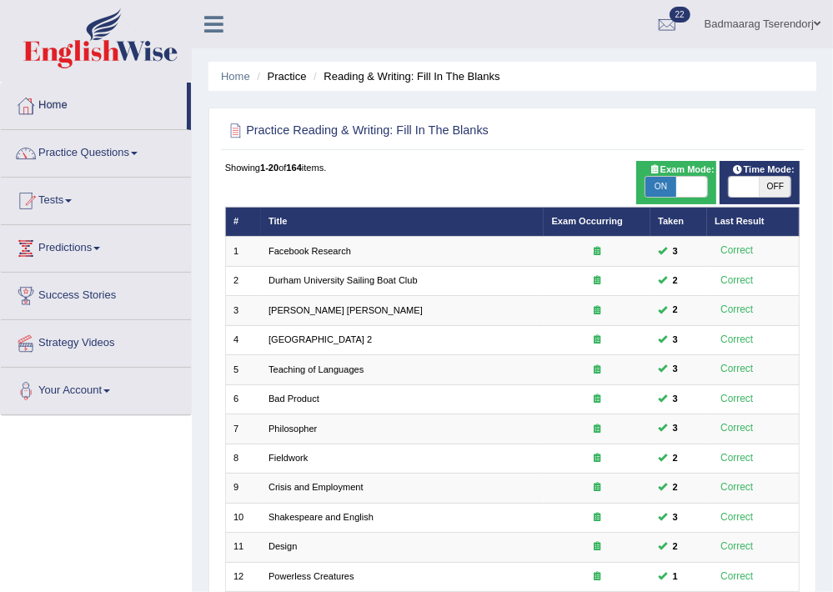
click at [53, 97] on link "Home" at bounding box center [94, 104] width 186 height 42
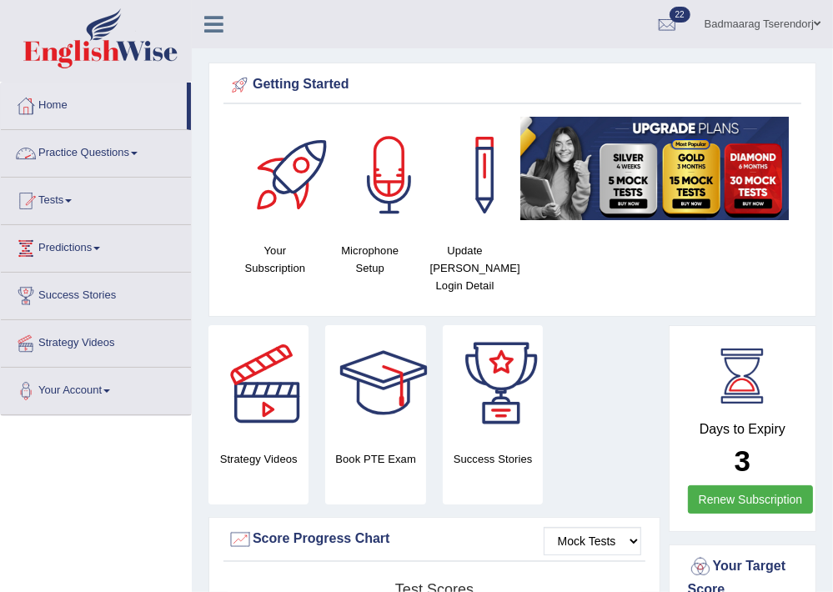
click at [123, 147] on link "Practice Questions" at bounding box center [96, 151] width 190 height 42
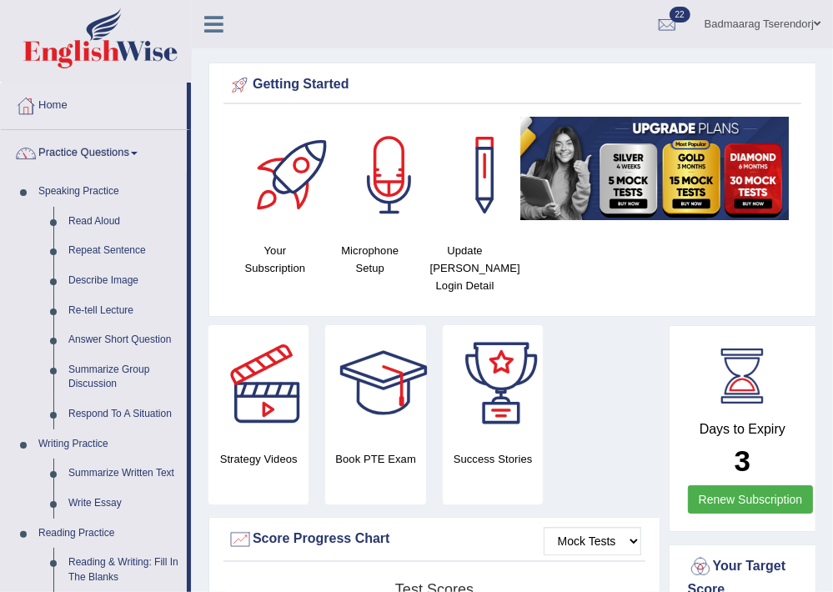
click at [801, 19] on link "Badmaarag Tserendorj" at bounding box center [762, 21] width 141 height 43
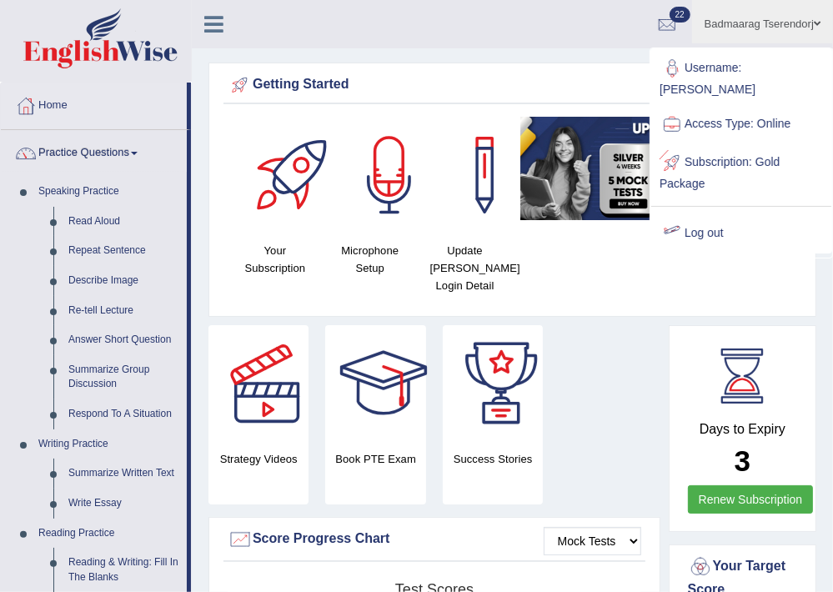
click at [703, 214] on link "Log out" at bounding box center [741, 233] width 180 height 38
